Goal: Task Accomplishment & Management: Manage account settings

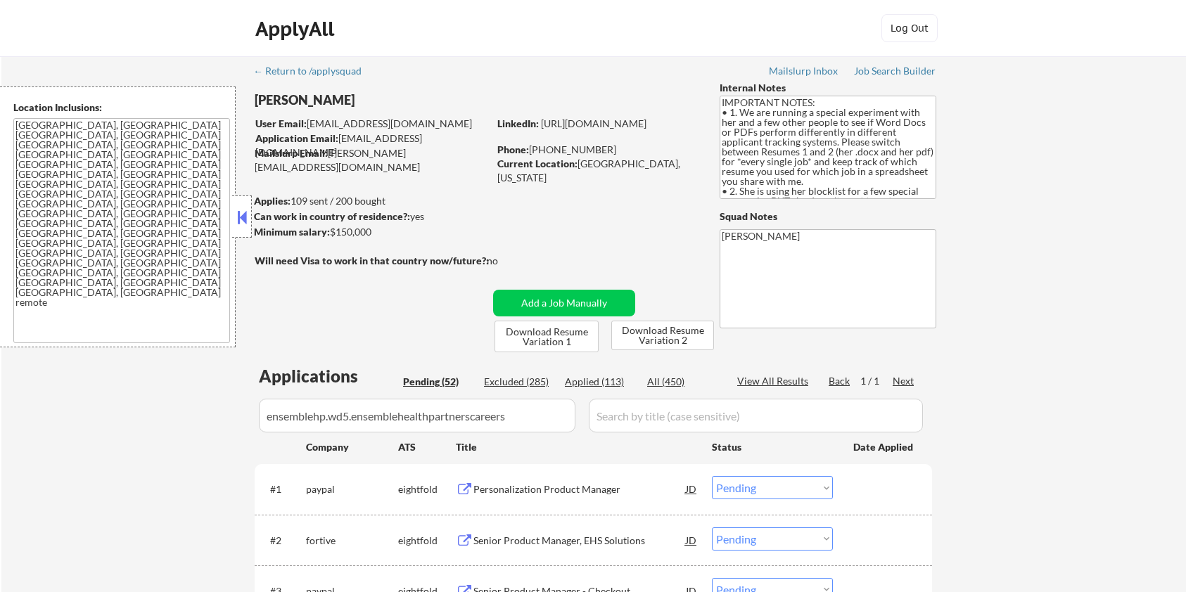
select select ""pending""
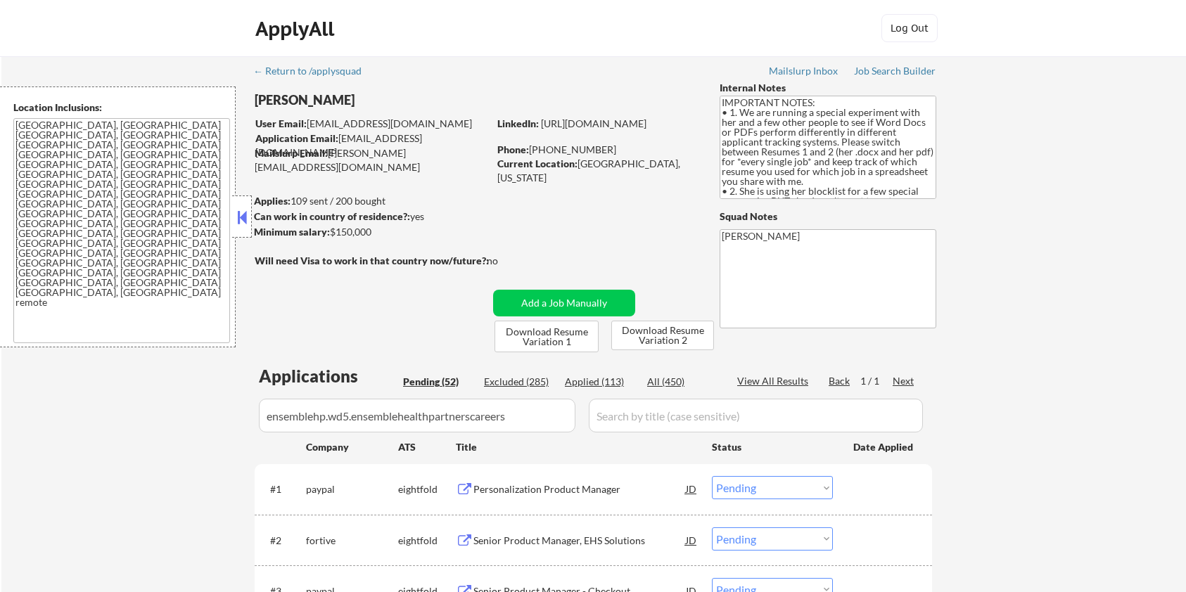
select select ""pending""
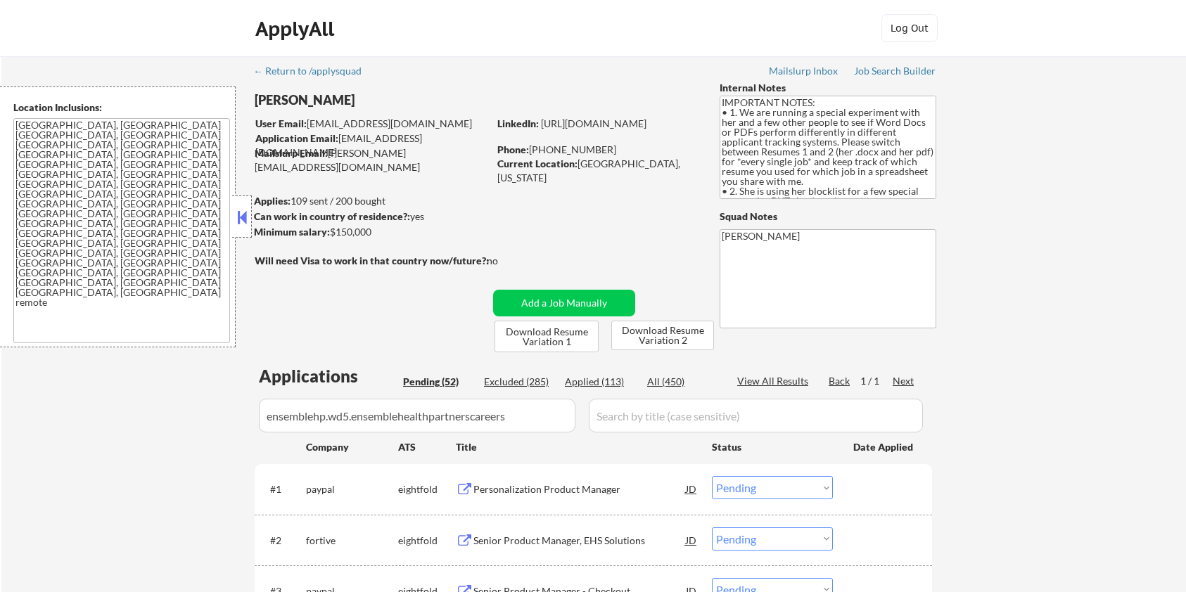
select select ""pending""
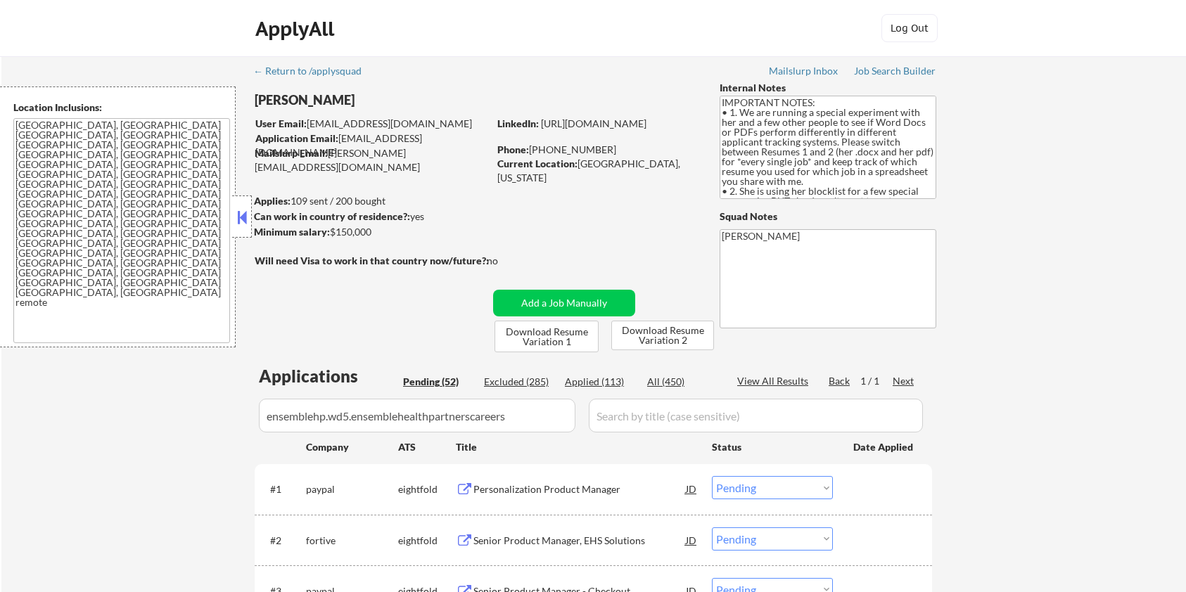
select select ""pending""
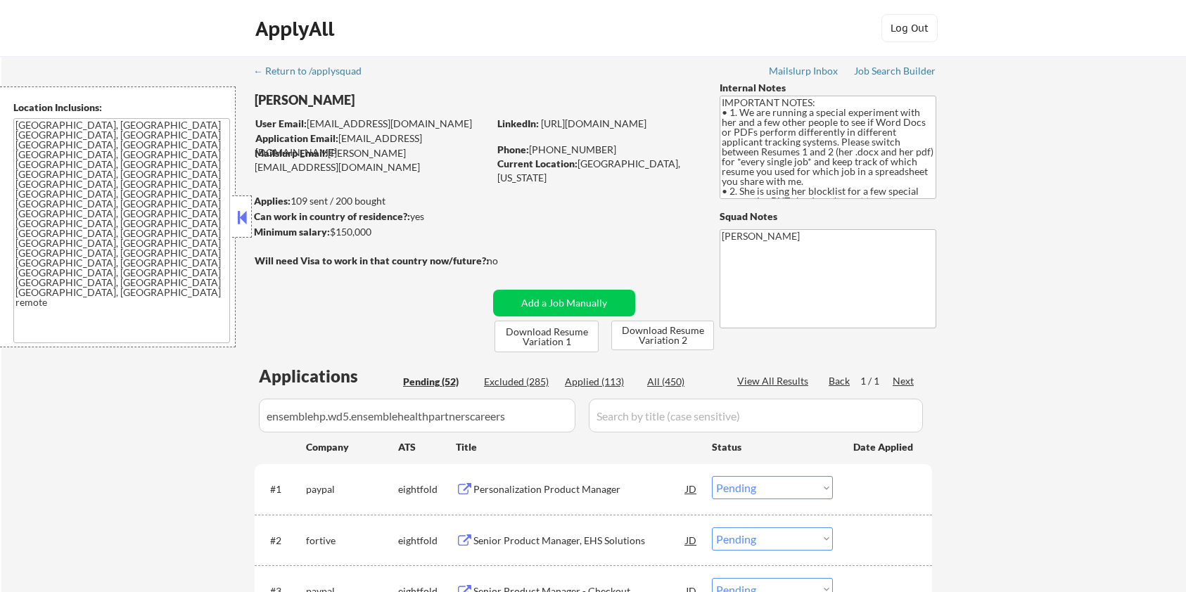
select select ""pending""
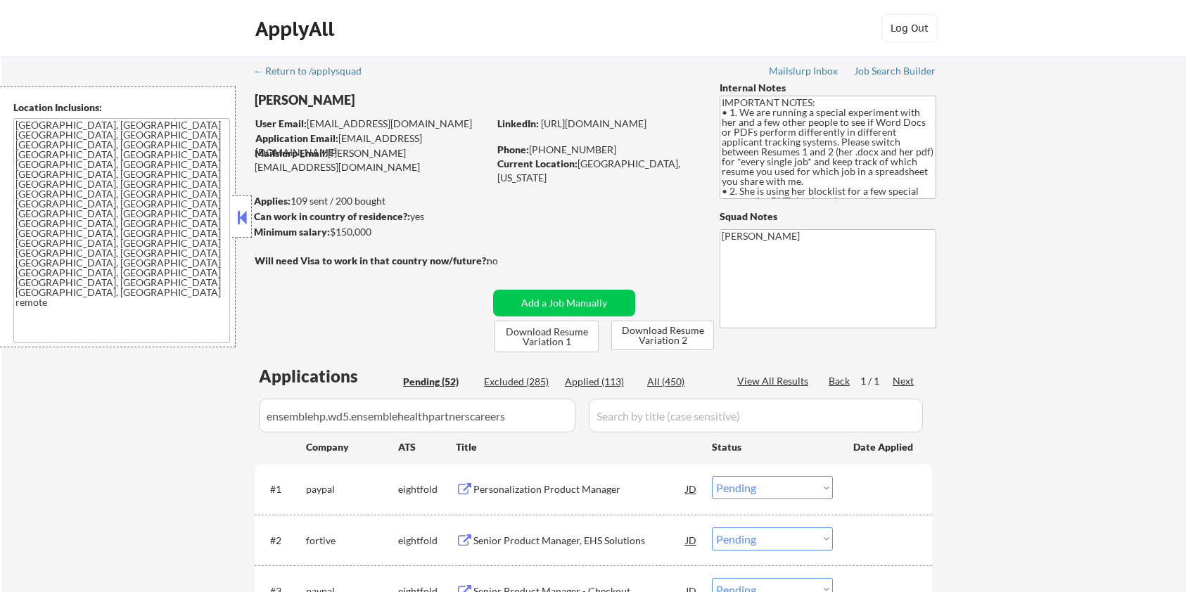
select select ""pending""
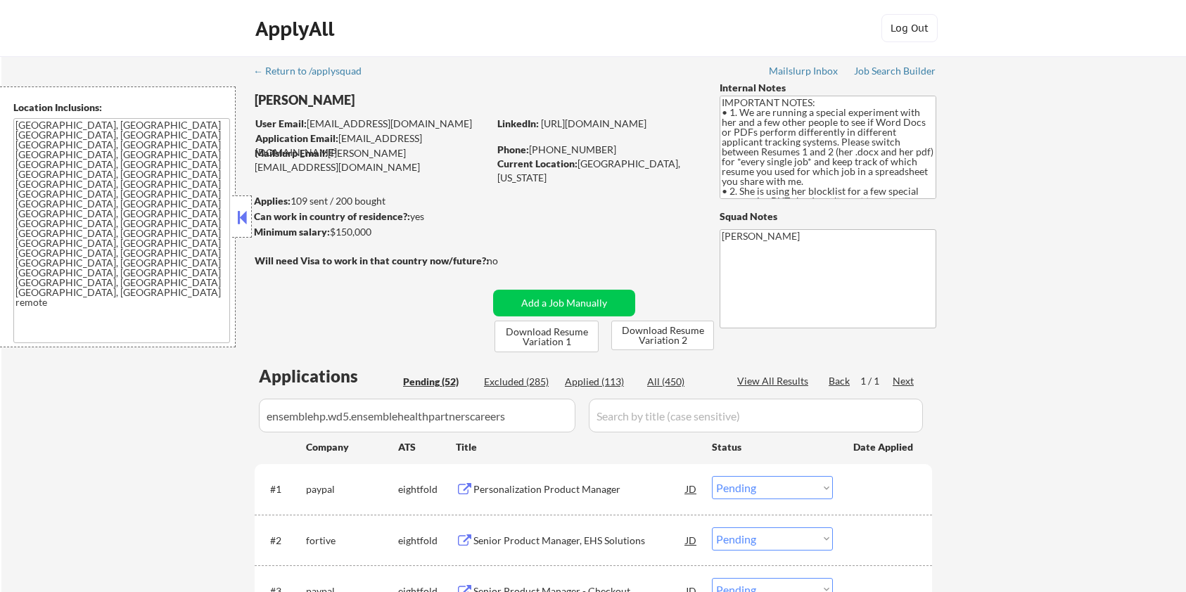
select select ""pending""
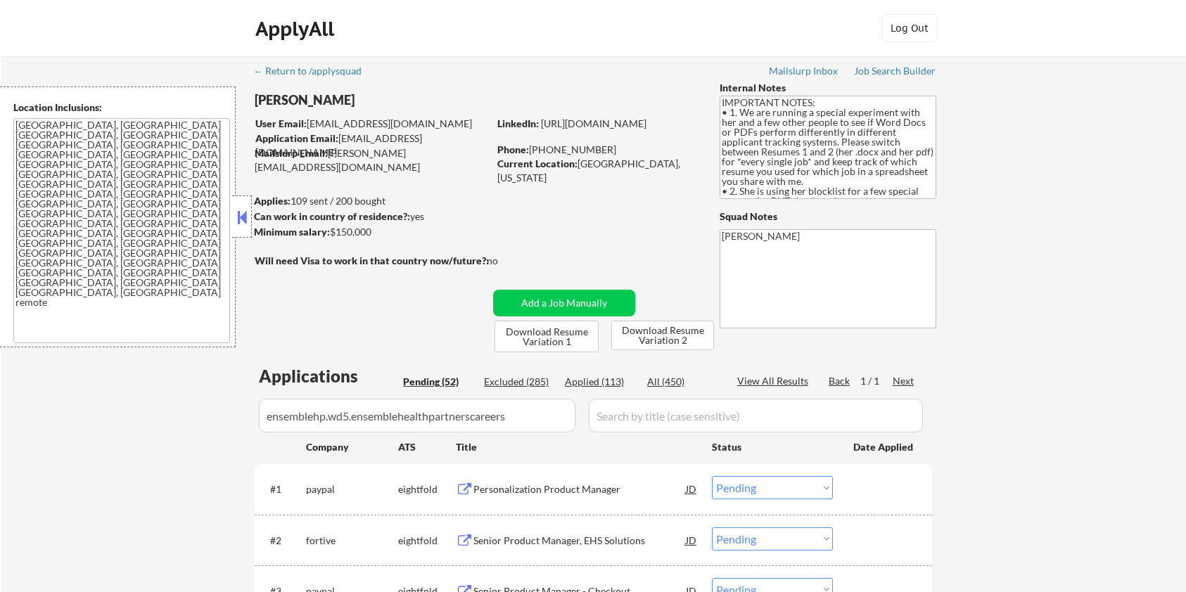
select select ""pending""
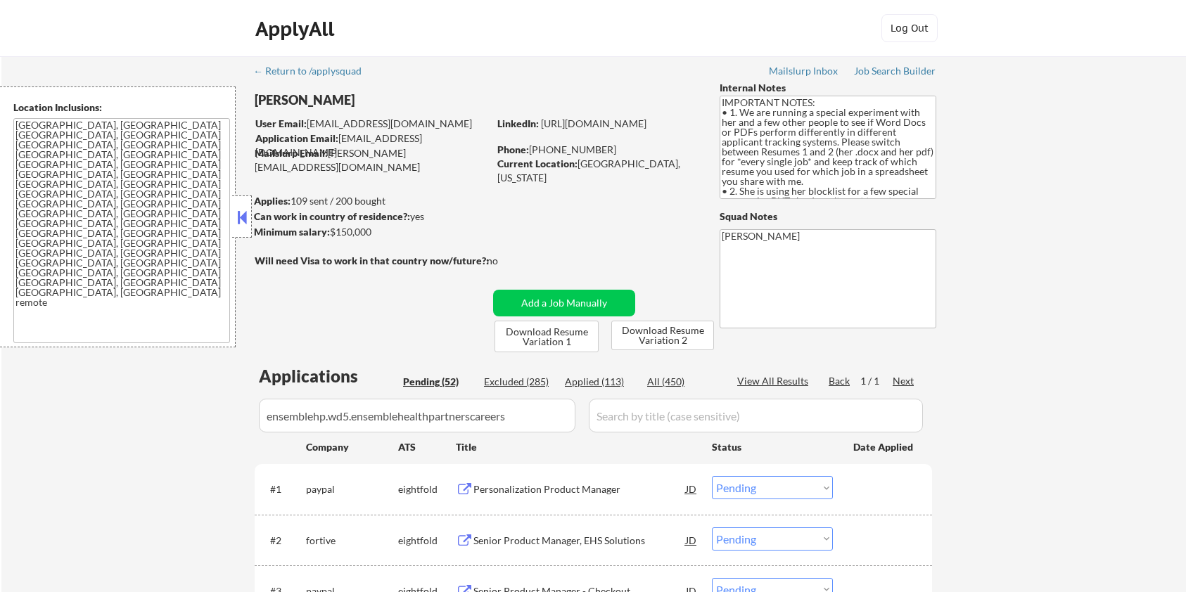
select select ""pending""
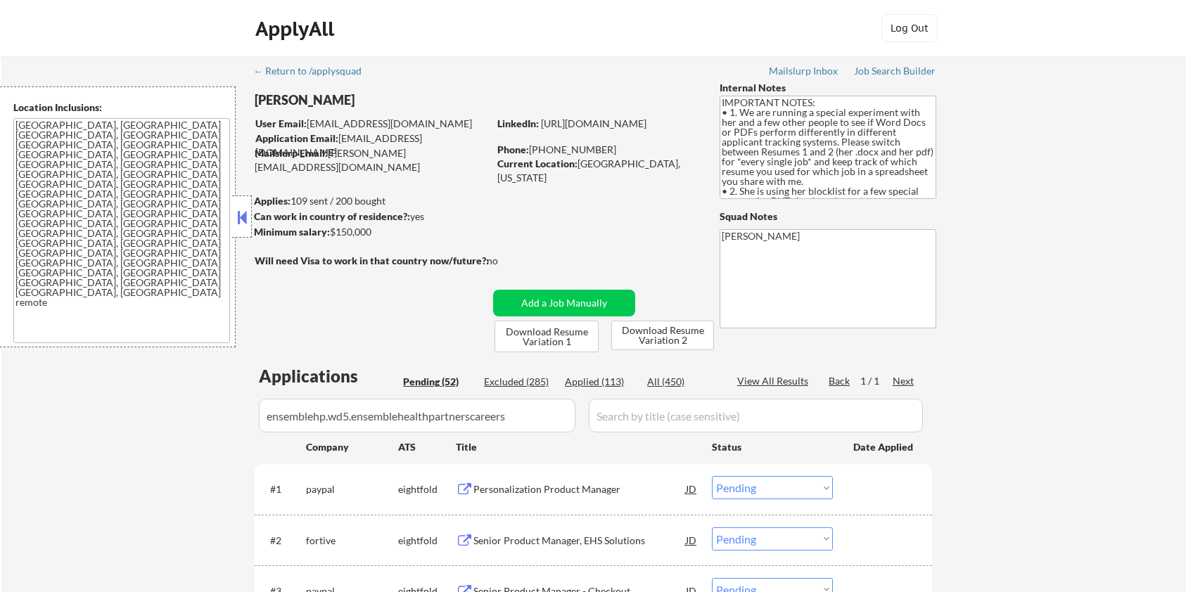
select select ""pending""
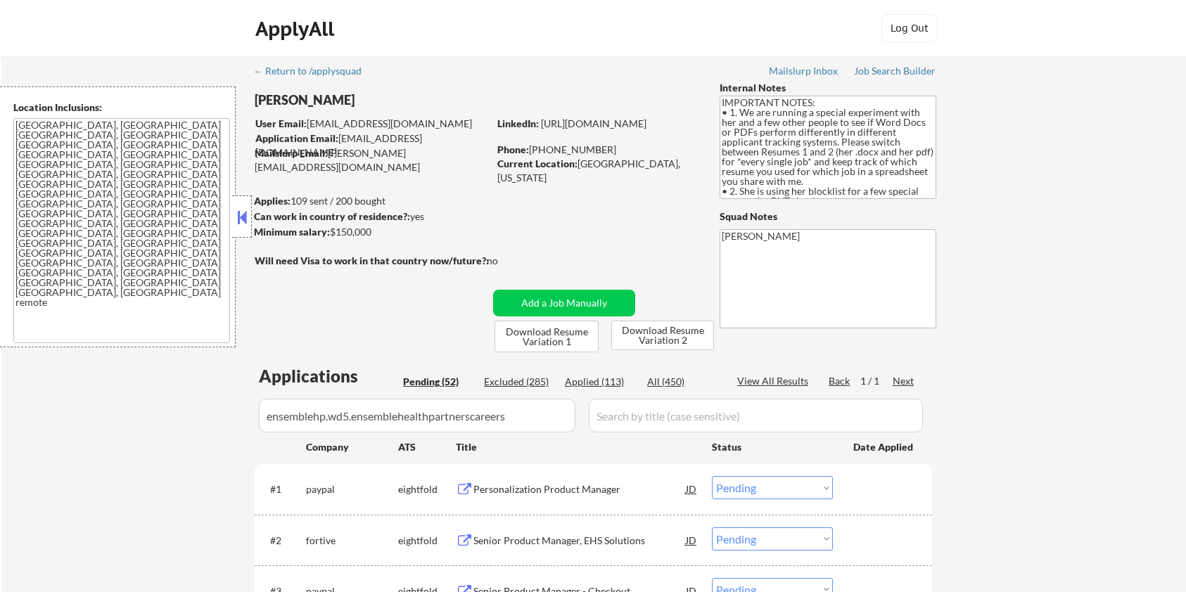
select select ""pending""
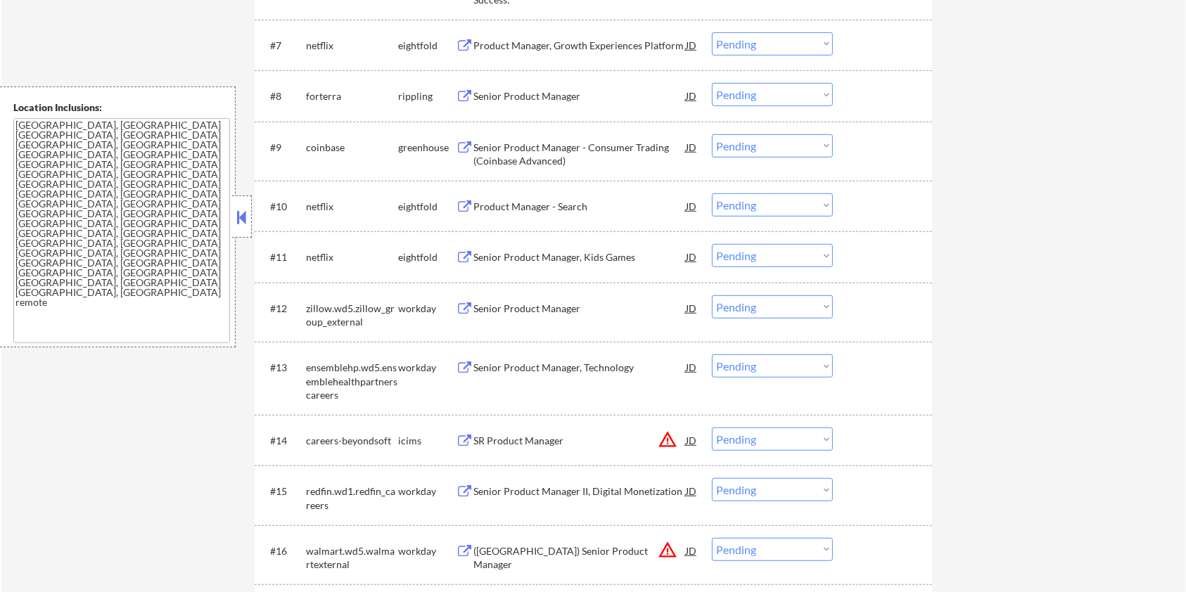
scroll to position [844, 0]
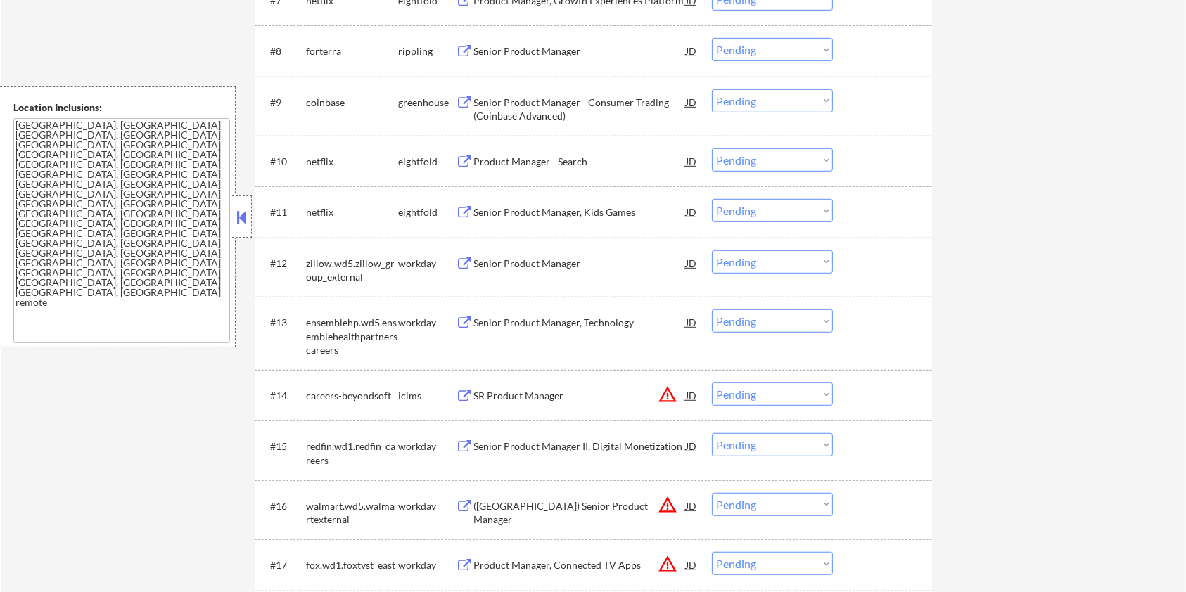
click at [757, 319] on select "Choose an option... Pending Applied Excluded (Questions) Excluded (Expired) Exc…" at bounding box center [772, 321] width 121 height 23
click at [712, 310] on select "Choose an option... Pending Applied Excluded (Questions) Excluded (Expired) Exc…" at bounding box center [772, 321] width 121 height 23
select select ""pending""
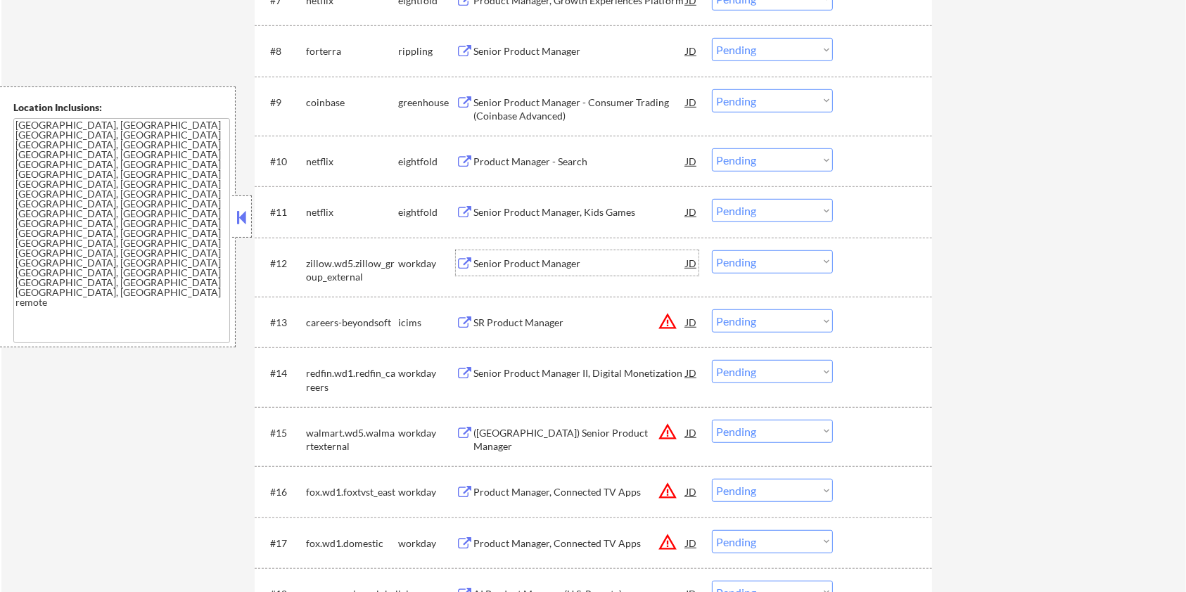
click at [490, 260] on div "Senior Product Manager" at bounding box center [580, 264] width 212 height 14
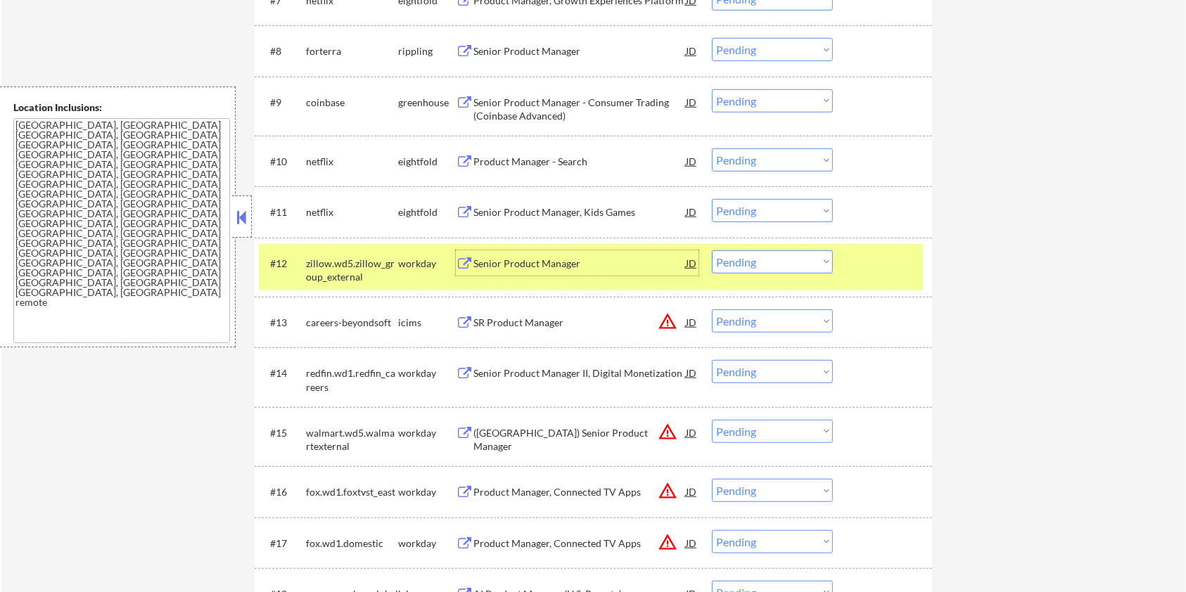
click at [743, 262] on select "Choose an option... Pending Applied Excluded (Questions) Excluded (Expired) Exc…" at bounding box center [772, 261] width 121 height 23
click at [712, 250] on select "Choose an option... Pending Applied Excluded (Questions) Excluded (Expired) Exc…" at bounding box center [772, 261] width 121 height 23
select select ""pending""
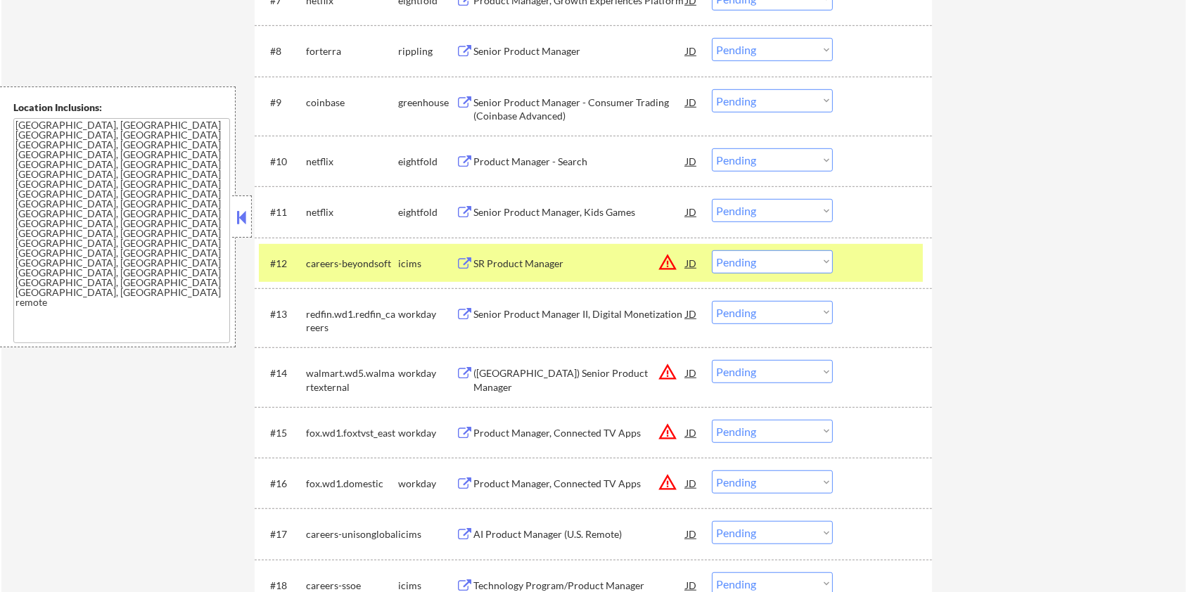
scroll to position [1031, 0]
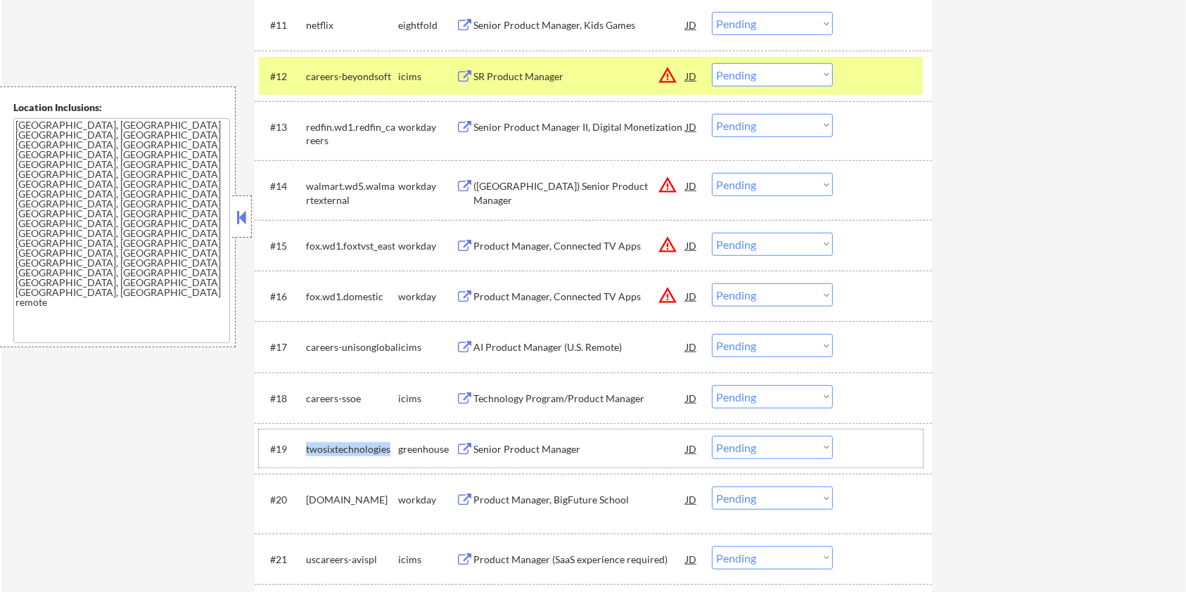
drag, startPoint x: 388, startPoint y: 442, endPoint x: 306, endPoint y: 455, distance: 82.6
click at [306, 455] on div "twosixtechnologies" at bounding box center [352, 450] width 92 height 14
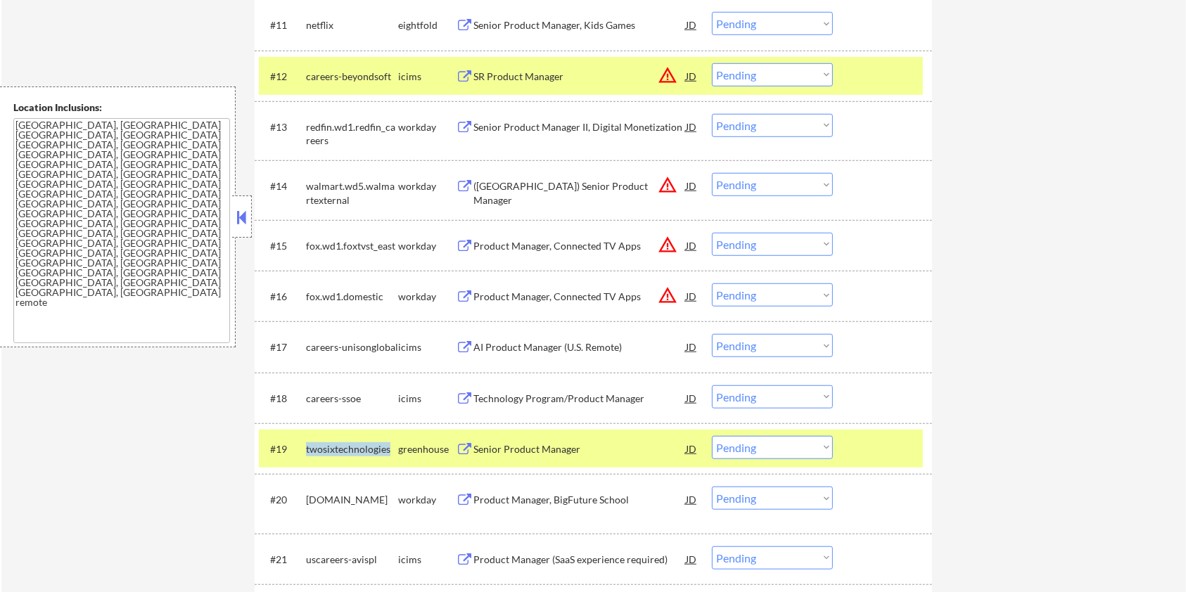
copy div "twosixtechnologies"
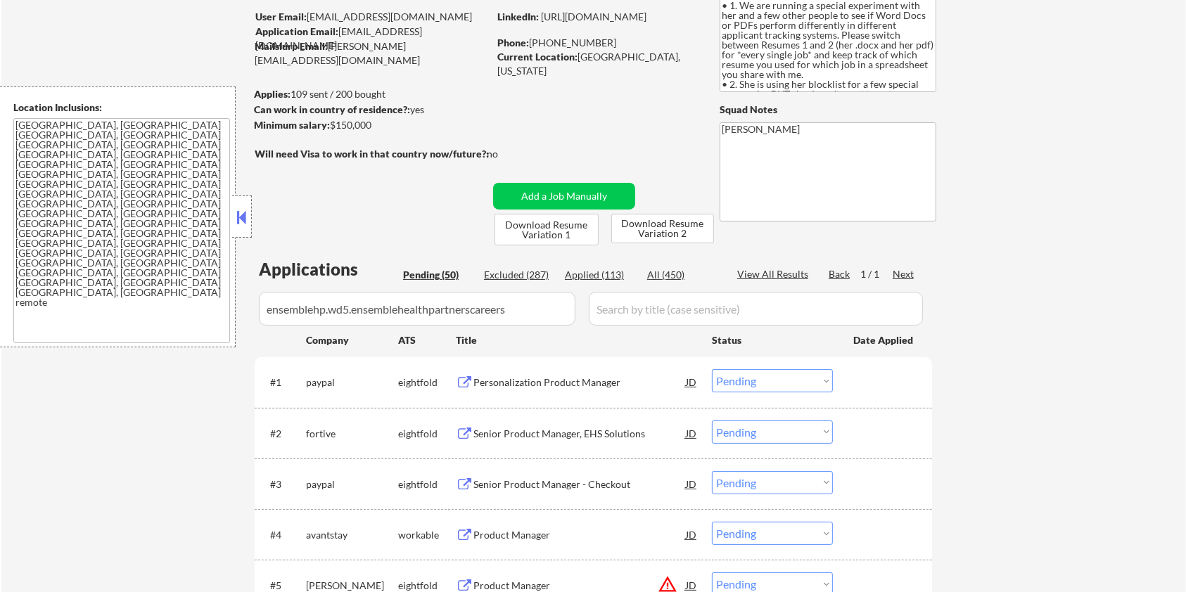
scroll to position [94, 0]
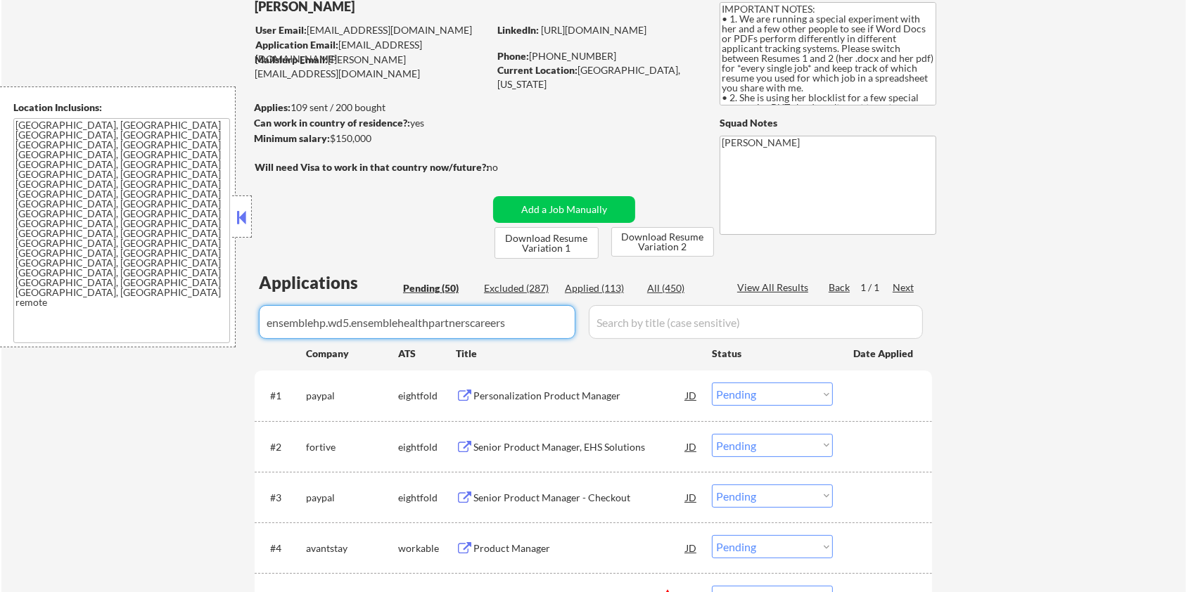
drag, startPoint x: 531, startPoint y: 324, endPoint x: 160, endPoint y: 310, distance: 370.4
click at [160, 310] on body "← Return to /applysquad Mailslurp Inbox Job Search Builder Zoe Henderson User E…" at bounding box center [593, 202] width 1186 height 592
click at [304, 321] on input "input" at bounding box center [417, 322] width 317 height 34
paste input "twosixtechnologies"
type input "twosixtechnologies"
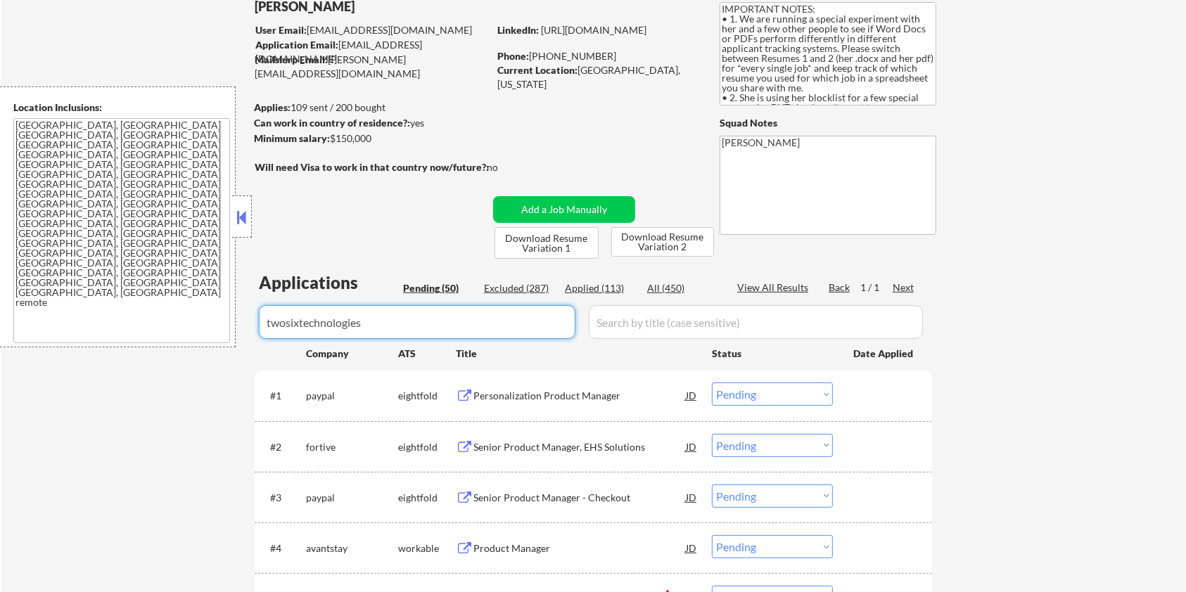
click at [628, 317] on input "input" at bounding box center [756, 322] width 334 height 34
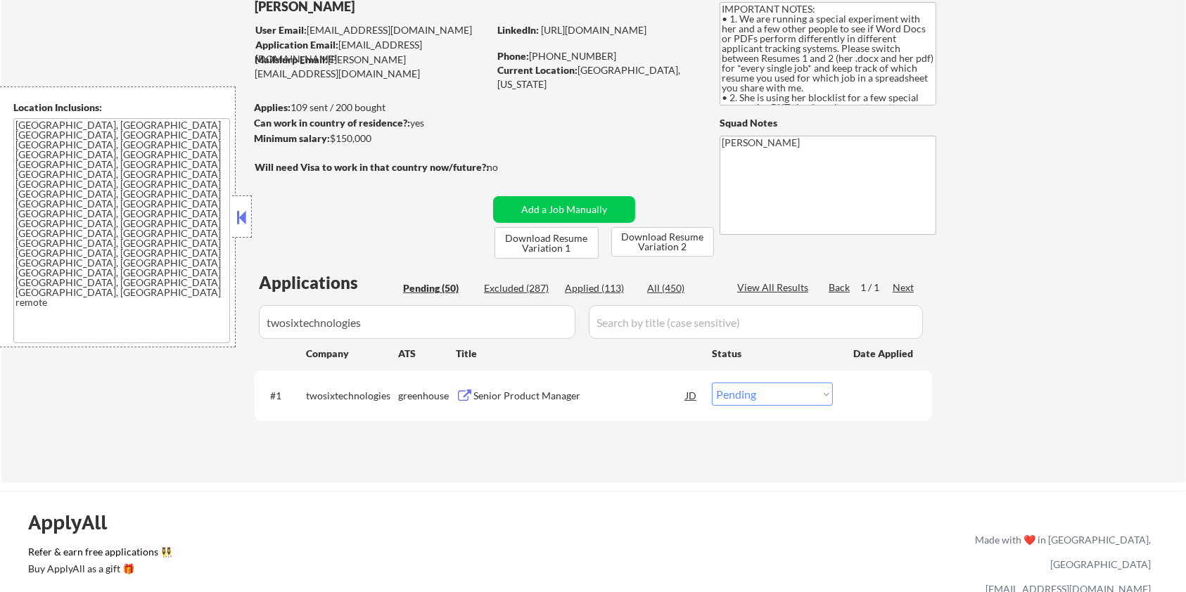
click at [654, 279] on div "Applications Pending (50) Excluded (287) Applied (113) All (450) View All Resul…" at bounding box center [594, 363] width 678 height 184
click at [494, 395] on div "Senior Product Manager" at bounding box center [580, 396] width 212 height 14
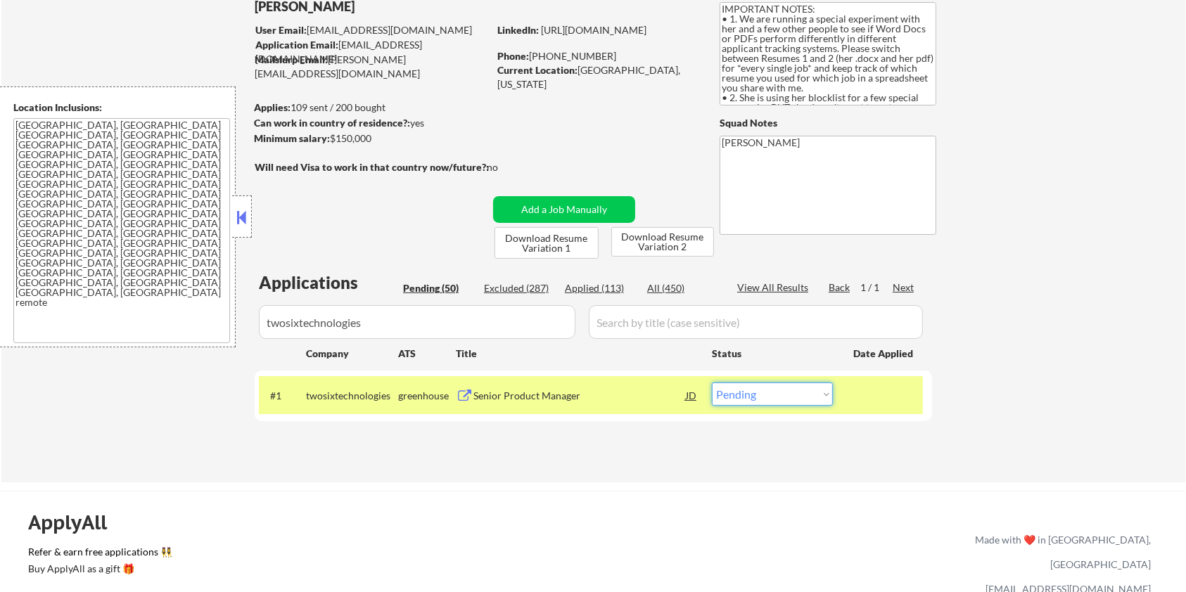
click at [732, 393] on select "Choose an option... Pending Applied Excluded (Questions) Excluded (Expired) Exc…" at bounding box center [772, 394] width 121 height 23
select select ""excluded""
click at [712, 383] on select "Choose an option... Pending Applied Excluded (Questions) Excluded (Expired) Exc…" at bounding box center [772, 394] width 121 height 23
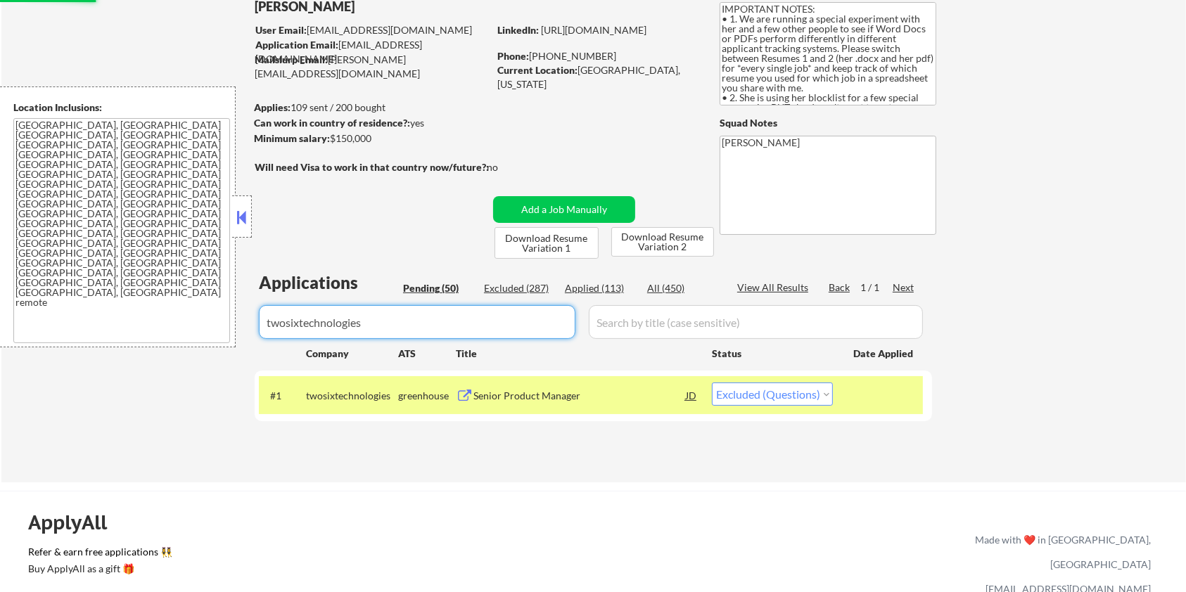
drag, startPoint x: 435, startPoint y: 318, endPoint x: 210, endPoint y: 339, distance: 226.1
click at [210, 339] on body "← Return to /applysquad Mailslurp Inbox Job Search Builder Zoe Henderson User E…" at bounding box center [593, 202] width 1186 height 592
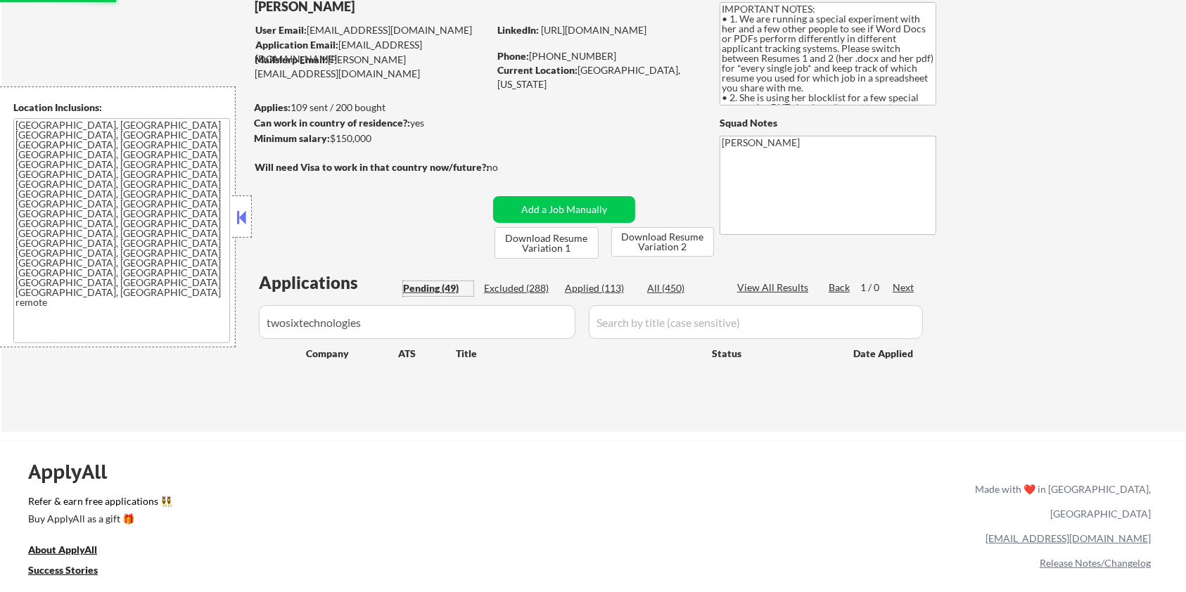
click at [428, 282] on div "Pending (49)" at bounding box center [438, 288] width 70 height 14
drag, startPoint x: 433, startPoint y: 329, endPoint x: 116, endPoint y: 329, distance: 316.6
click at [116, 329] on body "← Return to /applysquad Mailslurp Inbox Job Search Builder Zoe Henderson User E…" at bounding box center [593, 202] width 1186 height 592
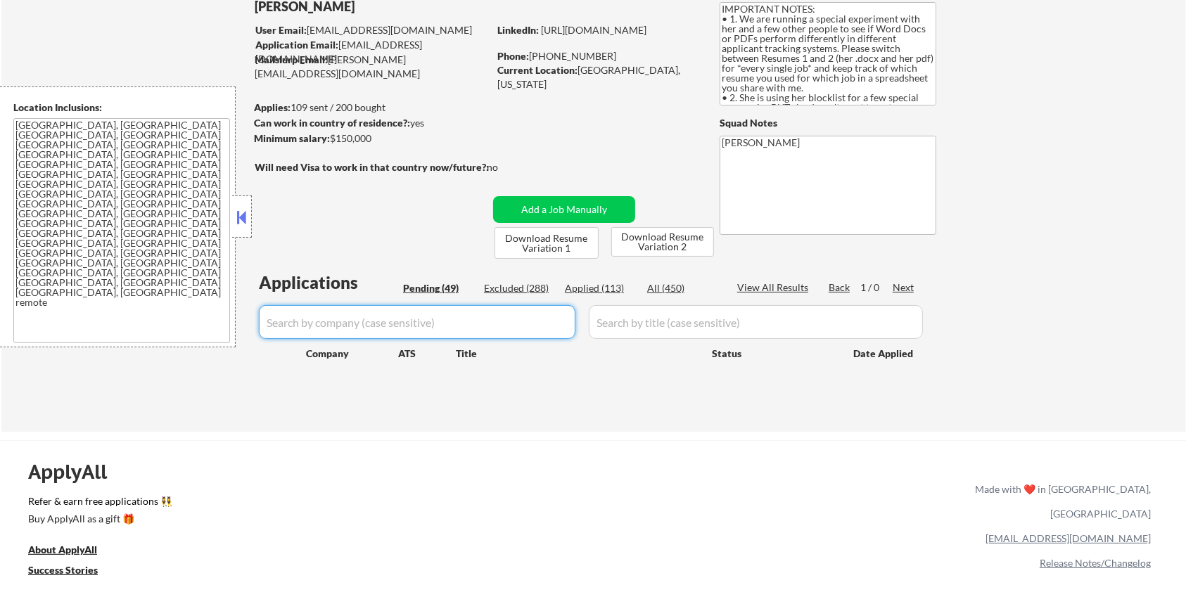
select select ""pending""
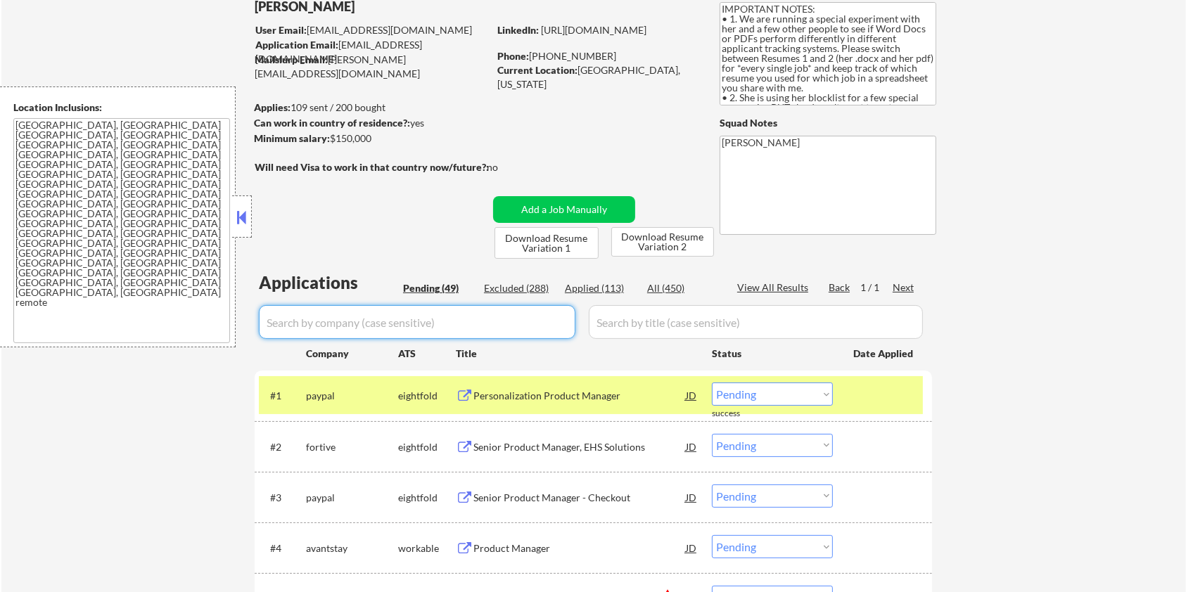
click at [422, 288] on div "Pending (49)" at bounding box center [438, 288] width 70 height 14
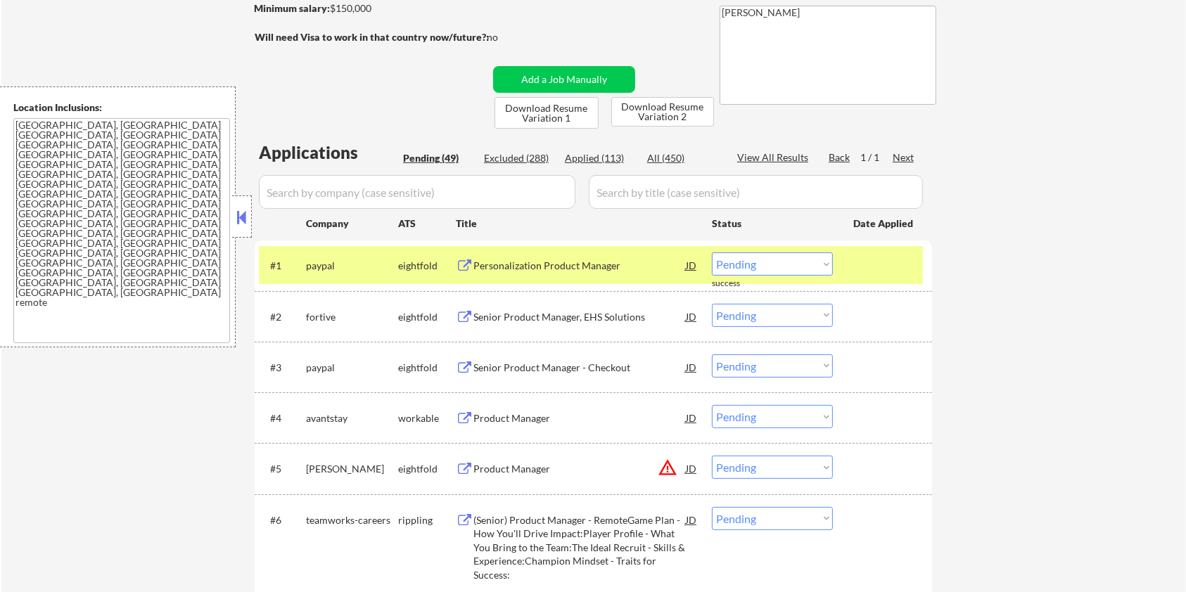
scroll to position [281, 0]
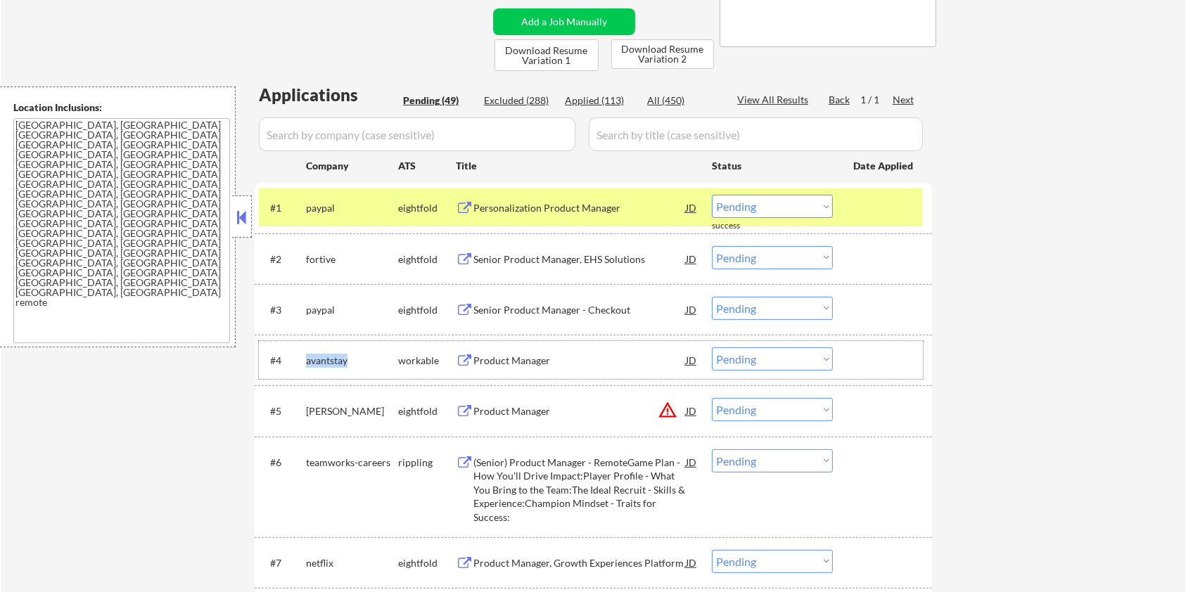
drag, startPoint x: 363, startPoint y: 361, endPoint x: 306, endPoint y: 360, distance: 57.0
click at [306, 360] on div "avantstay" at bounding box center [352, 361] width 92 height 14
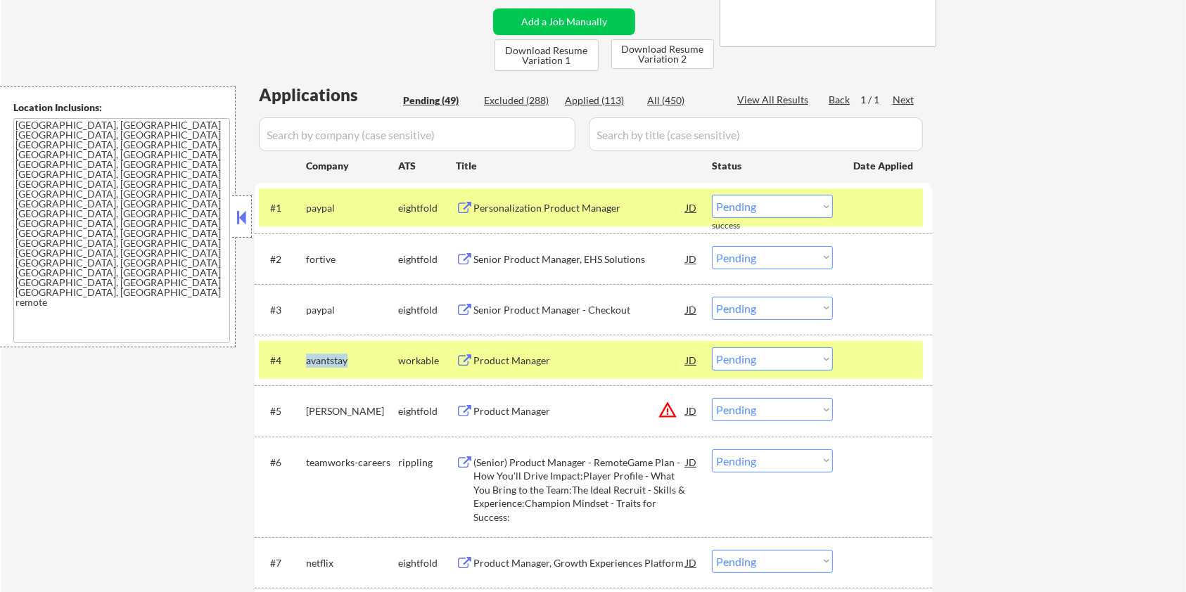
copy div "avantstay"
click at [538, 363] on div "Product Manager" at bounding box center [580, 361] width 212 height 14
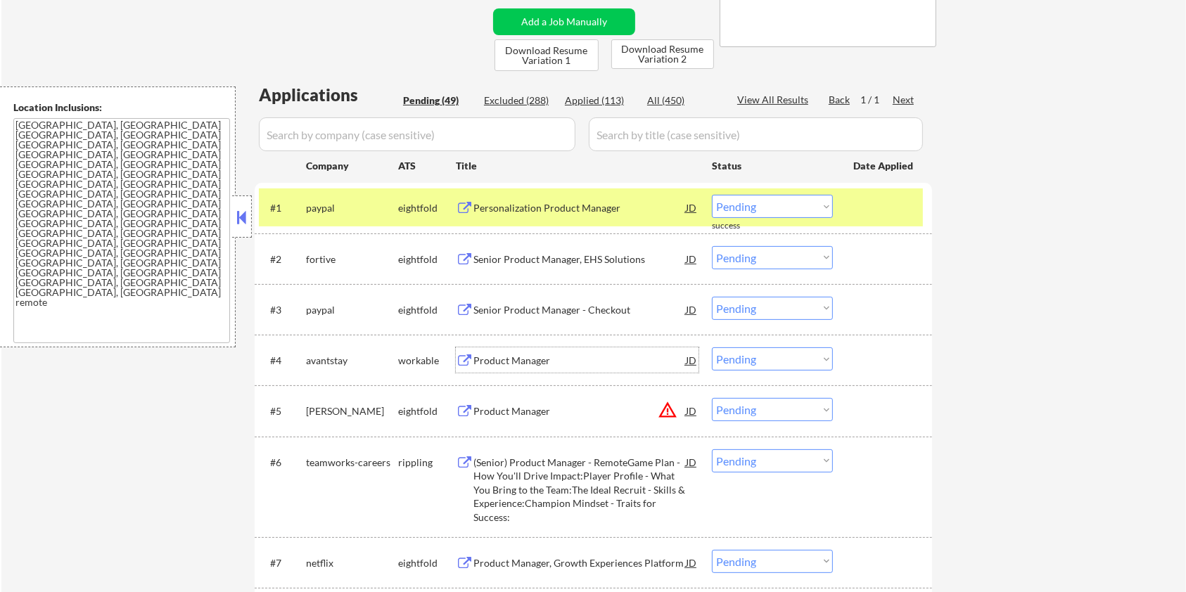
click at [812, 360] on select "Choose an option... Pending Applied Excluded (Questions) Excluded (Expired) Exc…" at bounding box center [772, 359] width 121 height 23
click at [712, 348] on select "Choose an option... Pending Applied Excluded (Questions) Excluded (Expired) Exc…" at bounding box center [772, 359] width 121 height 23
select select ""pending""
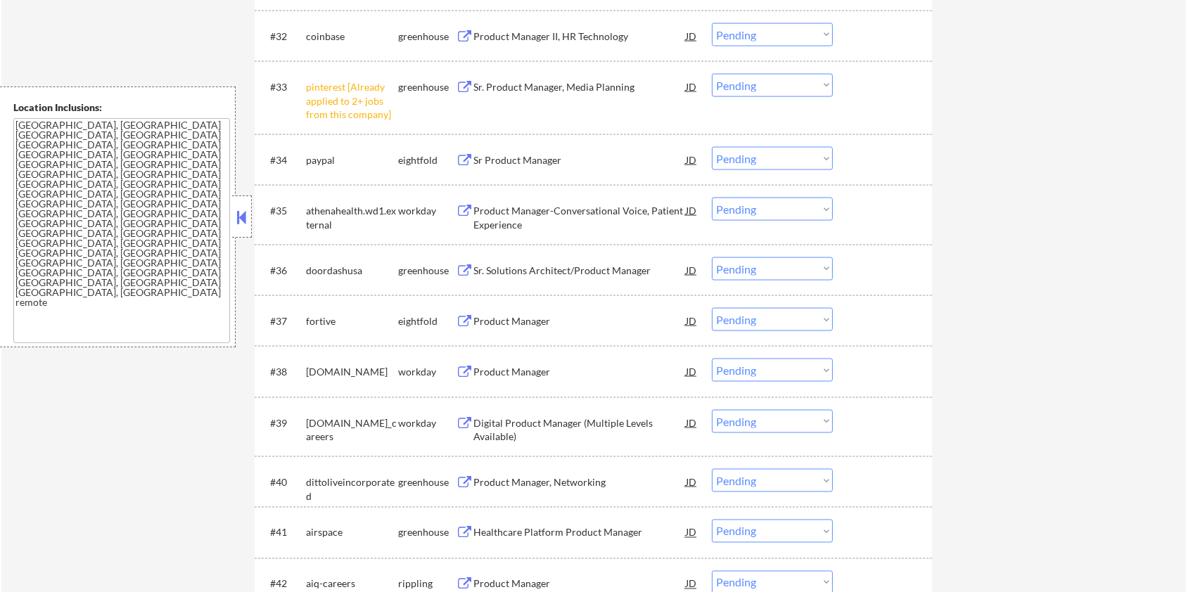
scroll to position [2439, 0]
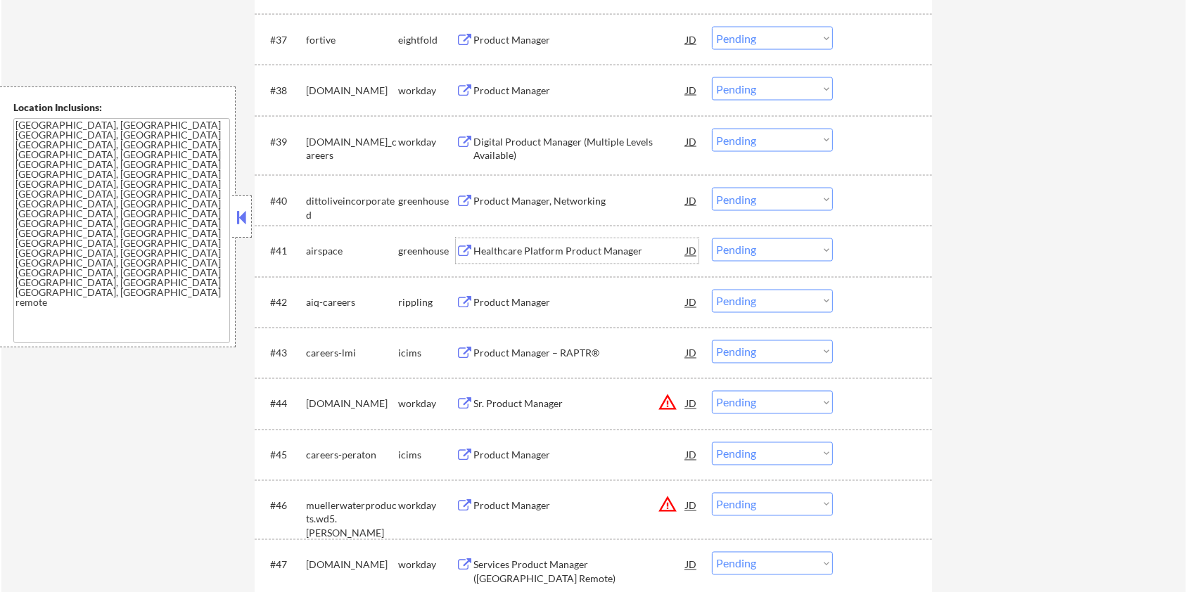
click at [478, 250] on div "Healthcare Platform Product Manager" at bounding box center [580, 252] width 212 height 14
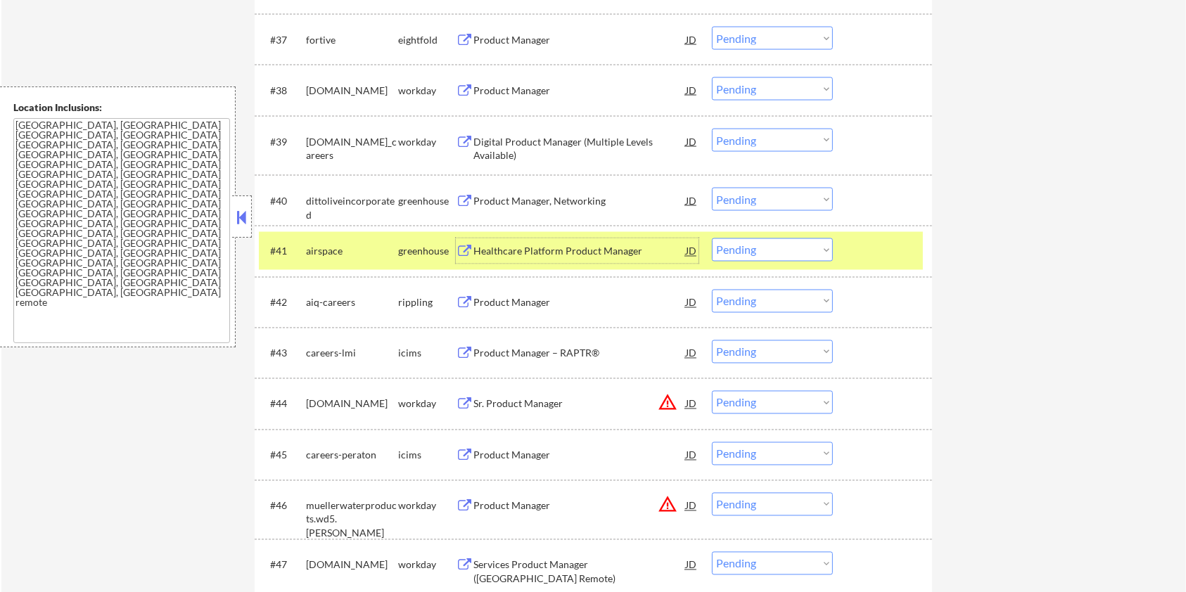
click at [770, 248] on select "Choose an option... Pending Applied Excluded (Questions) Excluded (Expired) Exc…" at bounding box center [772, 250] width 121 height 23
click at [712, 239] on select "Choose an option... Pending Applied Excluded (Questions) Excluded (Expired) Exc…" at bounding box center [772, 250] width 121 height 23
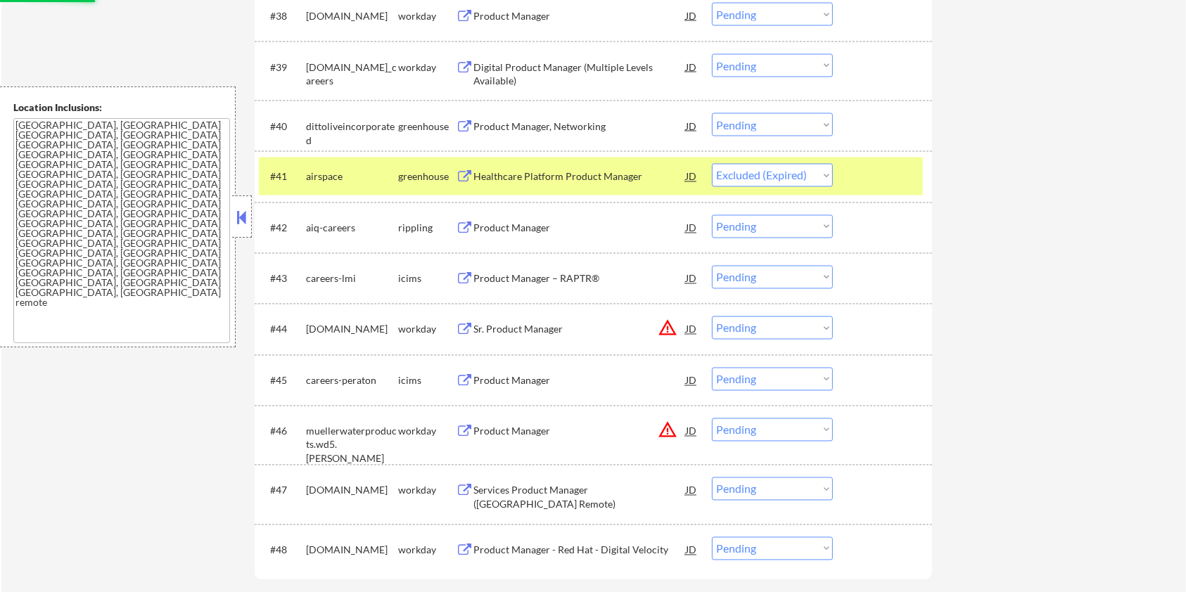
scroll to position [2627, 0]
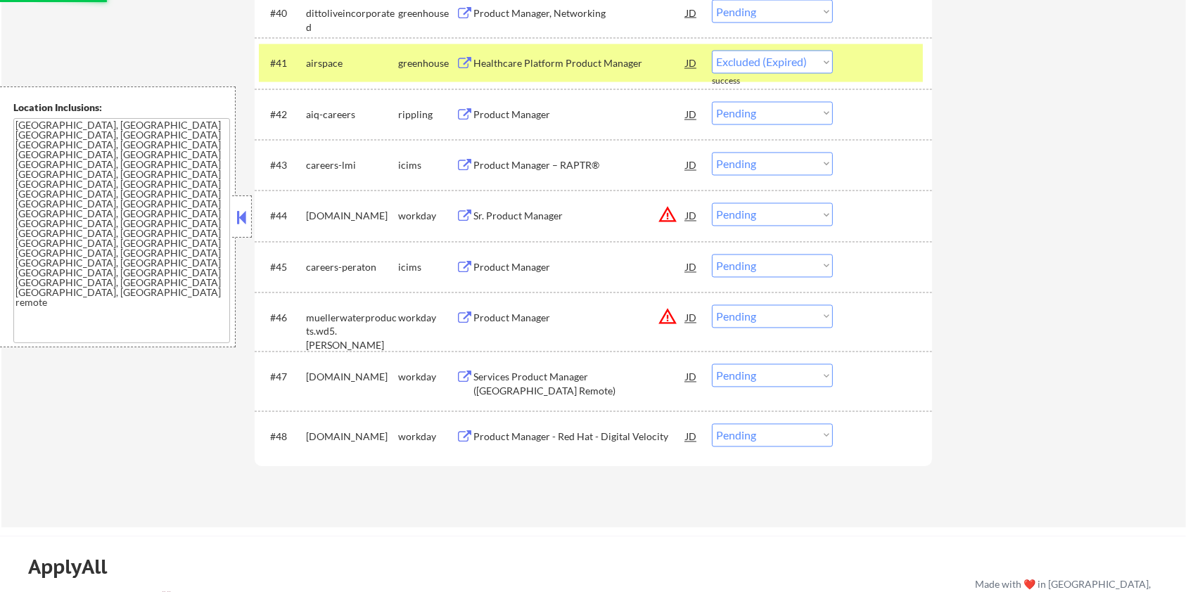
select select ""pending""
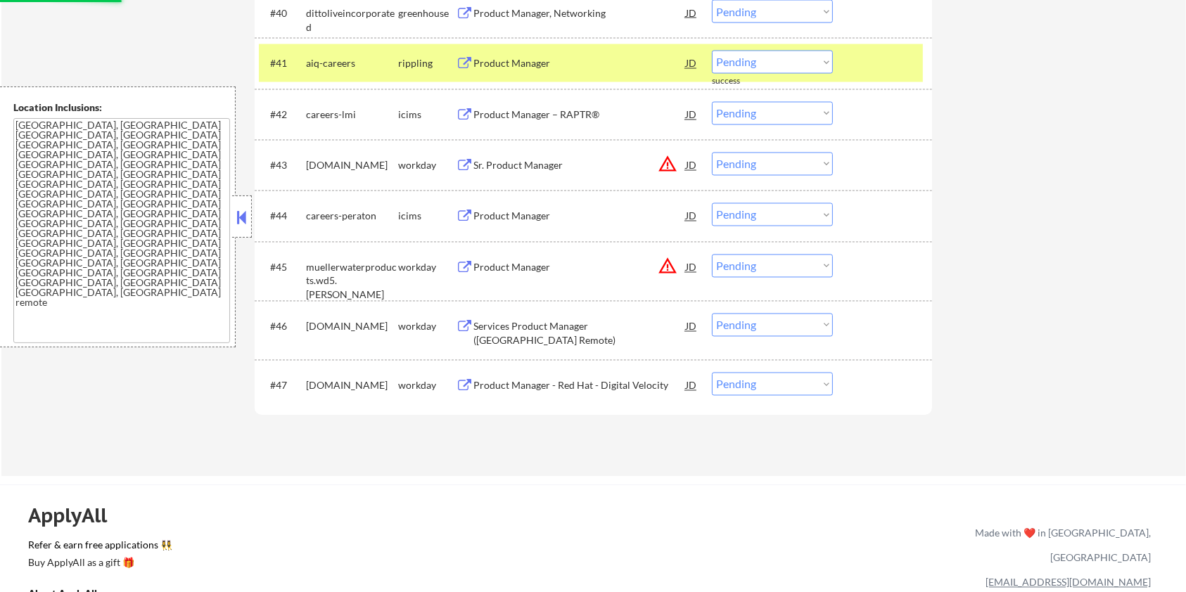
click at [527, 217] on div "Product Manager" at bounding box center [580, 217] width 212 height 14
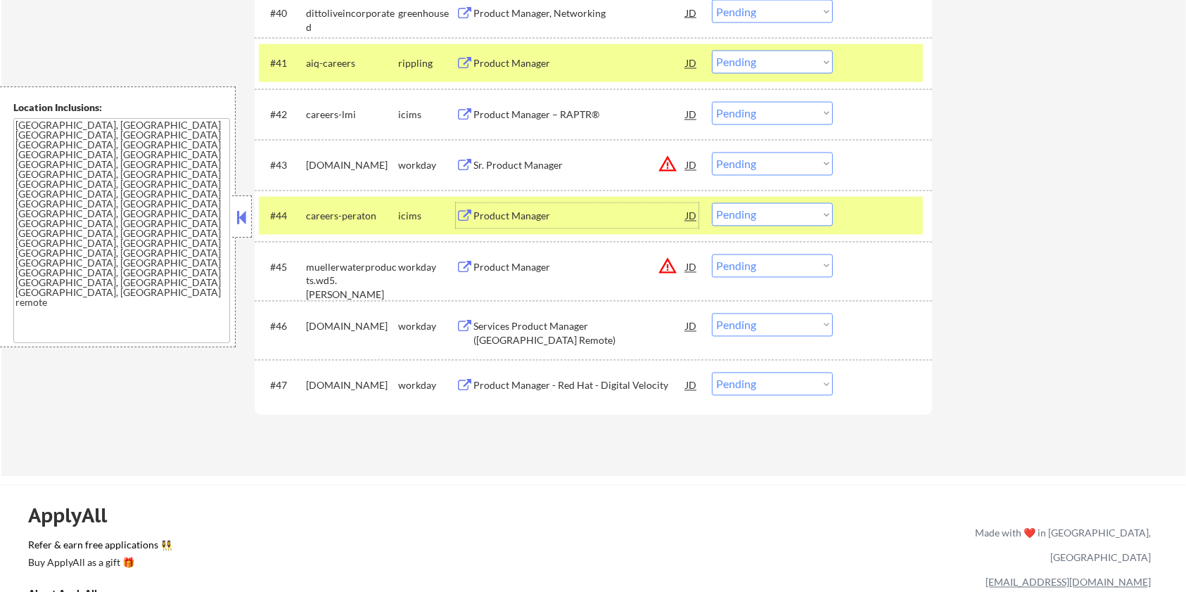
click at [755, 217] on select "Choose an option... Pending Applied Excluded (Questions) Excluded (Expired) Exc…" at bounding box center [772, 214] width 121 height 23
click at [712, 203] on select "Choose an option... Pending Applied Excluded (Questions) Excluded (Expired) Exc…" at bounding box center [772, 214] width 121 height 23
select select ""pending""
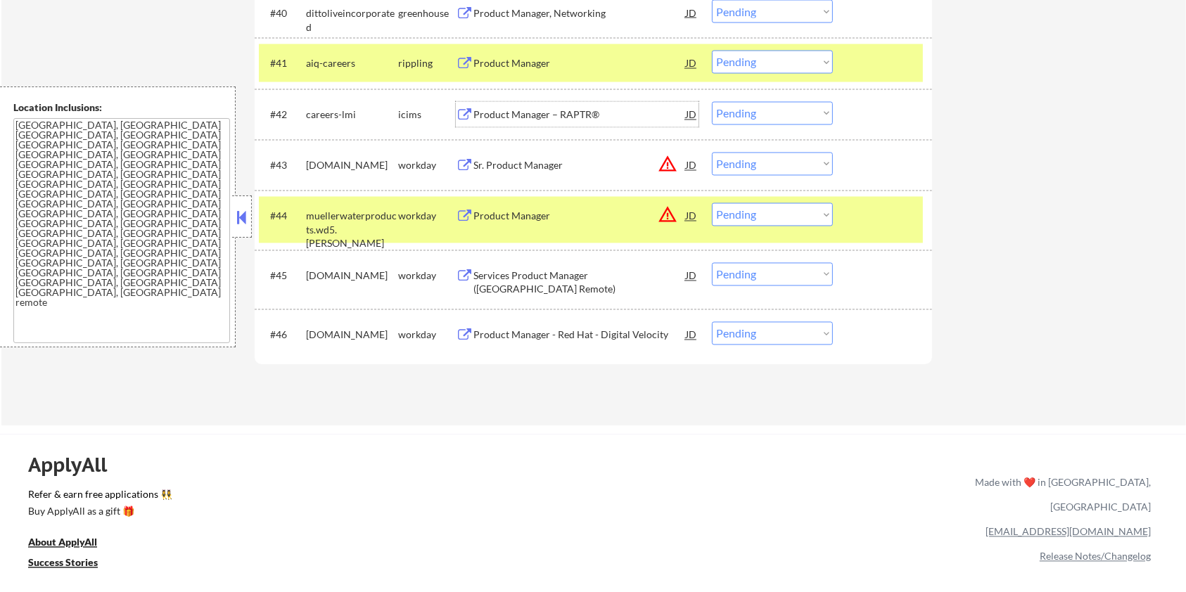
click at [509, 104] on div "Product Manager – RAPTR®" at bounding box center [580, 114] width 212 height 25
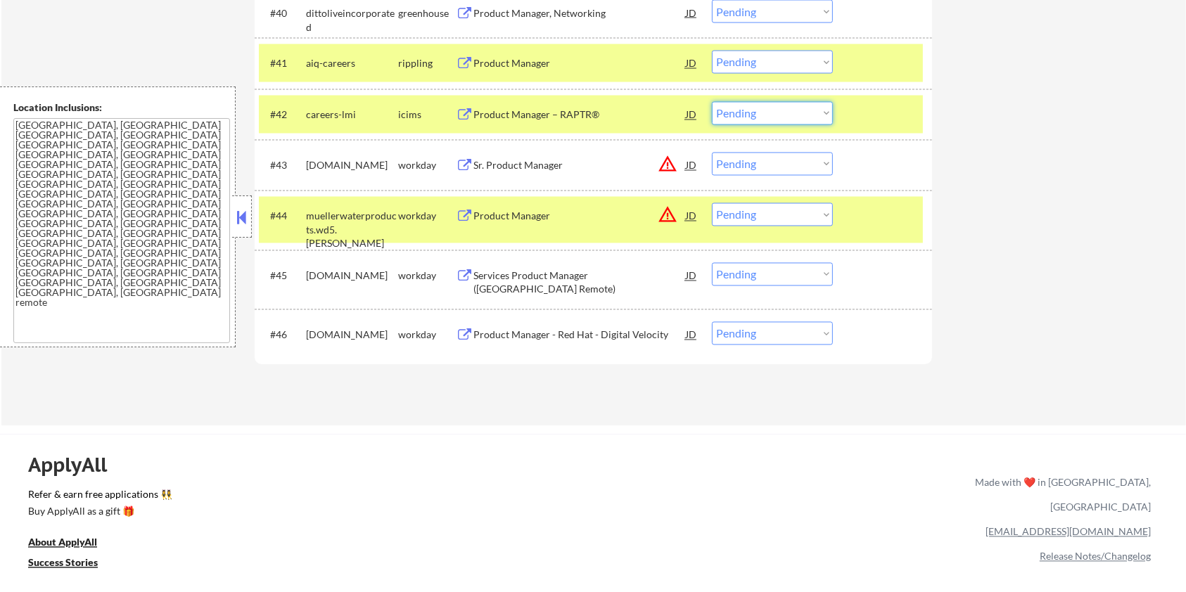
click at [792, 115] on select "Choose an option... Pending Applied Excluded (Questions) Excluded (Expired) Exc…" at bounding box center [772, 113] width 121 height 23
click at [712, 102] on select "Choose an option... Pending Applied Excluded (Questions) Excluded (Expired) Exc…" at bounding box center [772, 113] width 121 height 23
select select ""pending""
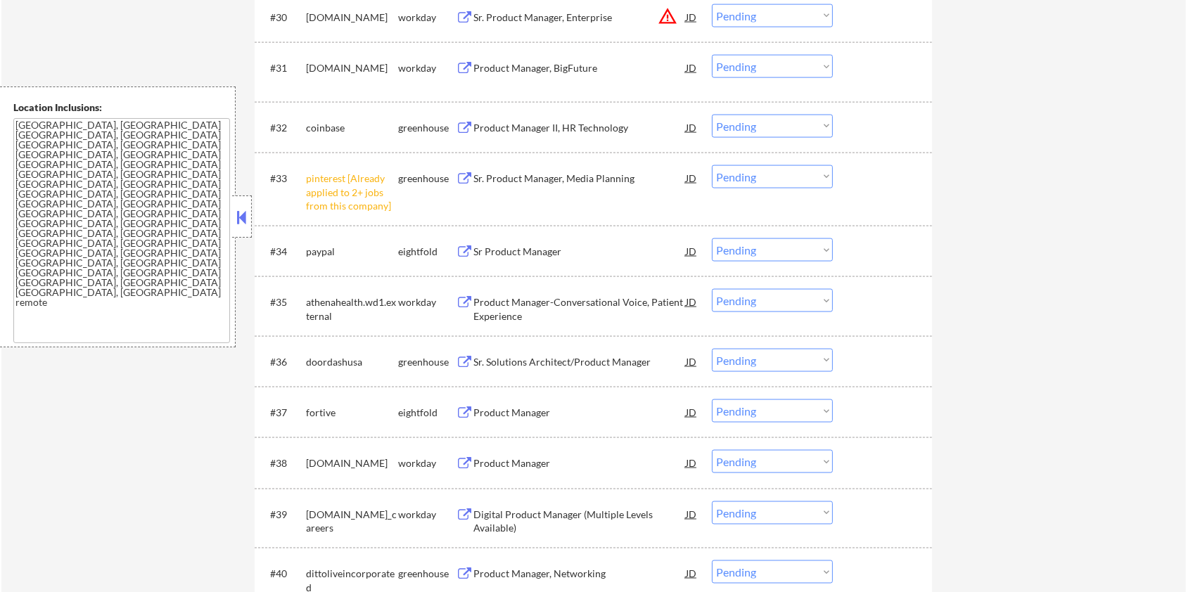
scroll to position [2064, 0]
click at [531, 178] on div "Sr. Product Manager, Media Planning" at bounding box center [580, 181] width 212 height 14
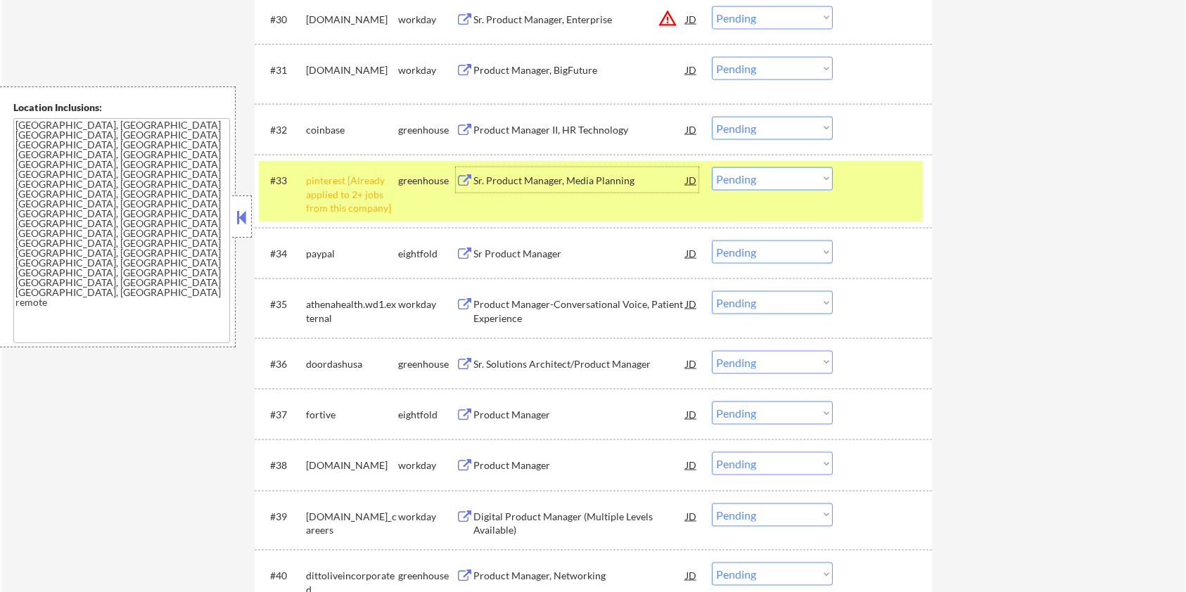
click at [775, 182] on select "Choose an option... Pending Applied Excluded (Questions) Excluded (Expired) Exc…" at bounding box center [772, 178] width 121 height 23
click at [712, 167] on select "Choose an option... Pending Applied Excluded (Questions) Excluded (Expired) Exc…" at bounding box center [772, 178] width 121 height 23
select select ""pending""
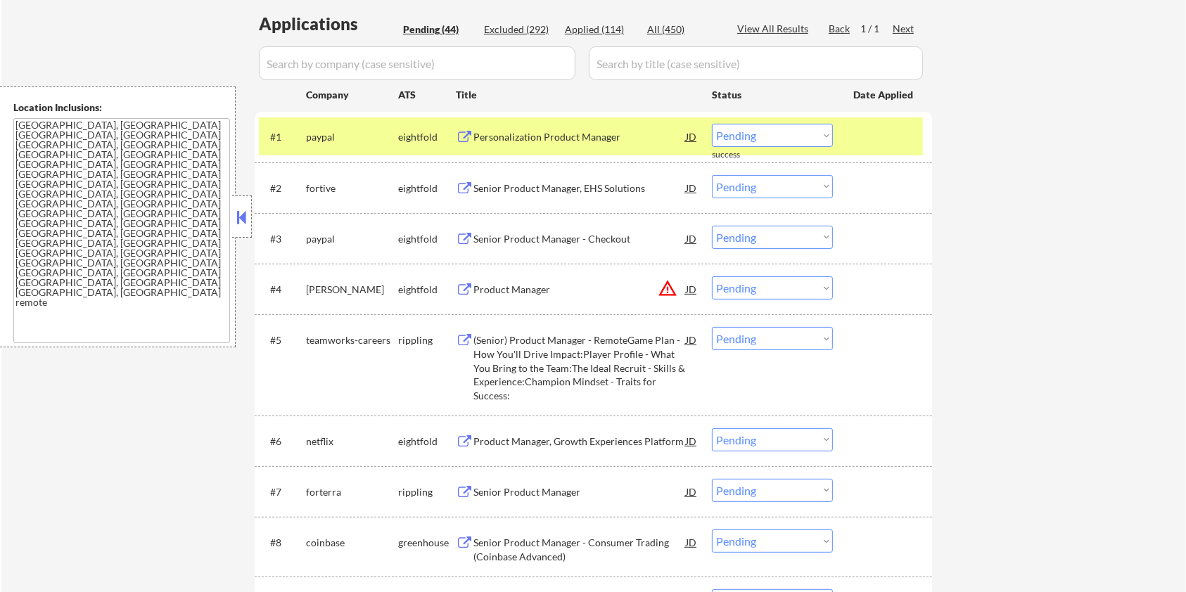
scroll to position [187, 0]
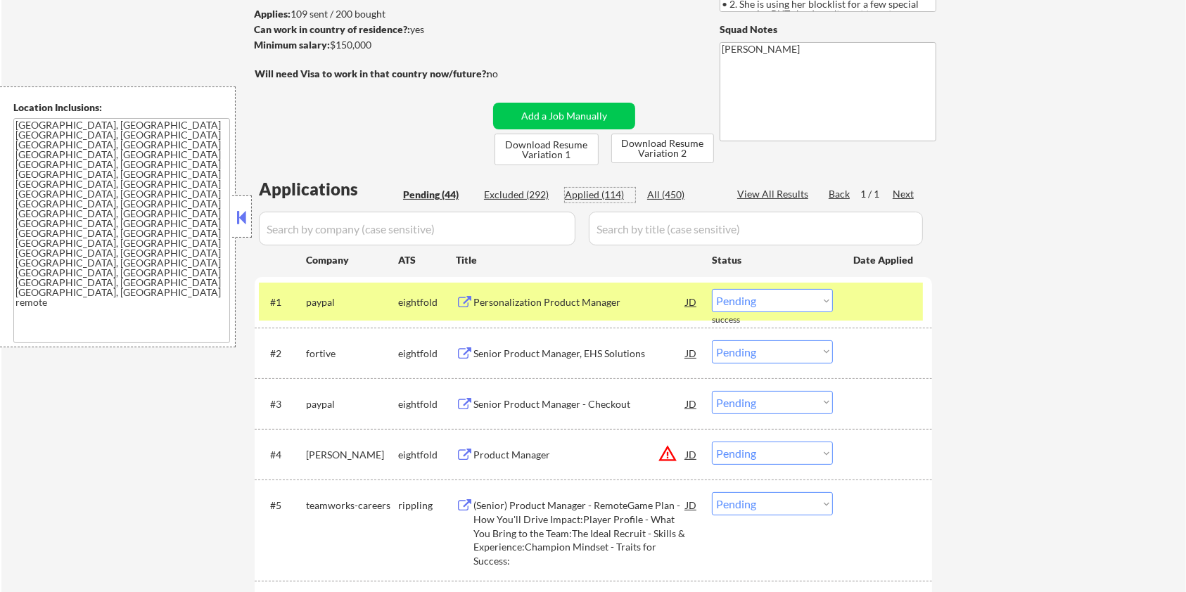
click at [583, 189] on div "Applied (114)" at bounding box center [600, 195] width 70 height 14
select select ""applied""
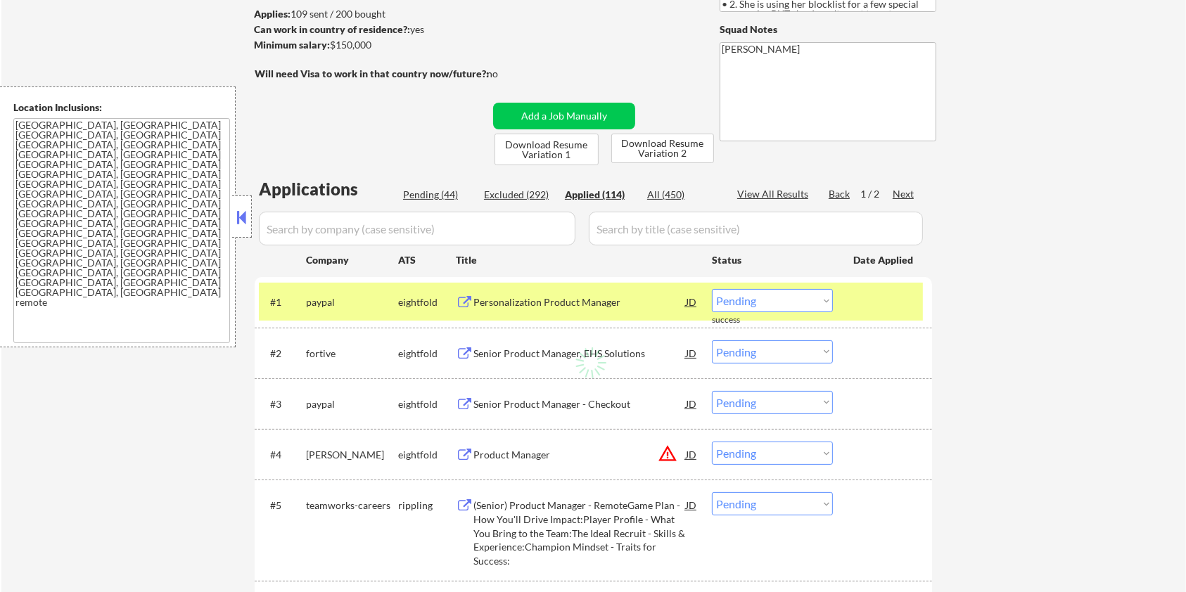
select select ""applied""
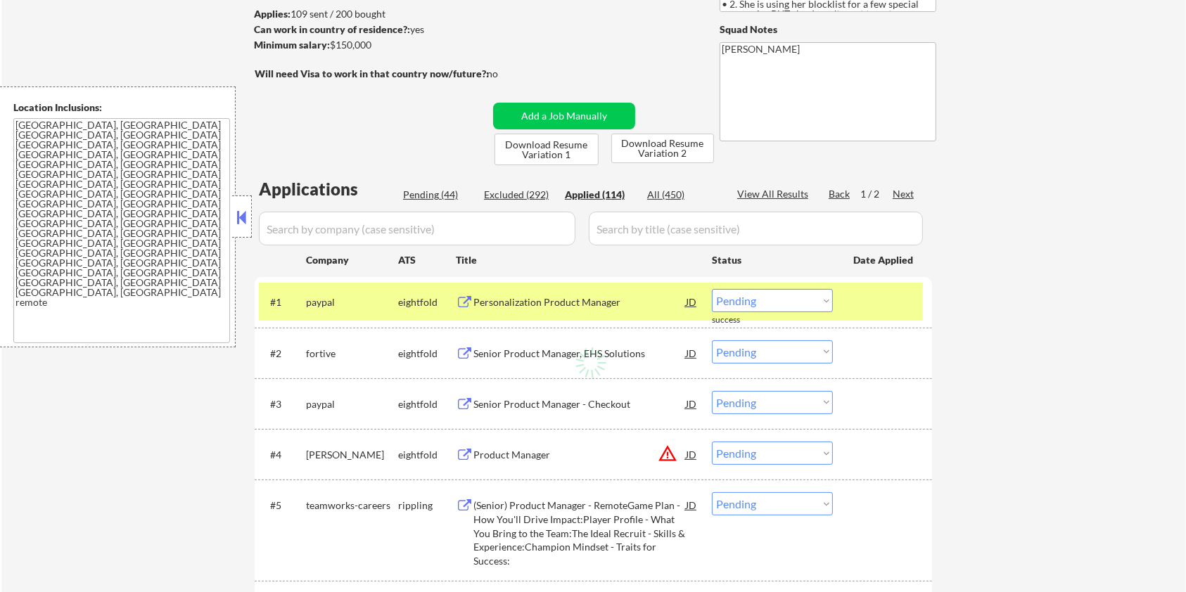
select select ""applied""
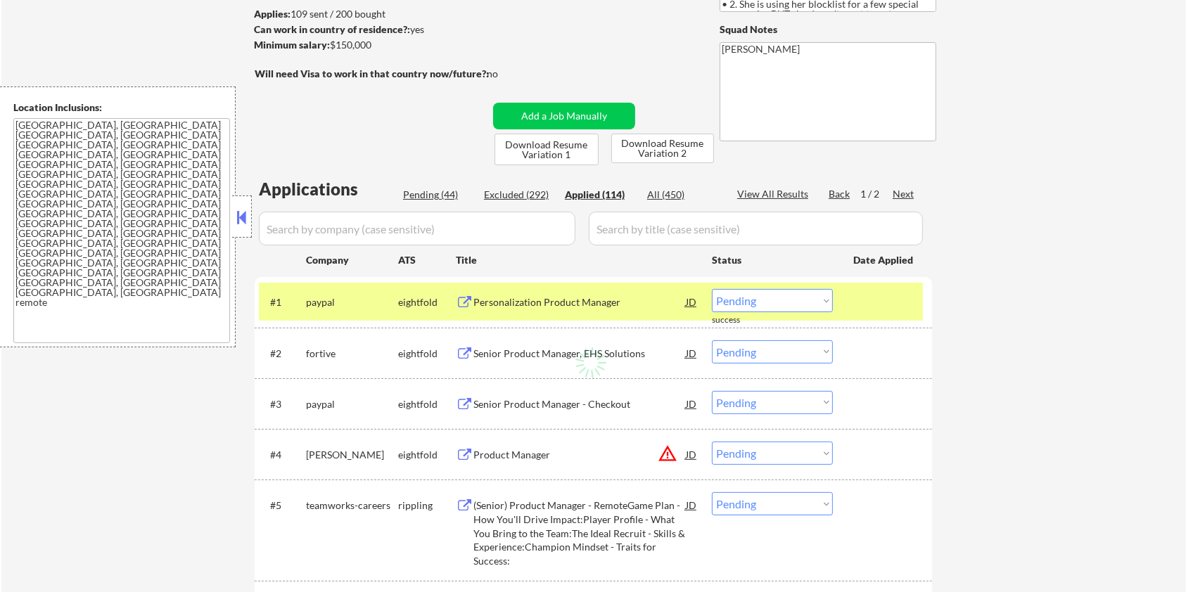
select select ""applied""
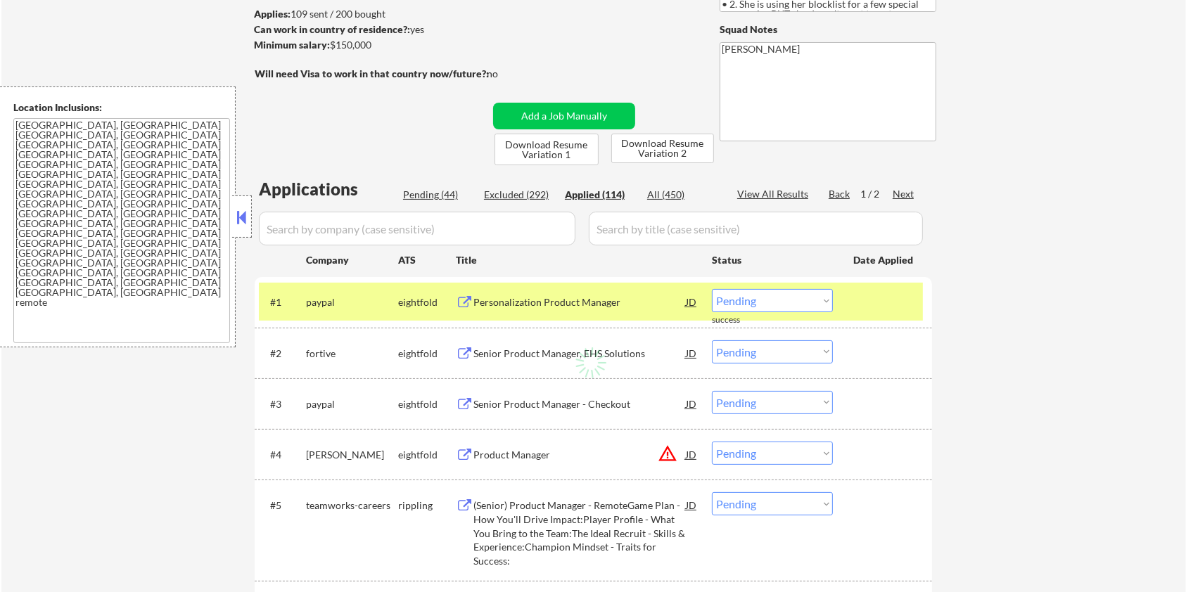
select select ""applied""
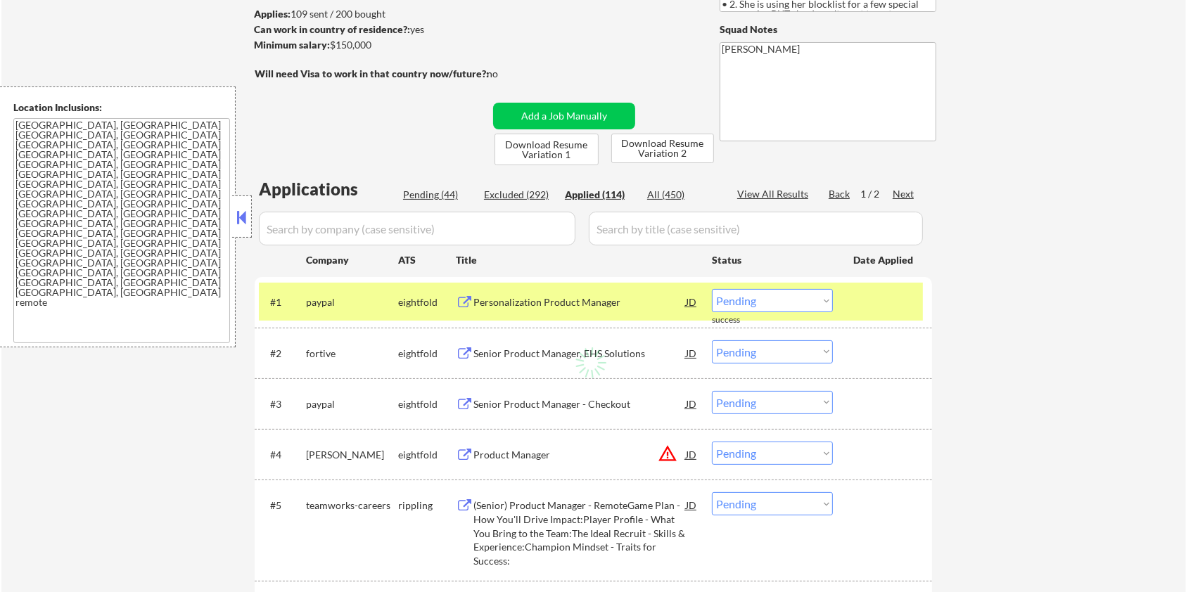
select select ""applied""
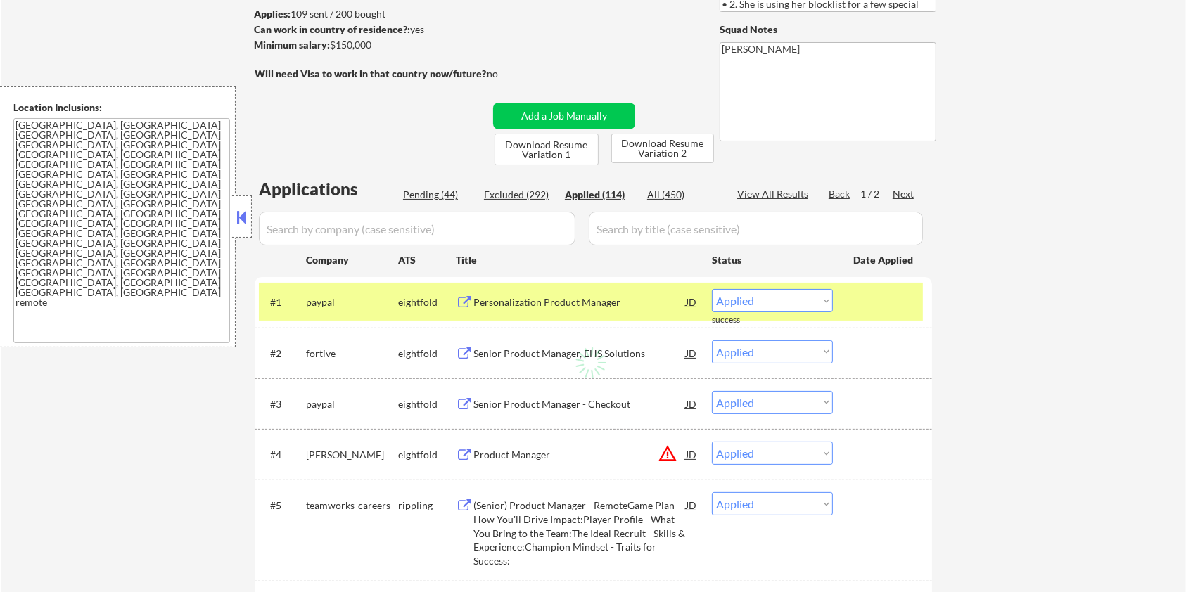
select select ""applied""
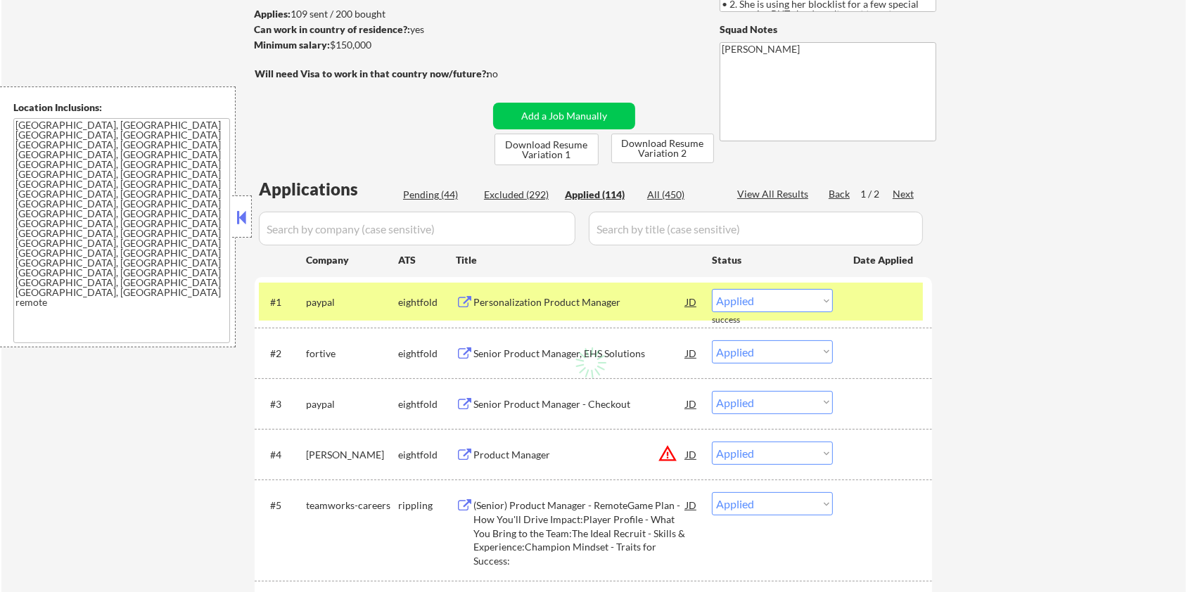
select select ""applied""
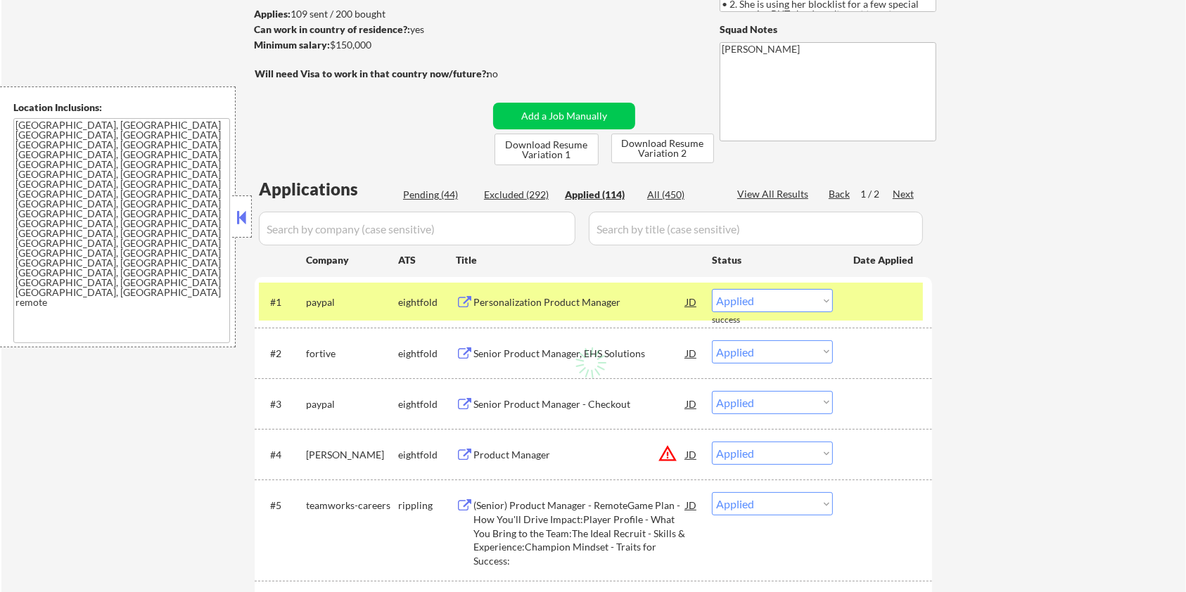
select select ""applied""
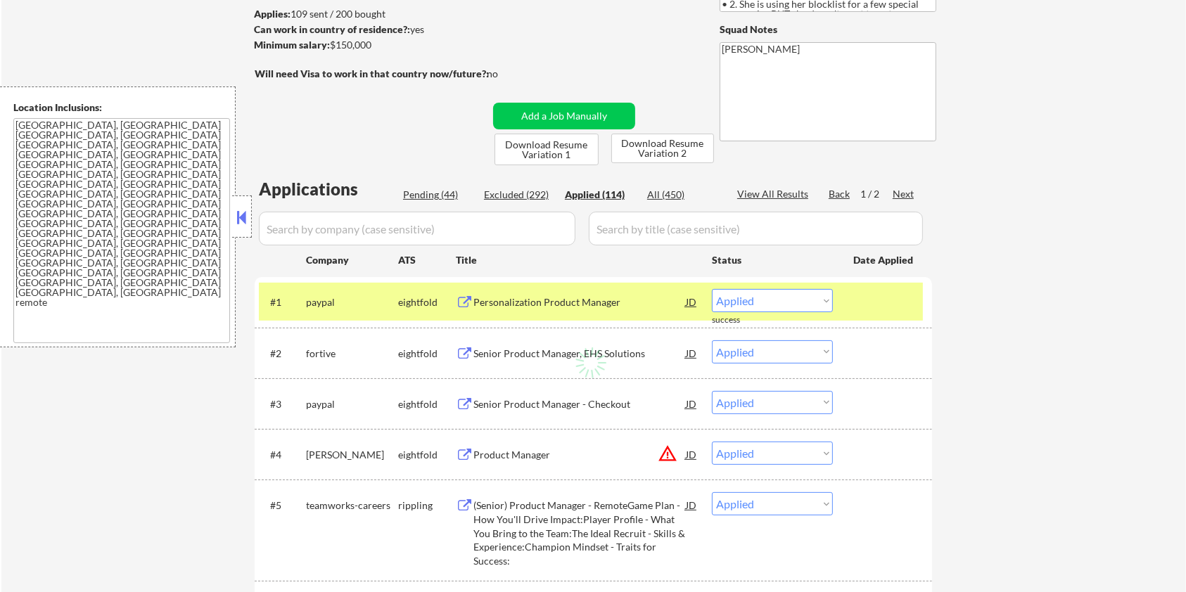
select select ""applied""
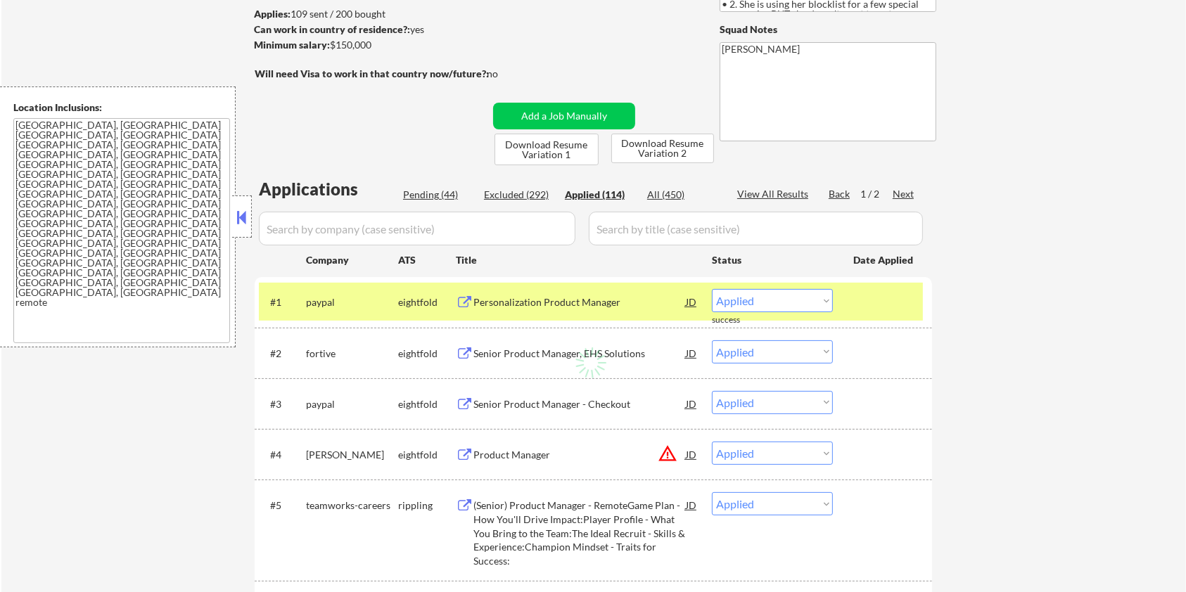
select select ""applied""
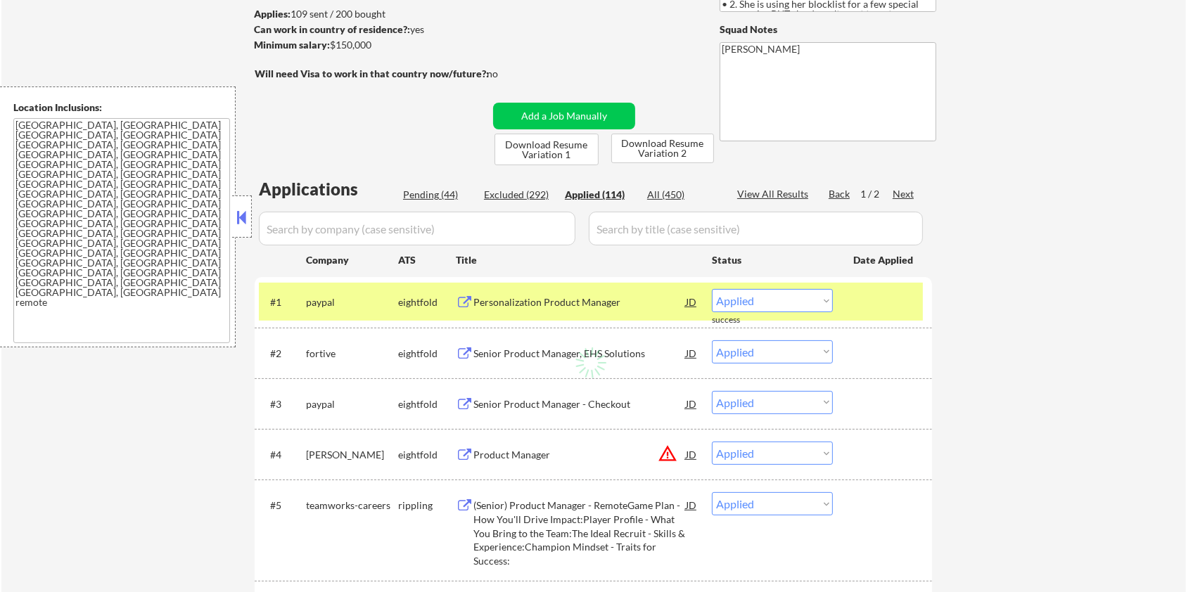
select select ""applied""
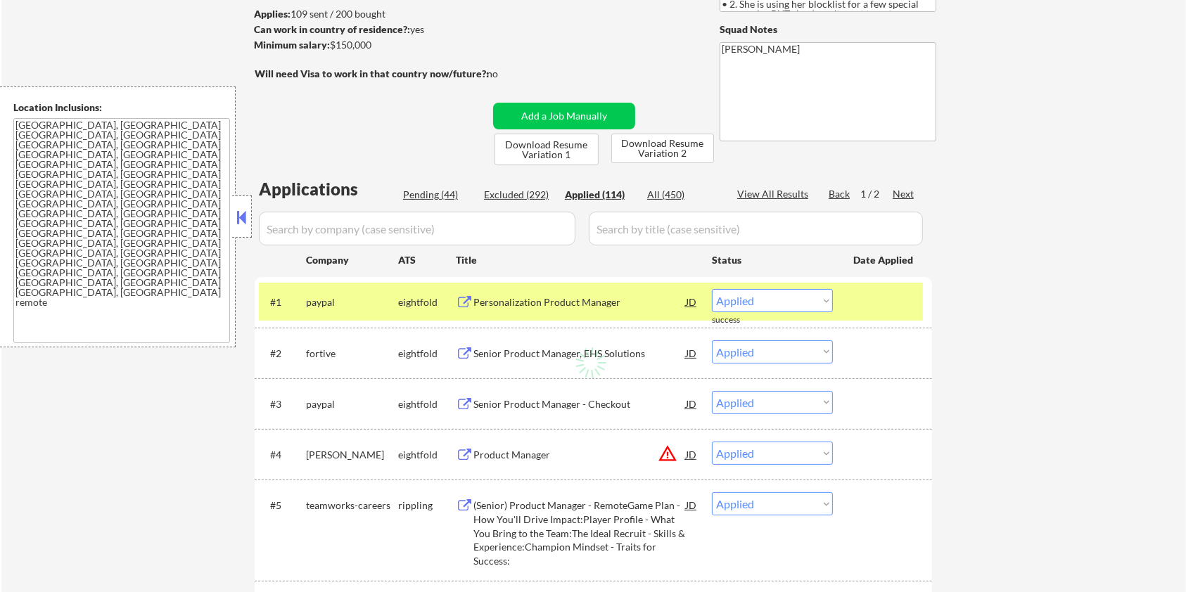
select select ""applied""
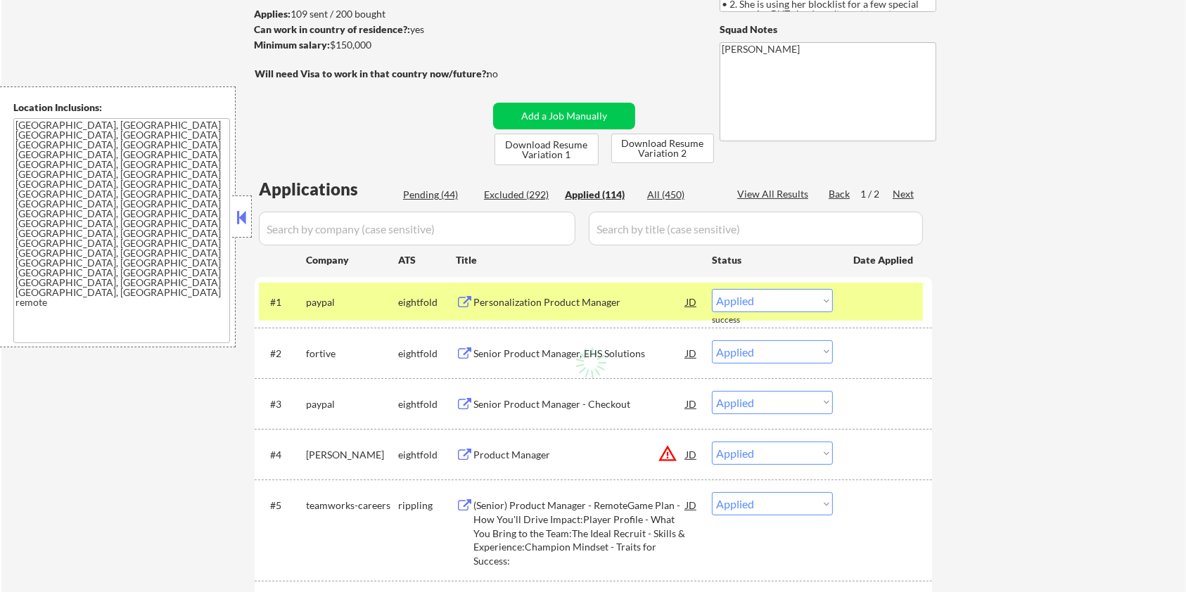
select select ""applied""
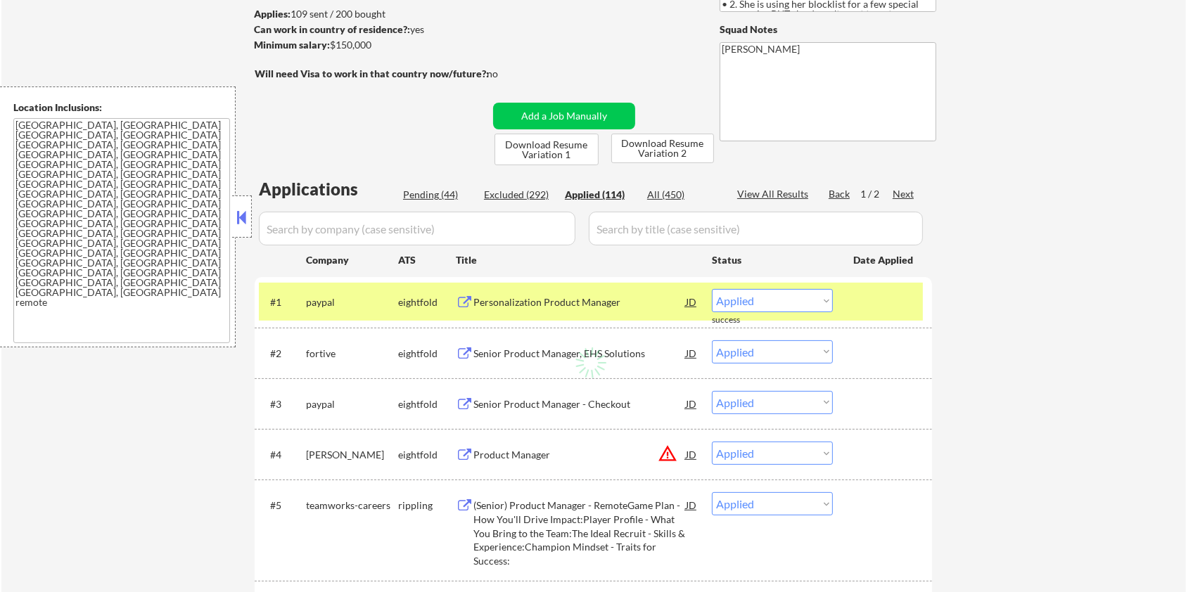
select select ""applied""
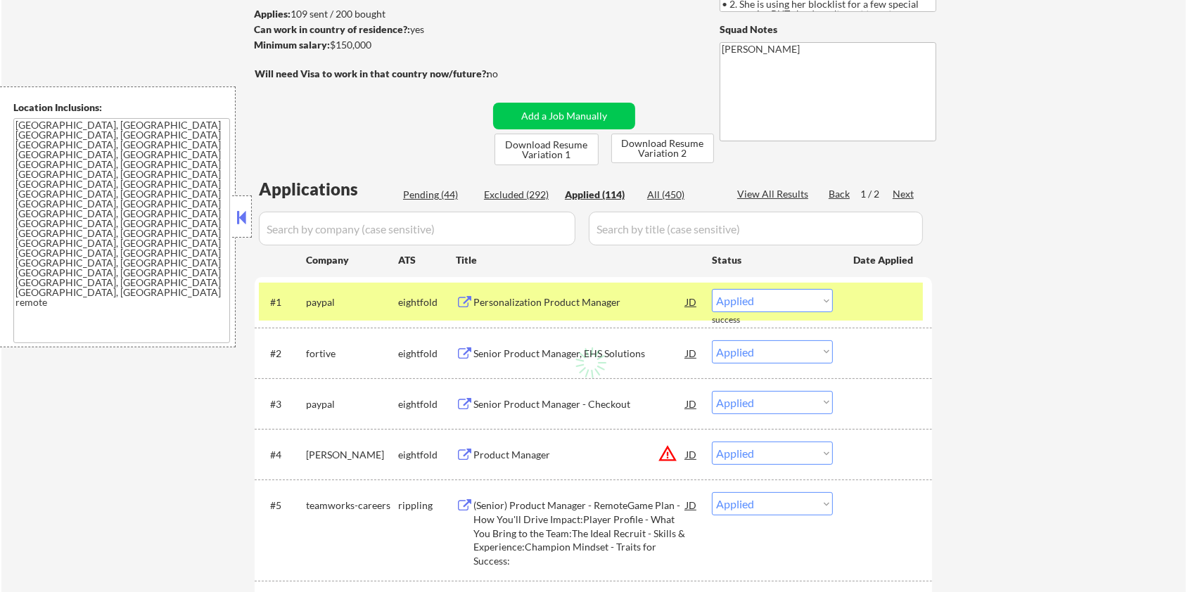
select select ""applied""
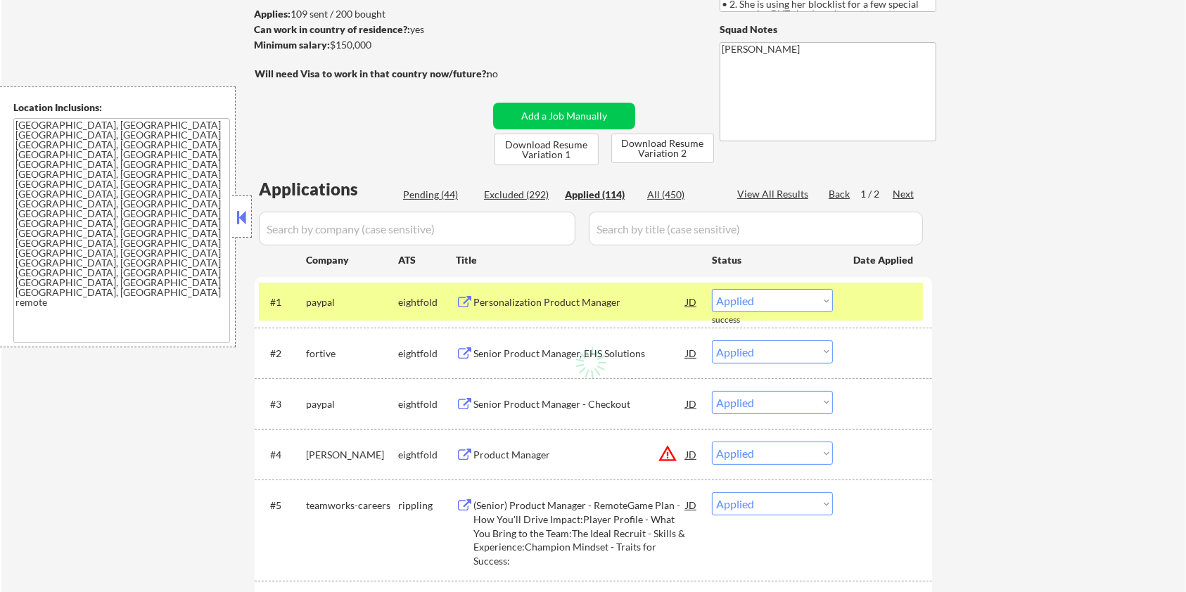
select select ""applied""
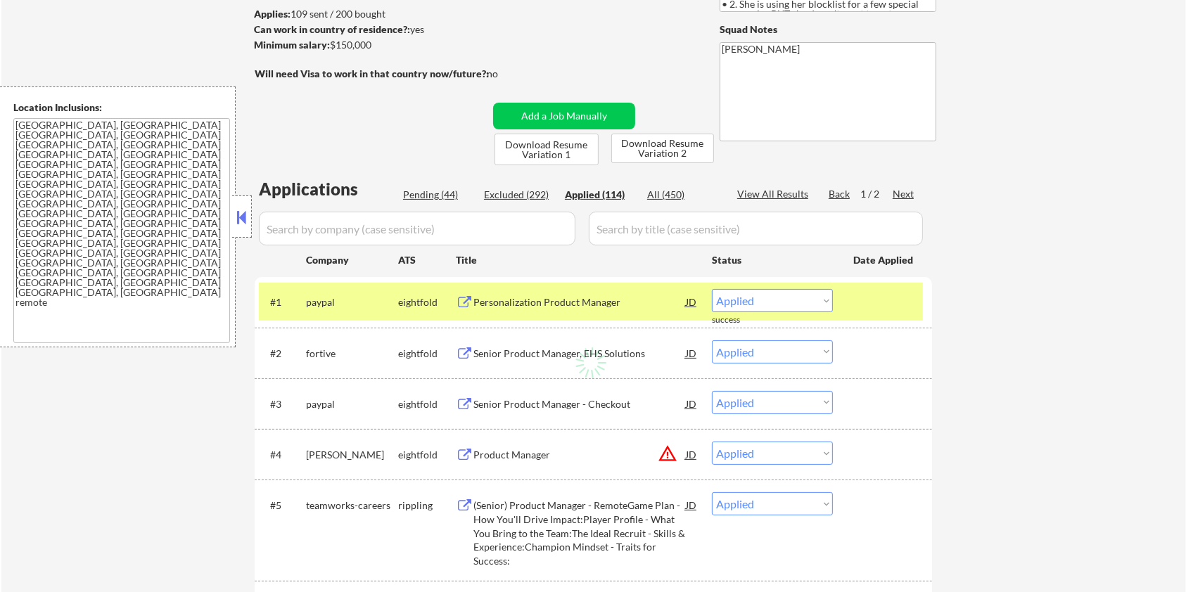
select select ""applied""
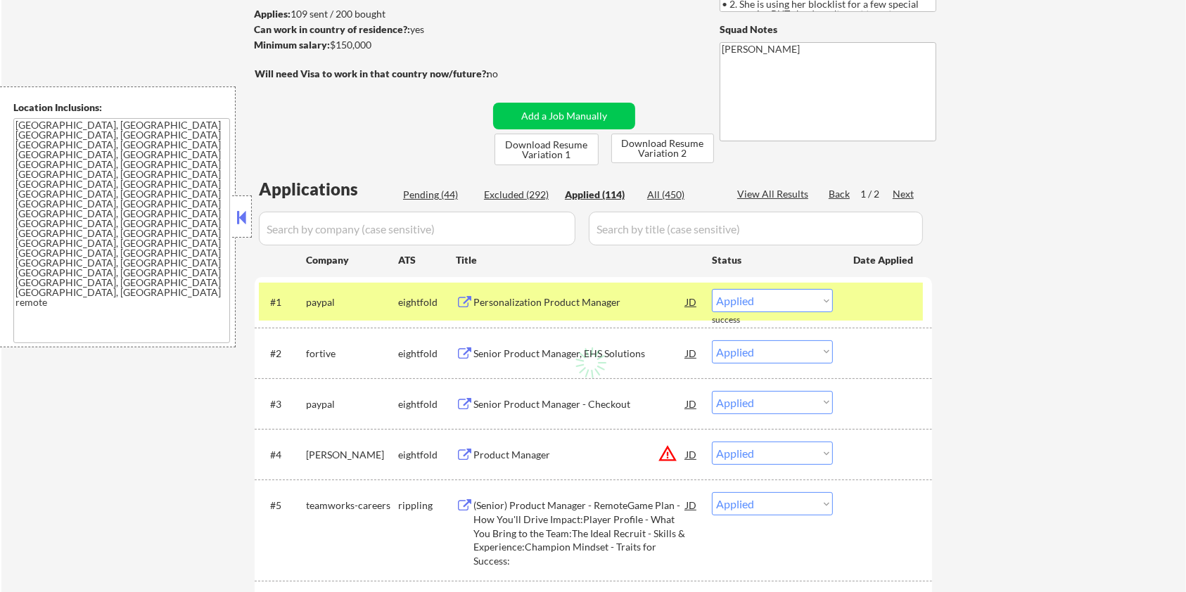
select select ""applied""
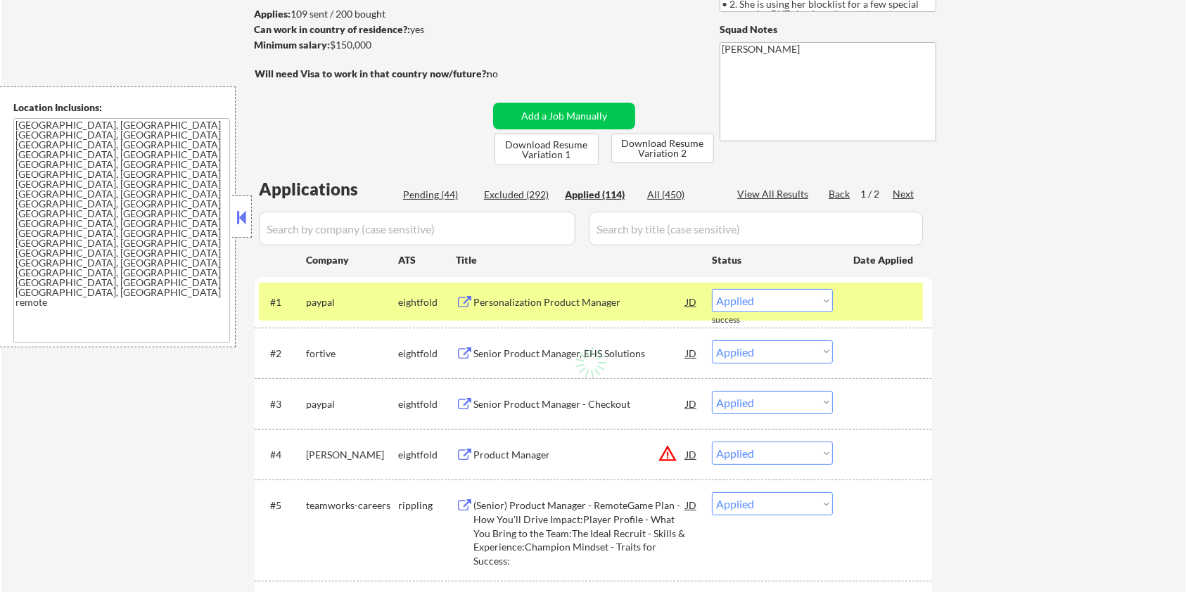
select select ""applied""
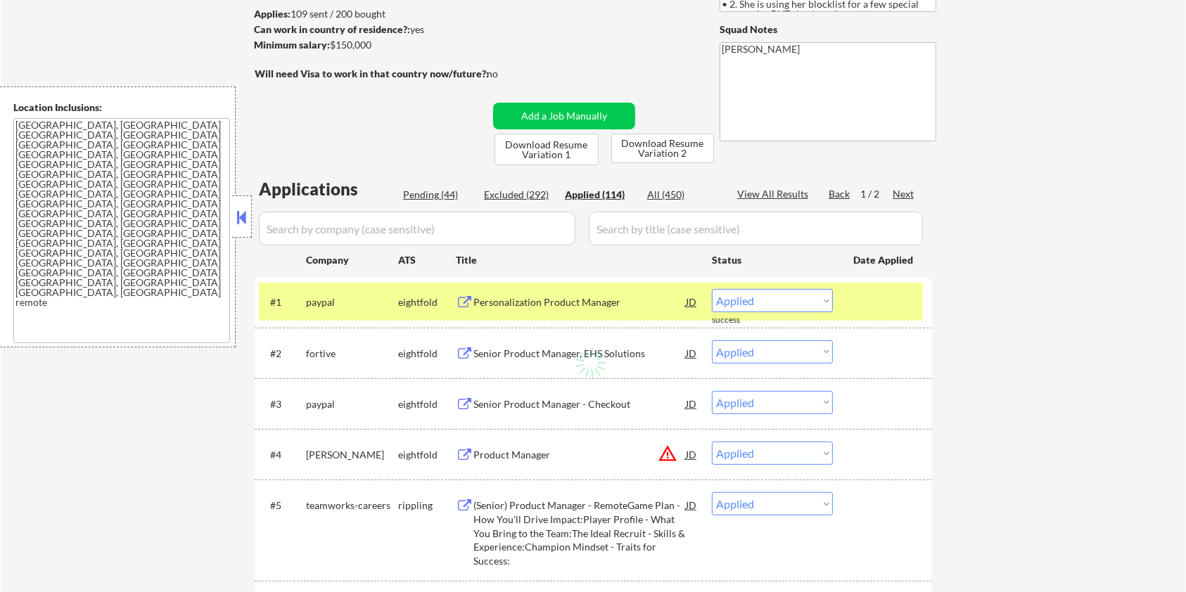
select select ""applied""
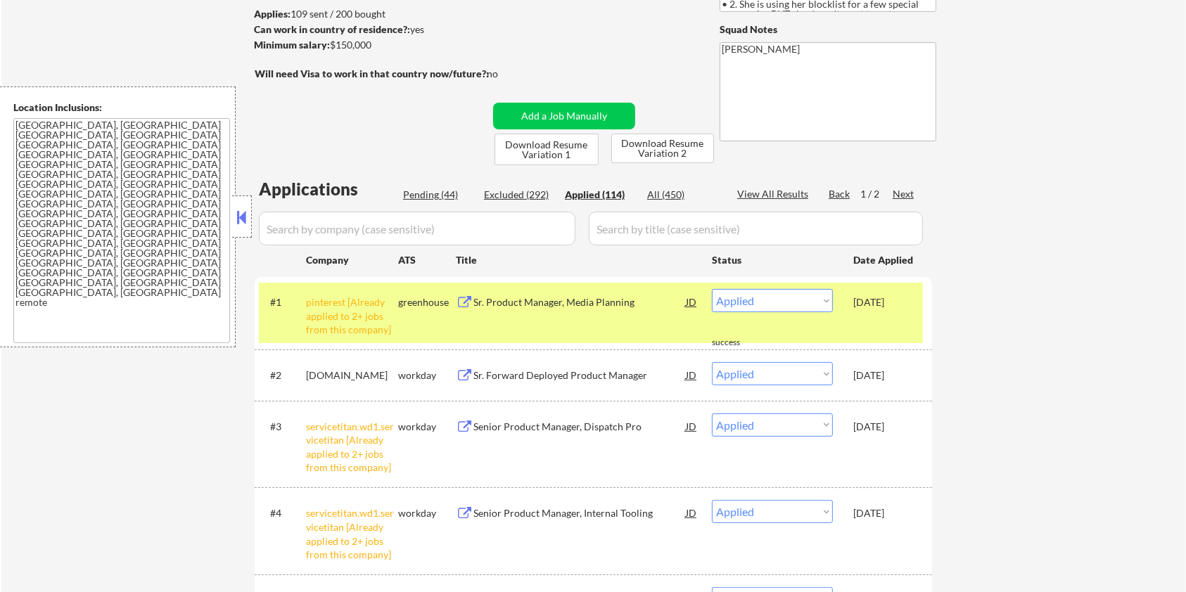
click at [525, 300] on div "Sr. Product Manager, Media Planning" at bounding box center [580, 303] width 212 height 14
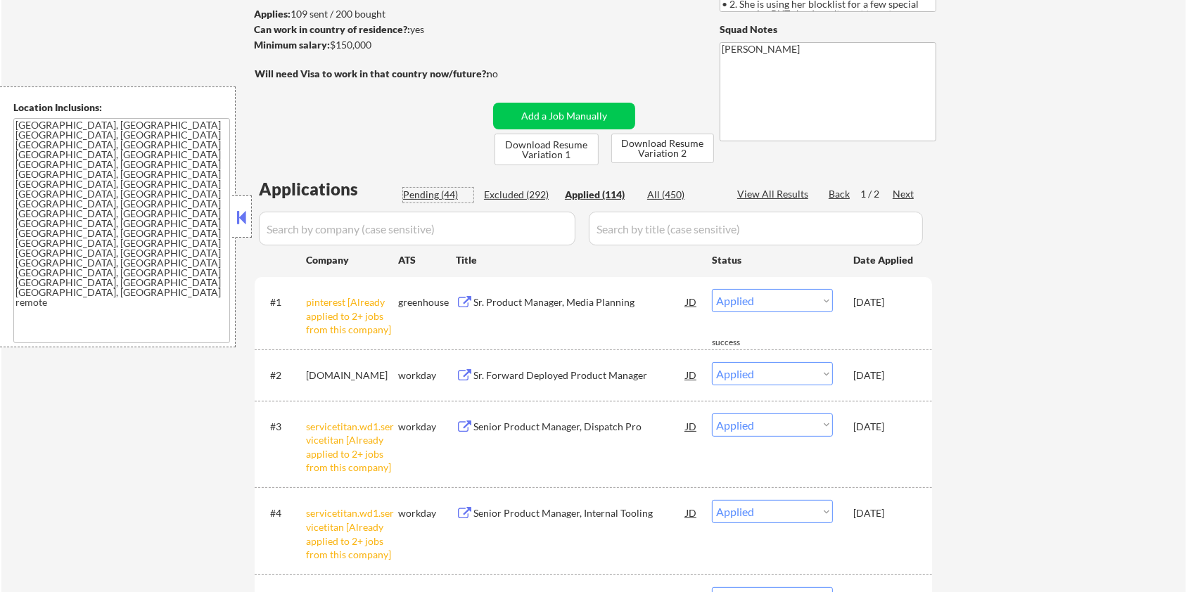
click at [428, 194] on div "Pending (44)" at bounding box center [438, 195] width 70 height 14
select select ""pending""
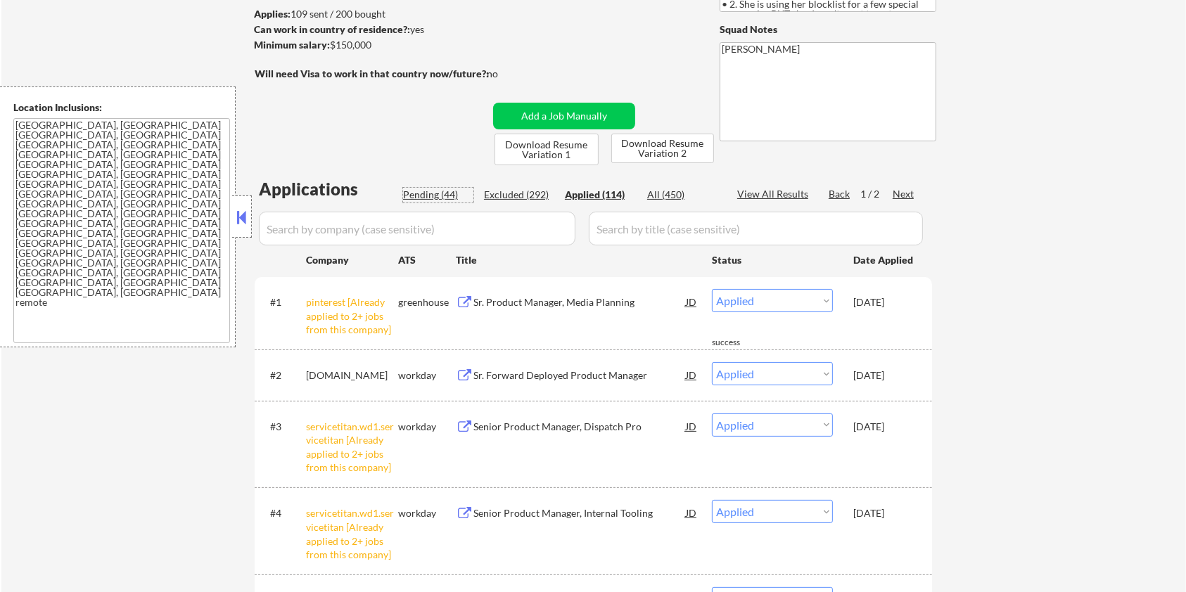
select select ""pending""
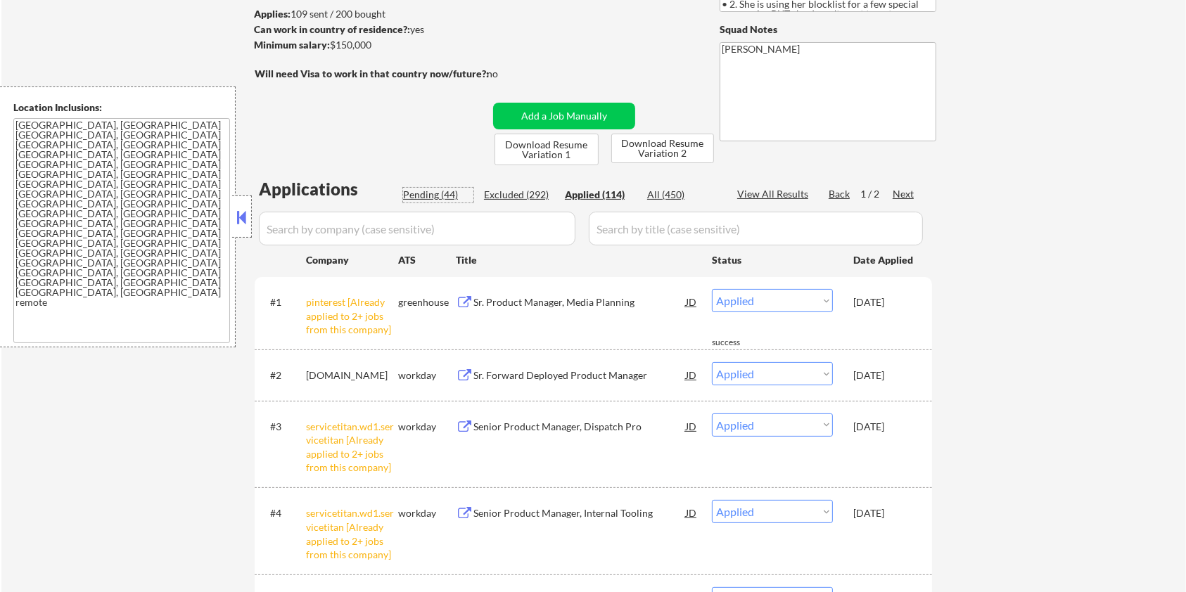
select select ""pending""
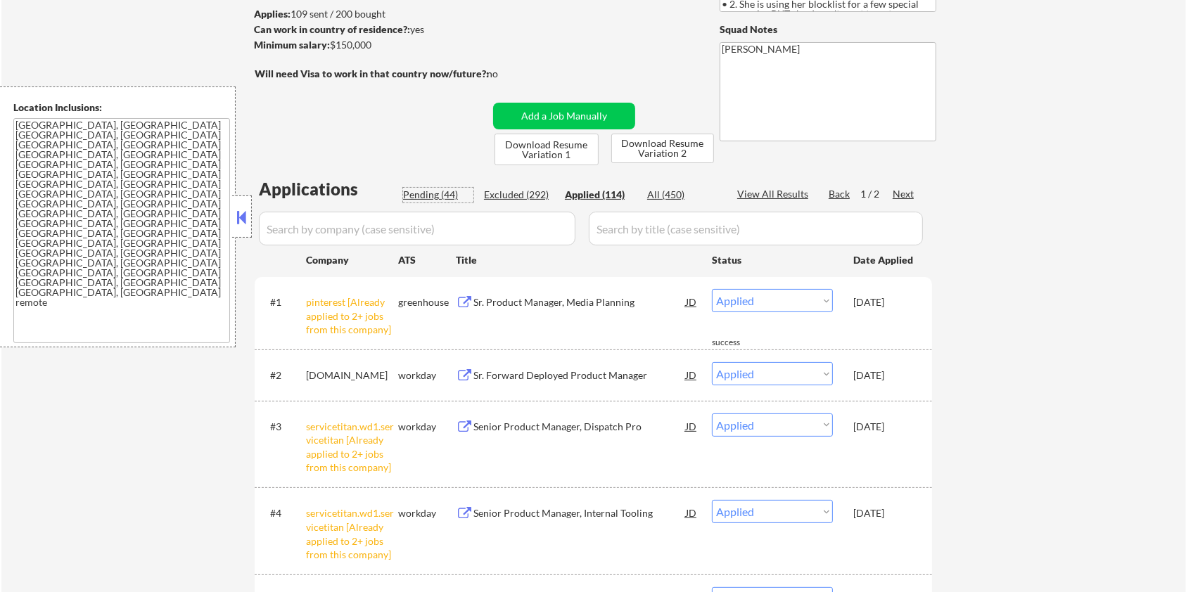
select select ""pending""
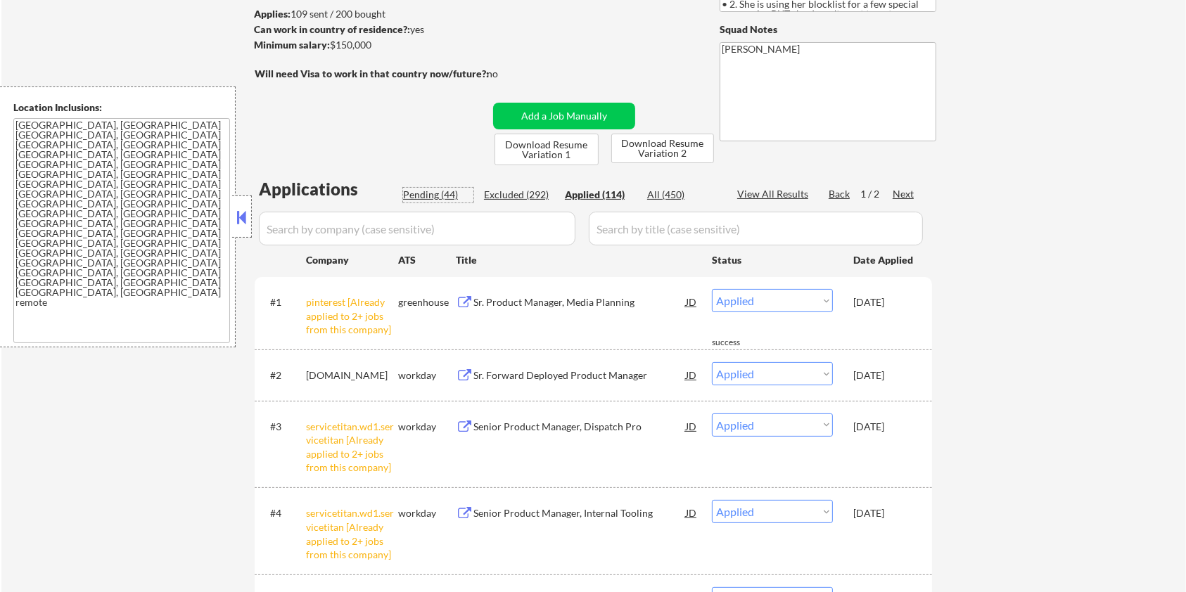
select select ""pending""
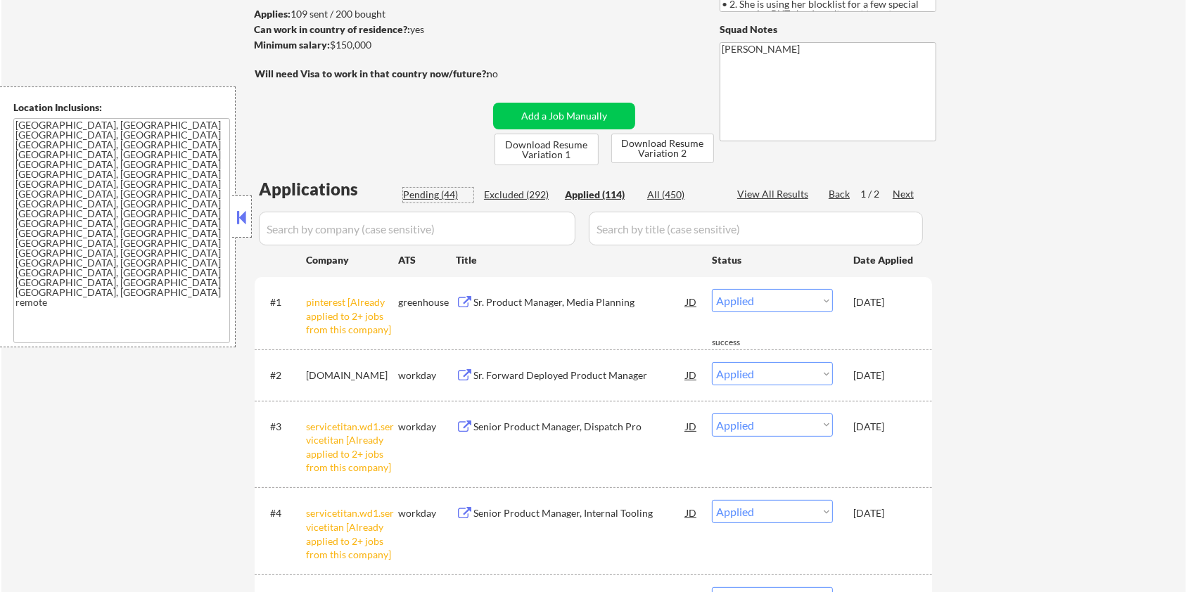
select select ""pending""
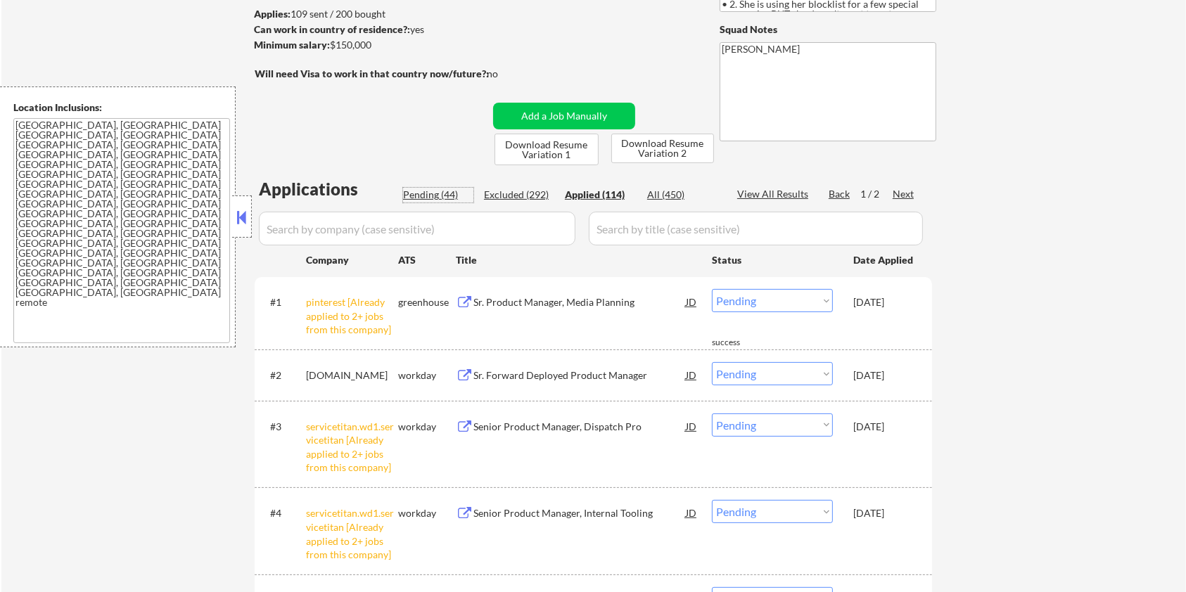
select select ""pending""
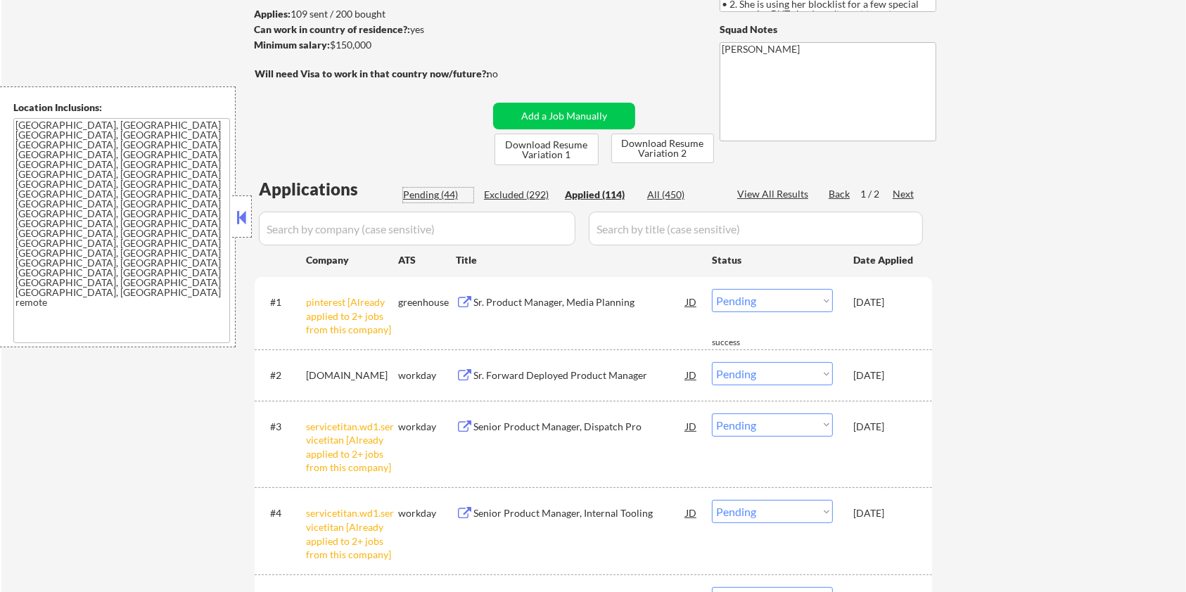
select select ""pending""
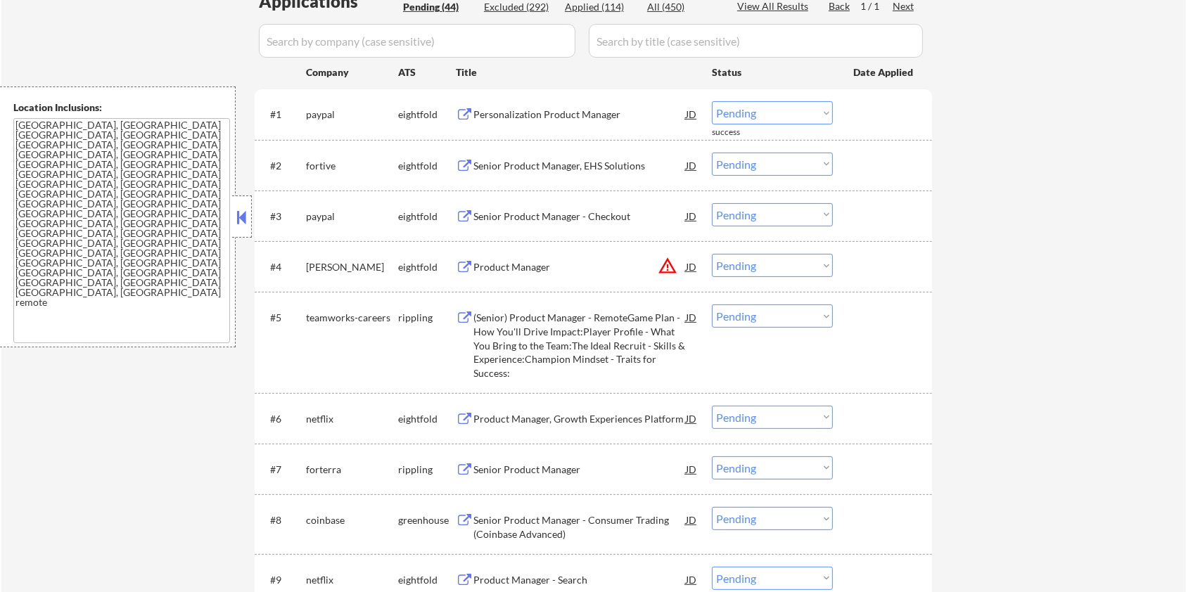
scroll to position [563, 0]
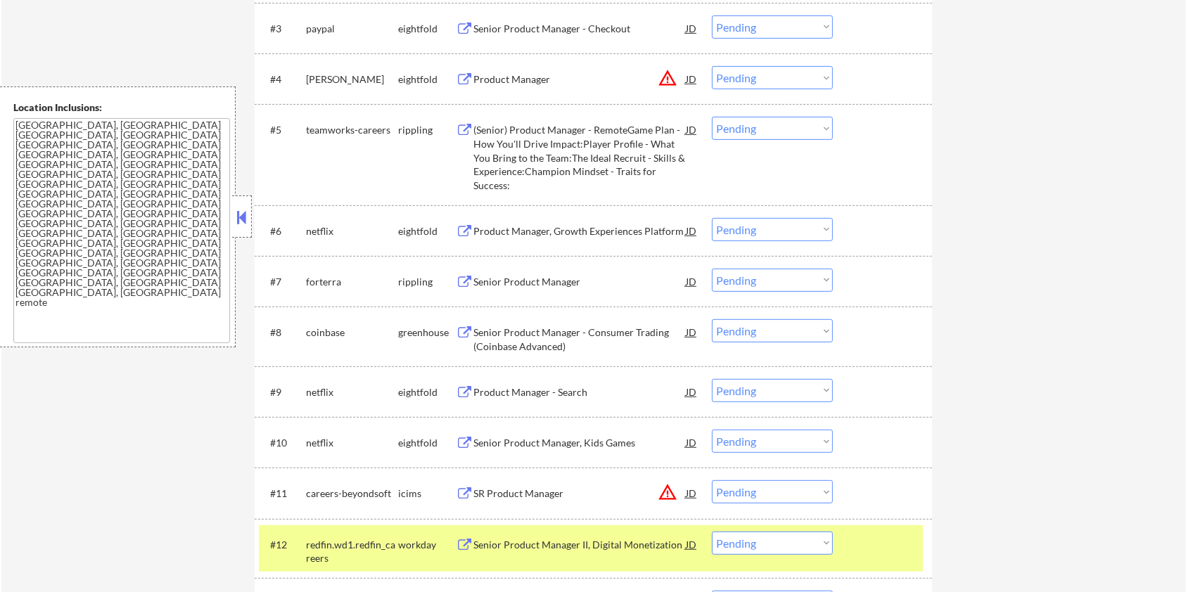
click at [481, 493] on div "SR Product Manager" at bounding box center [580, 494] width 212 height 14
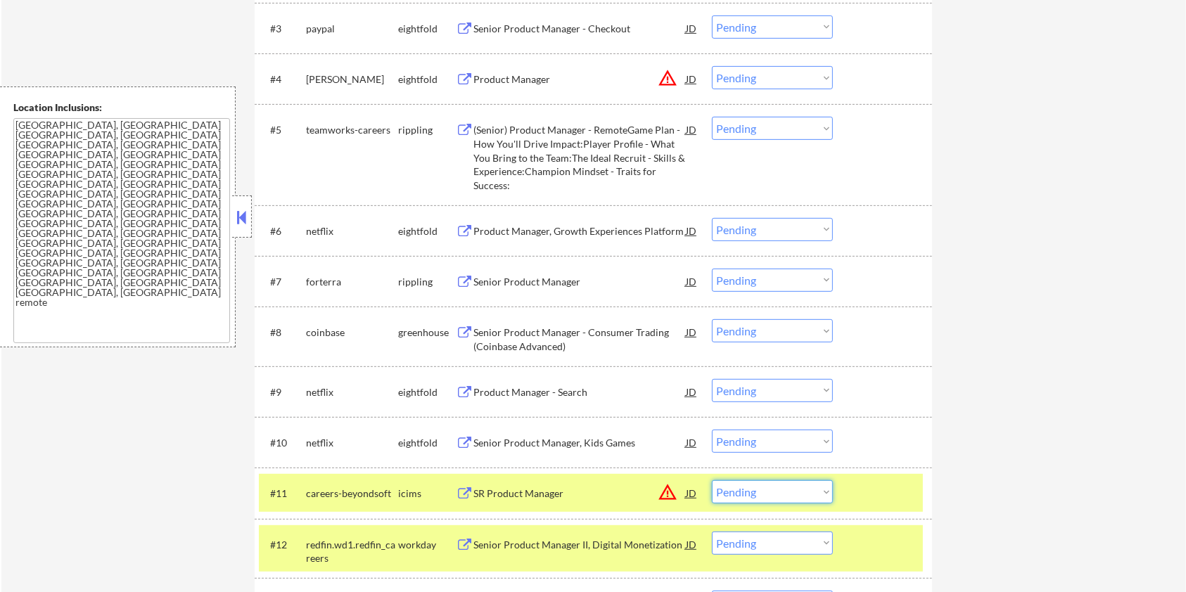
click at [758, 493] on select "Choose an option... Pending Applied Excluded (Questions) Excluded (Expired) Exc…" at bounding box center [772, 492] width 121 height 23
click at [712, 481] on select "Choose an option... Pending Applied Excluded (Questions) Excluded (Expired) Exc…" at bounding box center [772, 492] width 121 height 23
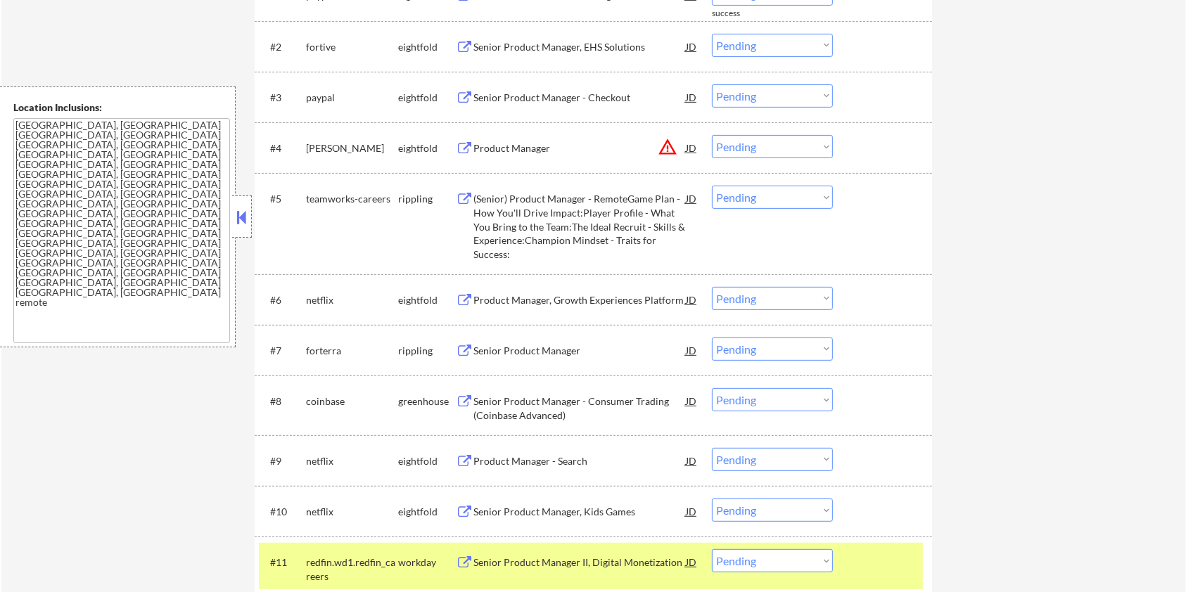
scroll to position [375, 0]
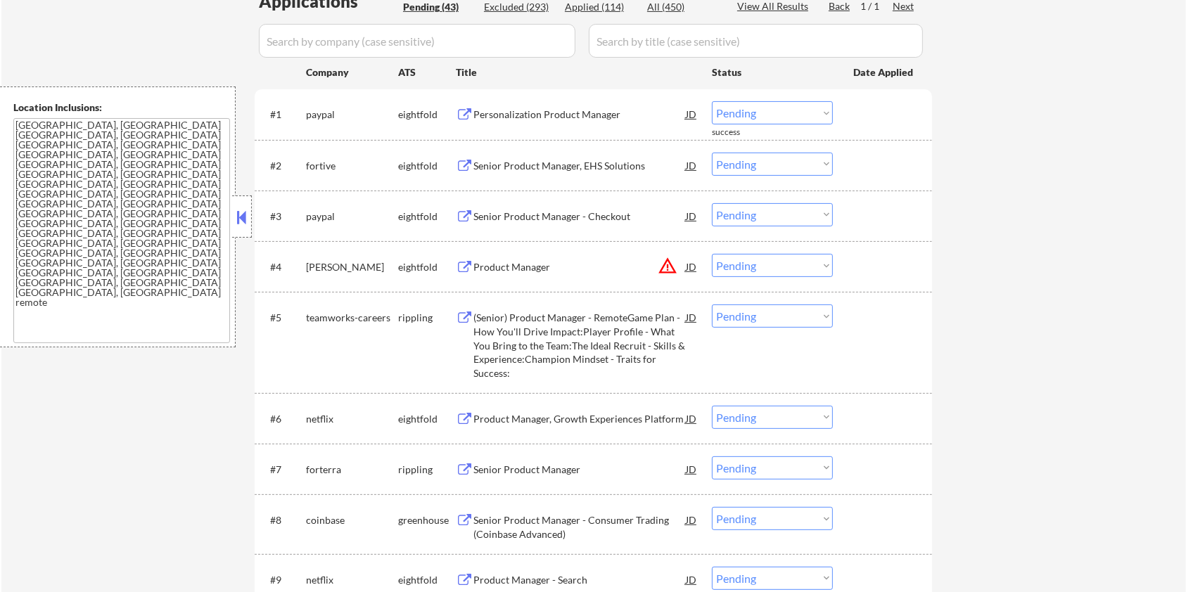
click at [509, 323] on div "(Senior) Product Manager - RemoteGame Plan - How You'll Drive Impact:Player Pro…" at bounding box center [580, 345] width 212 height 69
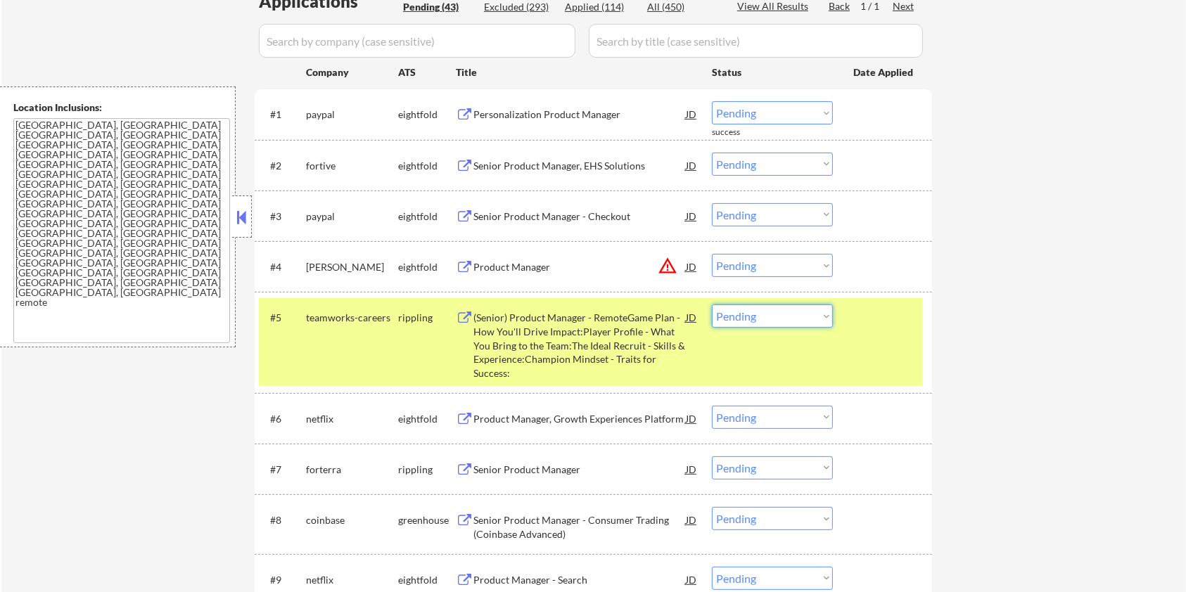
click at [795, 315] on select "Choose an option... Pending Applied Excluded (Questions) Excluded (Expired) Exc…" at bounding box center [772, 316] width 121 height 23
click at [712, 305] on select "Choose an option... Pending Applied Excluded (Questions) Excluded (Expired) Exc…" at bounding box center [772, 316] width 121 height 23
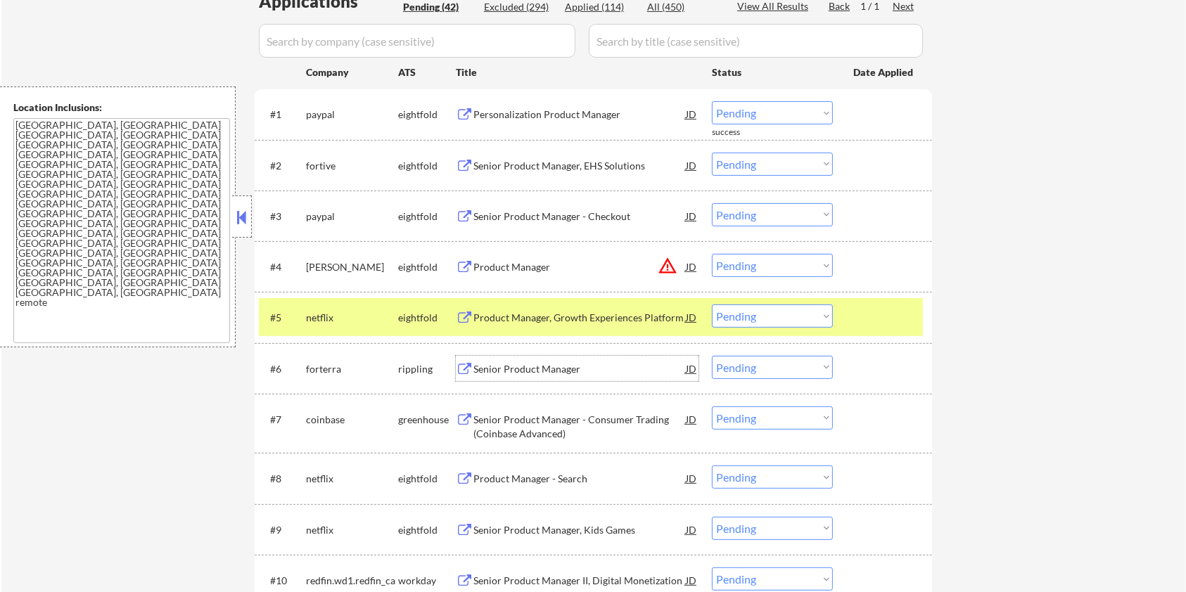
click at [529, 367] on div "Senior Product Manager" at bounding box center [580, 369] width 212 height 14
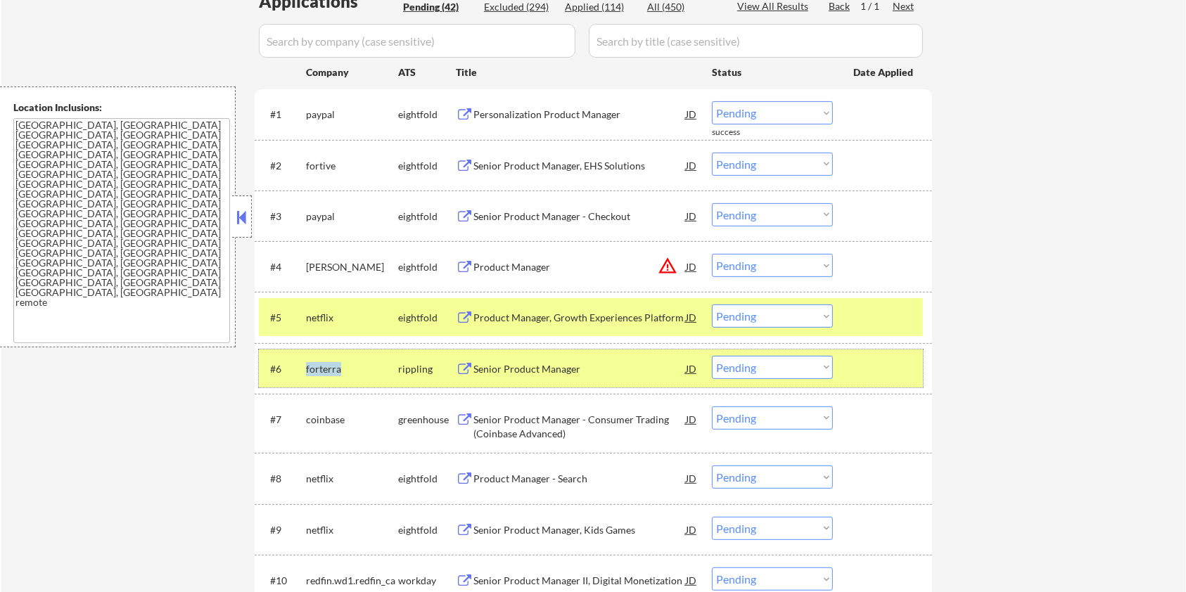
drag, startPoint x: 348, startPoint y: 366, endPoint x: 305, endPoint y: 365, distance: 42.2
click at [306, 365] on div "forterra" at bounding box center [352, 369] width 92 height 14
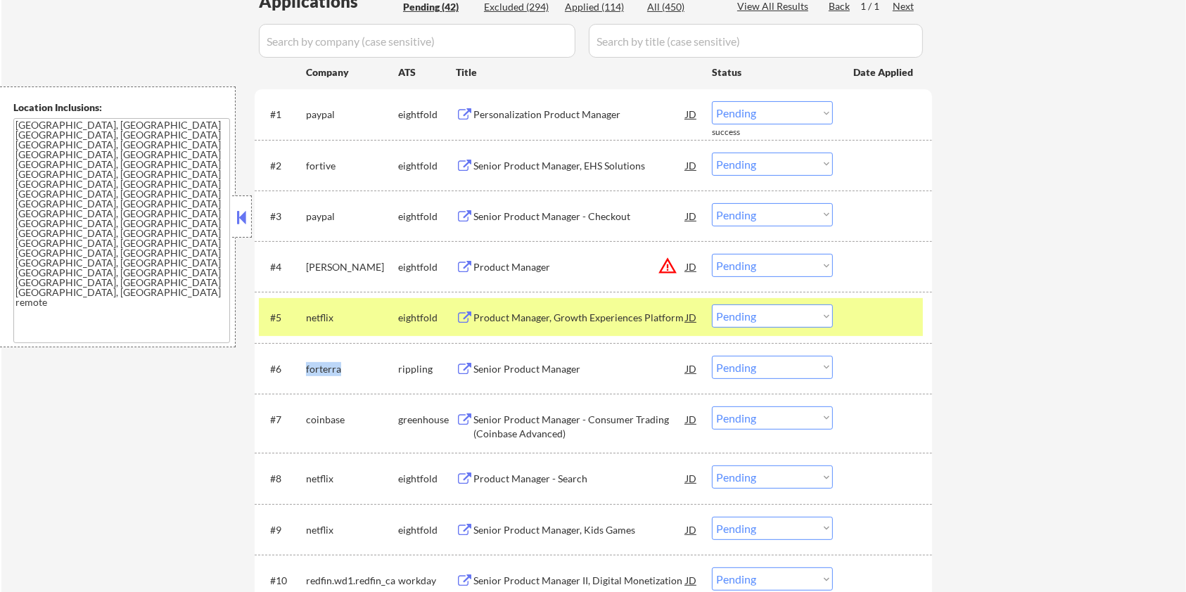
copy div "forterra"
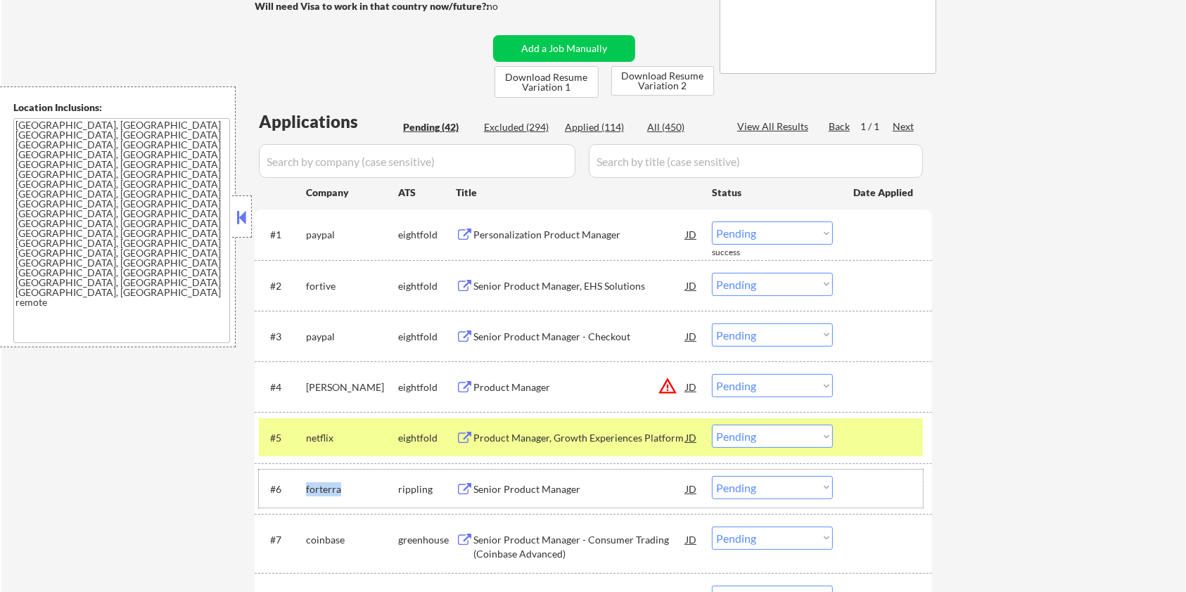
scroll to position [187, 0]
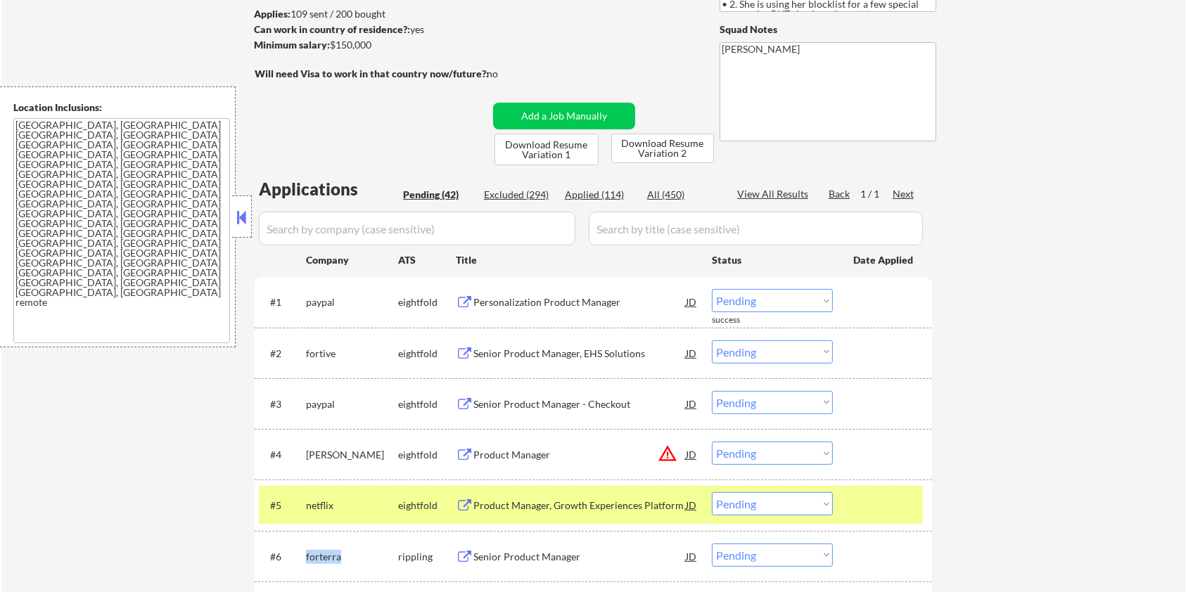
drag, startPoint x: 386, startPoint y: 46, endPoint x: 333, endPoint y: 48, distance: 53.5
click at [333, 48] on div "Minimum salary: $150,000" at bounding box center [371, 45] width 234 height 14
copy div "$150,000"
click at [752, 556] on select "Choose an option... Pending Applied Excluded (Questions) Excluded (Expired) Exc…" at bounding box center [772, 555] width 121 height 23
click at [712, 544] on select "Choose an option... Pending Applied Excluded (Questions) Excluded (Expired) Exc…" at bounding box center [772, 555] width 121 height 23
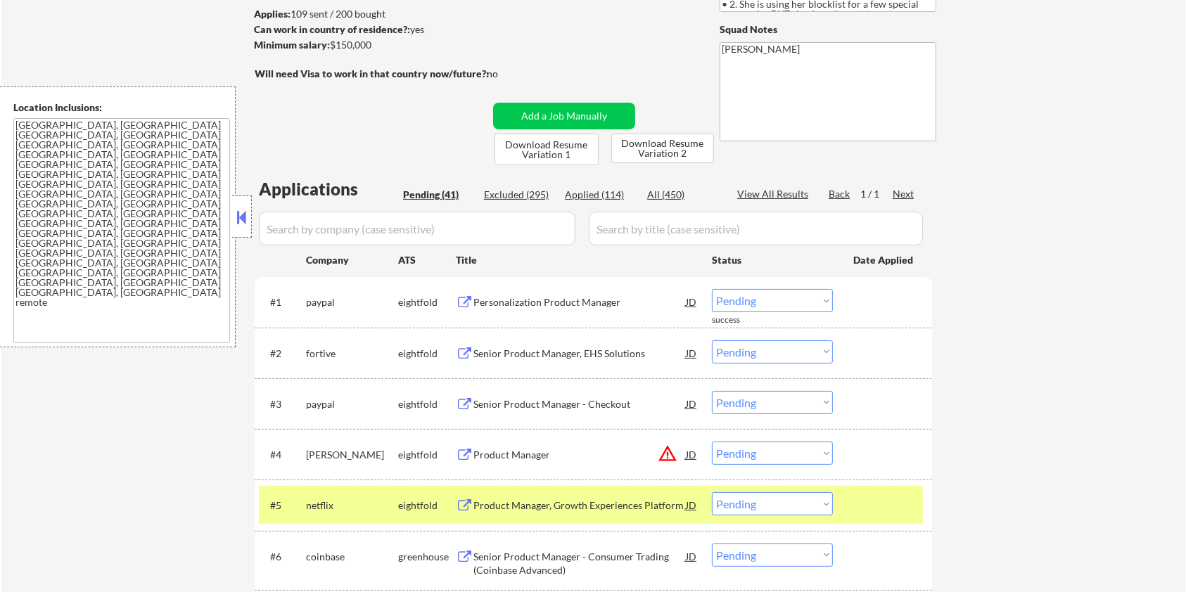
scroll to position [375, 0]
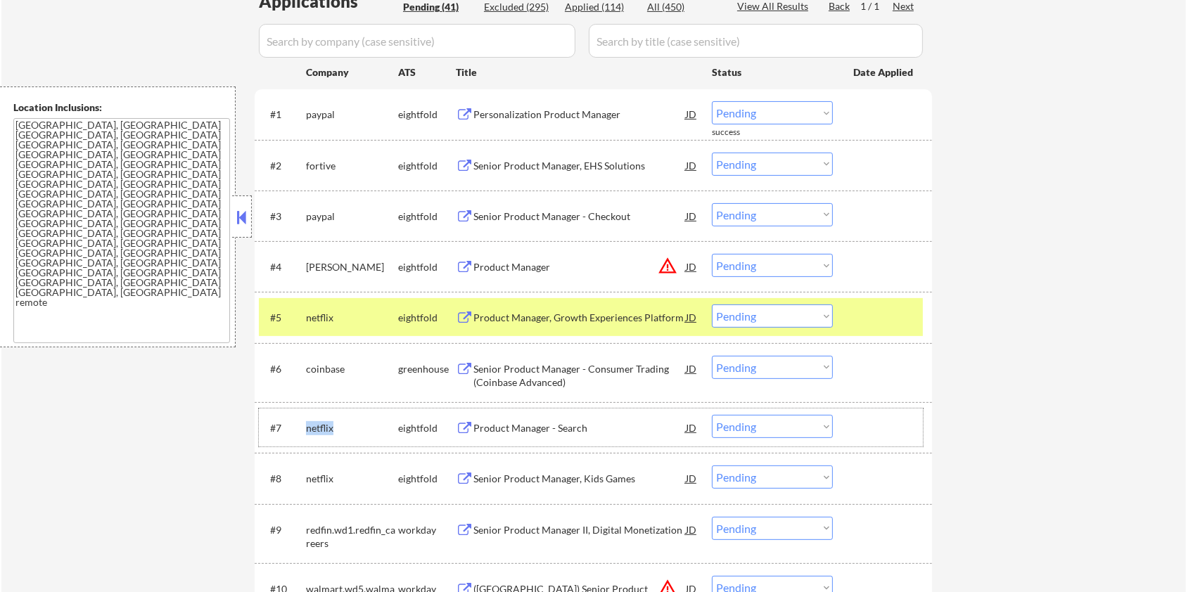
drag, startPoint x: 341, startPoint y: 428, endPoint x: 305, endPoint y: 430, distance: 35.9
click at [306, 430] on div "netflix" at bounding box center [352, 428] width 92 height 14
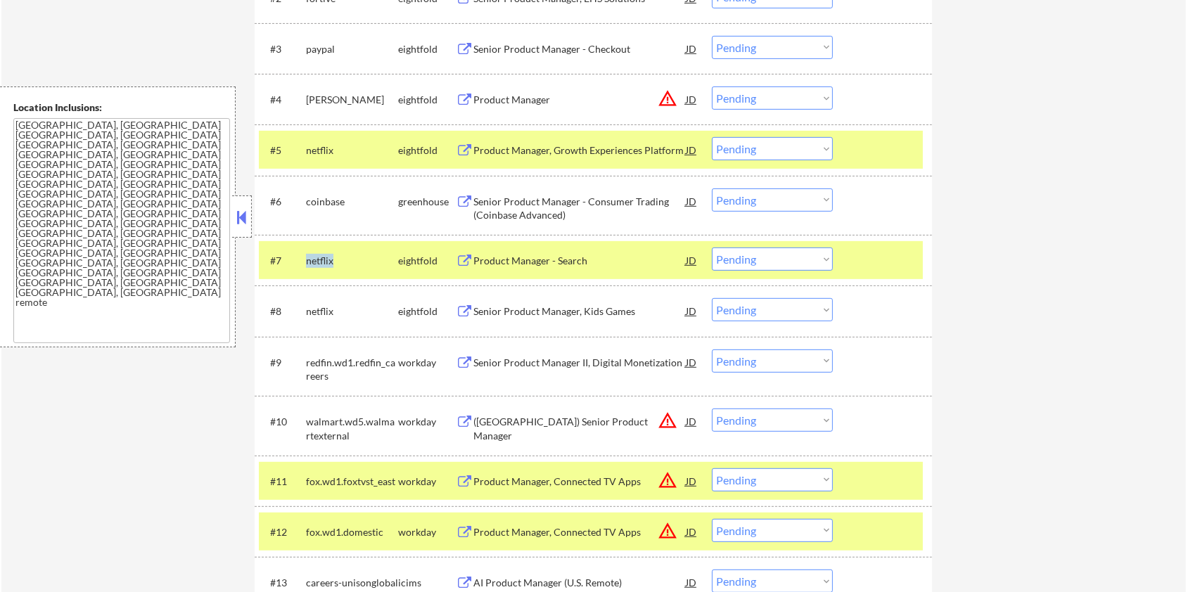
scroll to position [563, 0]
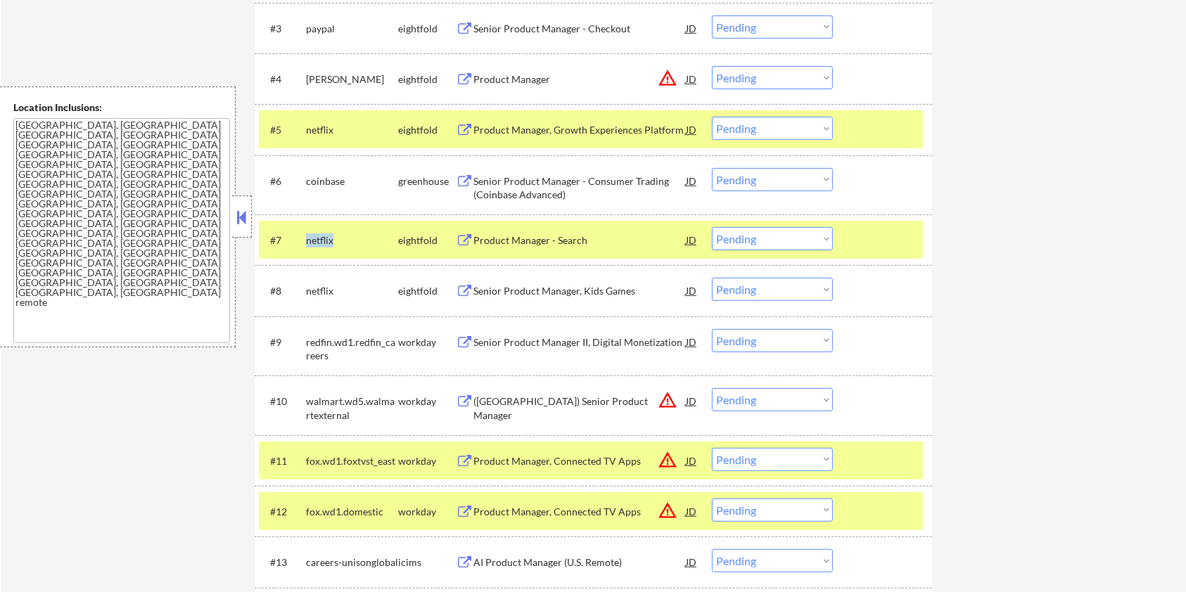
copy div "netflix"
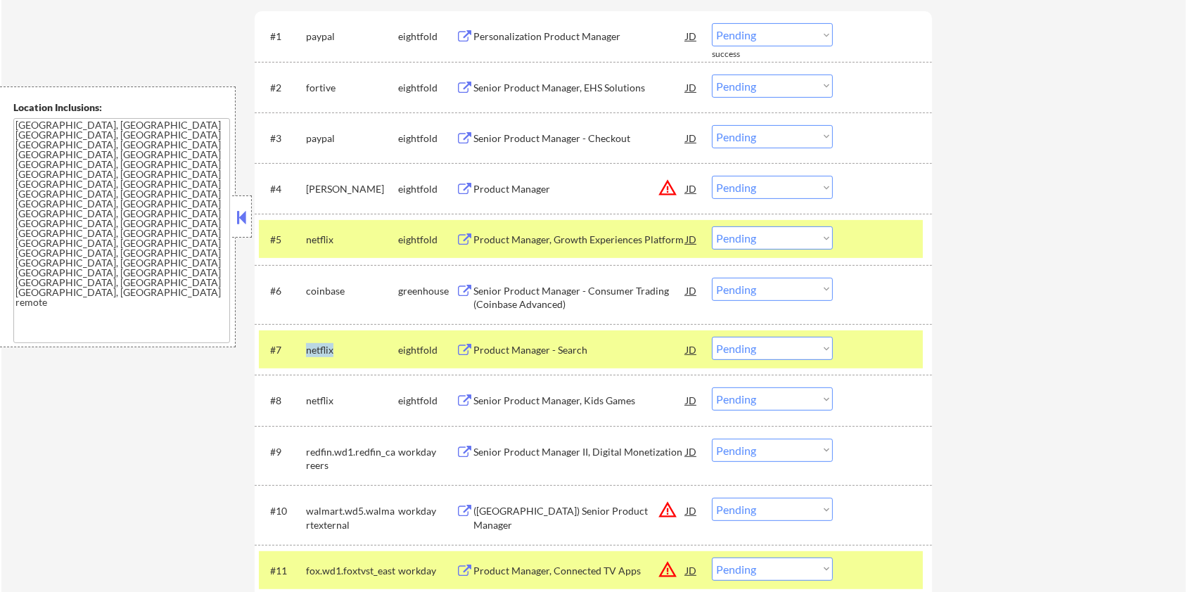
scroll to position [375, 0]
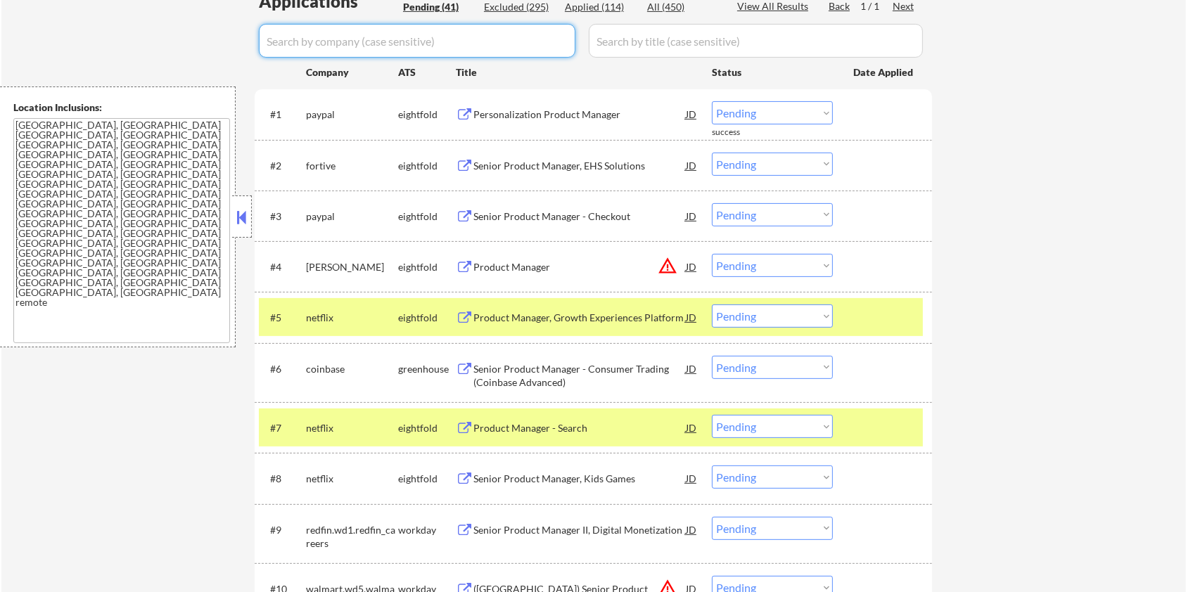
click at [359, 37] on input "input" at bounding box center [417, 41] width 317 height 34
paste input "netflix"
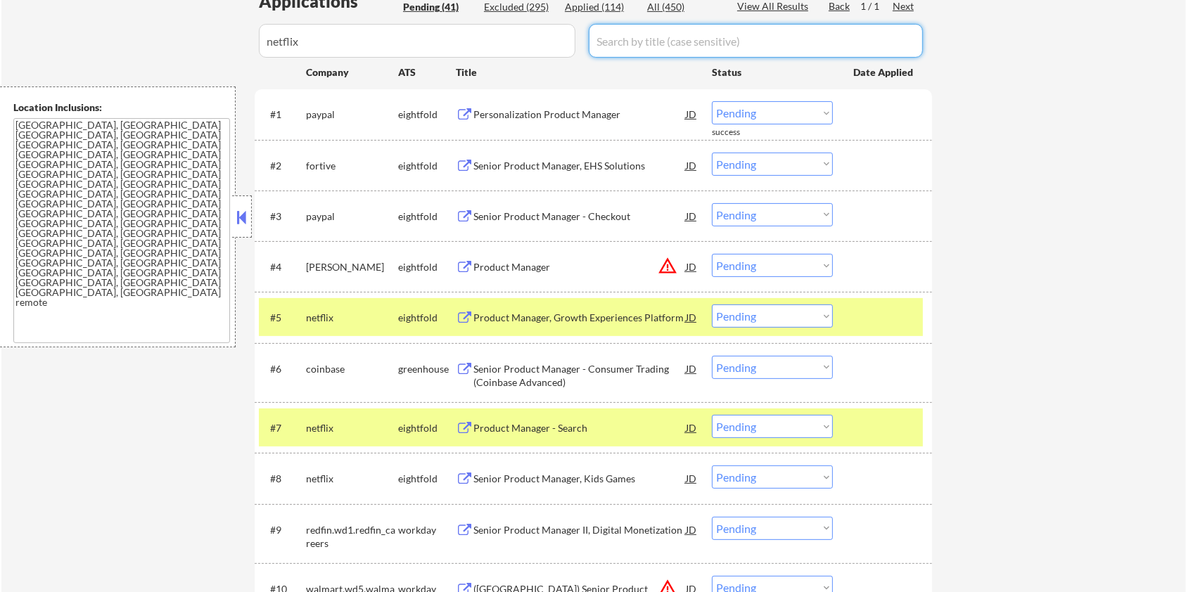
click at [645, 34] on input "input" at bounding box center [756, 41] width 334 height 34
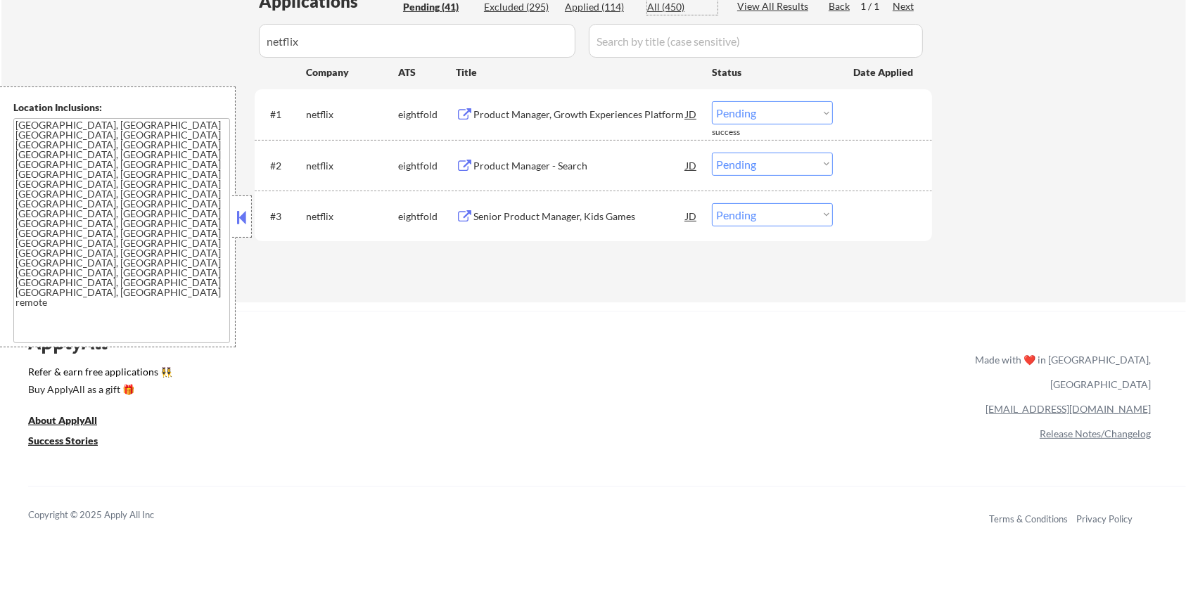
click at [661, 4] on div "All (450)" at bounding box center [682, 7] width 70 height 14
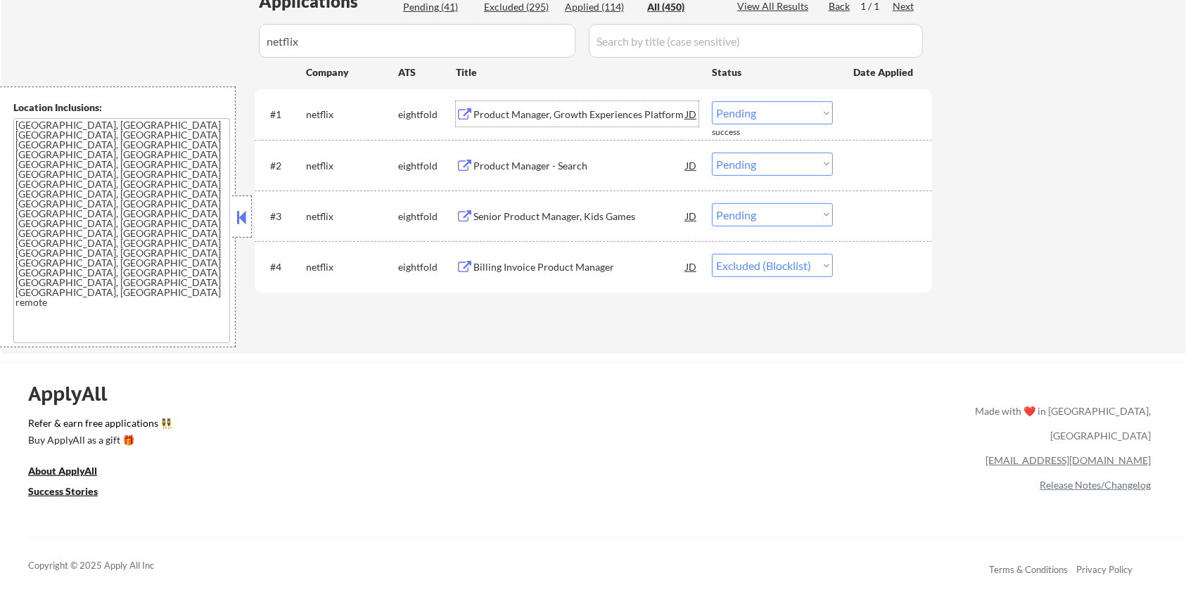
click at [501, 109] on div "Product Manager, Growth Experiences Platform" at bounding box center [580, 115] width 212 height 14
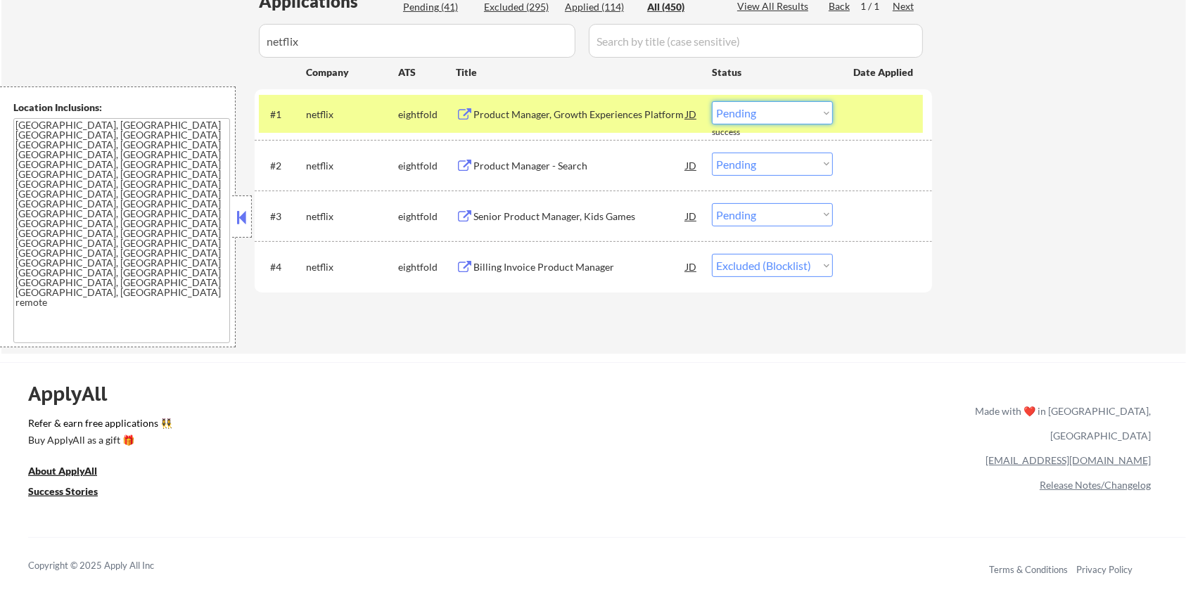
click at [773, 107] on select "Choose an option... Pending Applied Excluded (Questions) Excluded (Expired) Exc…" at bounding box center [772, 112] width 121 height 23
click at [712, 101] on select "Choose an option... Pending Applied Excluded (Questions) Excluded (Expired) Exc…" at bounding box center [772, 112] width 121 height 23
click at [773, 167] on select "Choose an option... Pending Applied Excluded (Questions) Excluded (Expired) Exc…" at bounding box center [772, 164] width 121 height 23
click at [712, 153] on select "Choose an option... Pending Applied Excluded (Questions) Excluded (Expired) Exc…" at bounding box center [772, 164] width 121 height 23
click at [766, 212] on select "Choose an option... Pending Applied Excluded (Questions) Excluded (Expired) Exc…" at bounding box center [772, 214] width 121 height 23
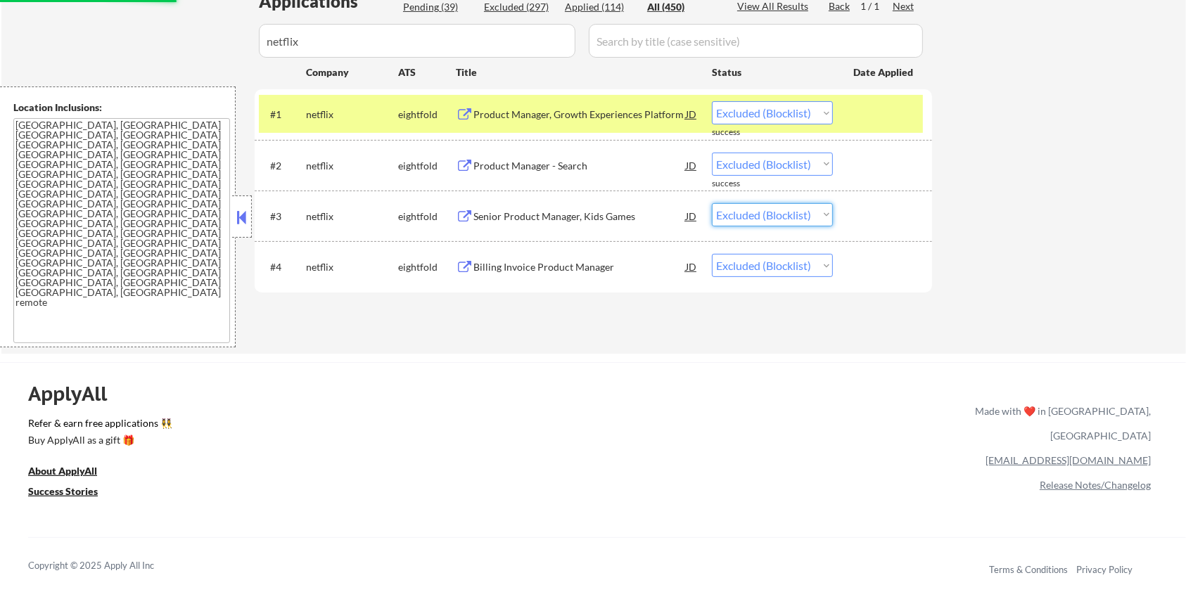
click at [712, 203] on select "Choose an option... Pending Applied Excluded (Questions) Excluded (Expired) Exc…" at bounding box center [772, 214] width 121 height 23
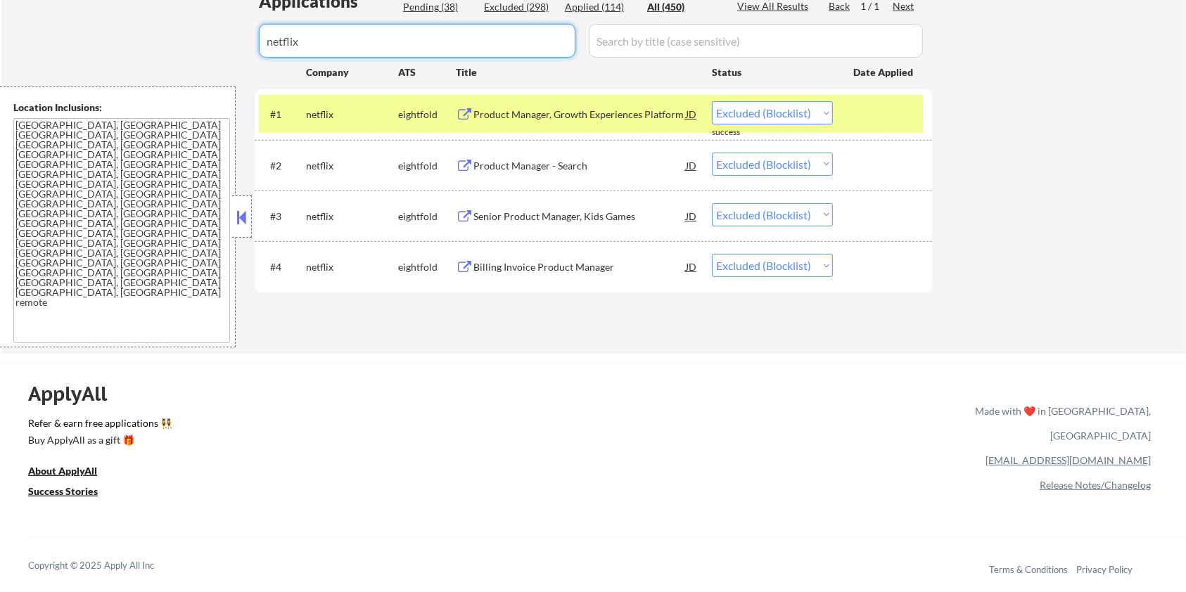
drag, startPoint x: 343, startPoint y: 48, endPoint x: 139, endPoint y: 54, distance: 204.1
click at [139, 54] on div "← Return to /applysquad Mailslurp Inbox Job Search Builder Zoe Henderson User E…" at bounding box center [593, 17] width 1185 height 673
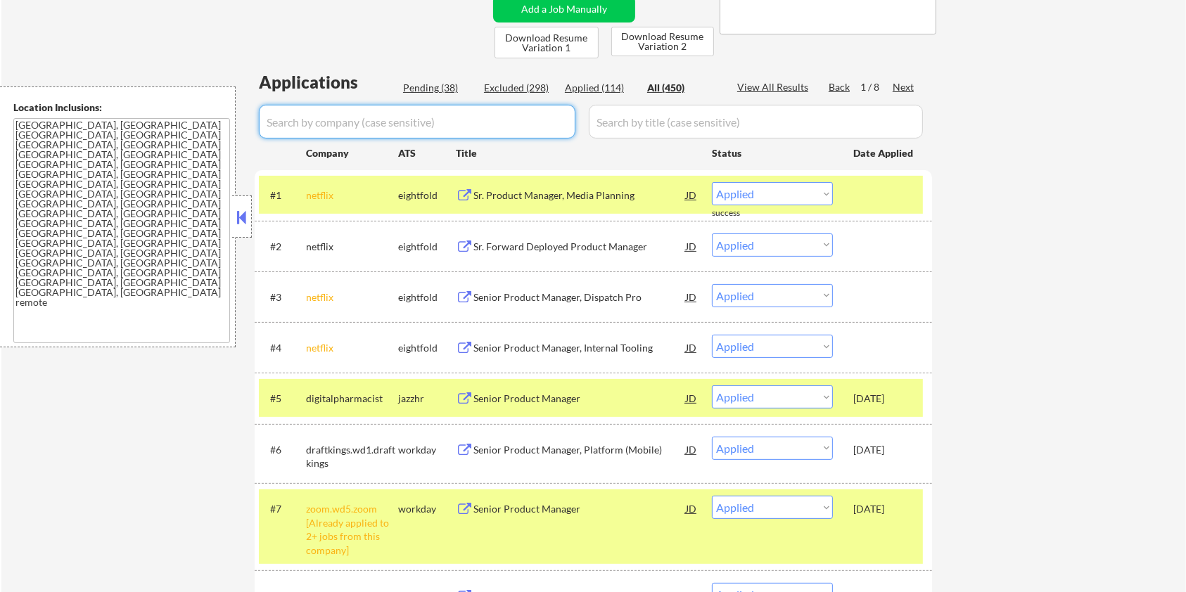
scroll to position [281, 0]
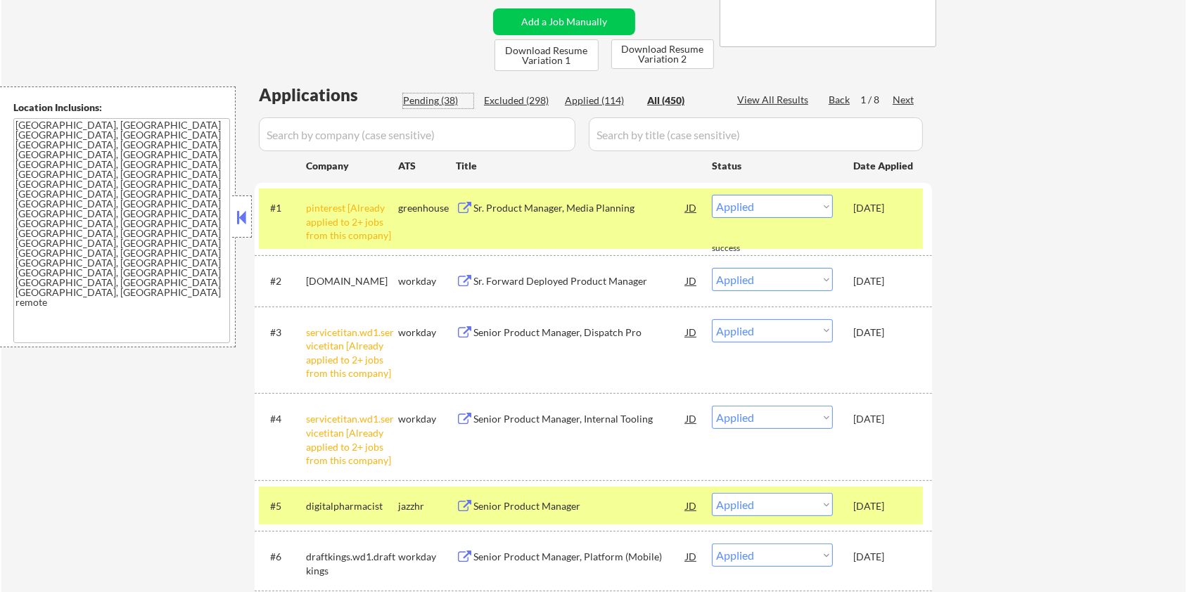
click at [415, 101] on div "Pending (38)" at bounding box center [438, 101] width 70 height 14
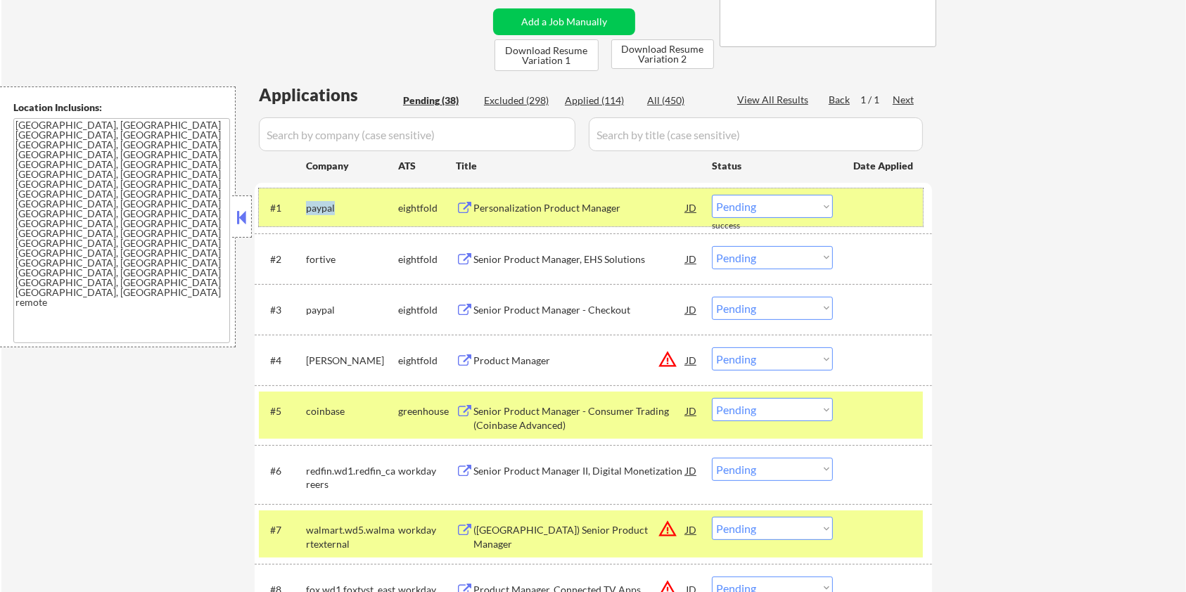
drag, startPoint x: 347, startPoint y: 210, endPoint x: 305, endPoint y: 209, distance: 42.2
click at [305, 209] on div "#1 paypal eightfold Personalization Product Manager JD Choose an option... Pend…" at bounding box center [591, 208] width 664 height 38
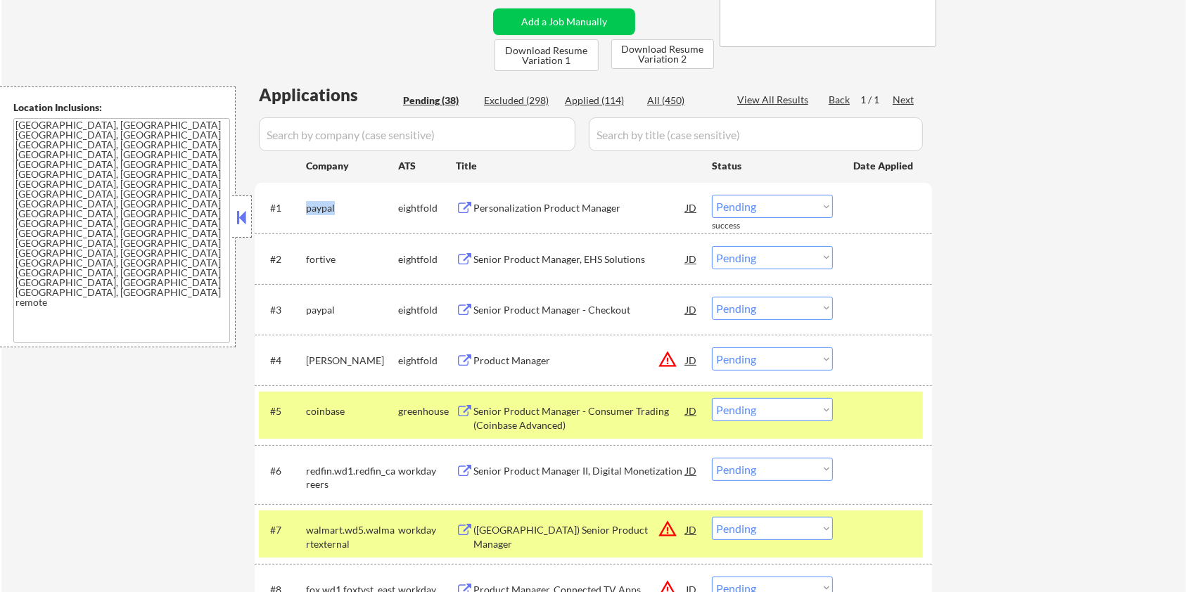
copy div "paypal"
click at [338, 127] on input "input" at bounding box center [417, 135] width 317 height 34
paste input "paypal"
click at [624, 138] on input "input" at bounding box center [756, 135] width 334 height 34
click at [669, 101] on div "All (450)" at bounding box center [682, 101] width 70 height 14
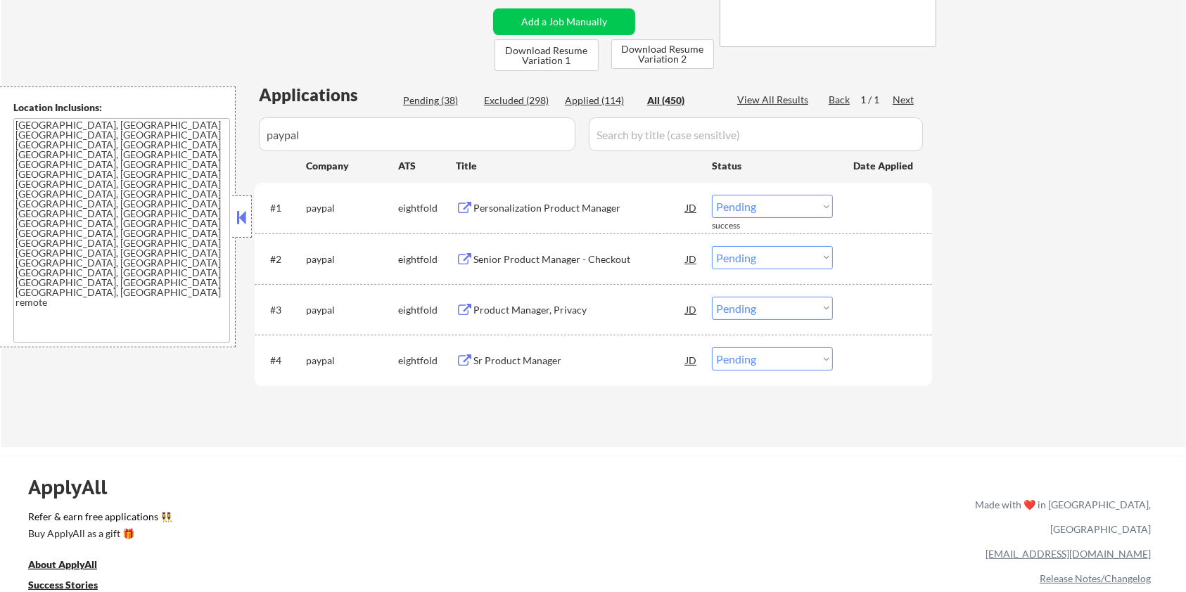
scroll to position [187, 0]
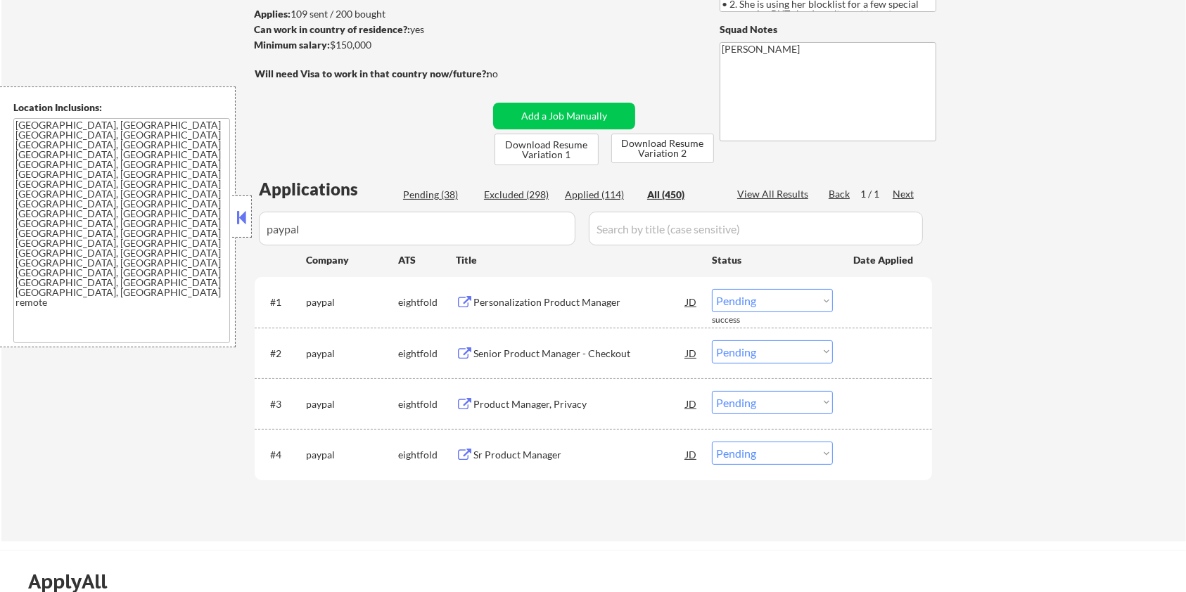
click at [528, 300] on div "Personalization Product Manager" at bounding box center [580, 303] width 212 height 14
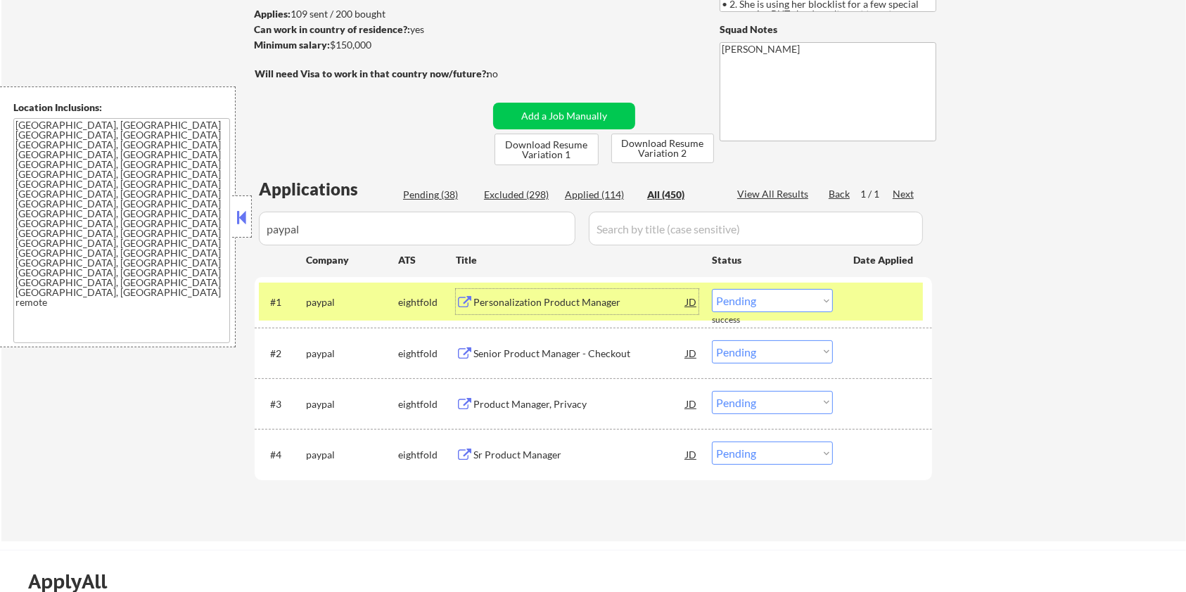
click at [807, 298] on select "Choose an option... Pending Applied Excluded (Questions) Excluded (Expired) Exc…" at bounding box center [772, 300] width 121 height 23
click at [712, 289] on select "Choose an option... Pending Applied Excluded (Questions) Excluded (Expired) Exc…" at bounding box center [772, 300] width 121 height 23
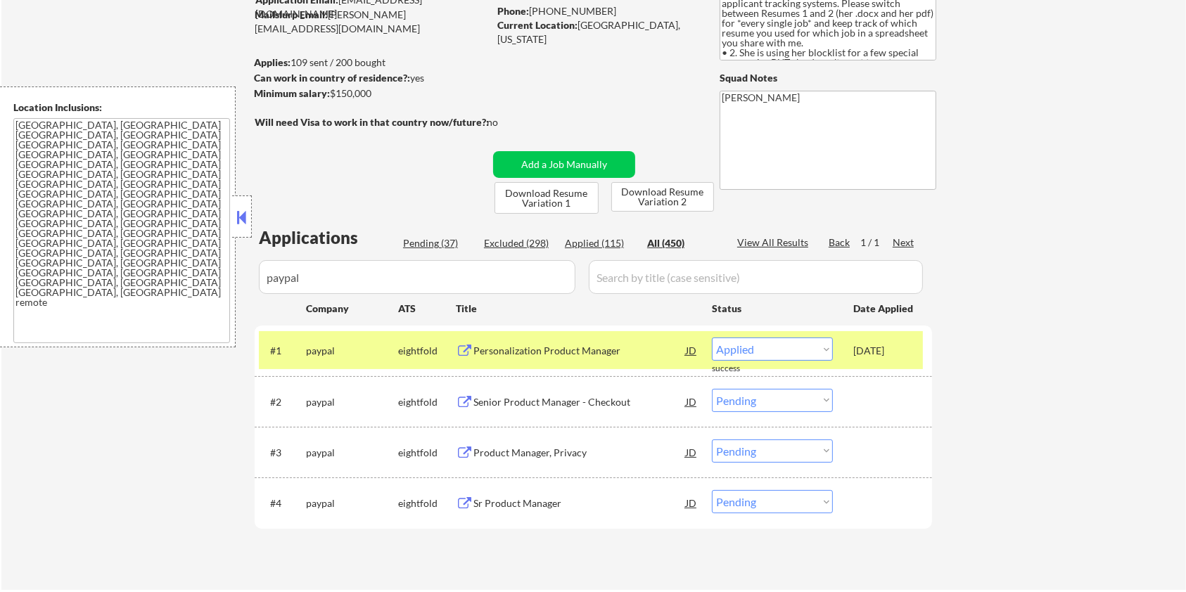
scroll to position [94, 0]
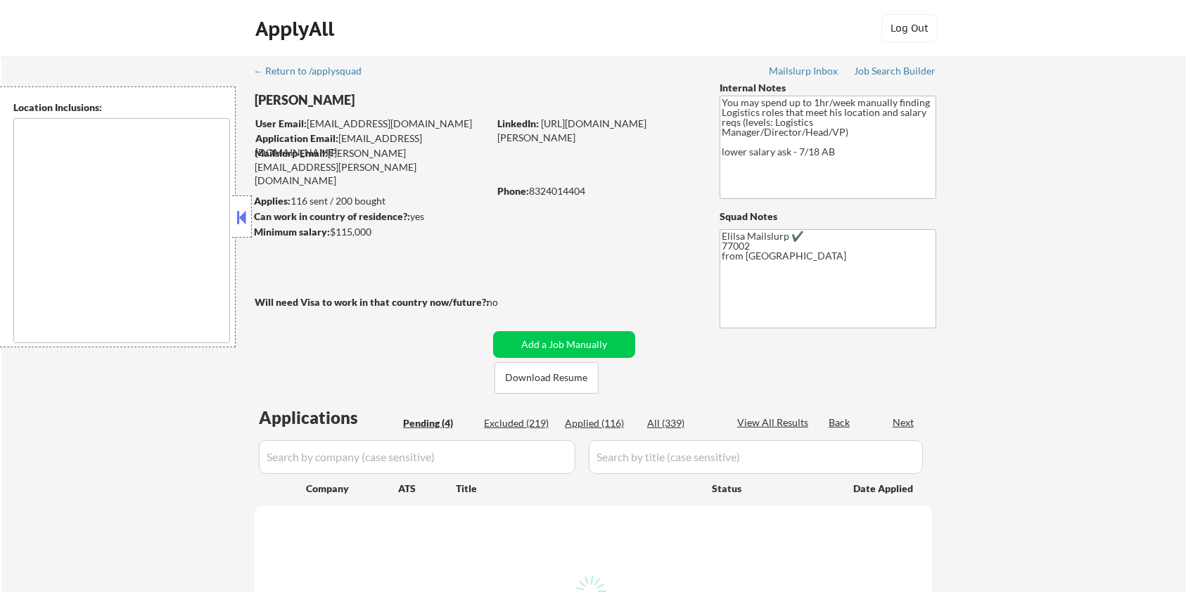
select select ""pending""
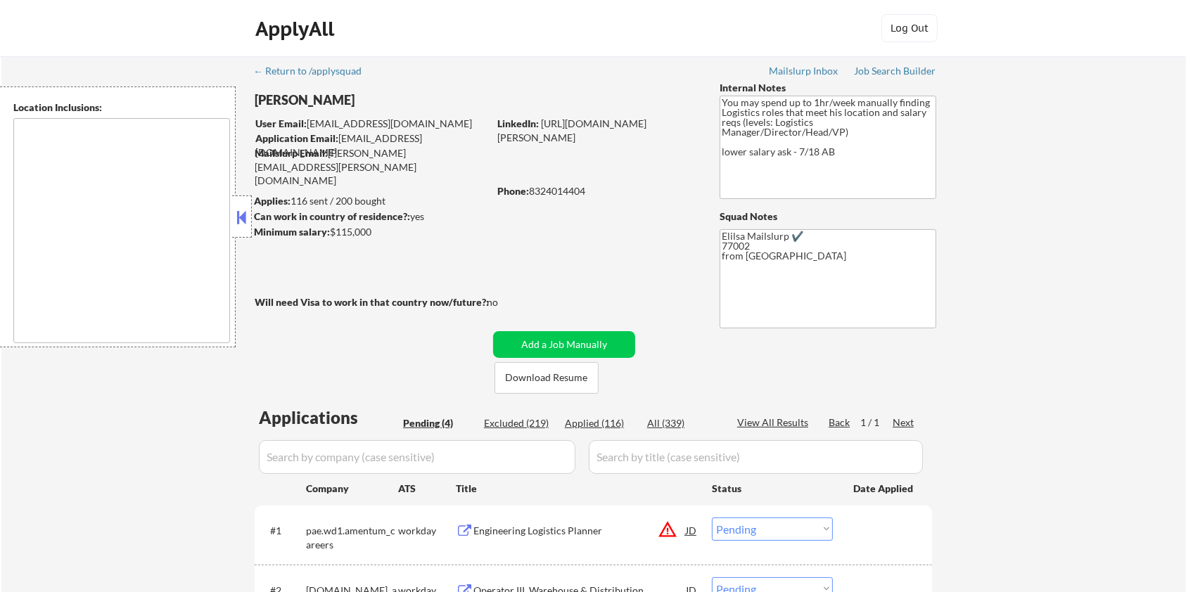
type textarea "Houston, TX Bellaire, TX West University Place, TX Southside Place, TX Hunters …"
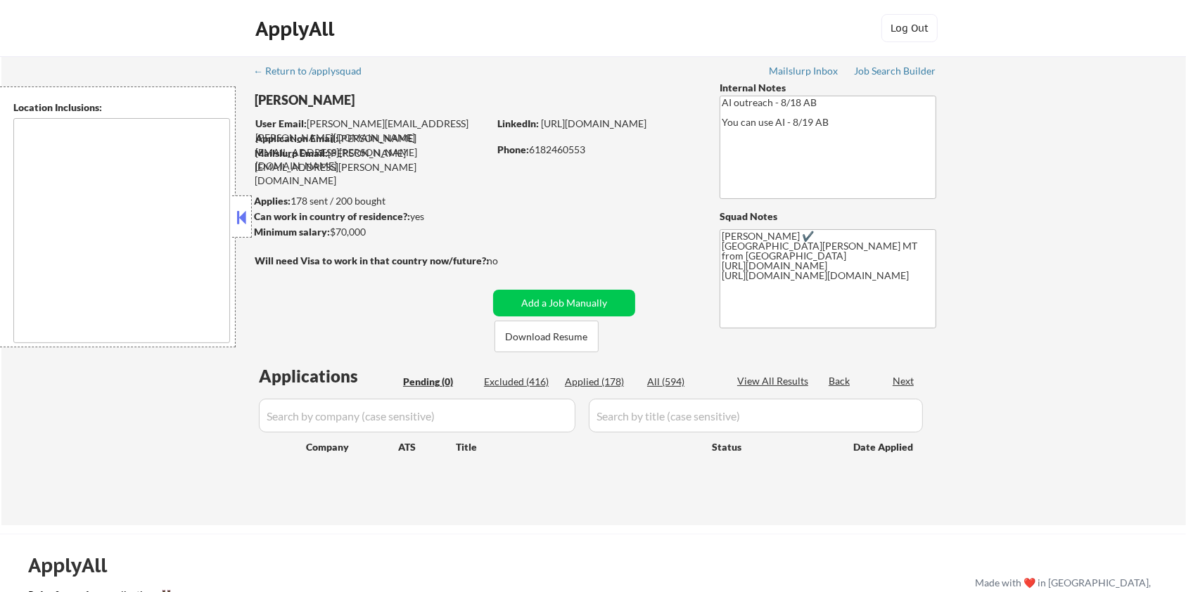
type textarea "Fort Collins, CO Laporte, CO Wellington, CO Timnath, CO Windsor, CO Loveland, C…"
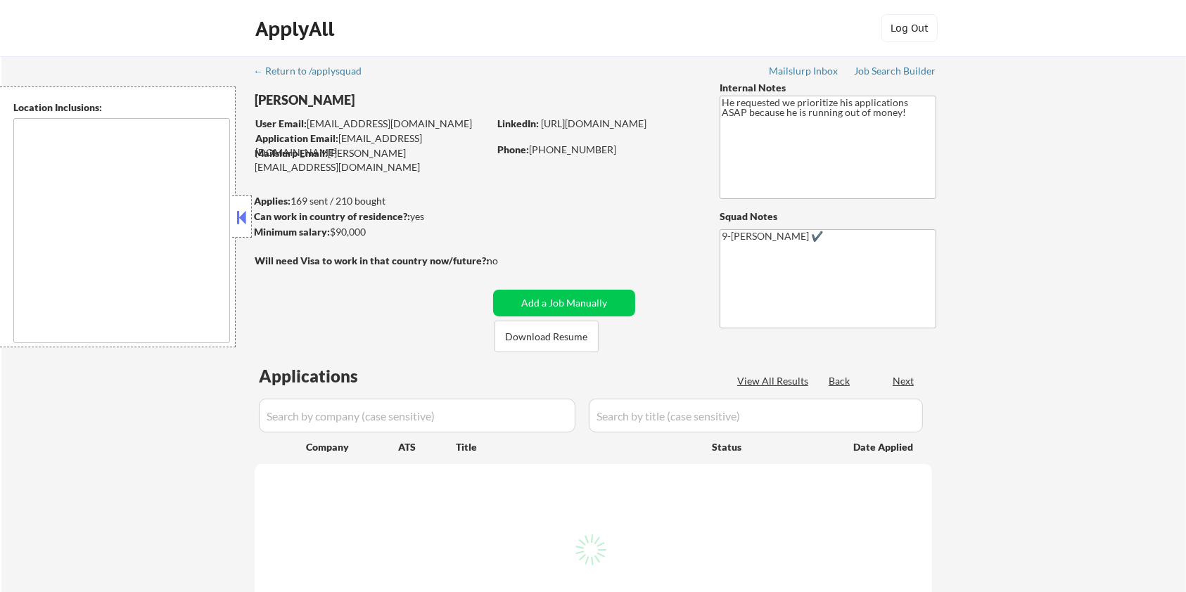
select select ""pending""
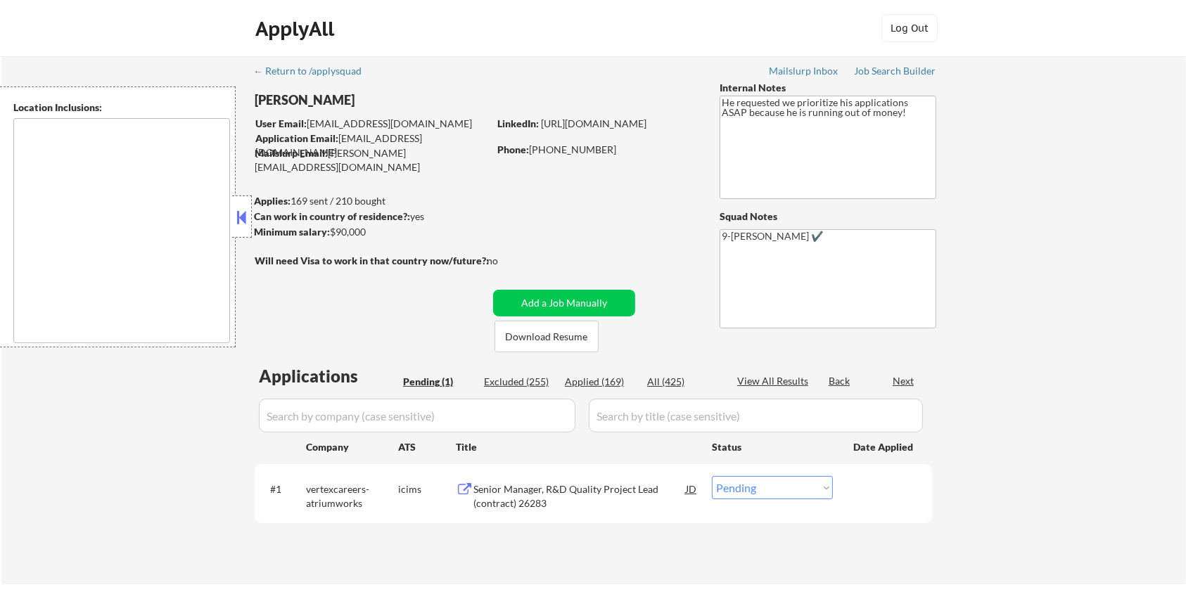
type textarea "[GEOGRAPHIC_DATA], [GEOGRAPHIC_DATA] [GEOGRAPHIC_DATA], [GEOGRAPHIC_DATA] [GEOG…"
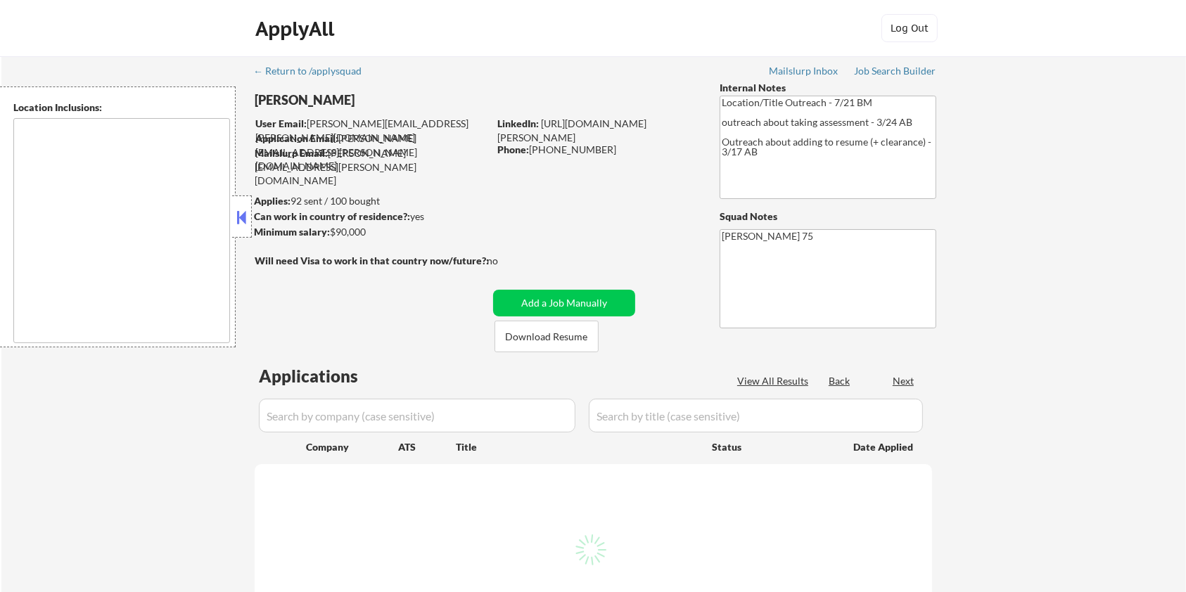
select select ""pending""
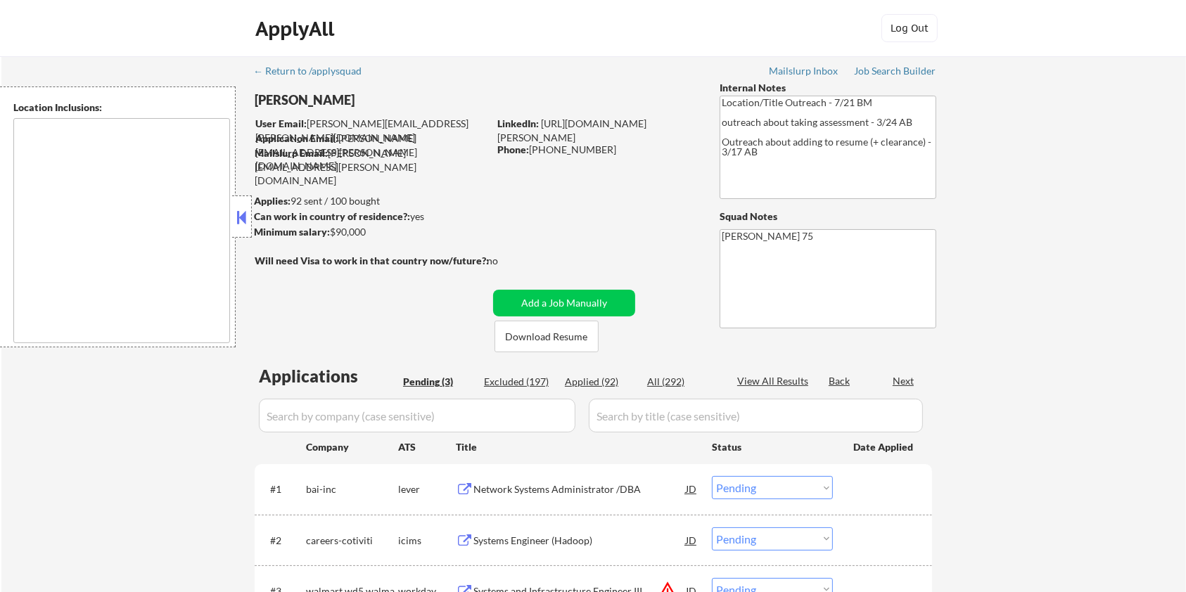
type textarea "remote"
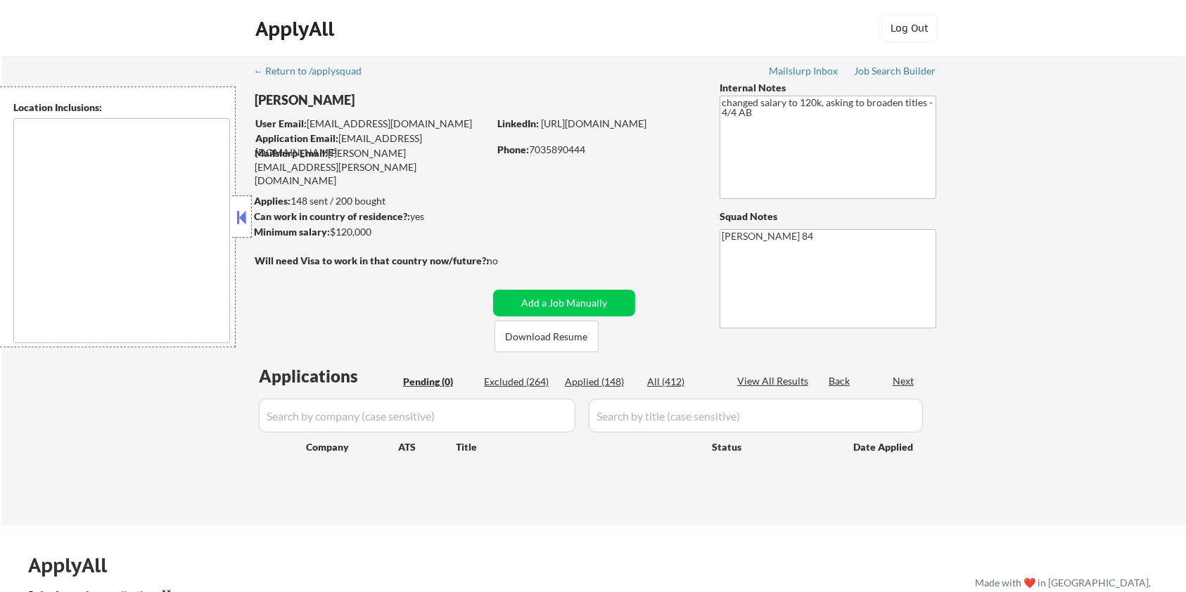
type textarea "Lorem Ipsumd, SI Ametco Adip, EL Seddoei Tempo, IN Utla Etdolorem, AL Enimadmin…"
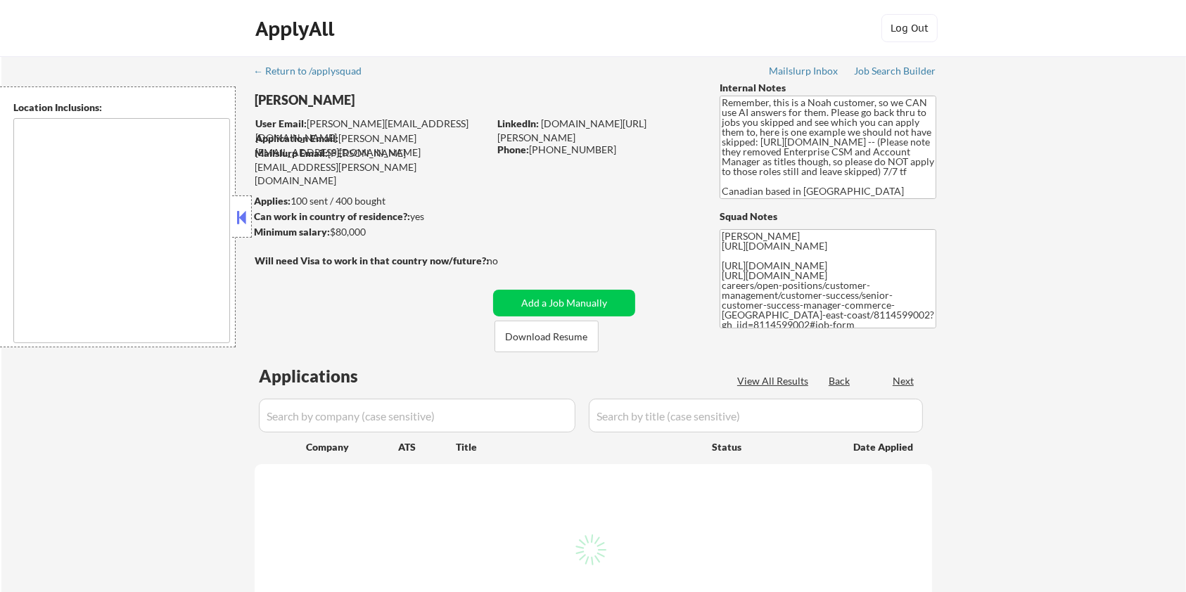
select select ""pending""
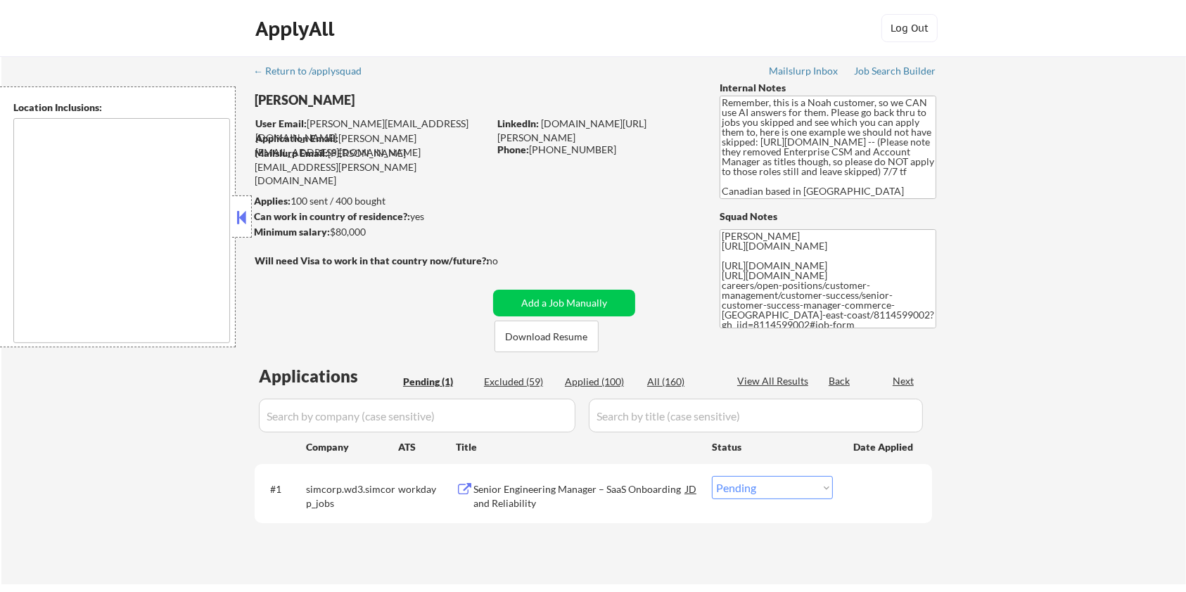
type textarea "Toronto, ON Etobicoke, ON Scarborough, ON North York, ON East York, ON York, ON…"
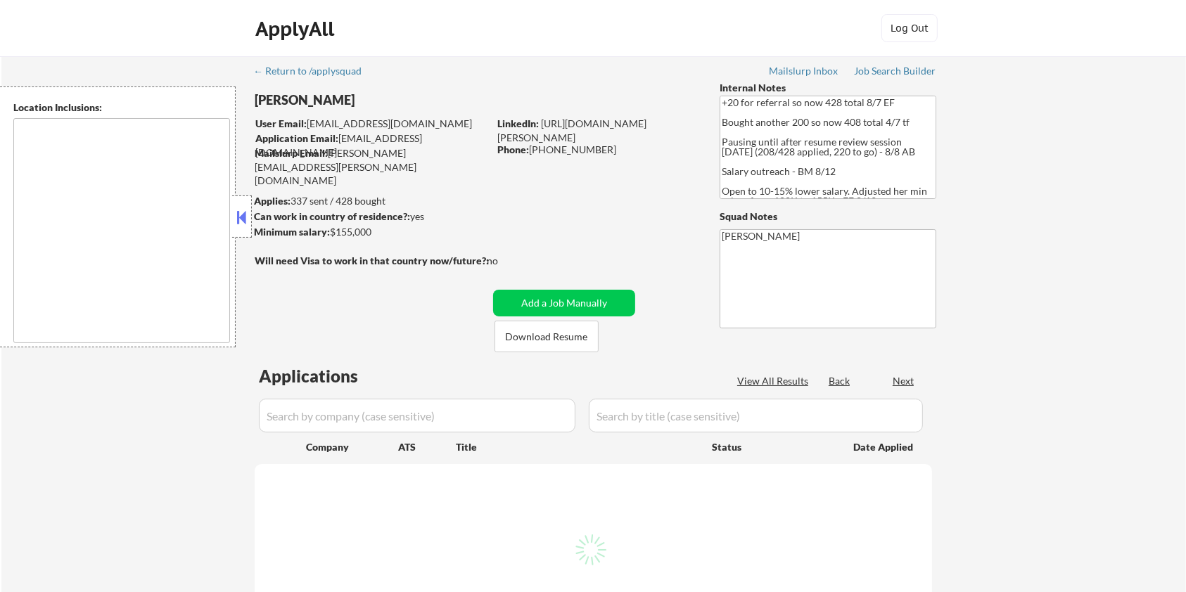
select select ""pending""
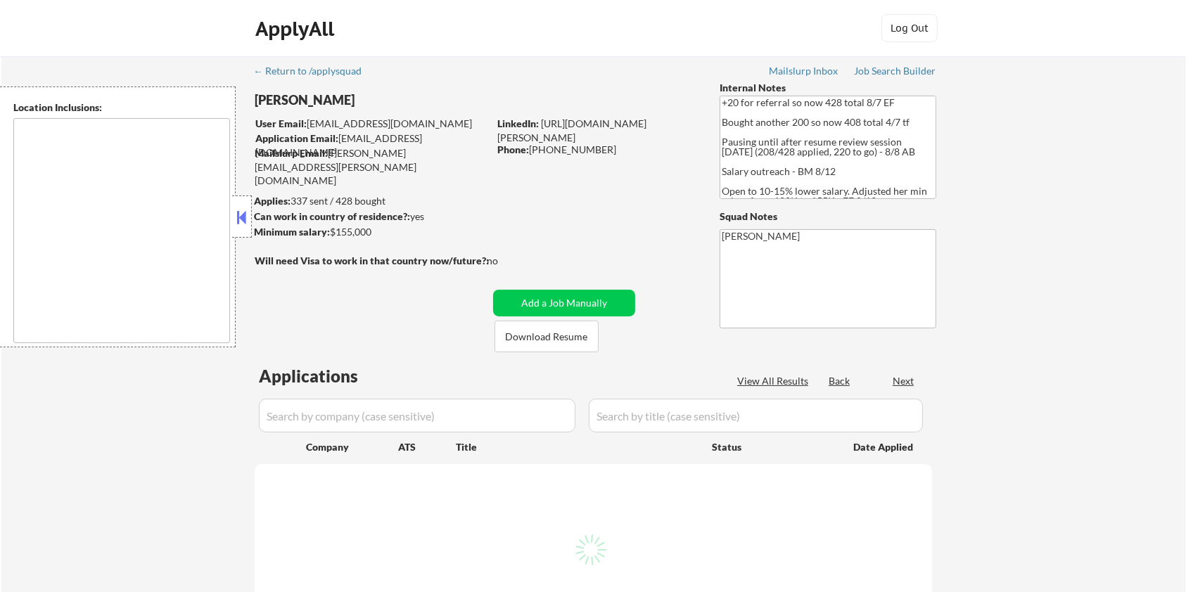
select select ""pending""
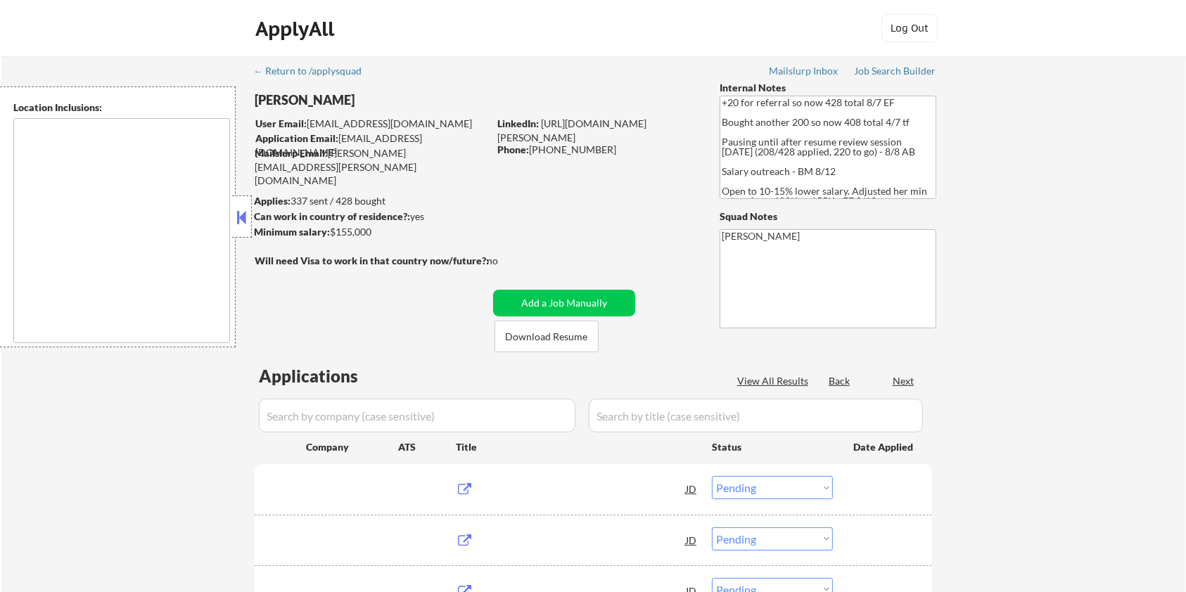
type textarea "remote"
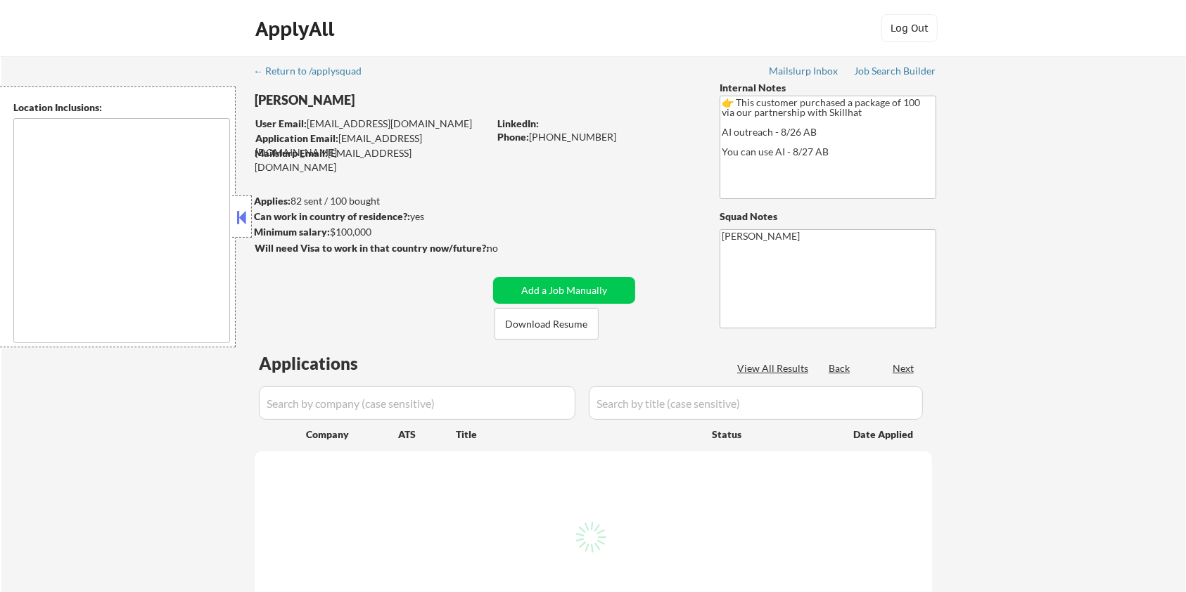
select select ""pending""
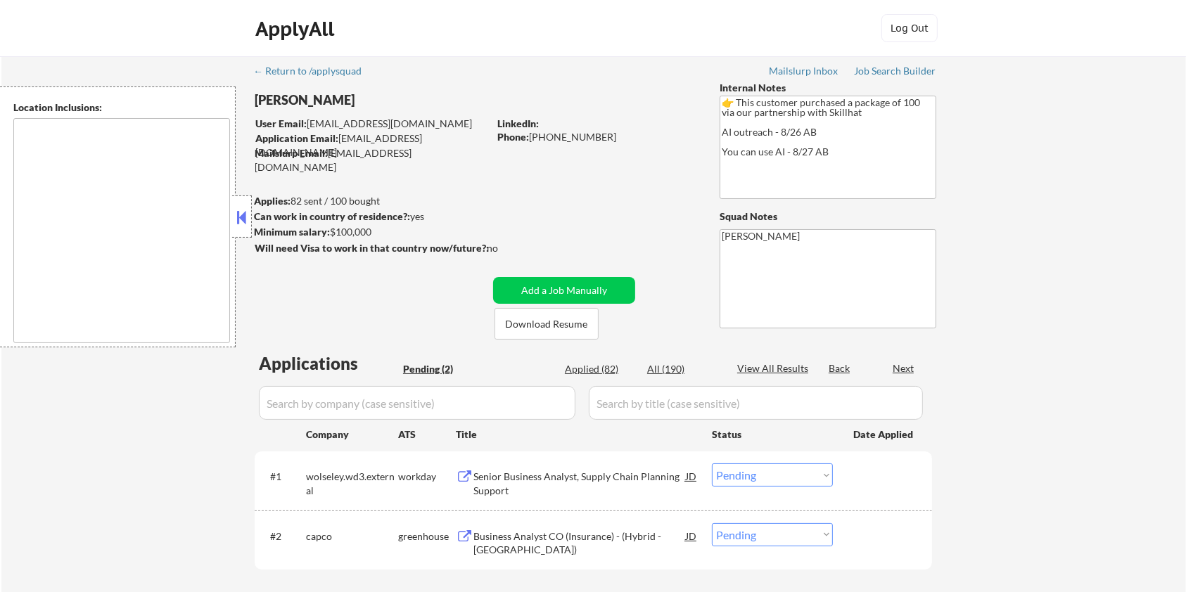
type textarea "[GEOGRAPHIC_DATA], ON [GEOGRAPHIC_DATA], ON [GEOGRAPHIC_DATA], ON [GEOGRAPHIC_D…"
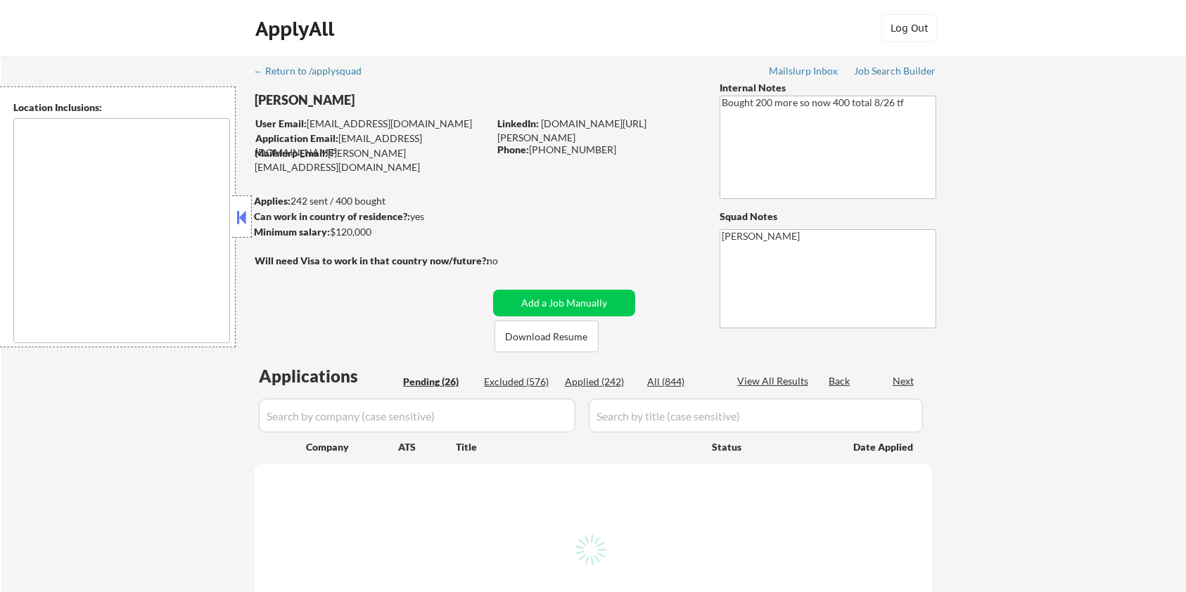
select select ""pending""
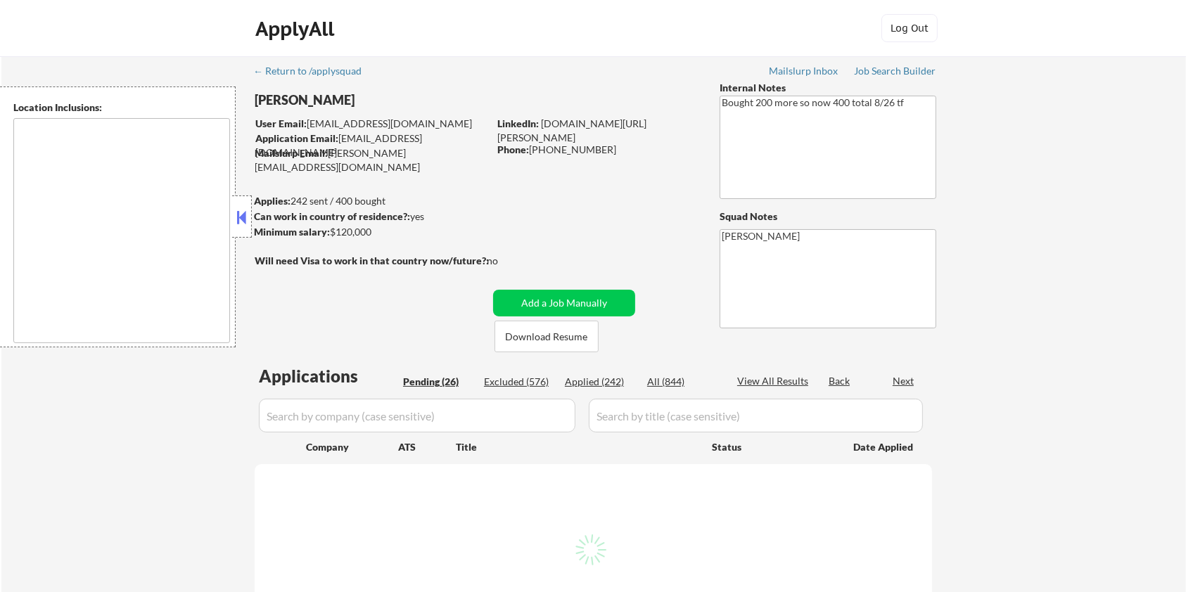
select select ""pending""
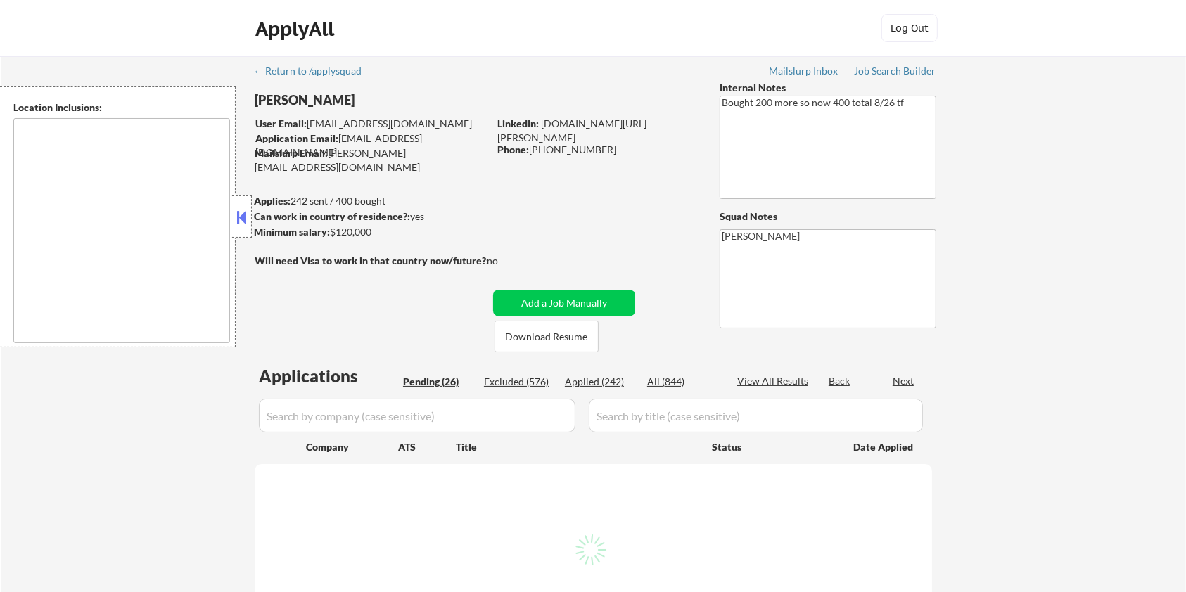
select select ""pending""
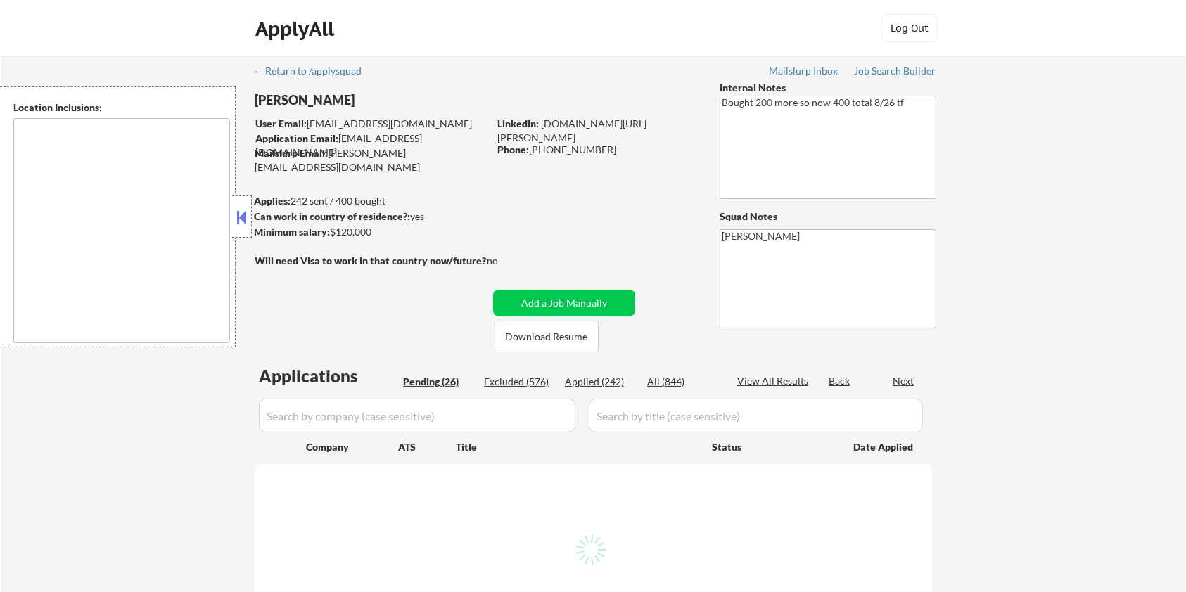
select select ""pending""
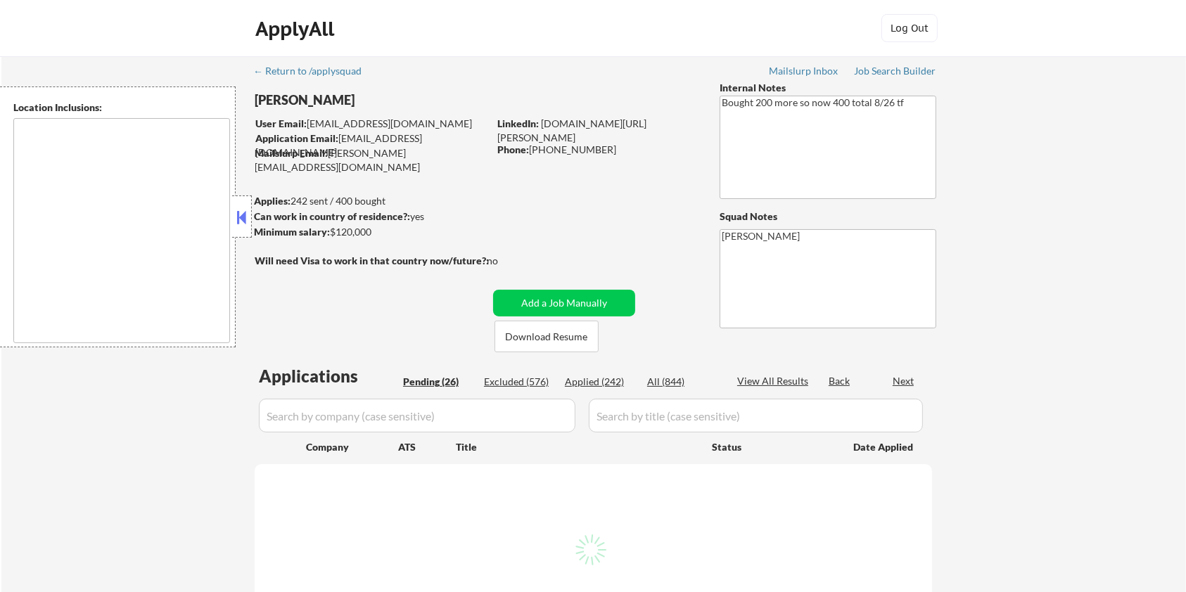
select select ""pending""
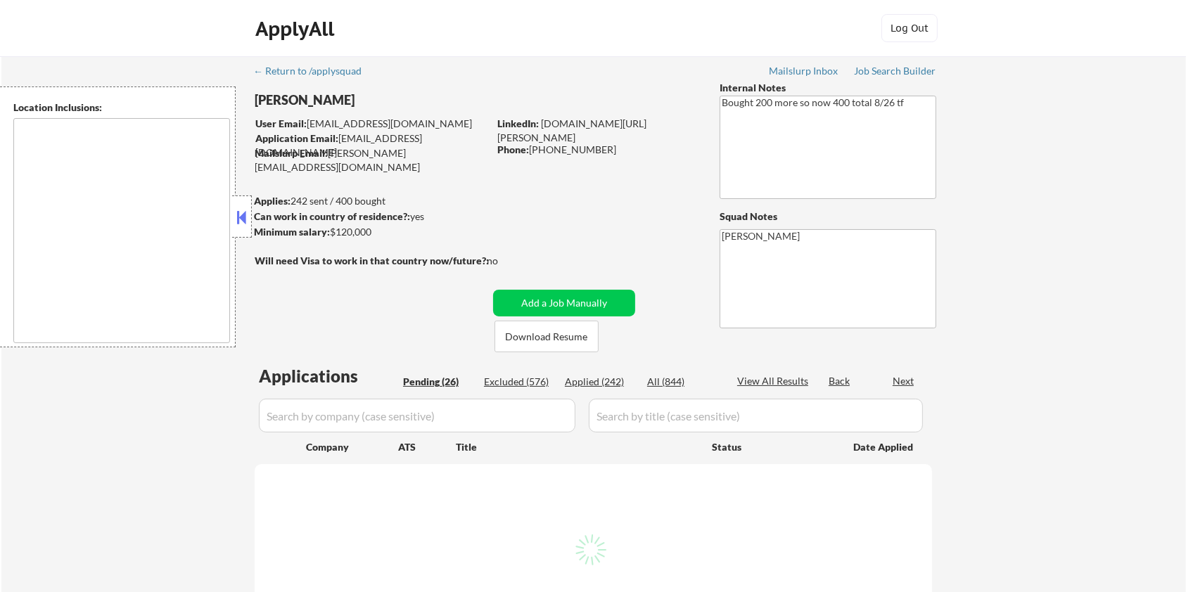
select select ""pending""
type textarea "Seattle, WA Mercer Island, WA Shoreline, WA Tukwila, WA Burien, WA SeaTac, WA W…"
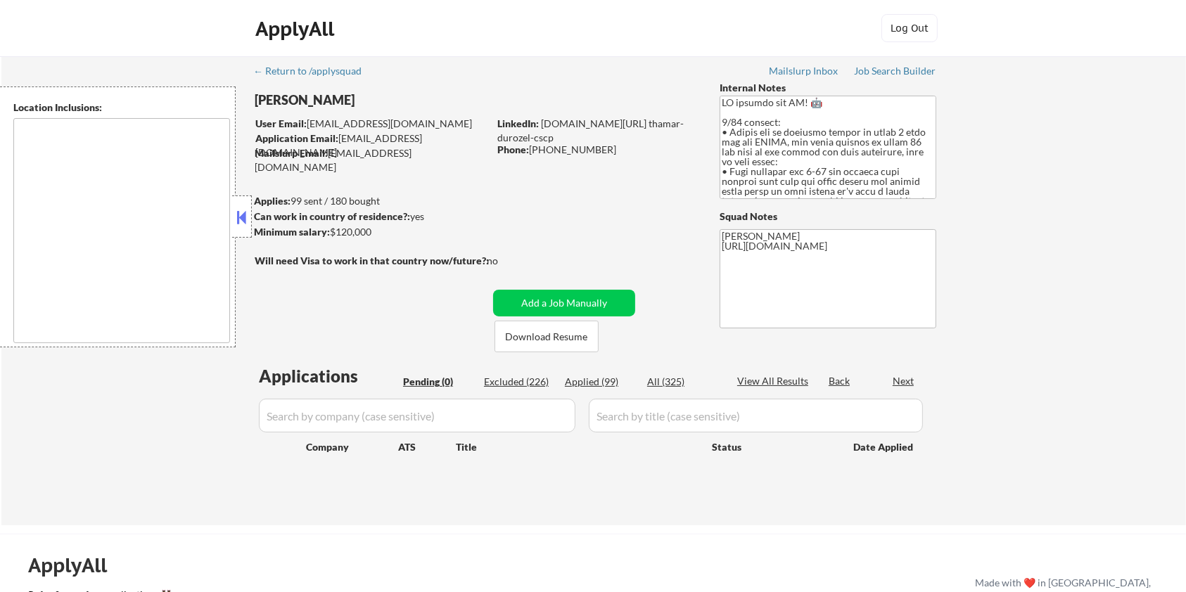
type textarea "Seattle, WA Mercer Island, WA Shoreline, WA Tukwila, WA Burien, WA SeaTac, WA R…"
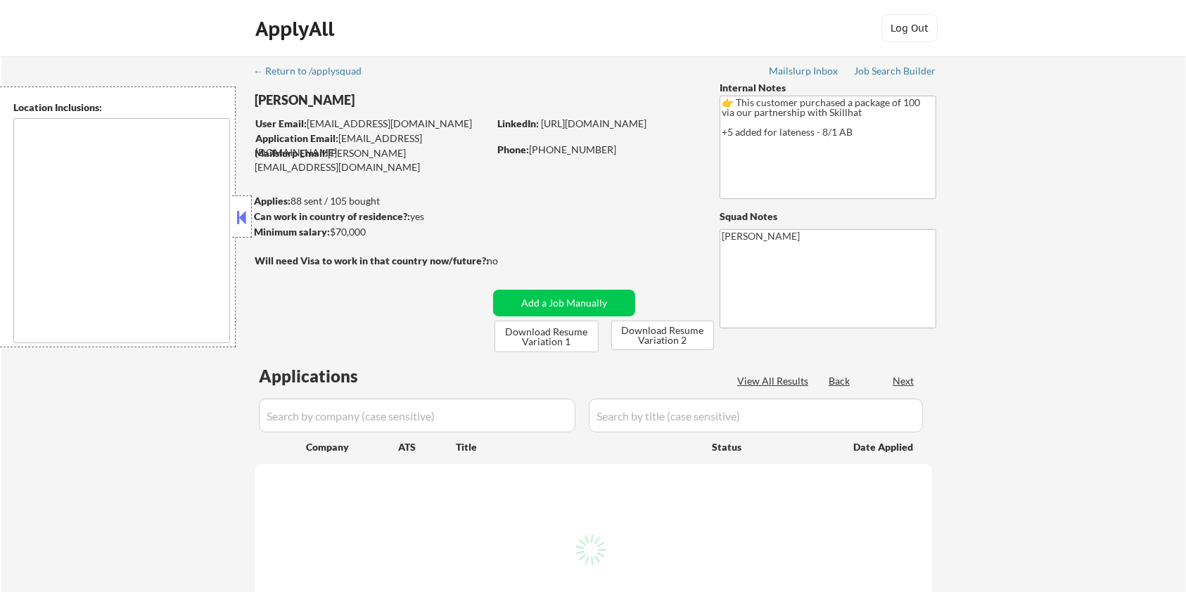
select select ""pending""
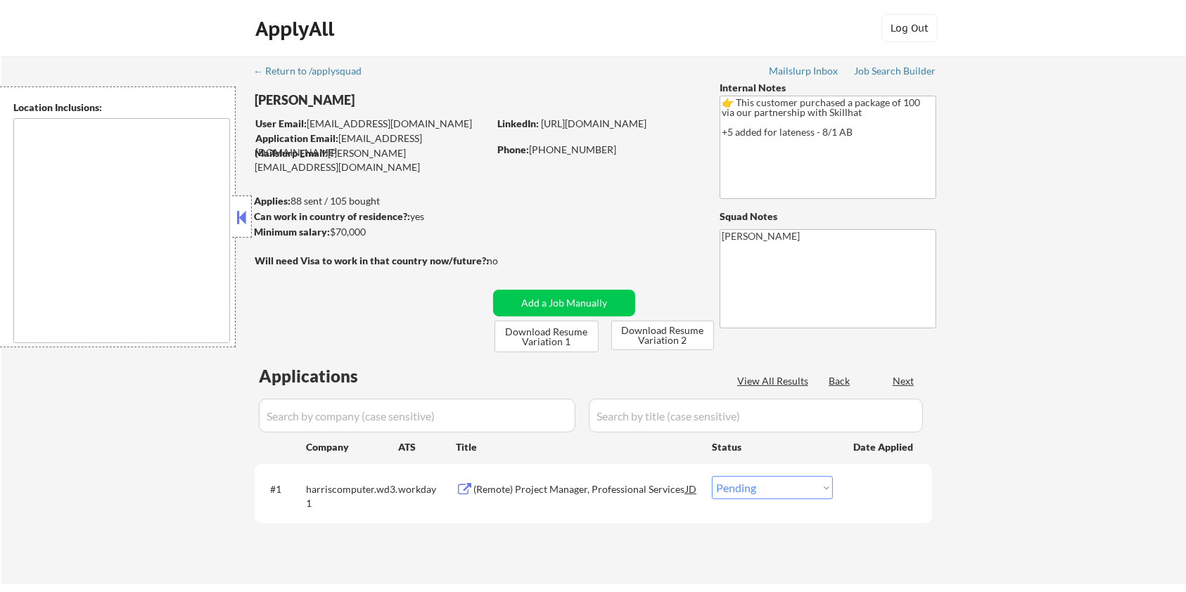
type textarea "country:[GEOGRAPHIC_DATA]"
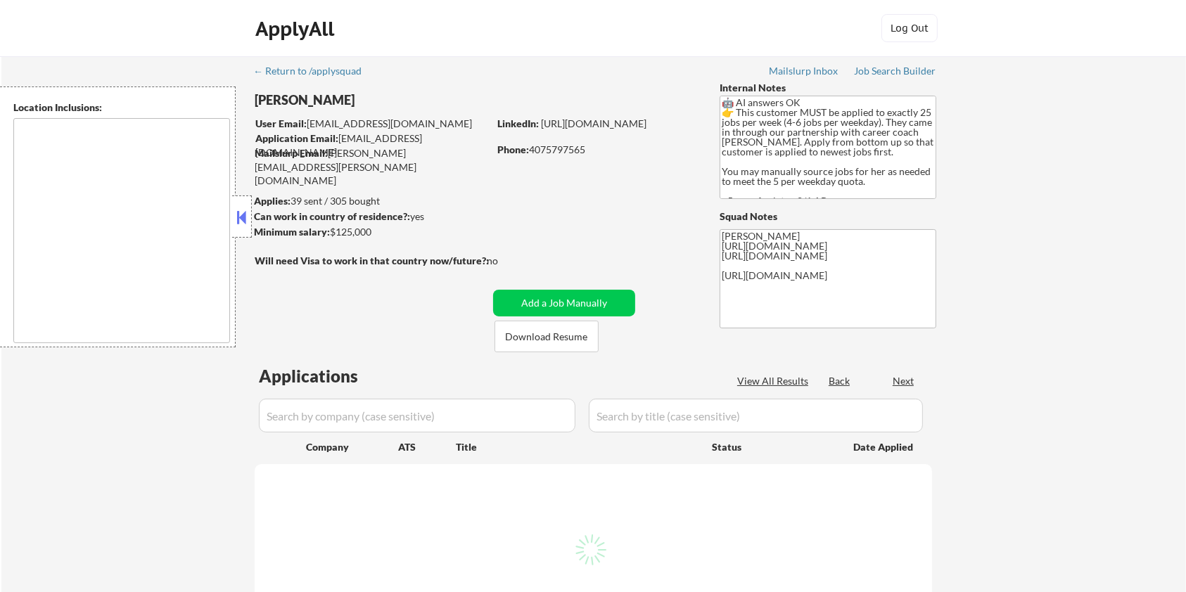
select select ""pending""
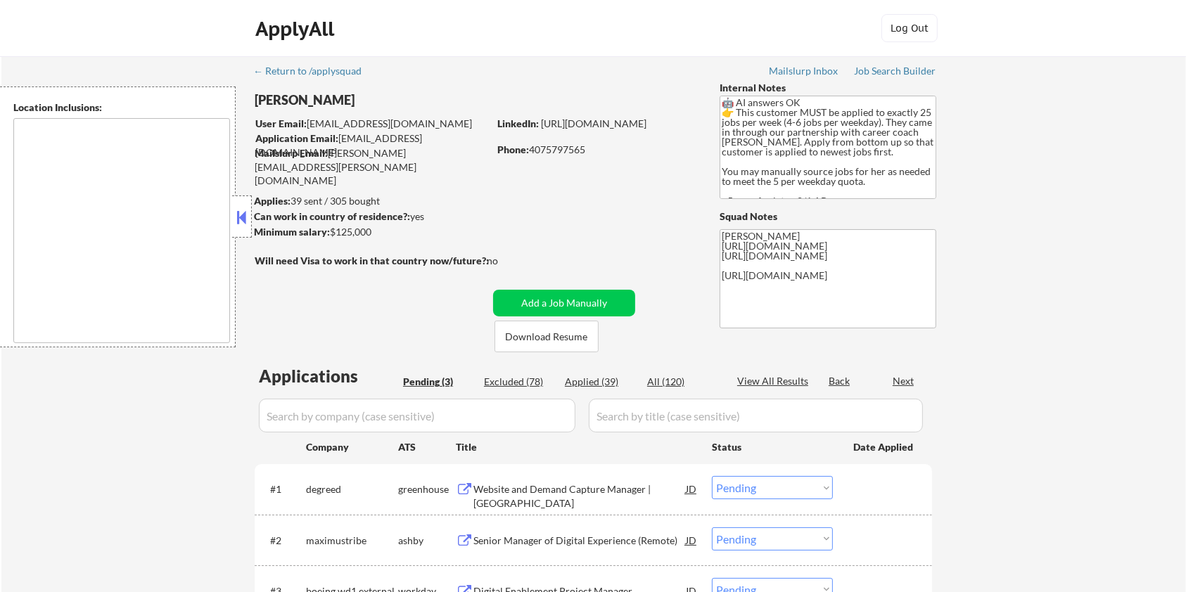
type textarea "[GEOGRAPHIC_DATA], [GEOGRAPHIC_DATA] [GEOGRAPHIC_DATA], [GEOGRAPHIC_DATA] [GEOG…"
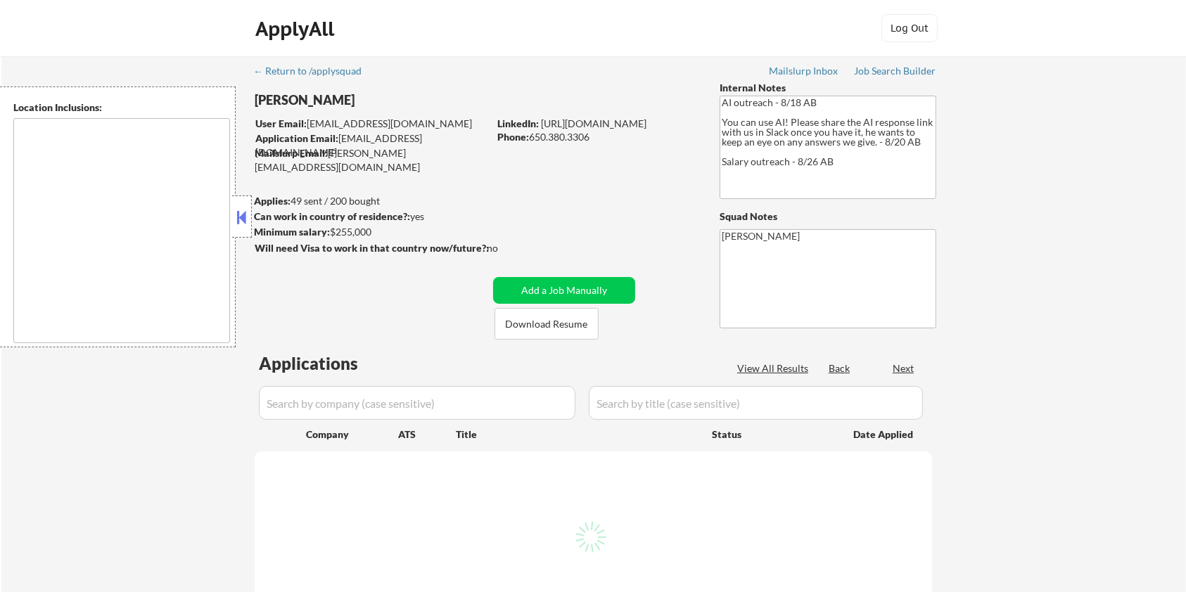
select select ""pending""
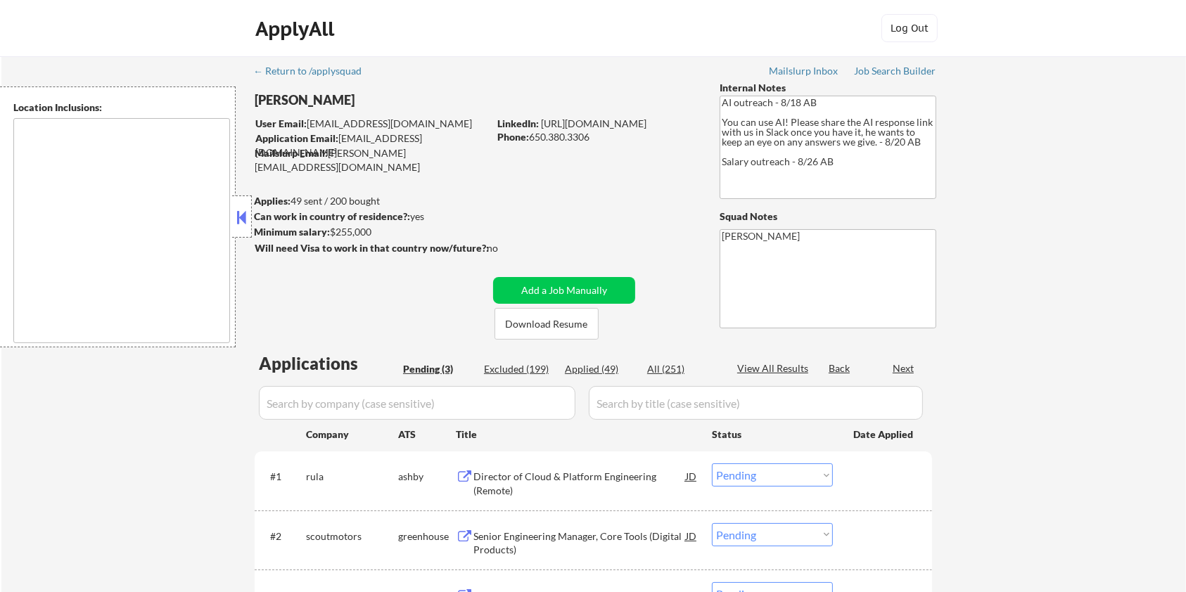
type textarea "[GEOGRAPHIC_DATA], [GEOGRAPHIC_DATA] [GEOGRAPHIC_DATA], [GEOGRAPHIC_DATA] [GEOG…"
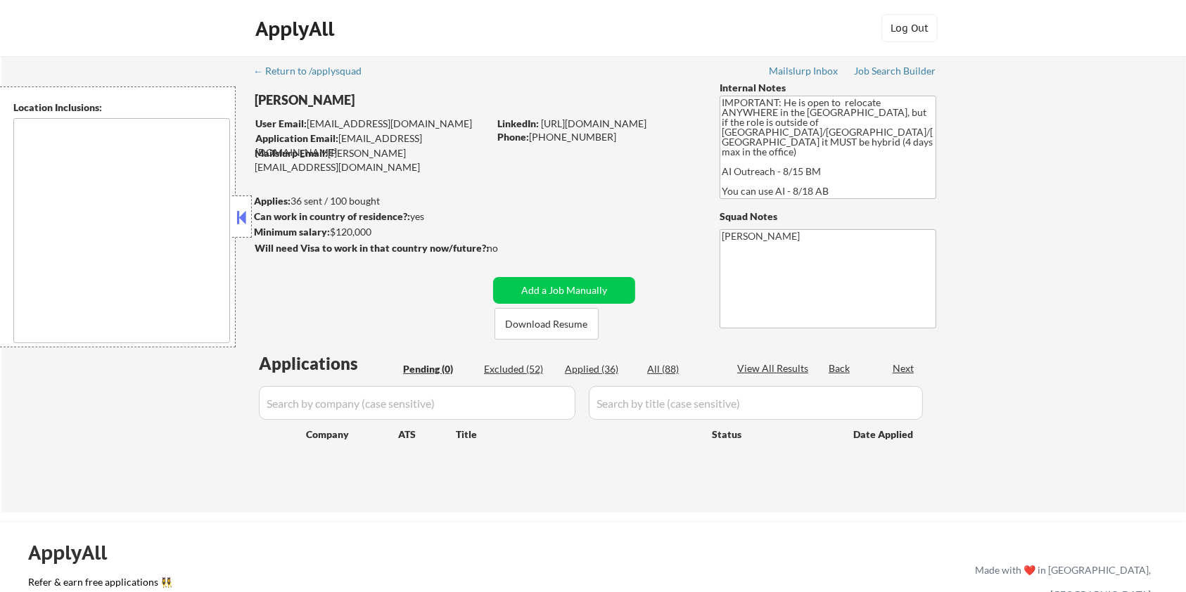
type textarea "country:US"
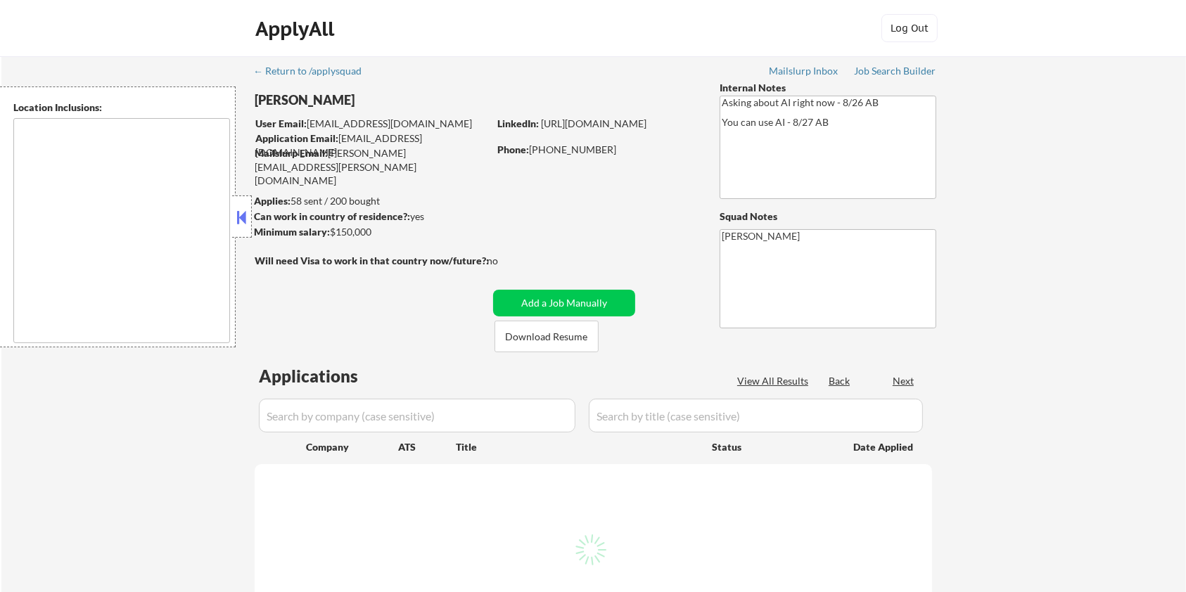
select select ""pending""
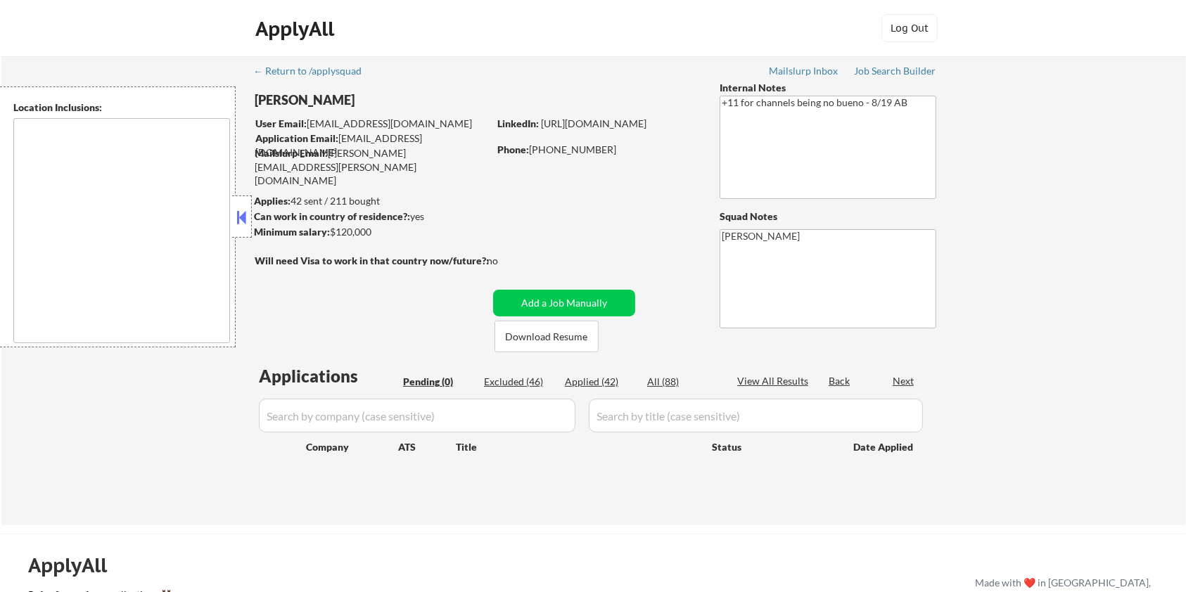
type textarea "remote"
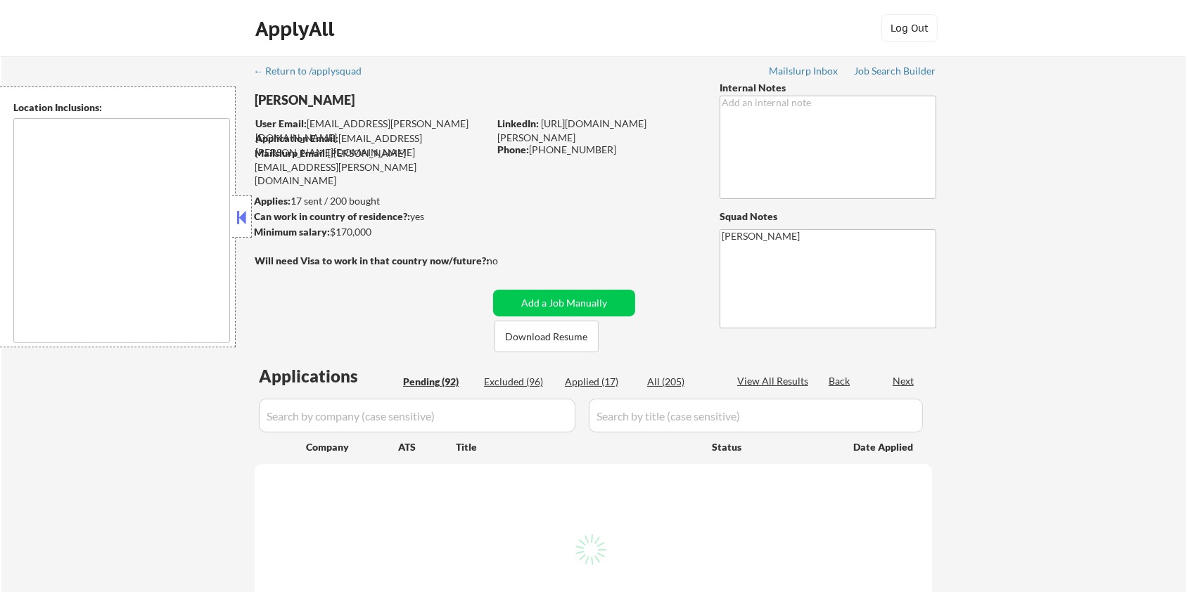
type textarea "Evanston, IL Oak Park, IL Cicero, IL Berwyn, IL Oak Lawn, IL Burbank, IL Elmwoo…"
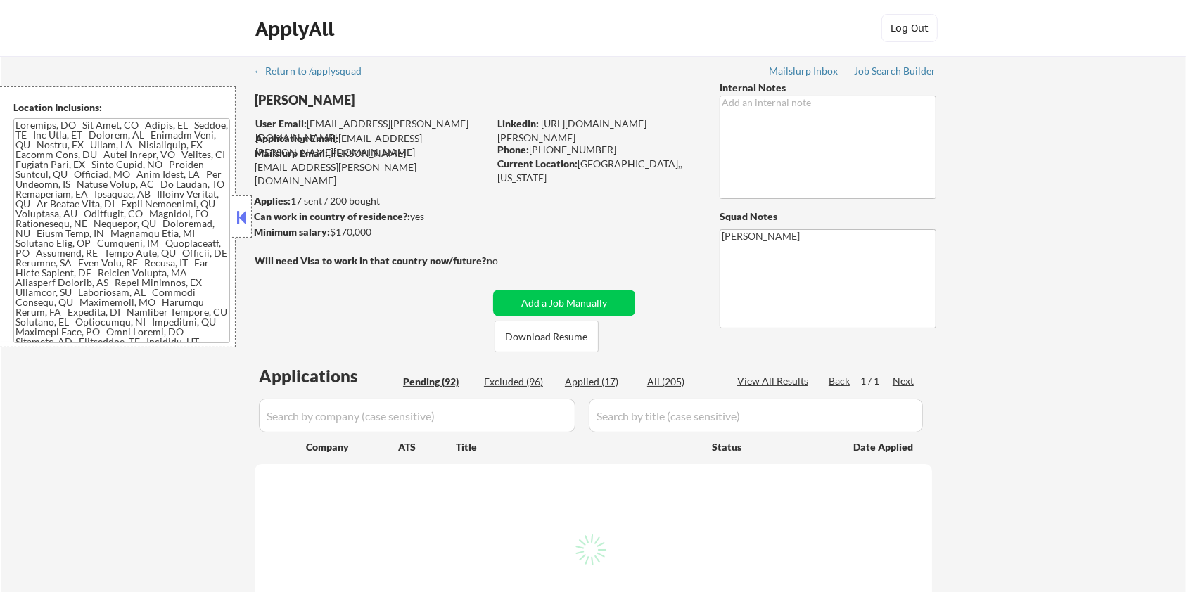
select select ""pending""
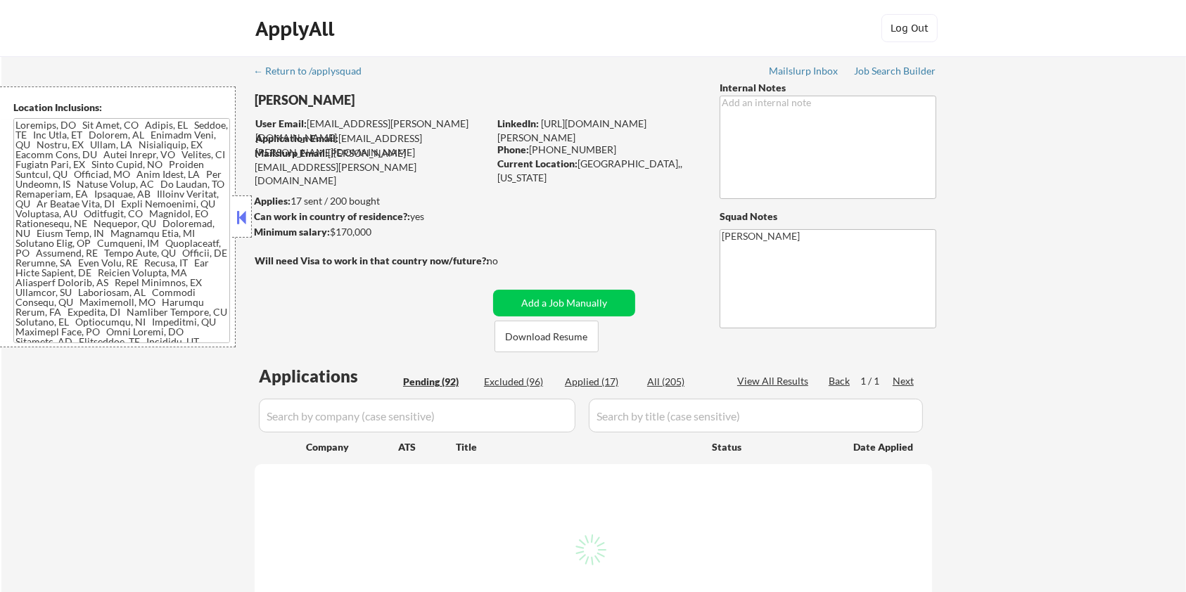
select select ""pending""
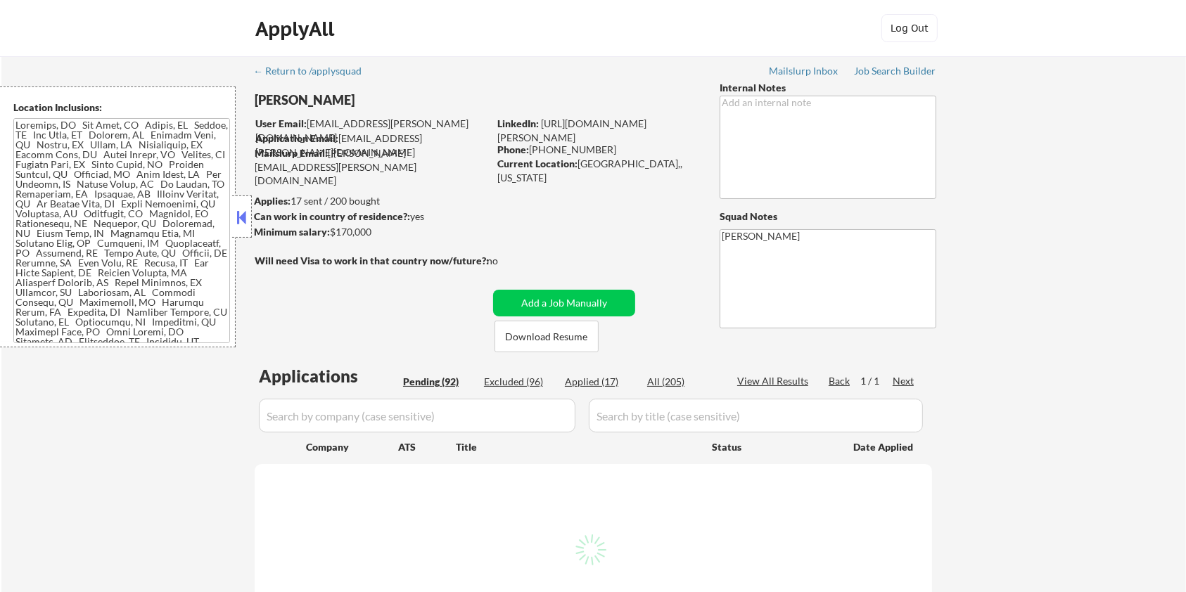
select select ""pending""
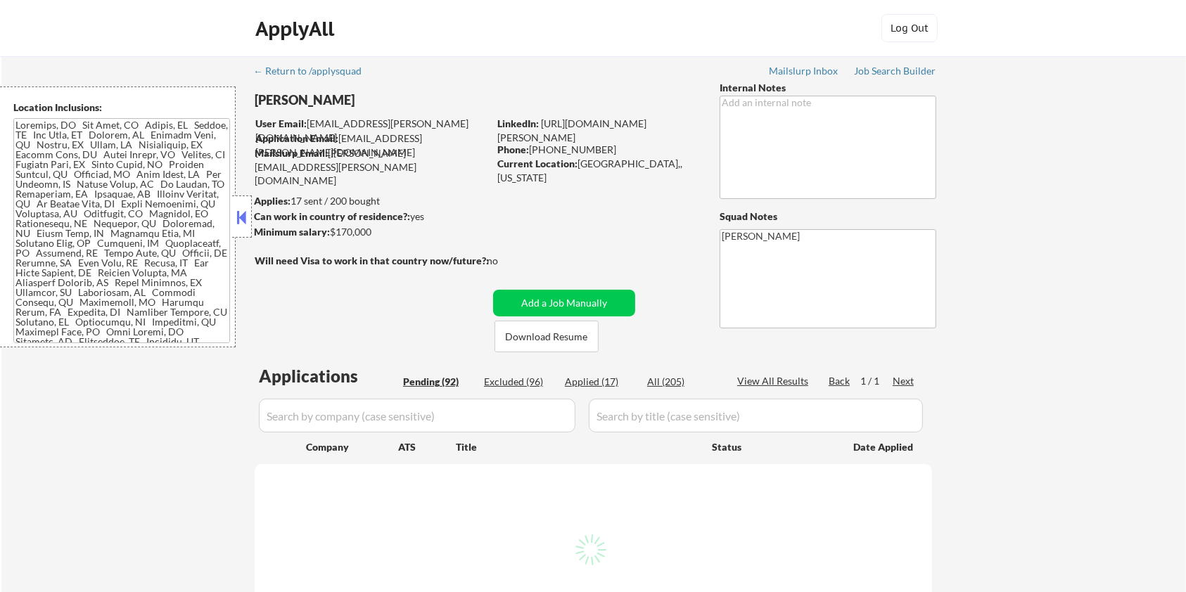
select select ""pending""
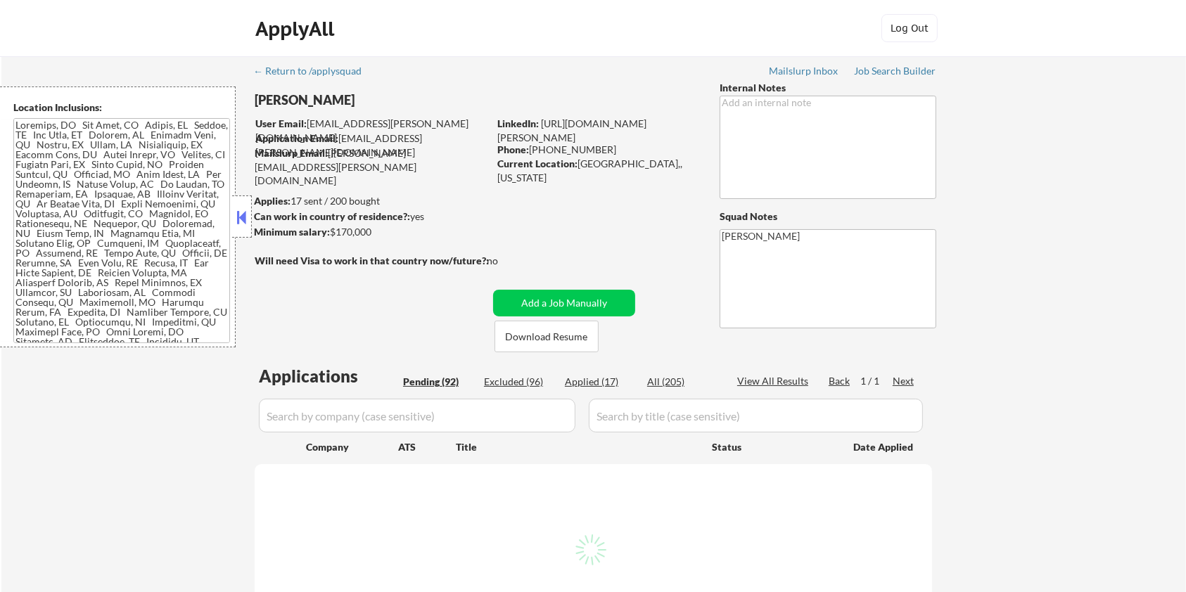
select select ""pending""
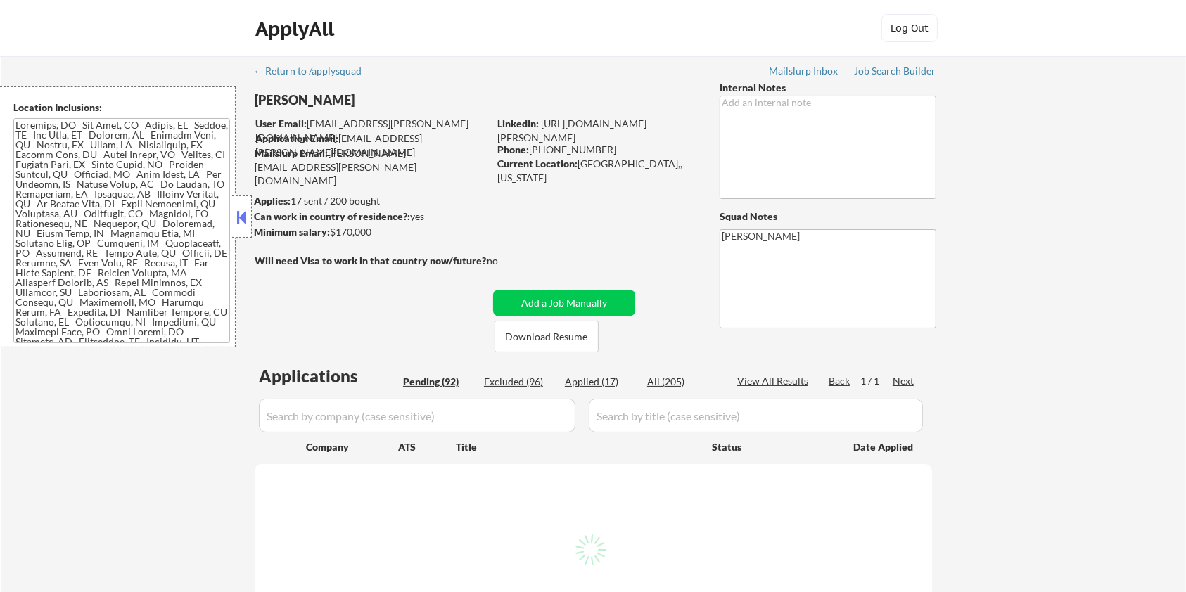
select select ""pending""
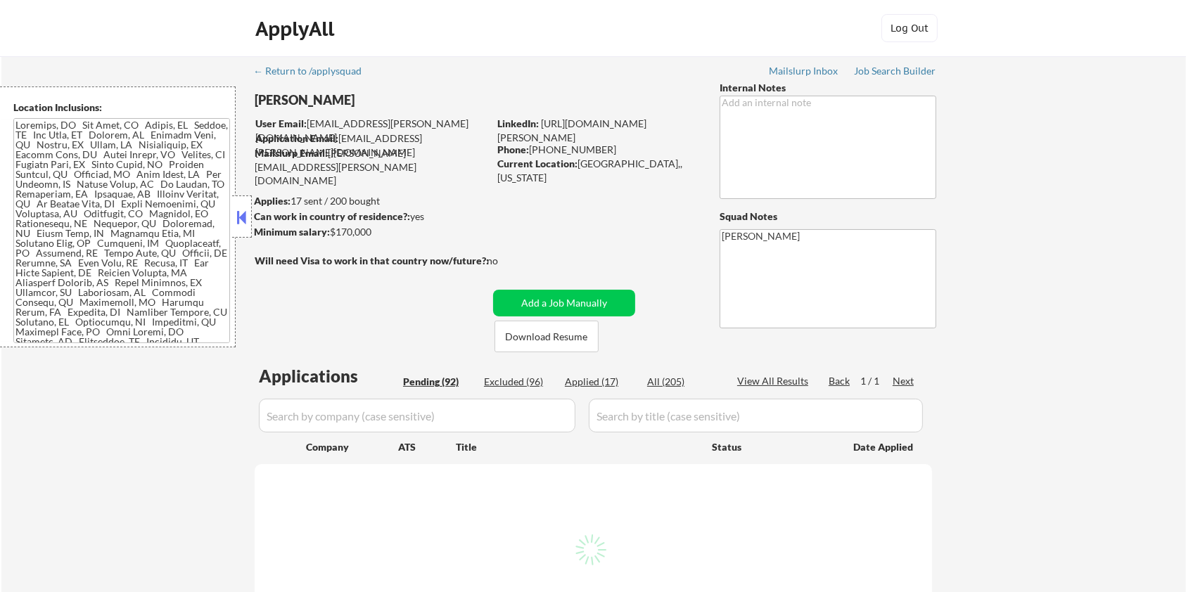
select select ""pending""
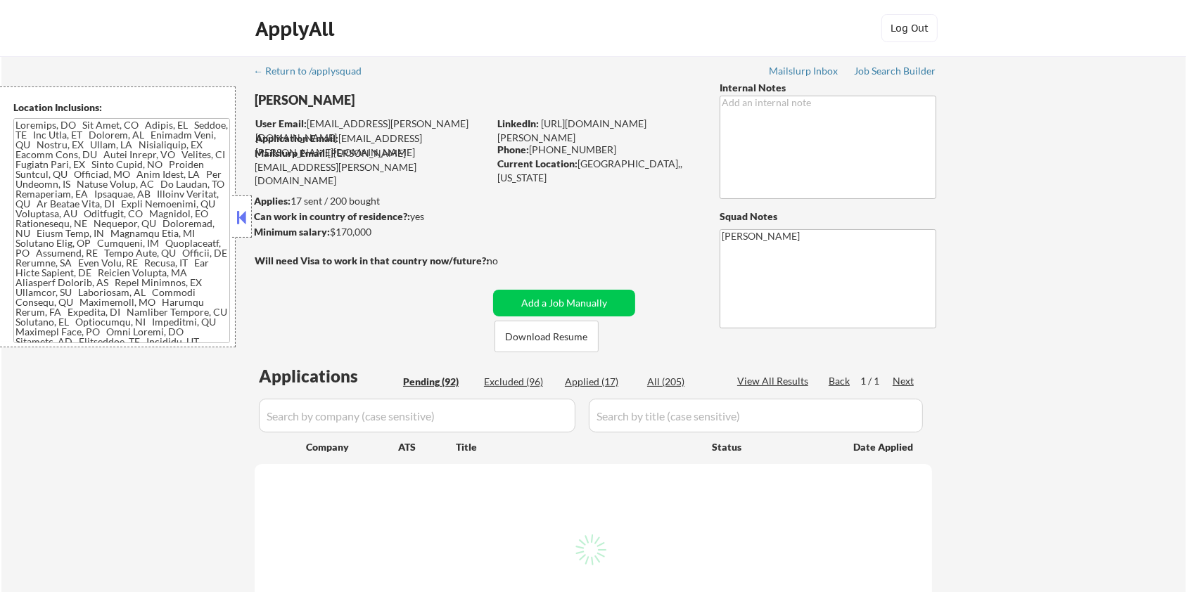
select select ""pending""
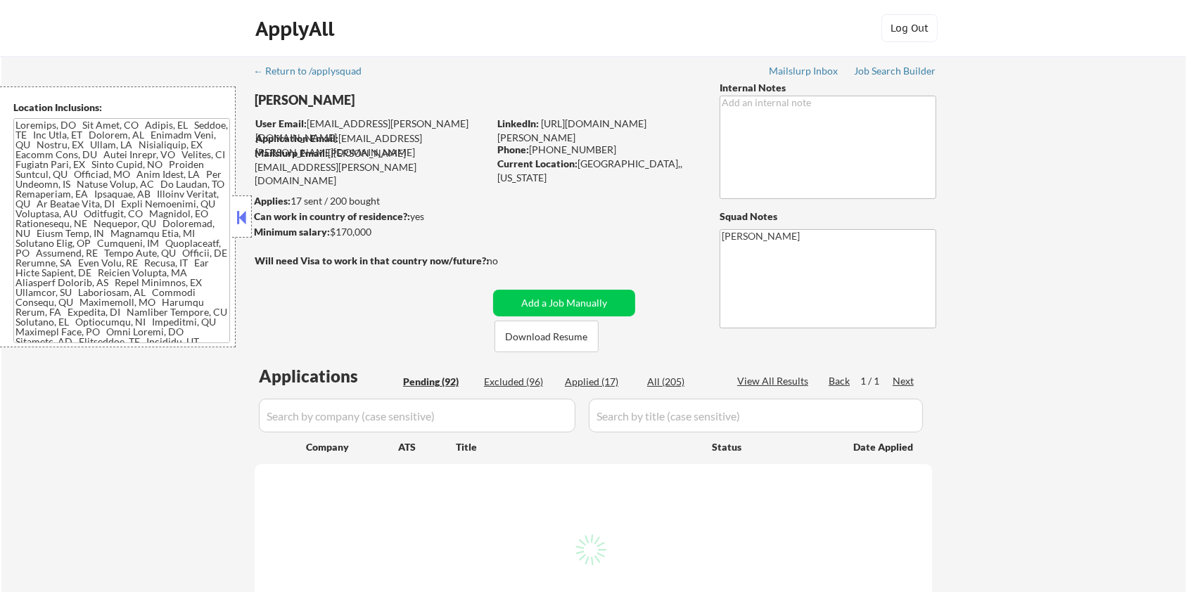
select select ""pending""
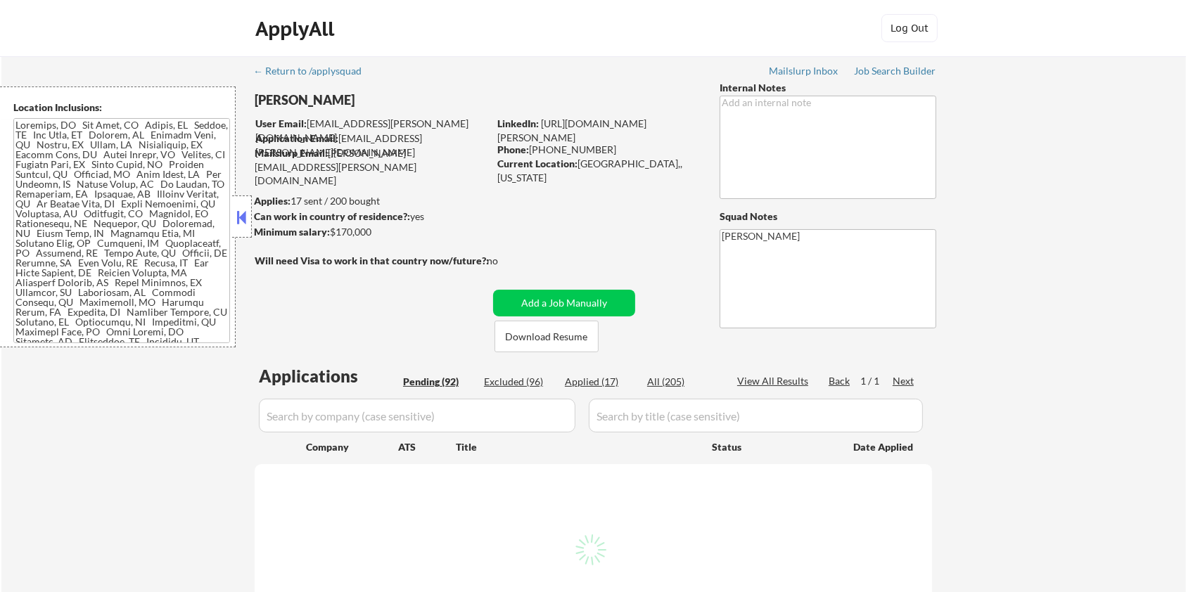
select select ""pending""
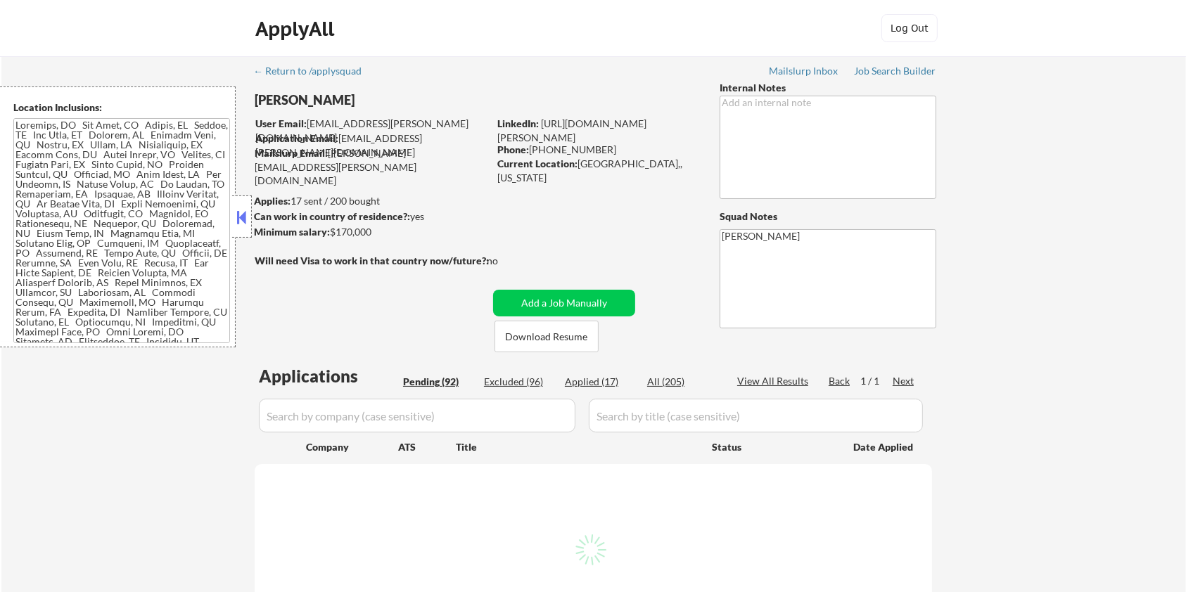
select select ""pending""
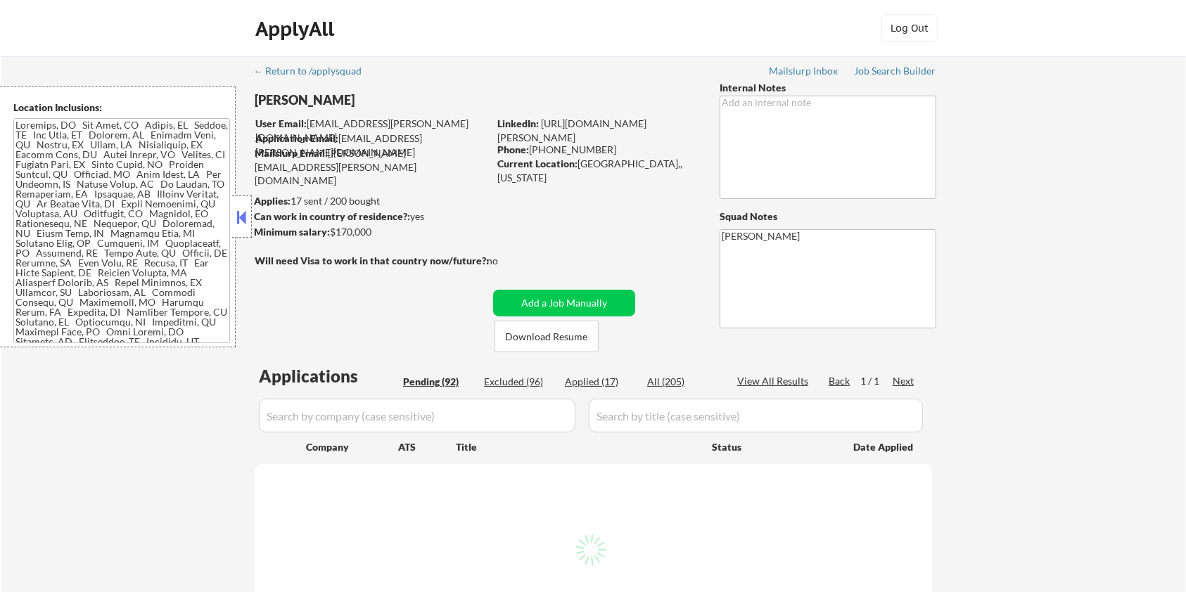
select select ""pending""
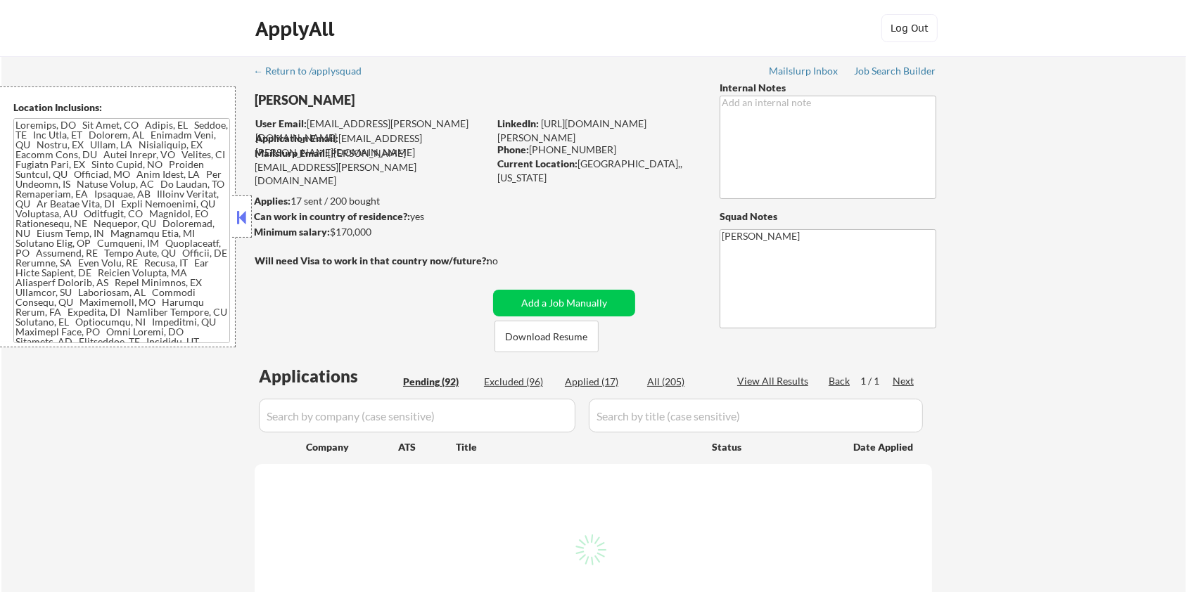
select select ""pending""
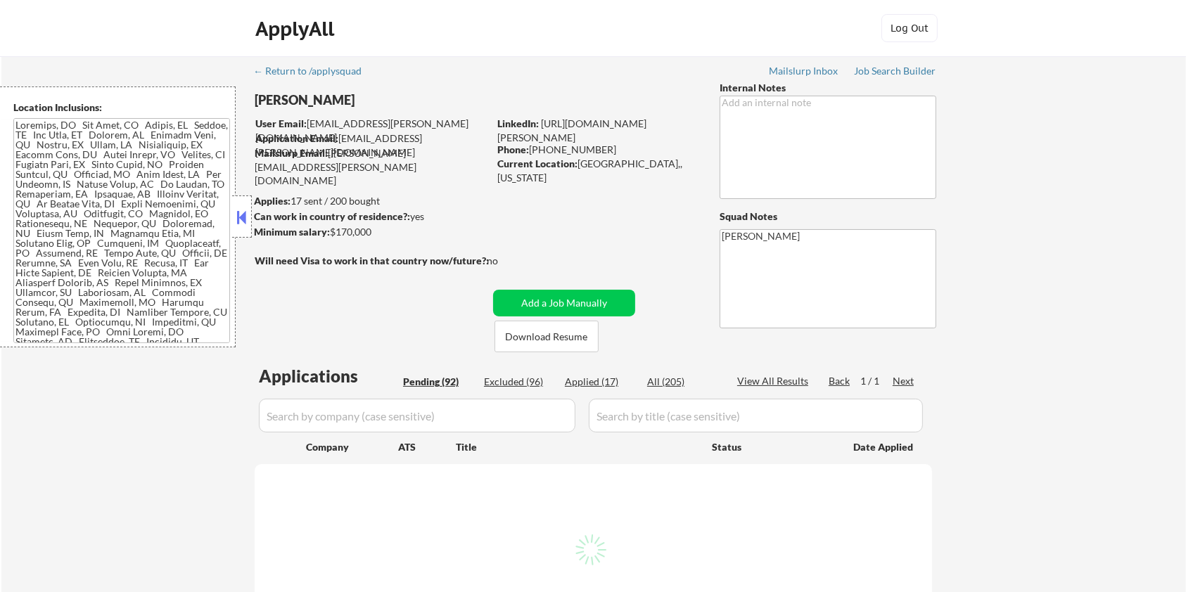
select select ""pending""
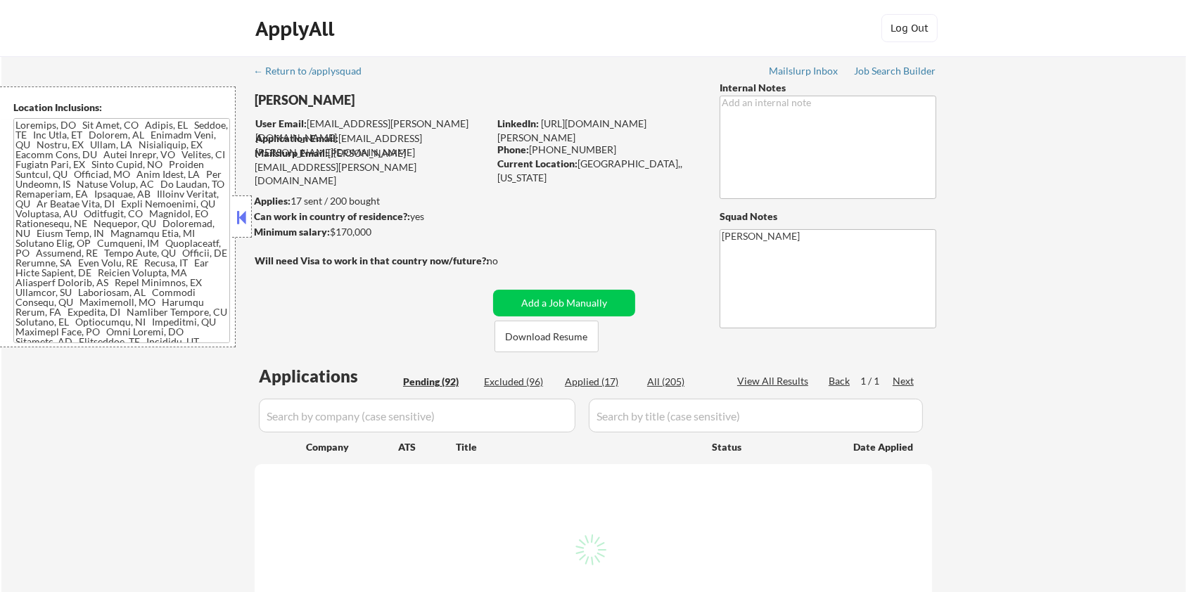
select select ""pending""
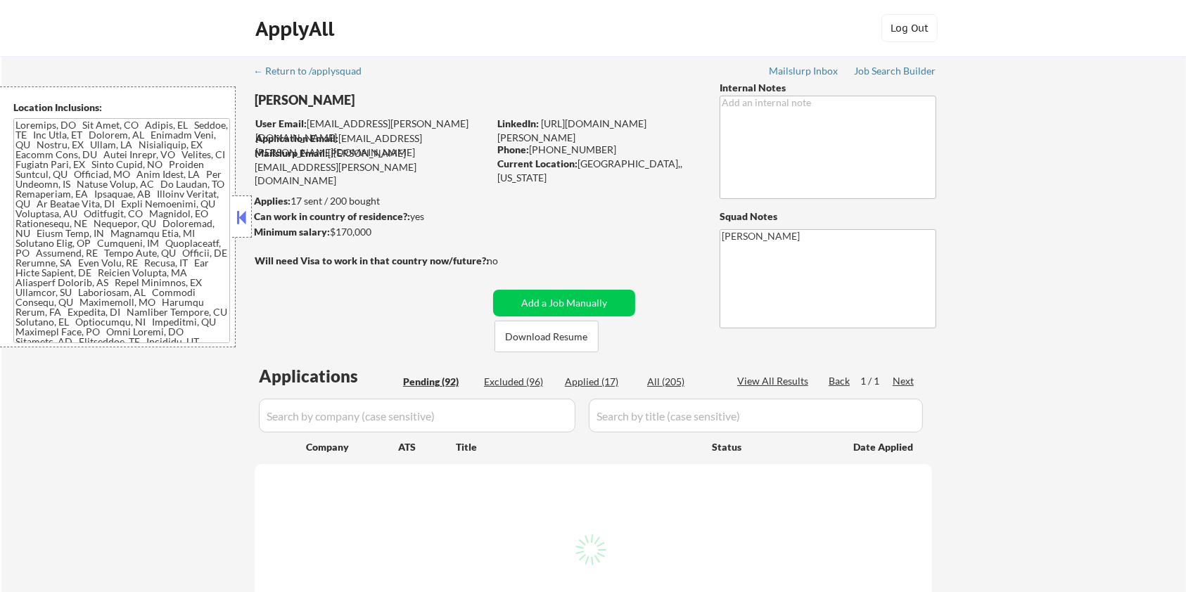
select select ""pending""
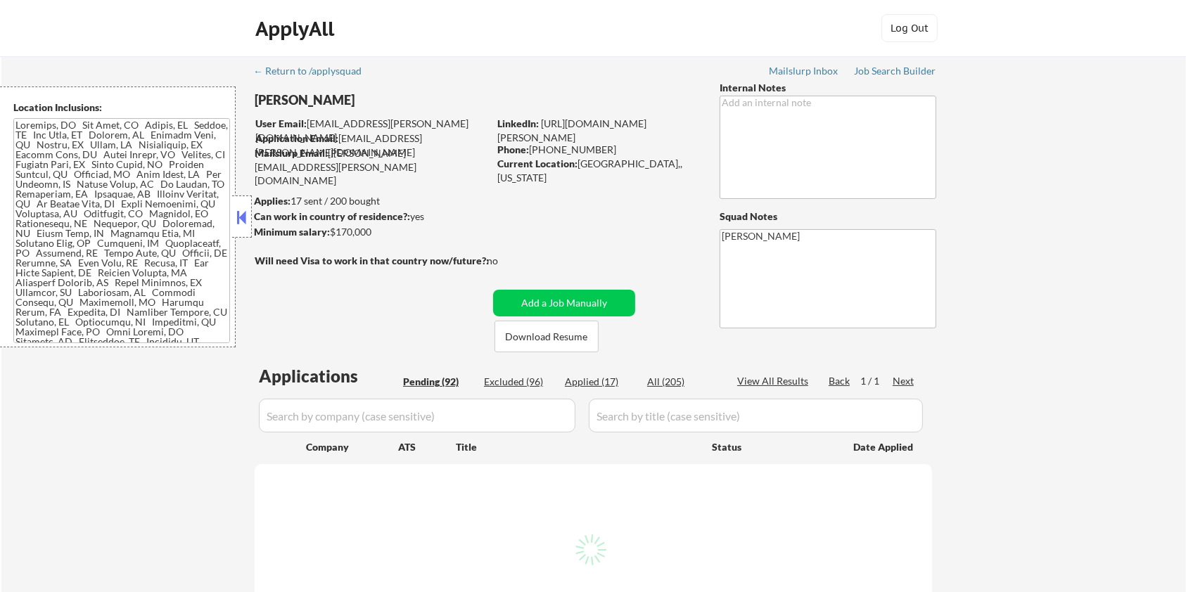
select select ""pending""
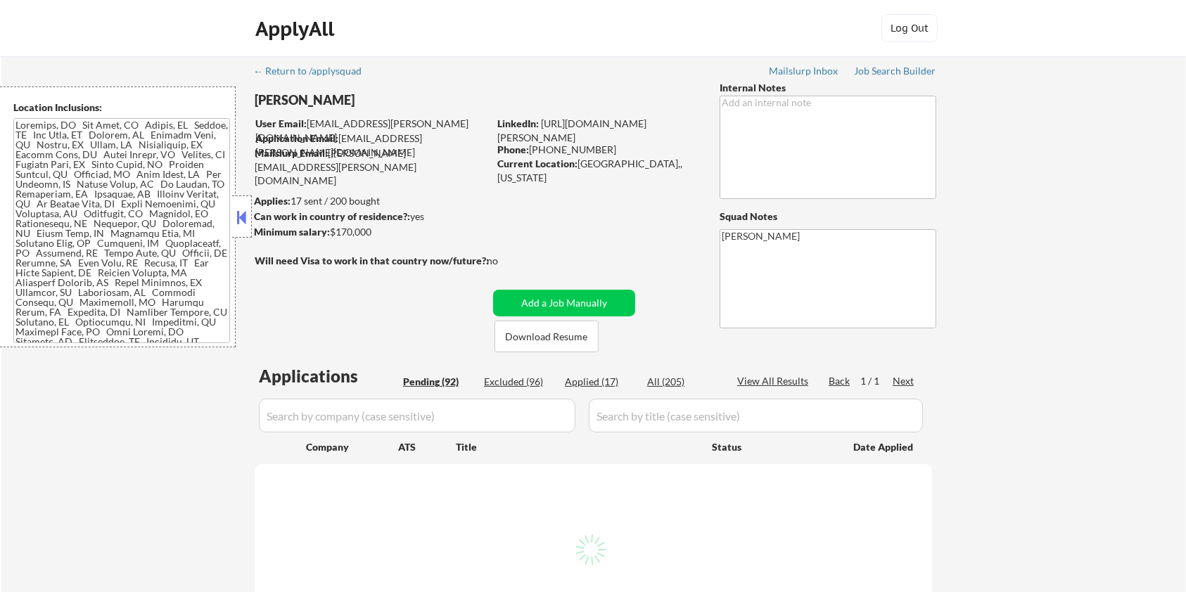
select select ""pending""
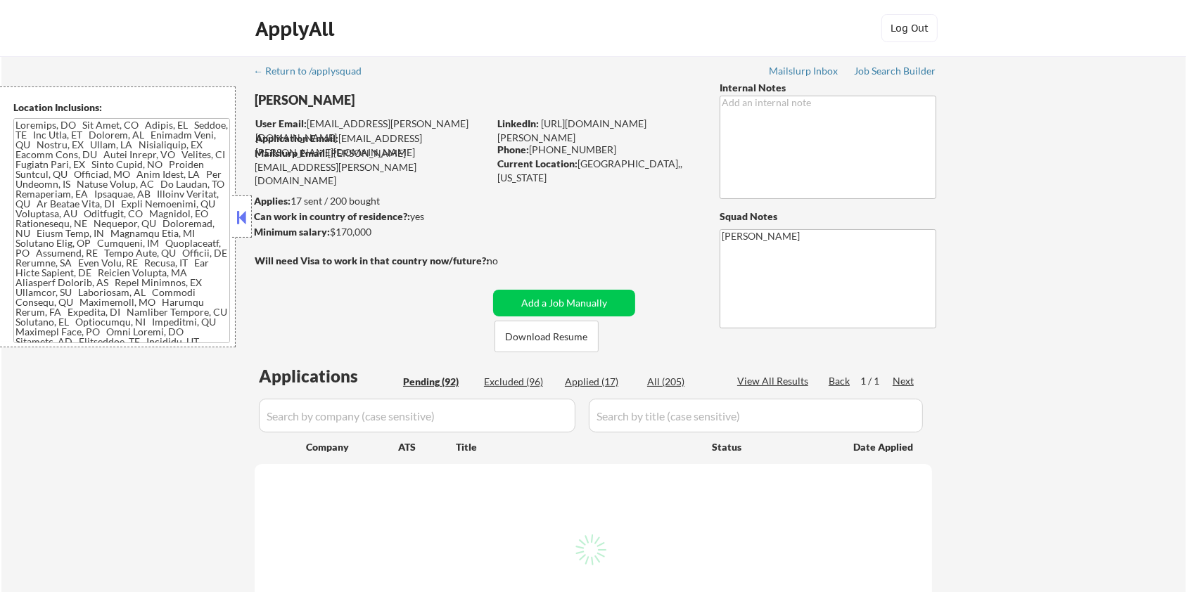
select select ""pending""
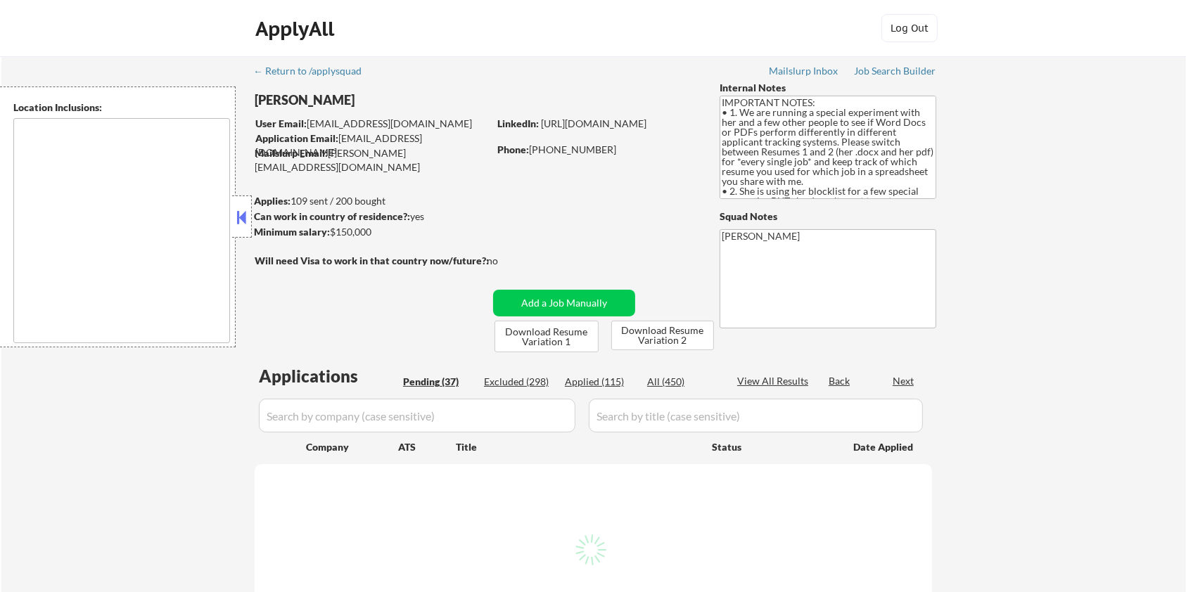
type textarea "[GEOGRAPHIC_DATA], [GEOGRAPHIC_DATA] [GEOGRAPHIC_DATA], [GEOGRAPHIC_DATA] [GEOG…"
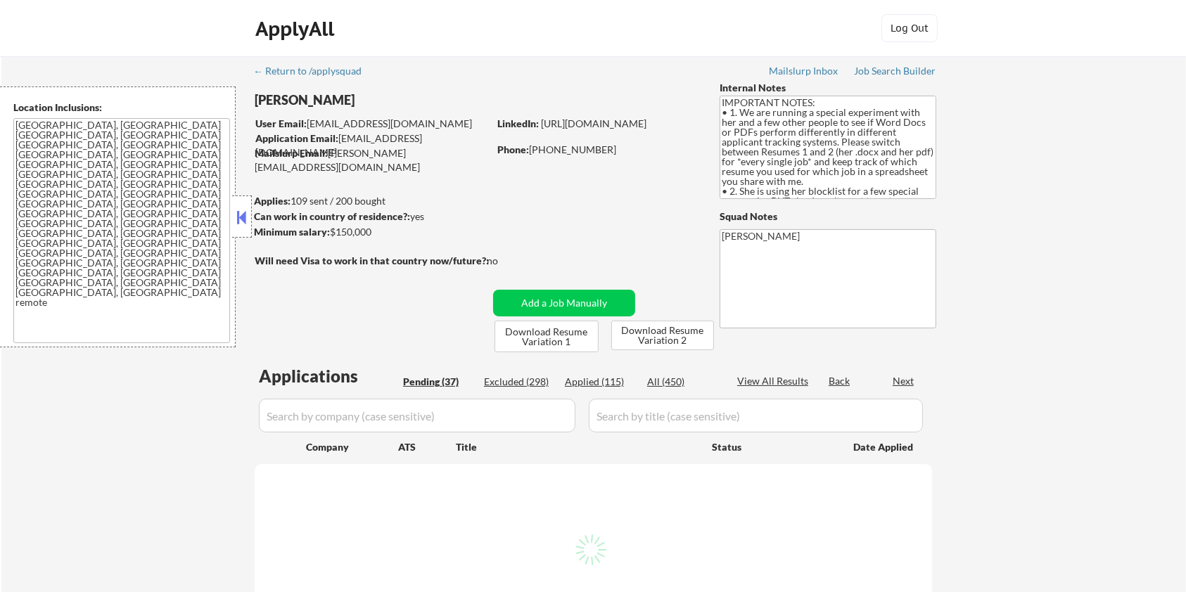
select select ""pending""
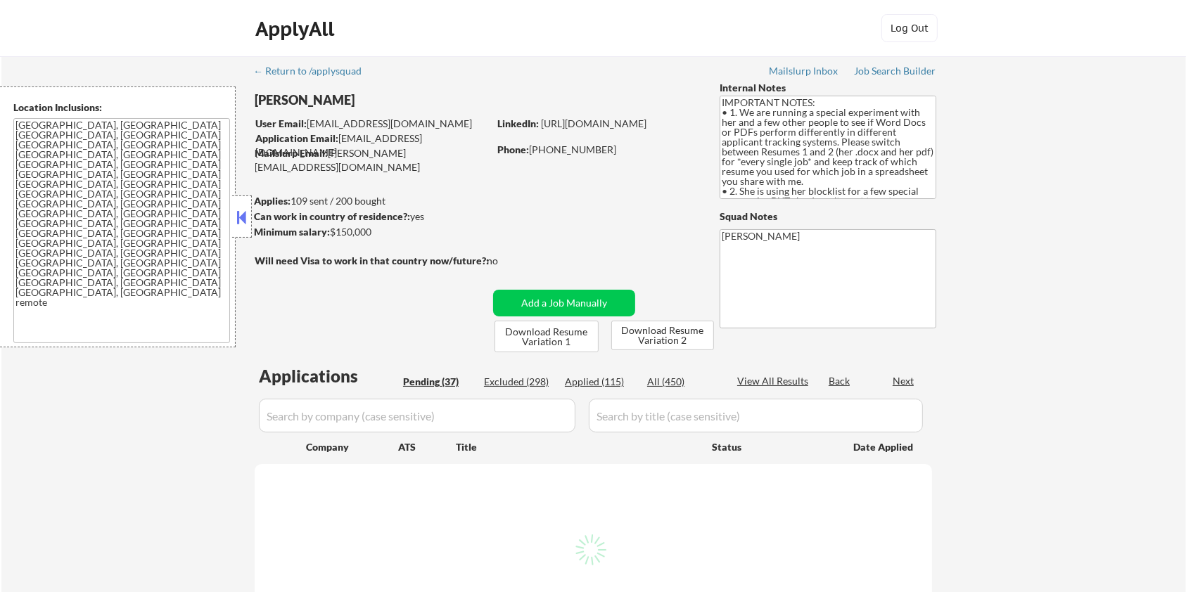
select select ""pending""
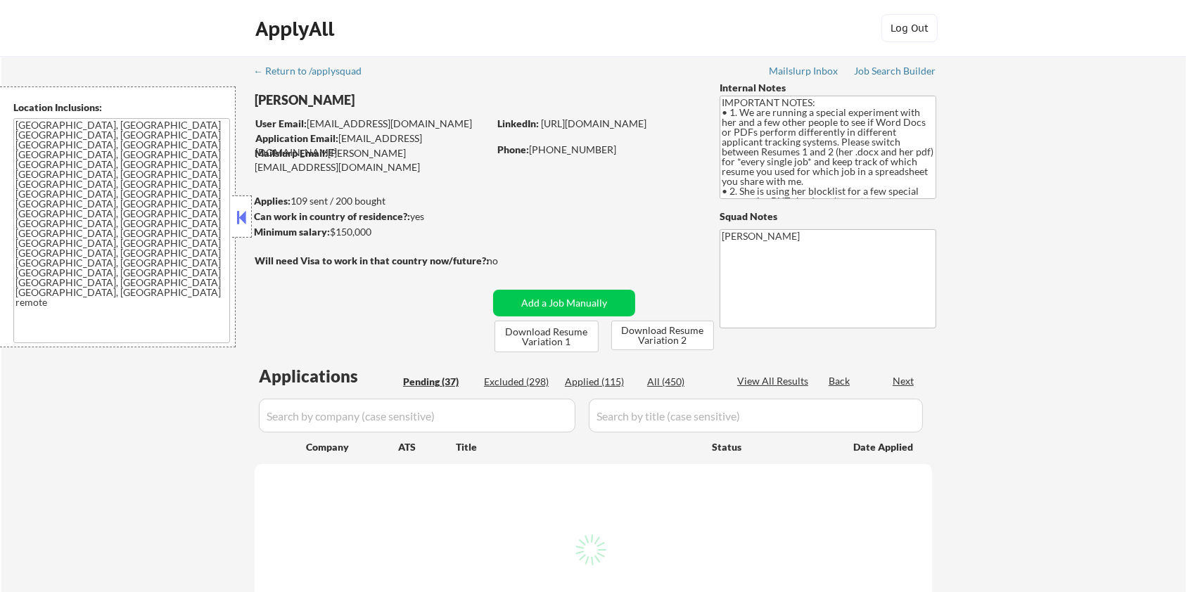
select select ""pending""
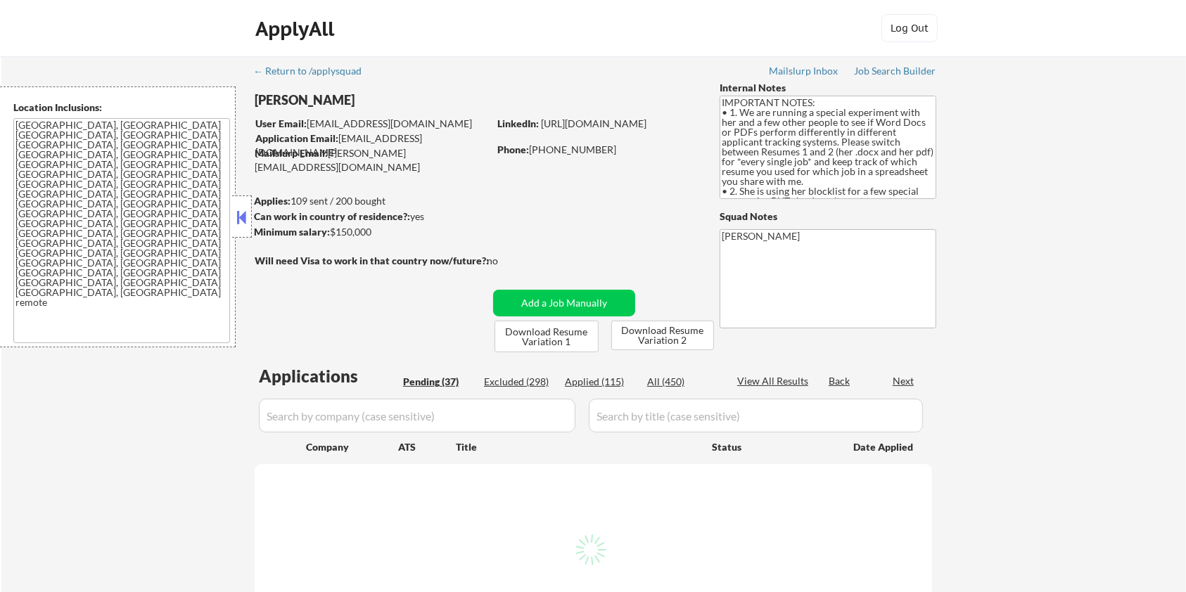
select select ""pending""
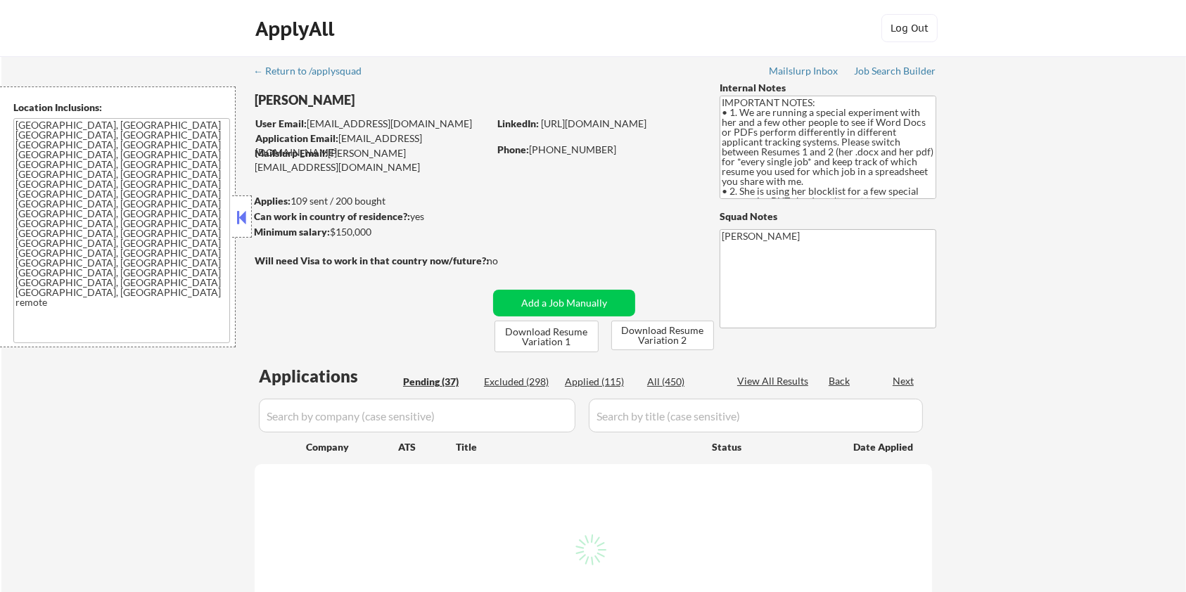
select select ""pending""
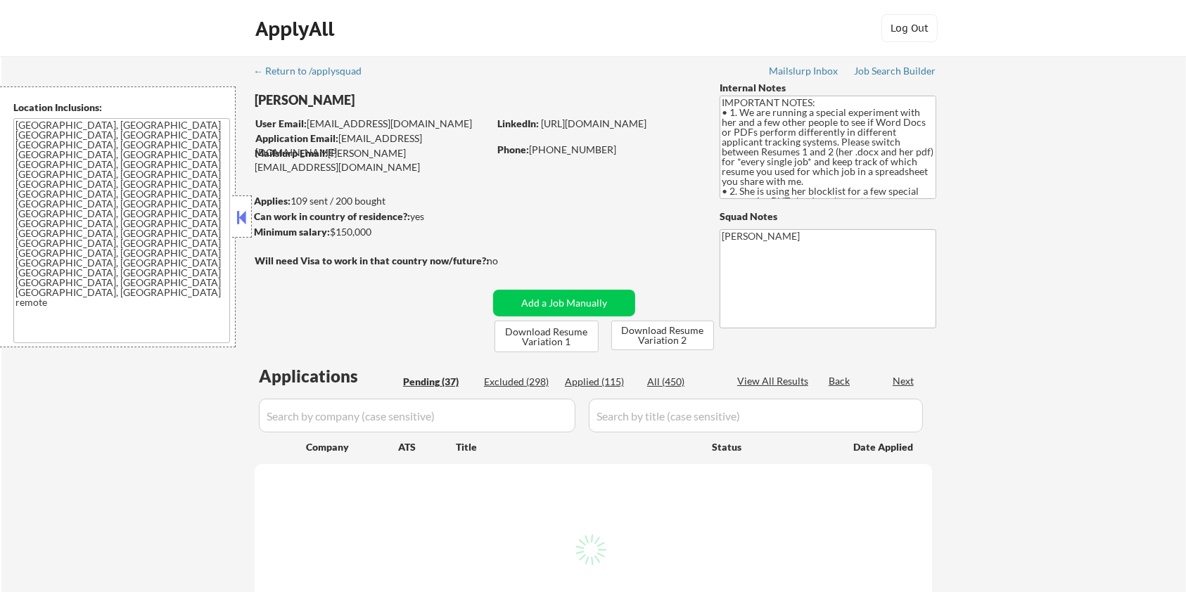
select select ""pending""
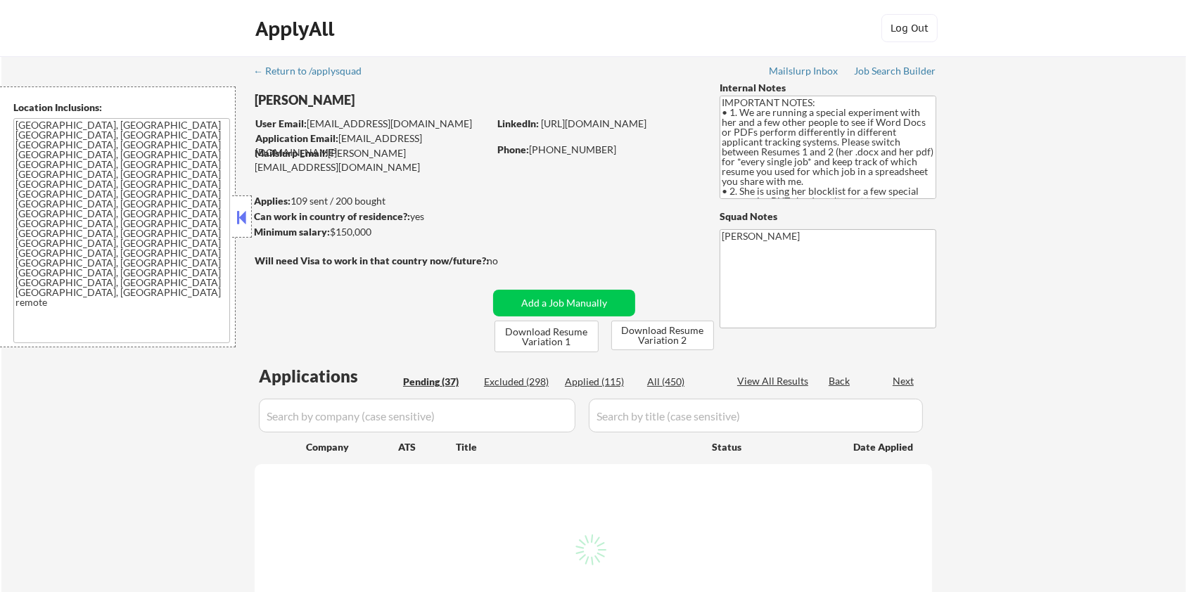
select select ""pending""
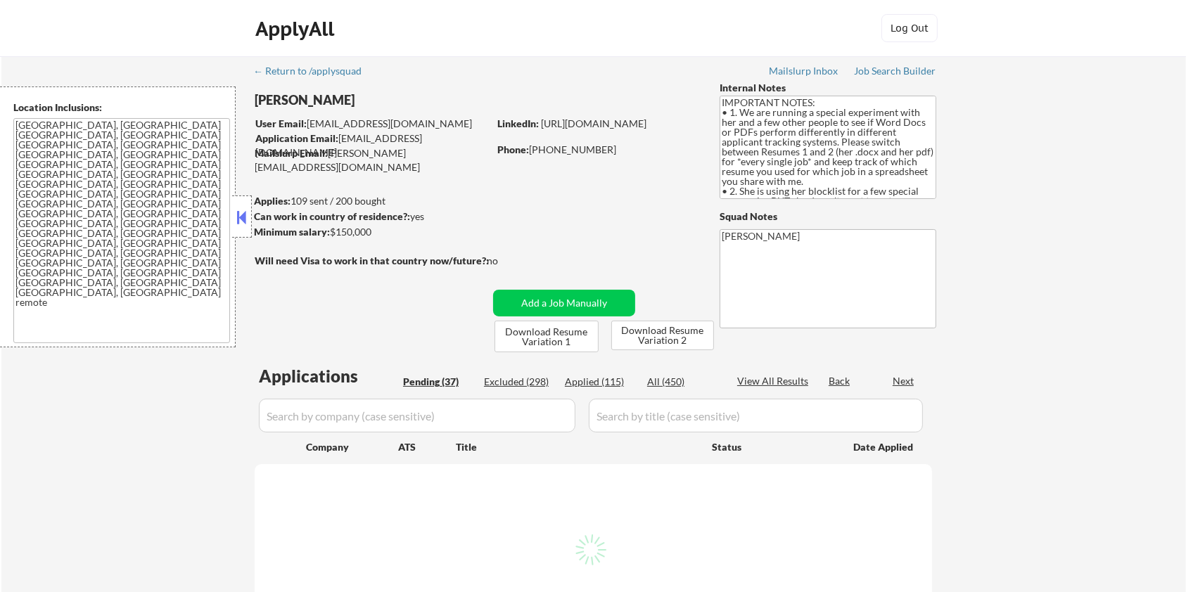
select select ""pending""
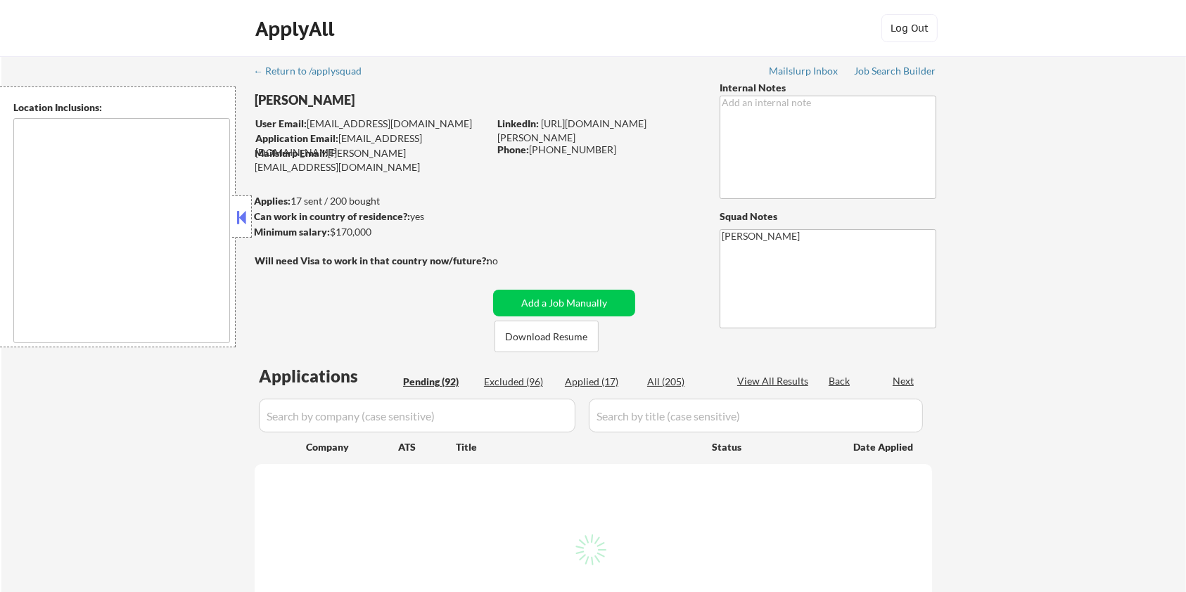
type textarea "[GEOGRAPHIC_DATA], [GEOGRAPHIC_DATA], [GEOGRAPHIC_DATA] [GEOGRAPHIC_DATA], [GEO…"
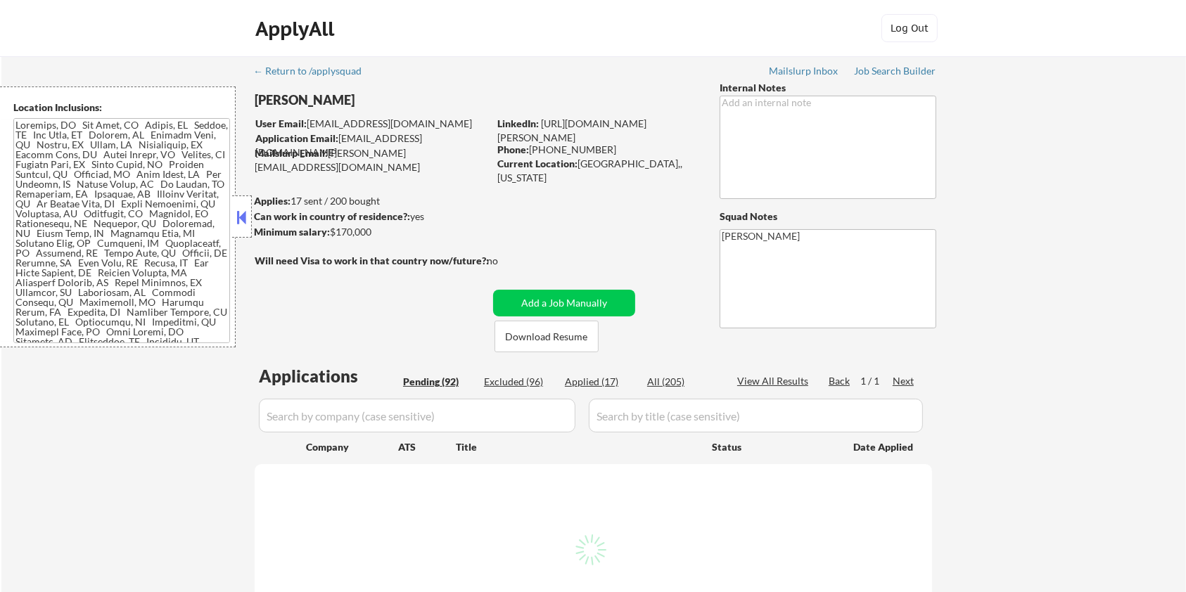
select select ""pending""
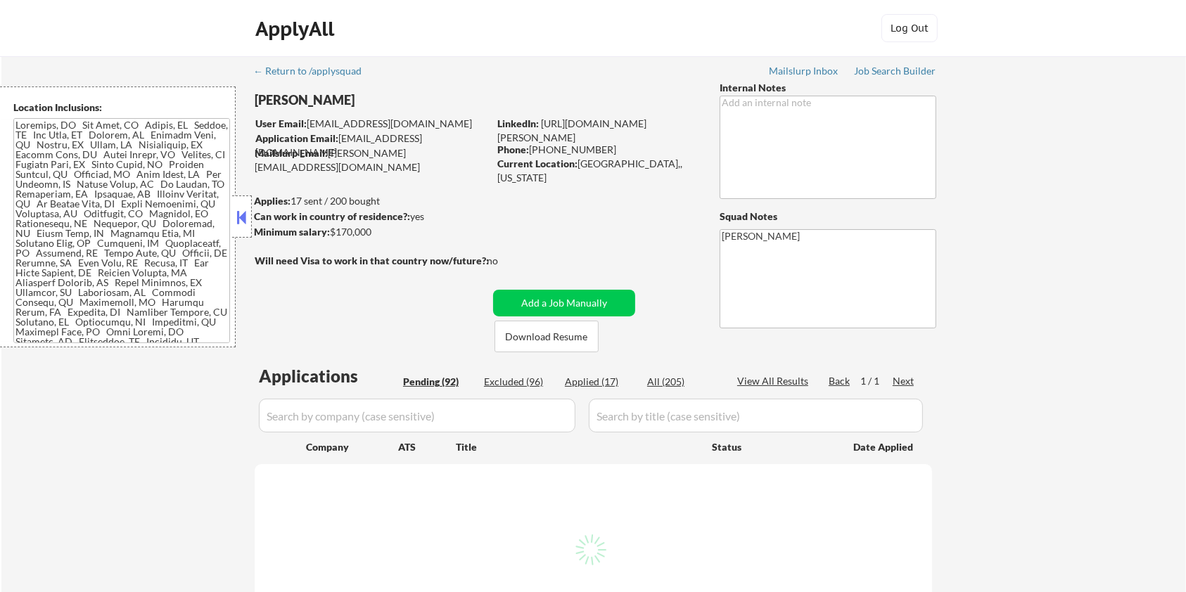
select select ""pending""
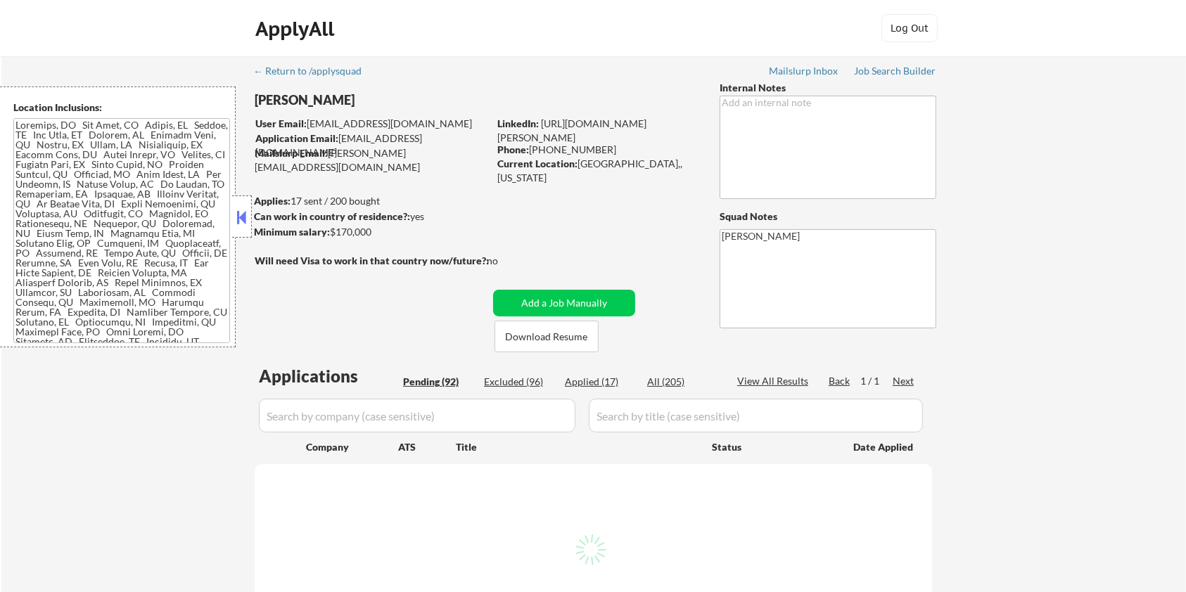
select select ""pending""
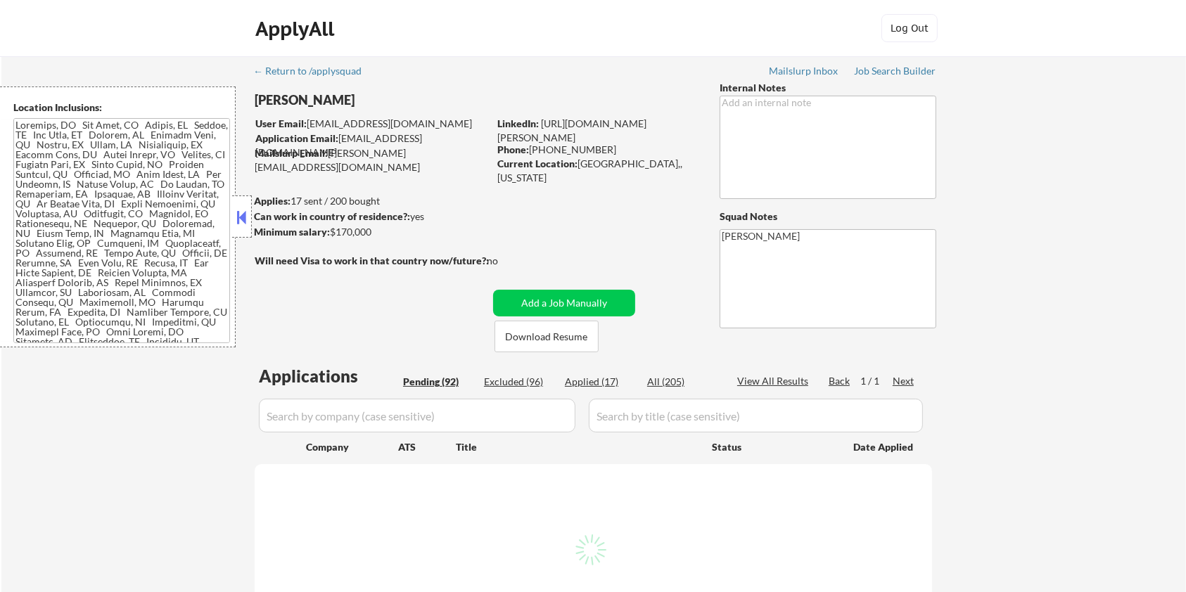
select select ""pending""
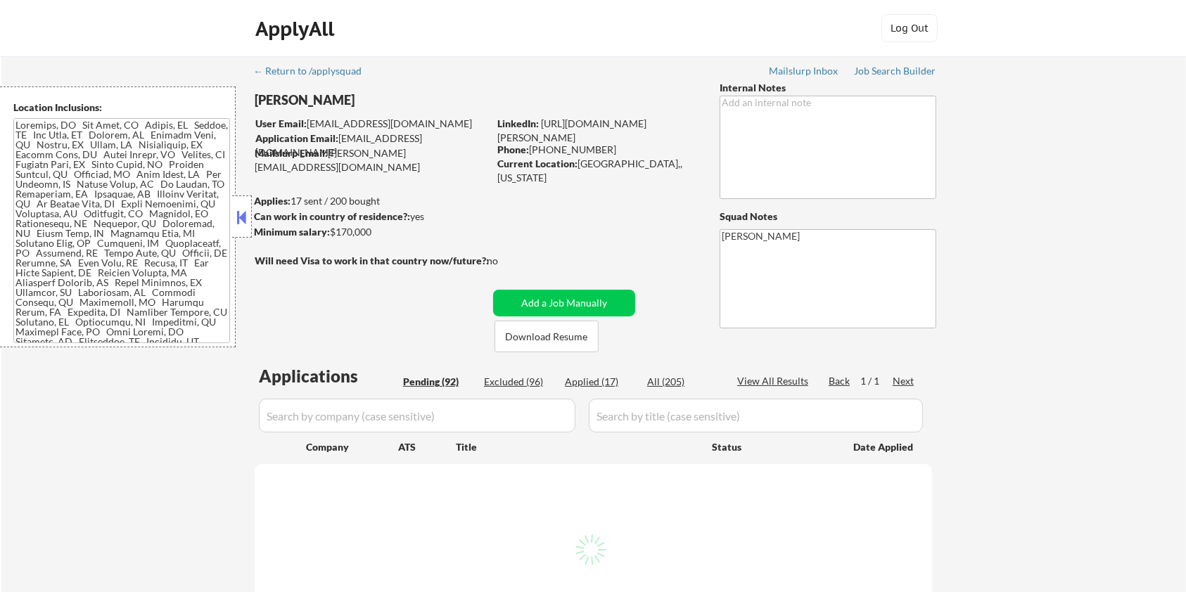
select select ""pending""
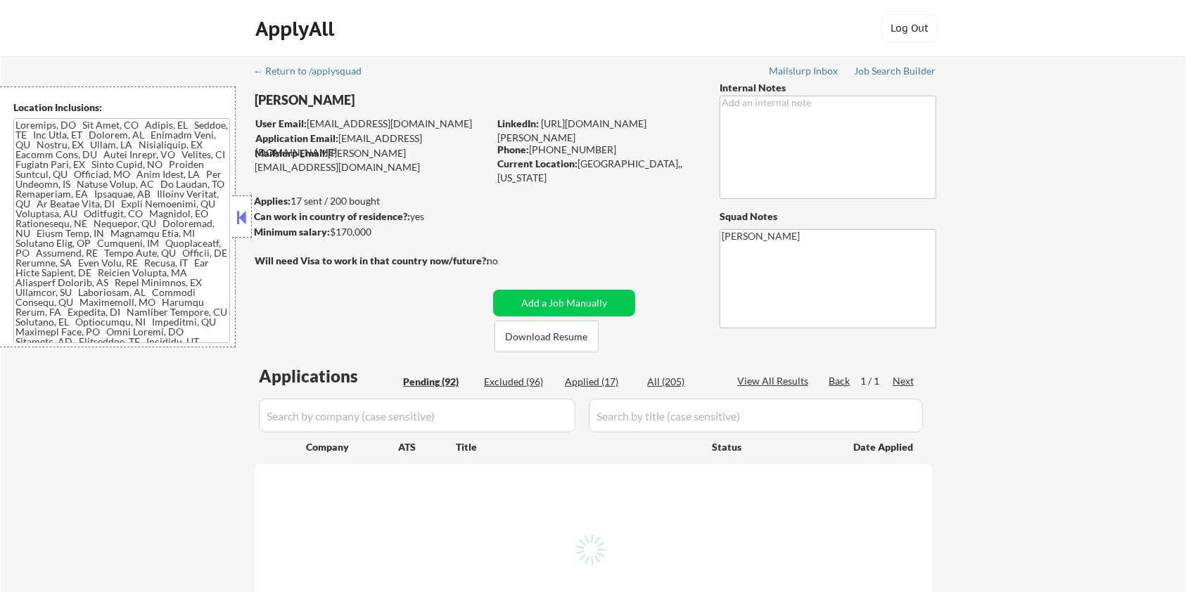
select select ""pending""
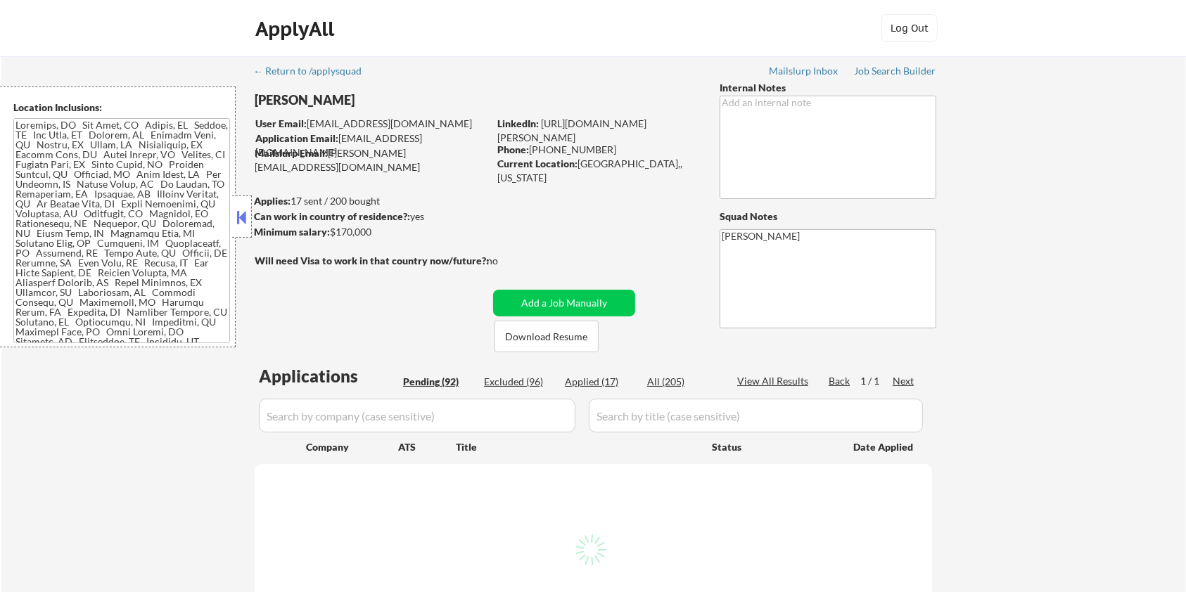
select select ""pending""
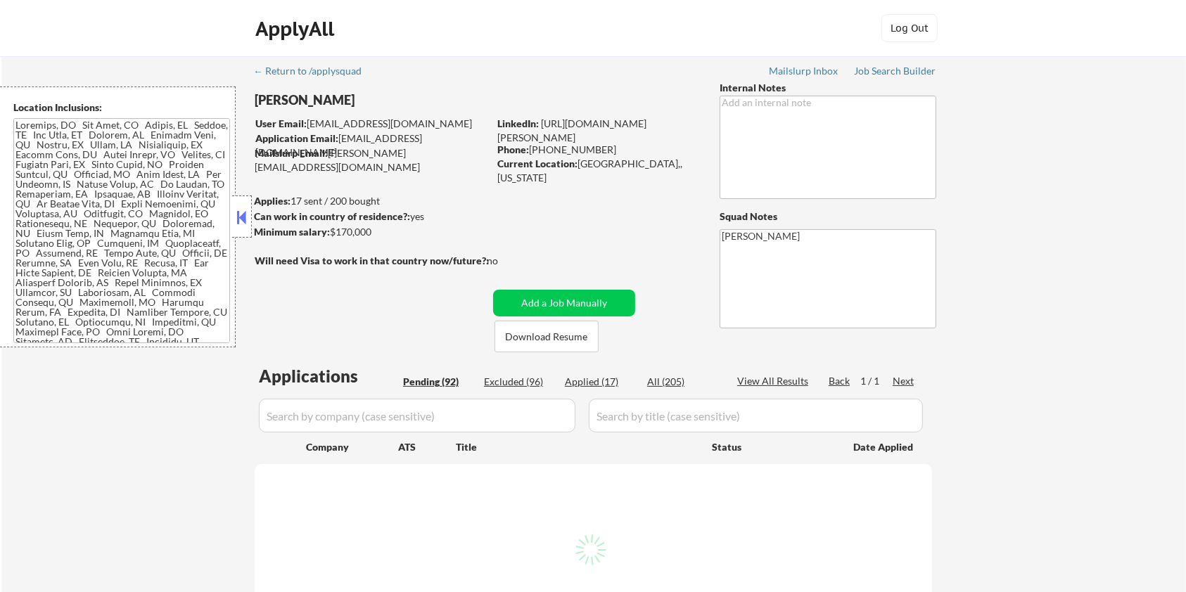
select select ""pending""
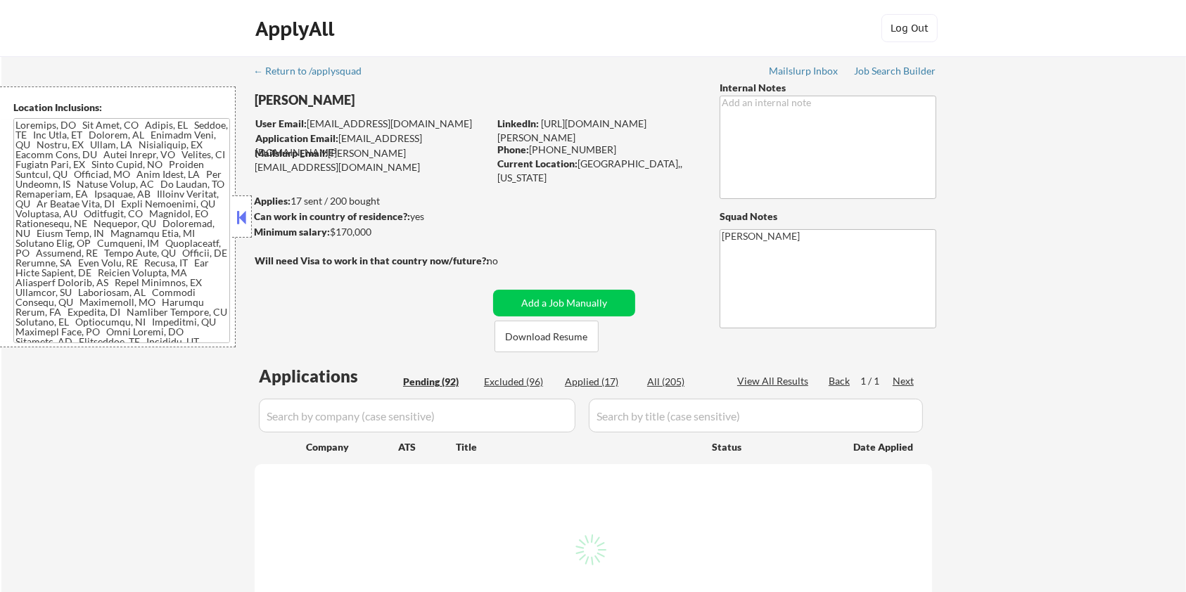
select select ""pending""
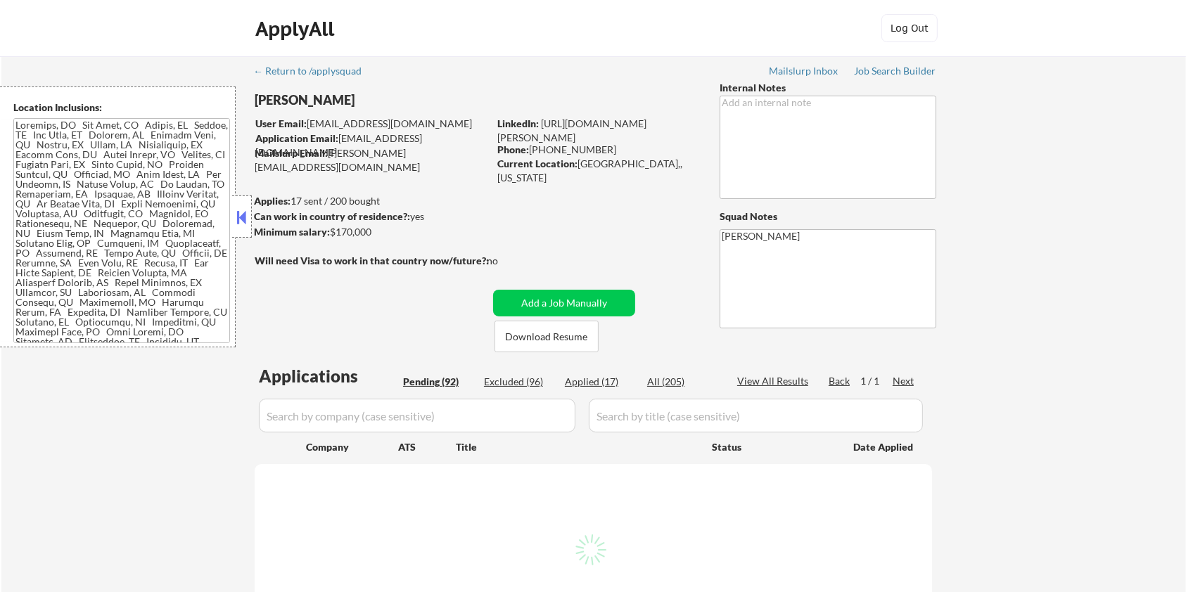
select select ""pending""
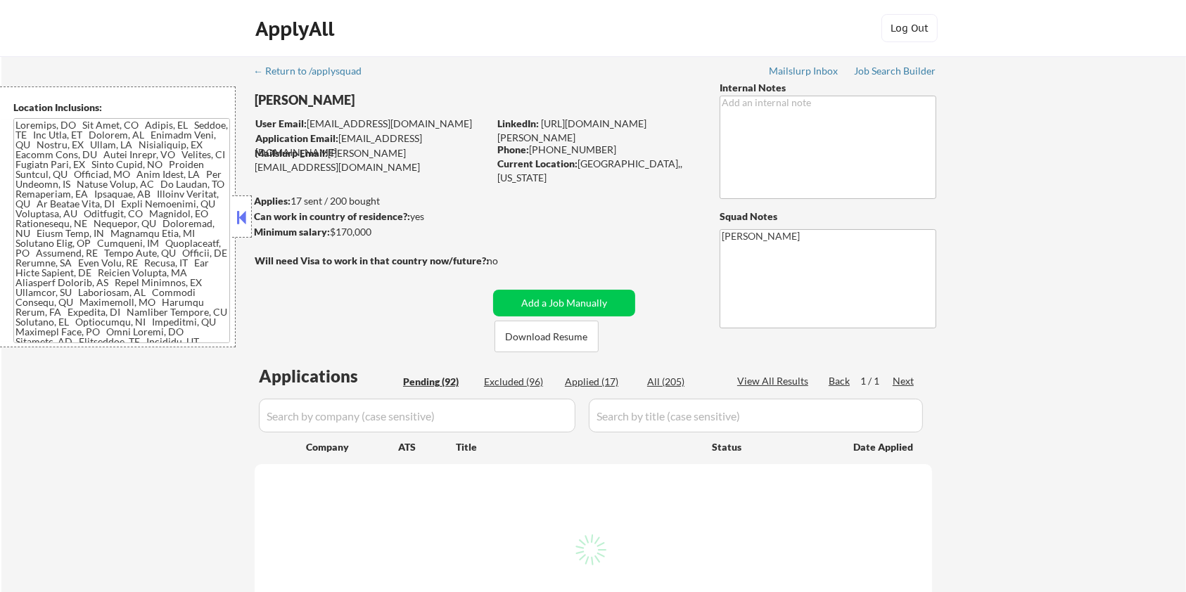
select select ""pending""
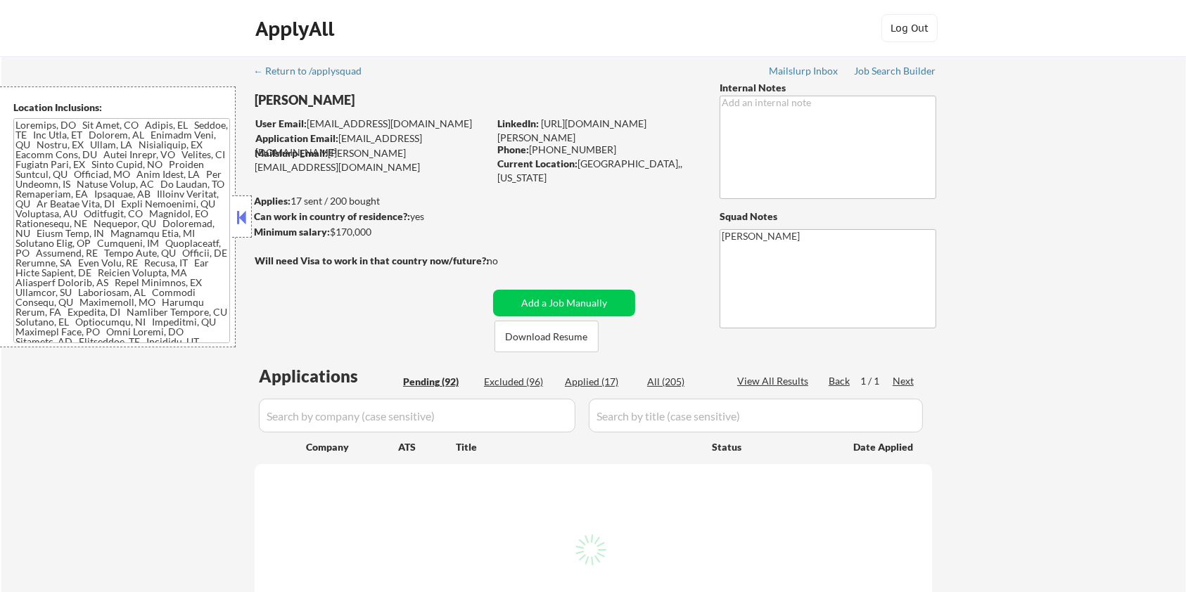
select select ""pending""
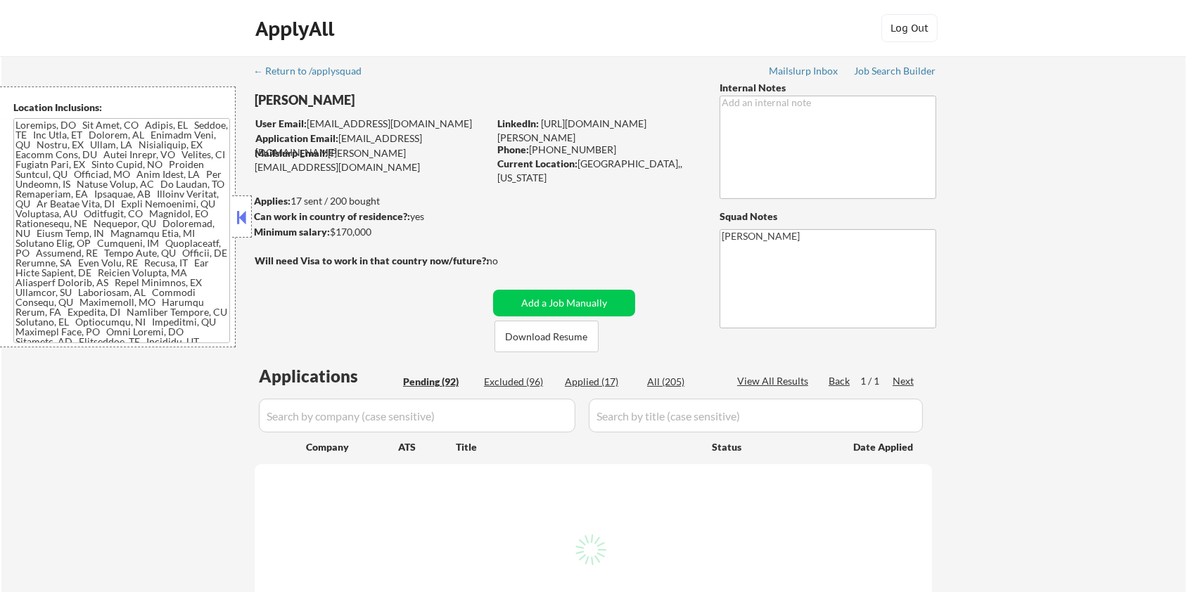
select select ""pending""
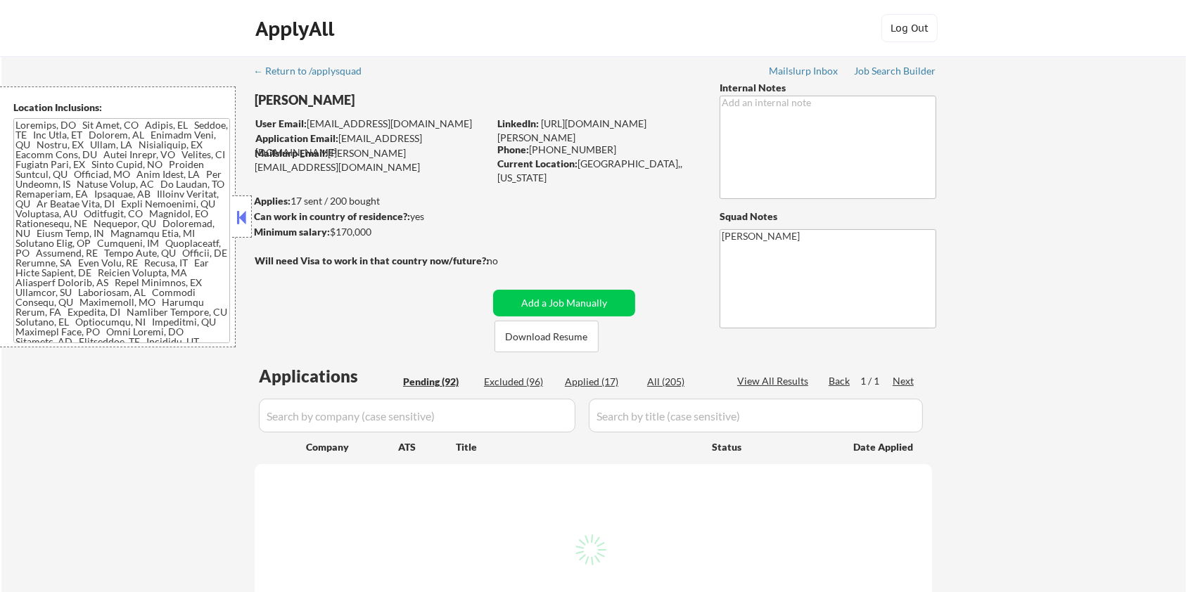
select select ""pending""
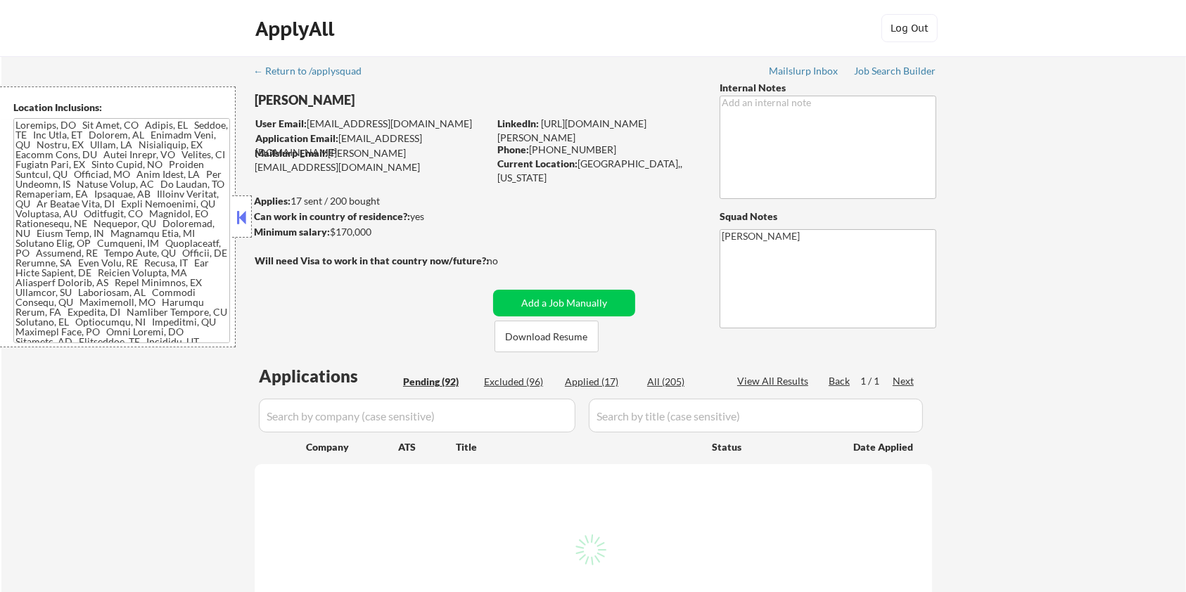
select select ""pending""
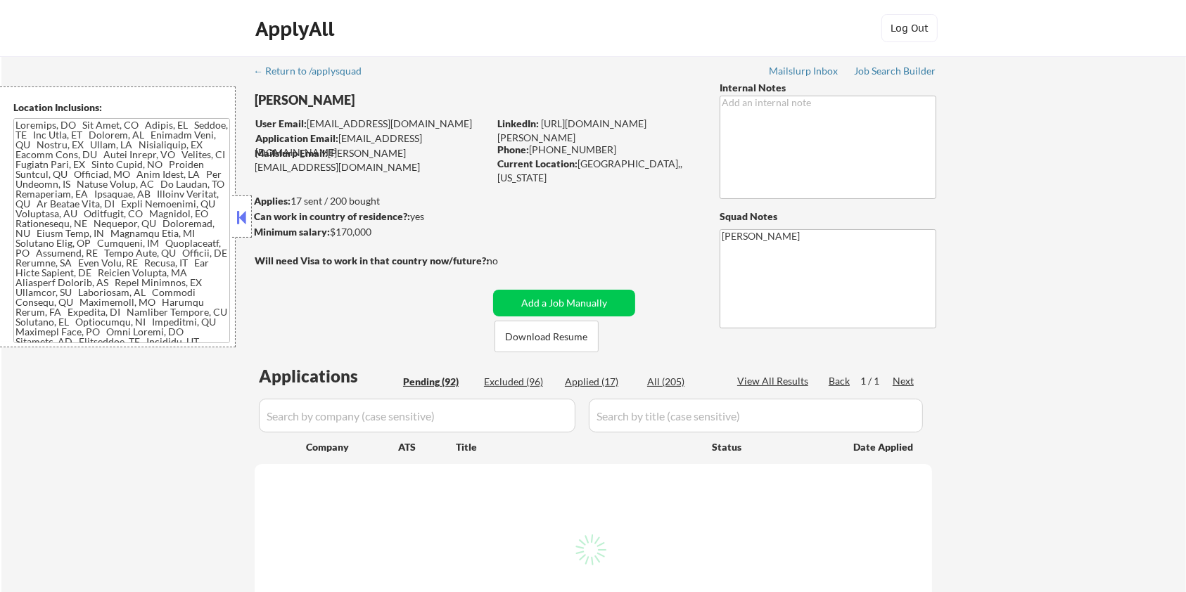
select select ""pending""
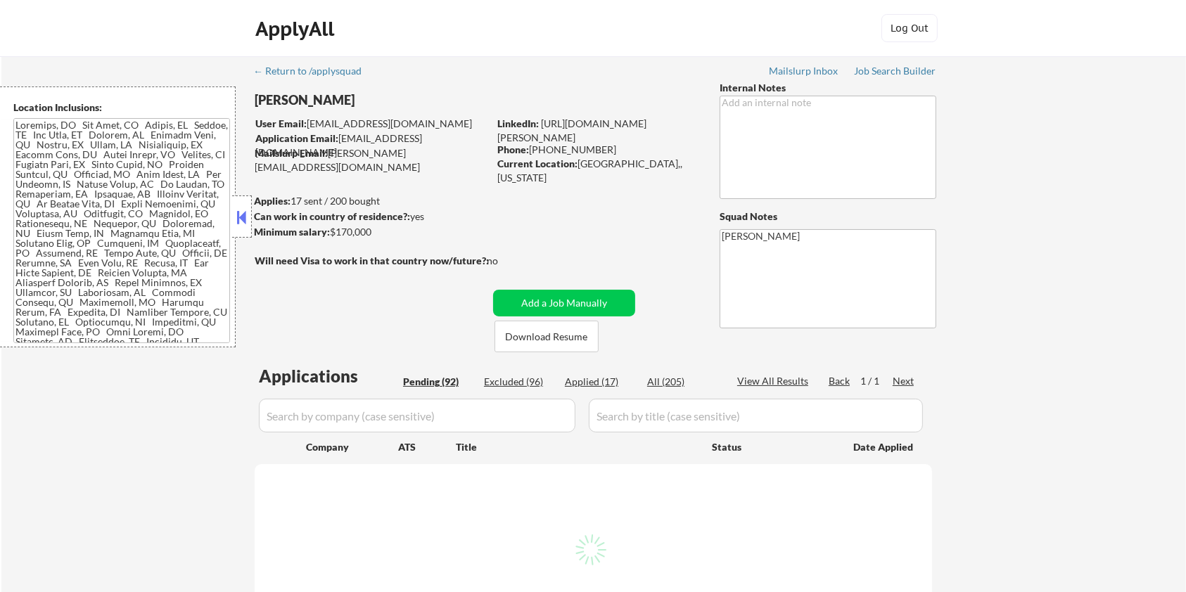
select select ""pending""
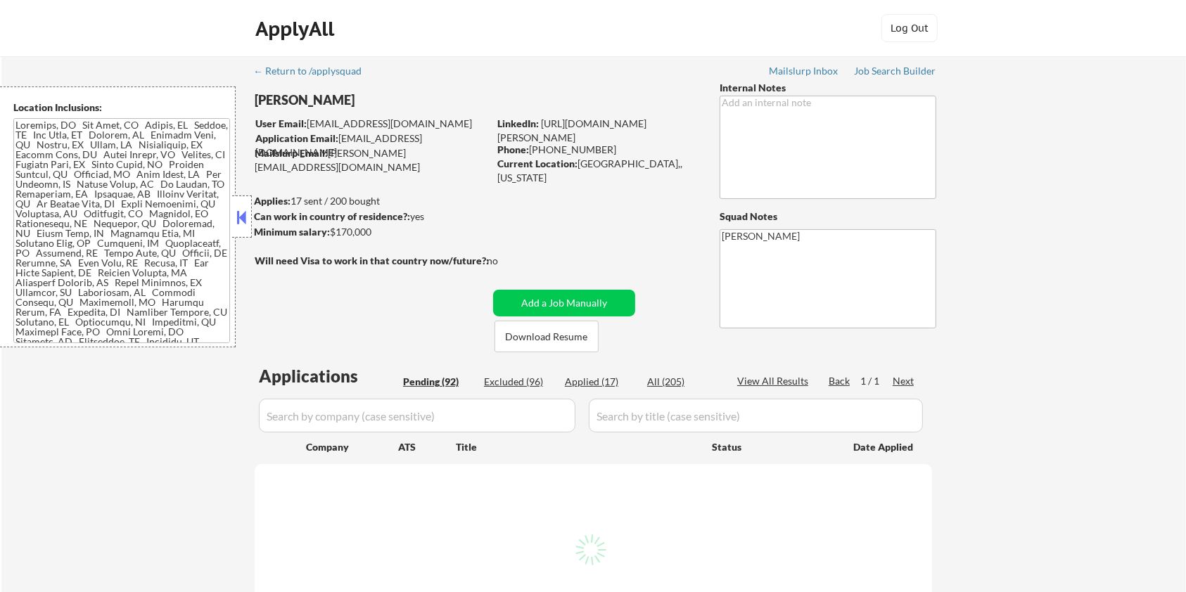
select select ""pending""
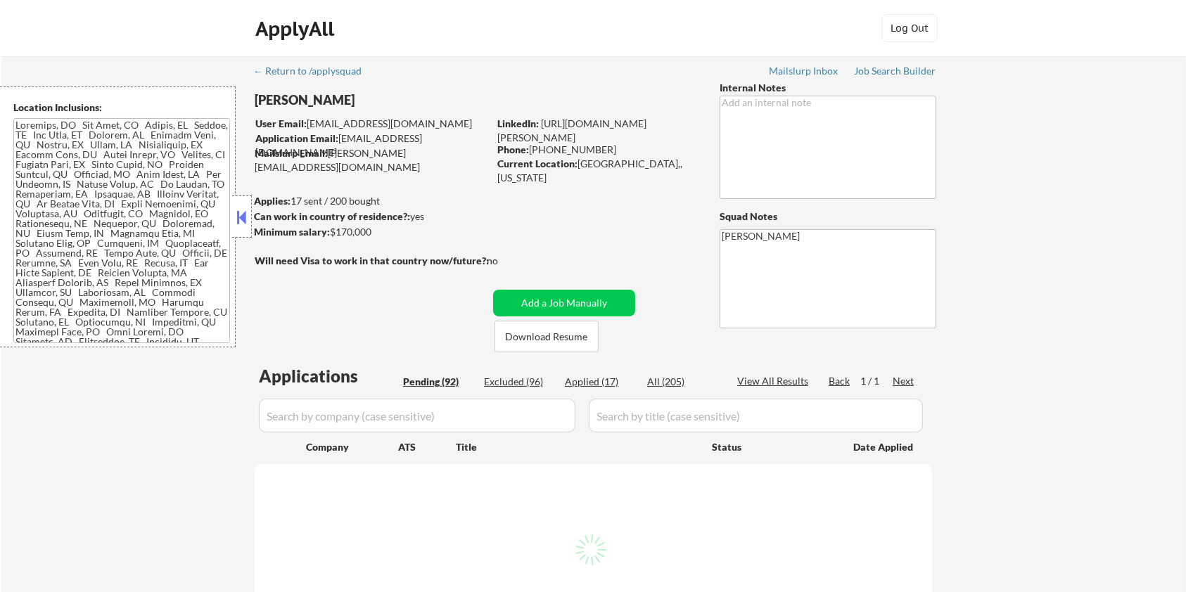
select select ""pending""
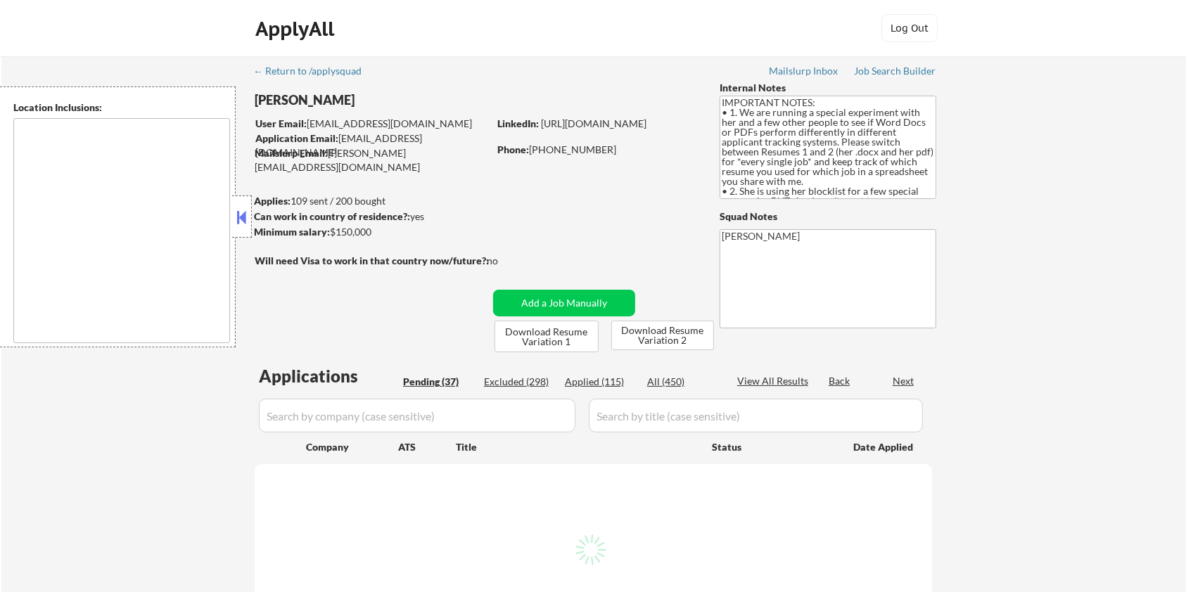
select select ""pending""
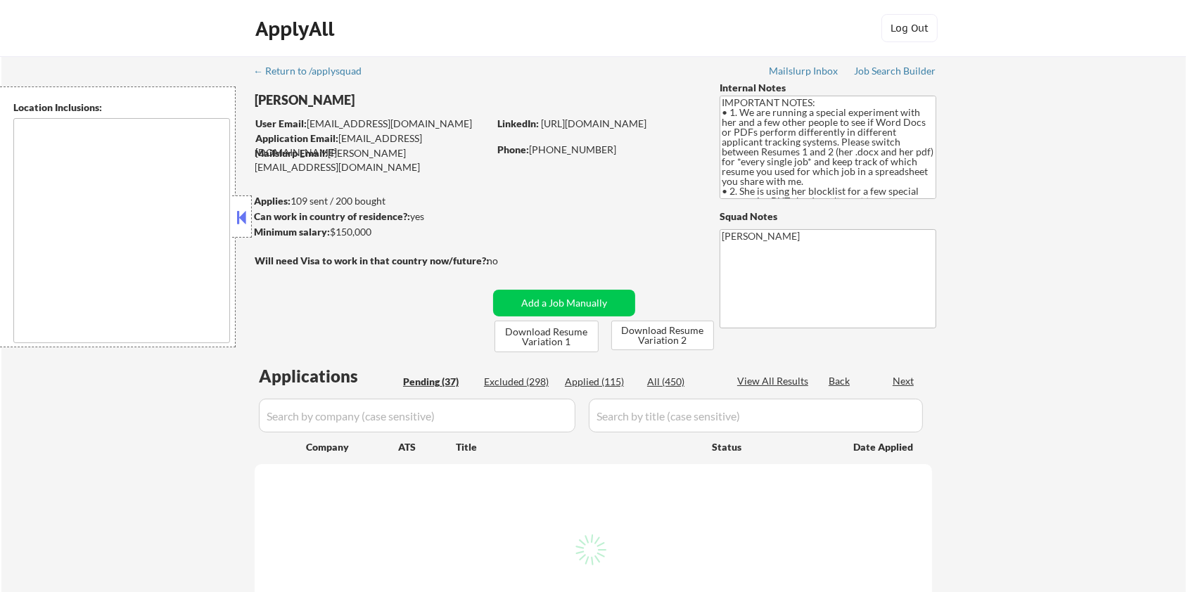
select select ""pending""
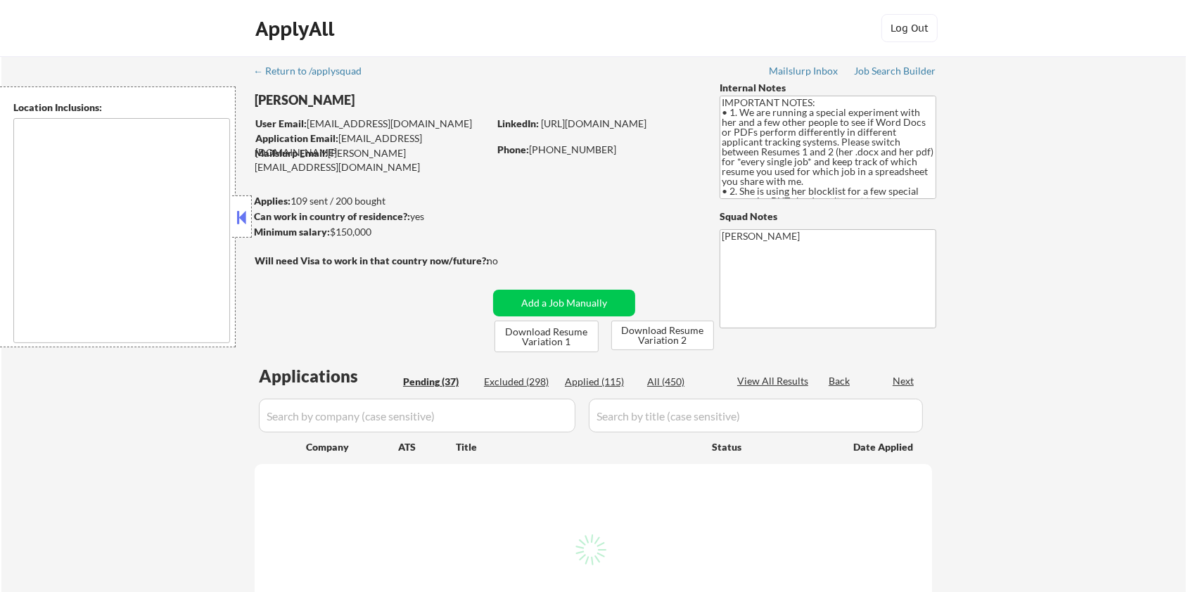
select select ""pending""
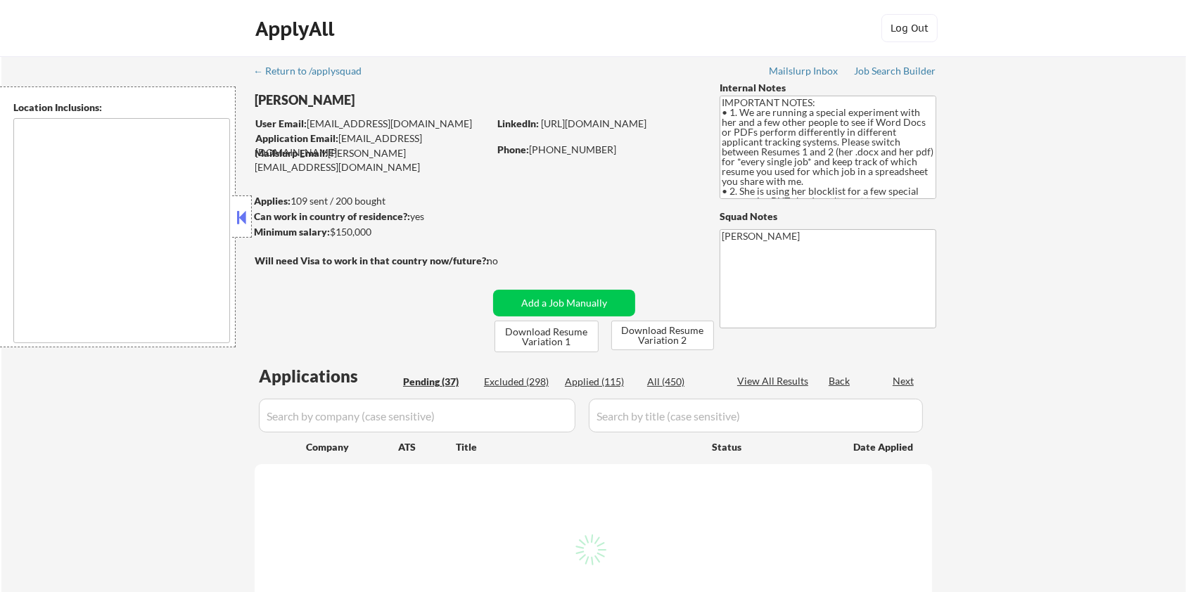
select select ""pending""
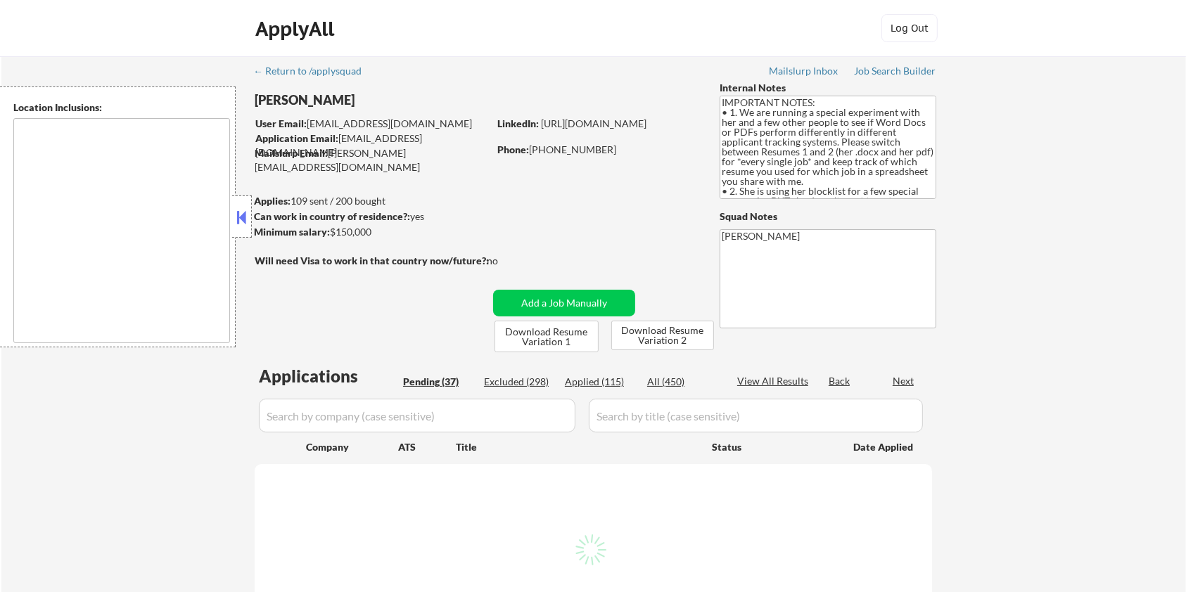
select select ""pending""
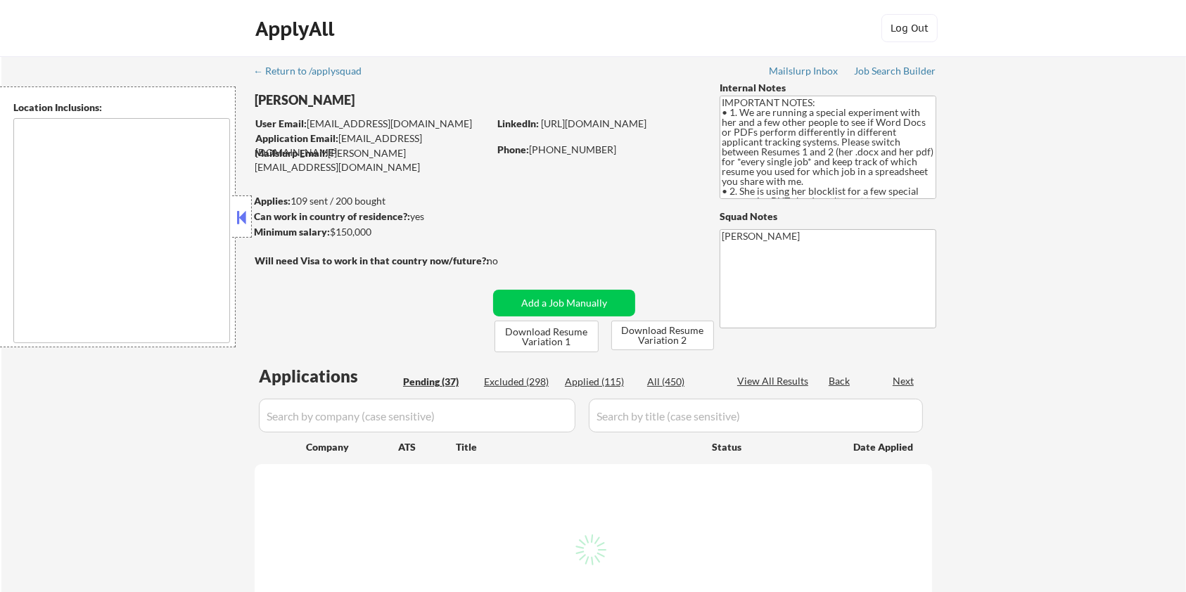
select select ""pending""
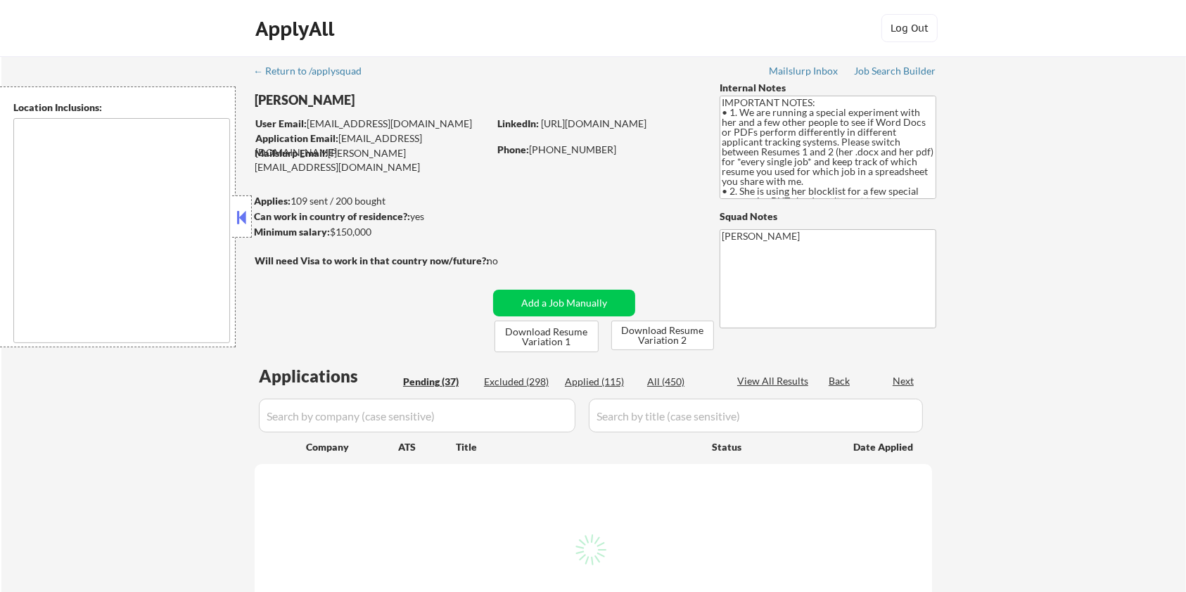
select select ""pending""
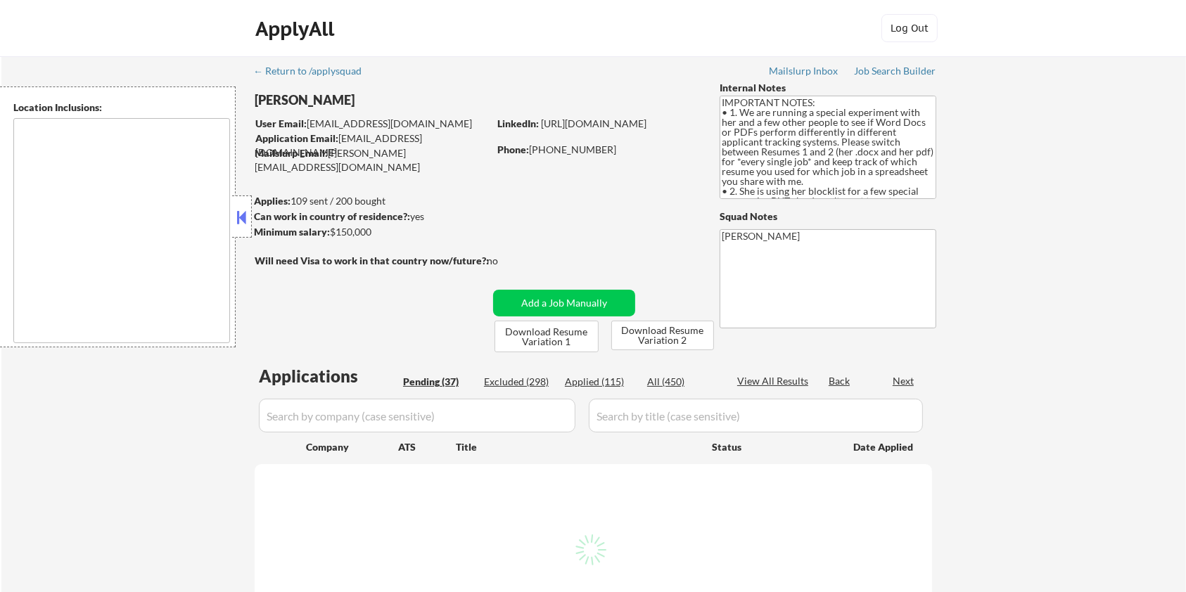
select select ""pending""
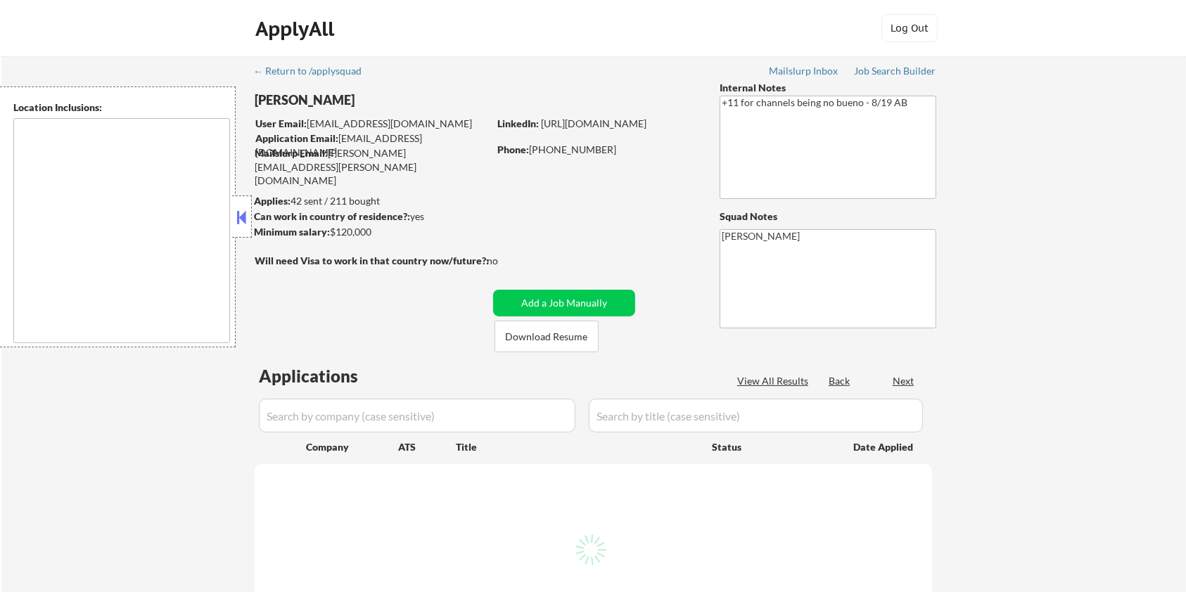
select select ""pending""
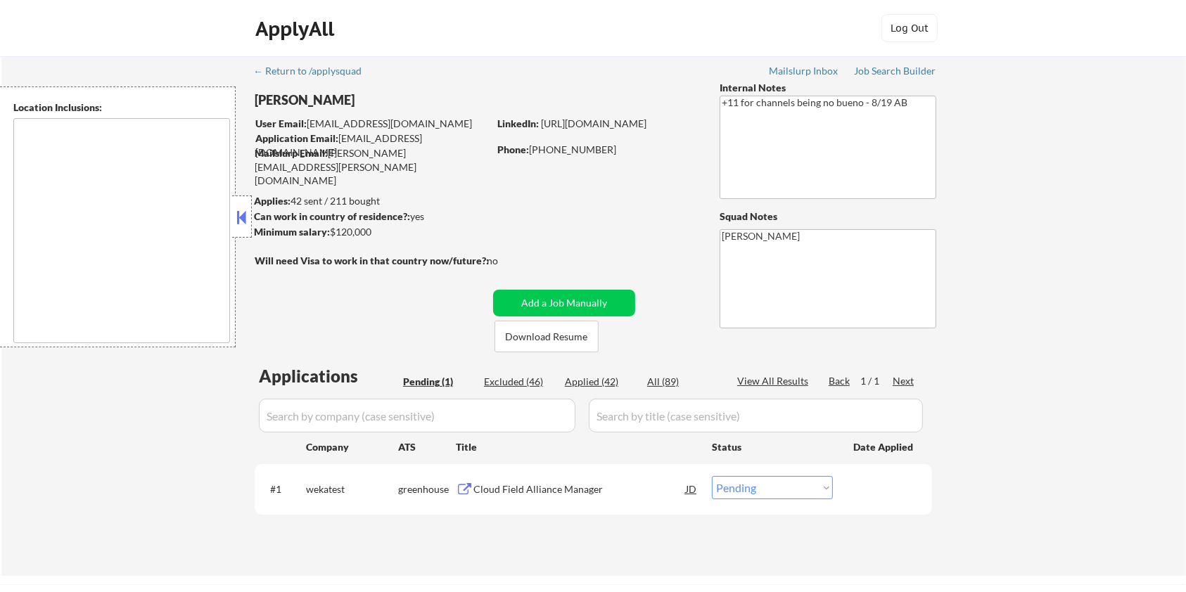
type textarea "remote"
